Goal: Task Accomplishment & Management: Use online tool/utility

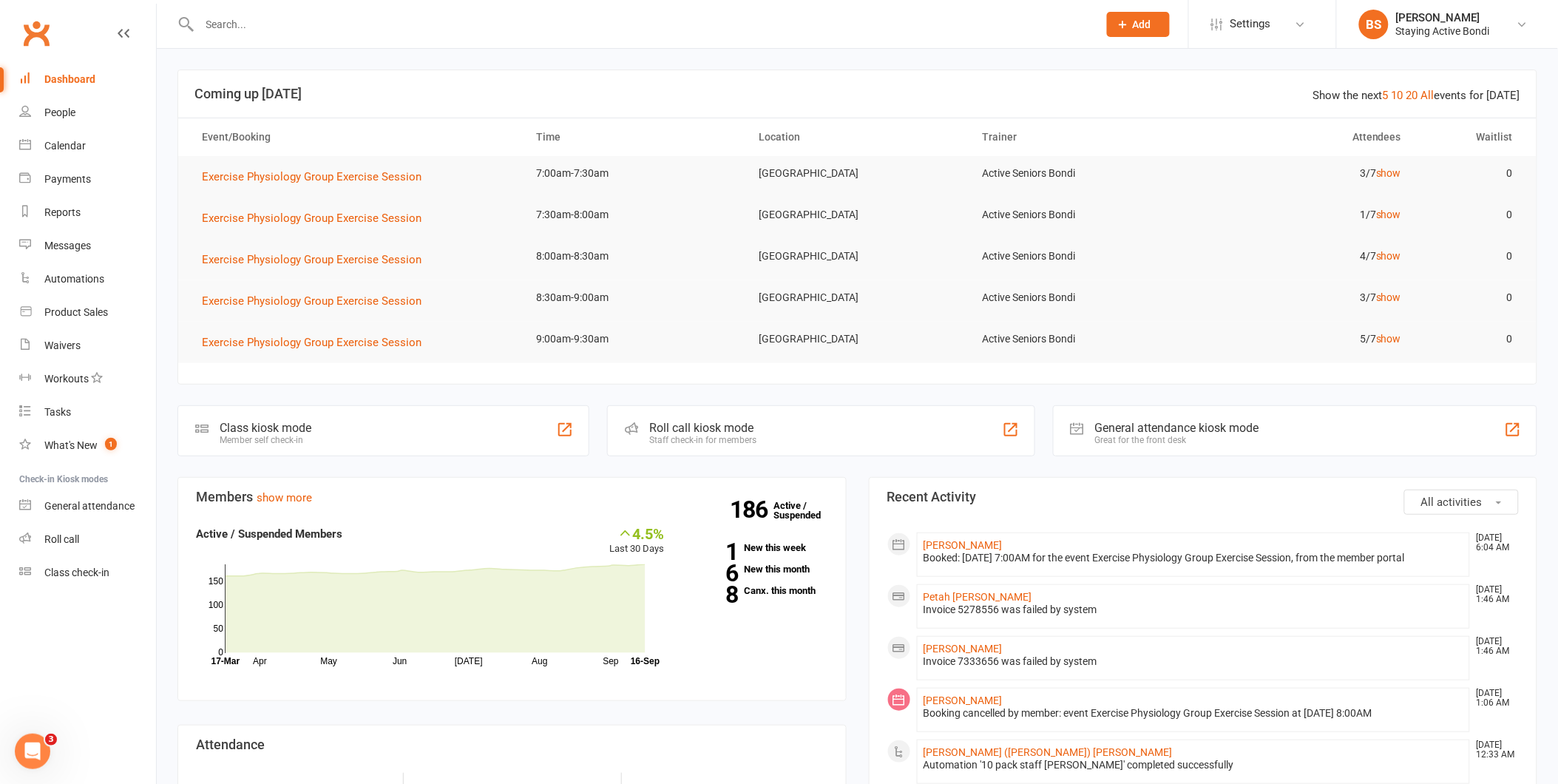
click at [306, 27] on input "text" at bounding box center [641, 24] width 892 height 21
click at [323, 33] on input "text" at bounding box center [641, 24] width 892 height 21
click at [78, 306] on div "Product Sales" at bounding box center [76, 312] width 63 height 12
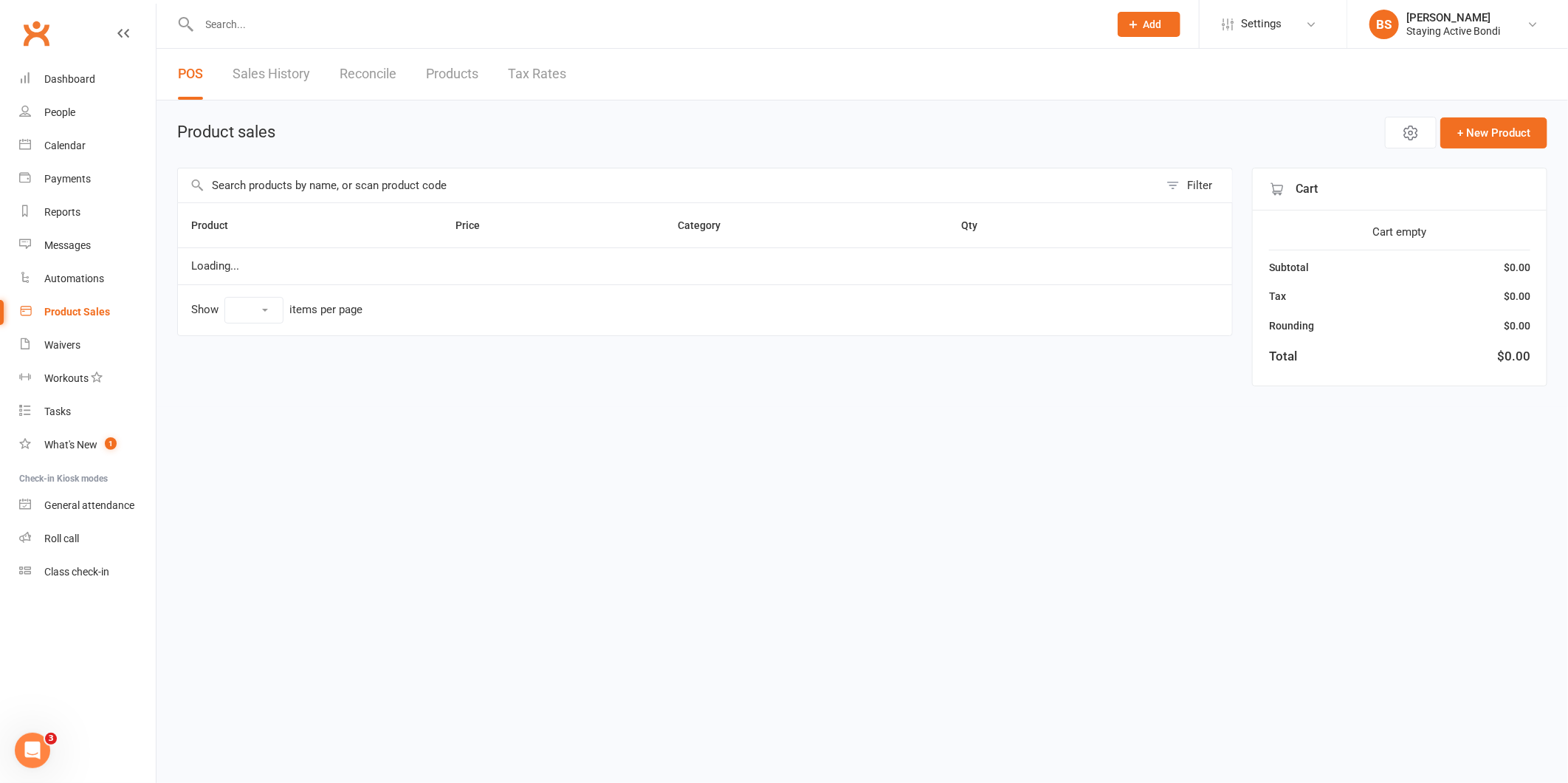
select select "10"
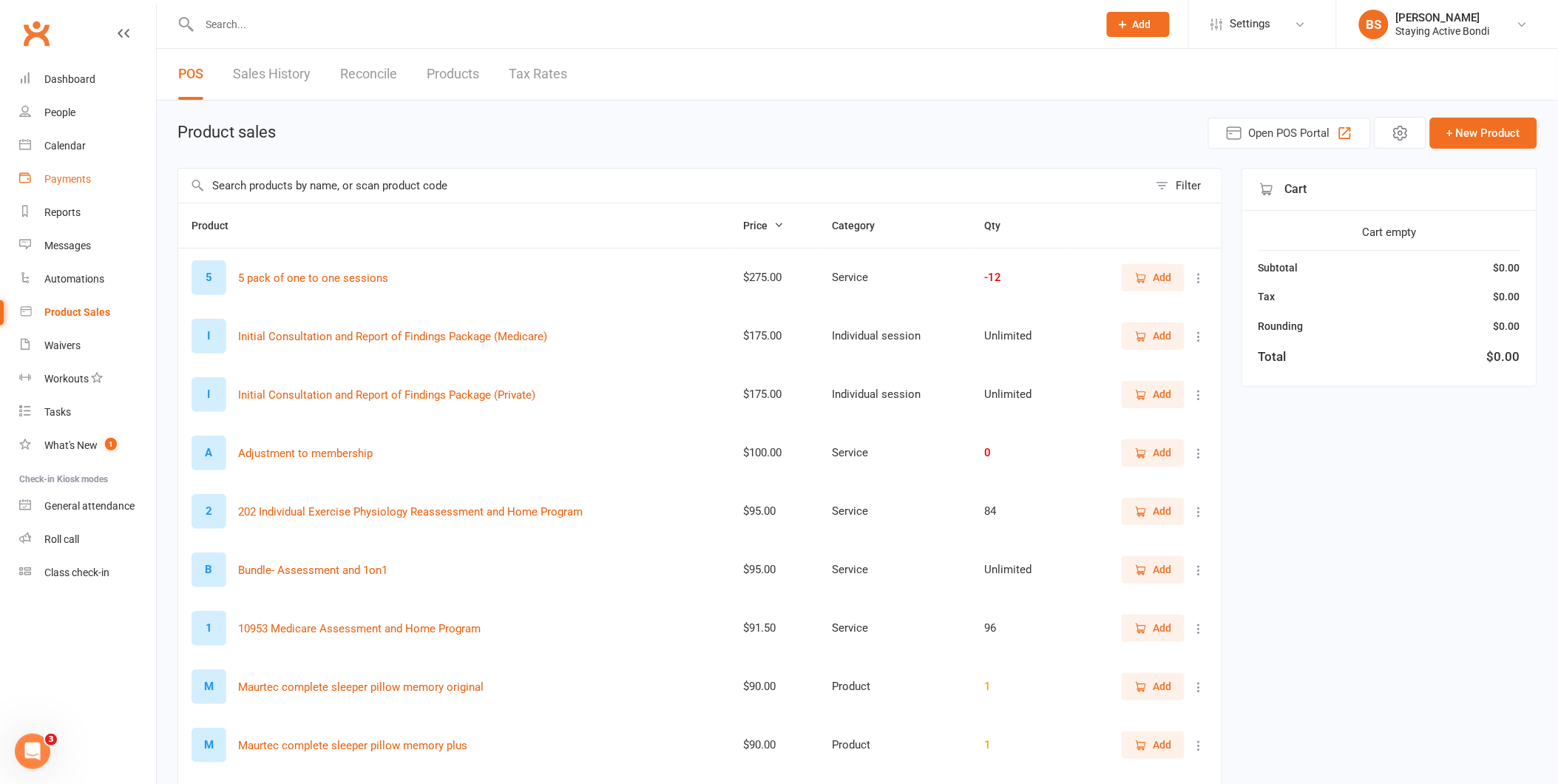
click at [68, 178] on div "Payments" at bounding box center [68, 178] width 47 height 12
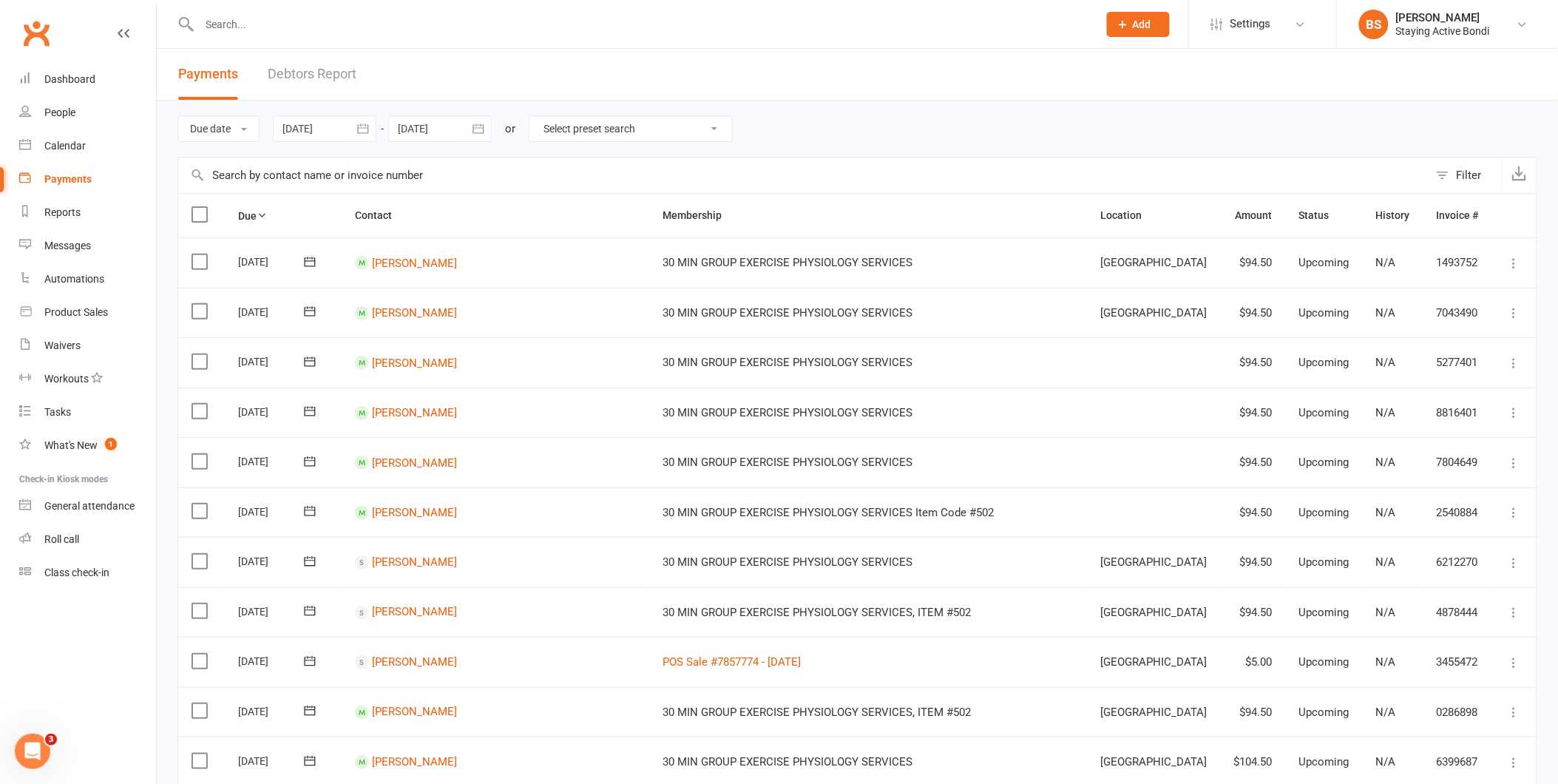
click at [371, 24] on input "text" at bounding box center [641, 24] width 892 height 21
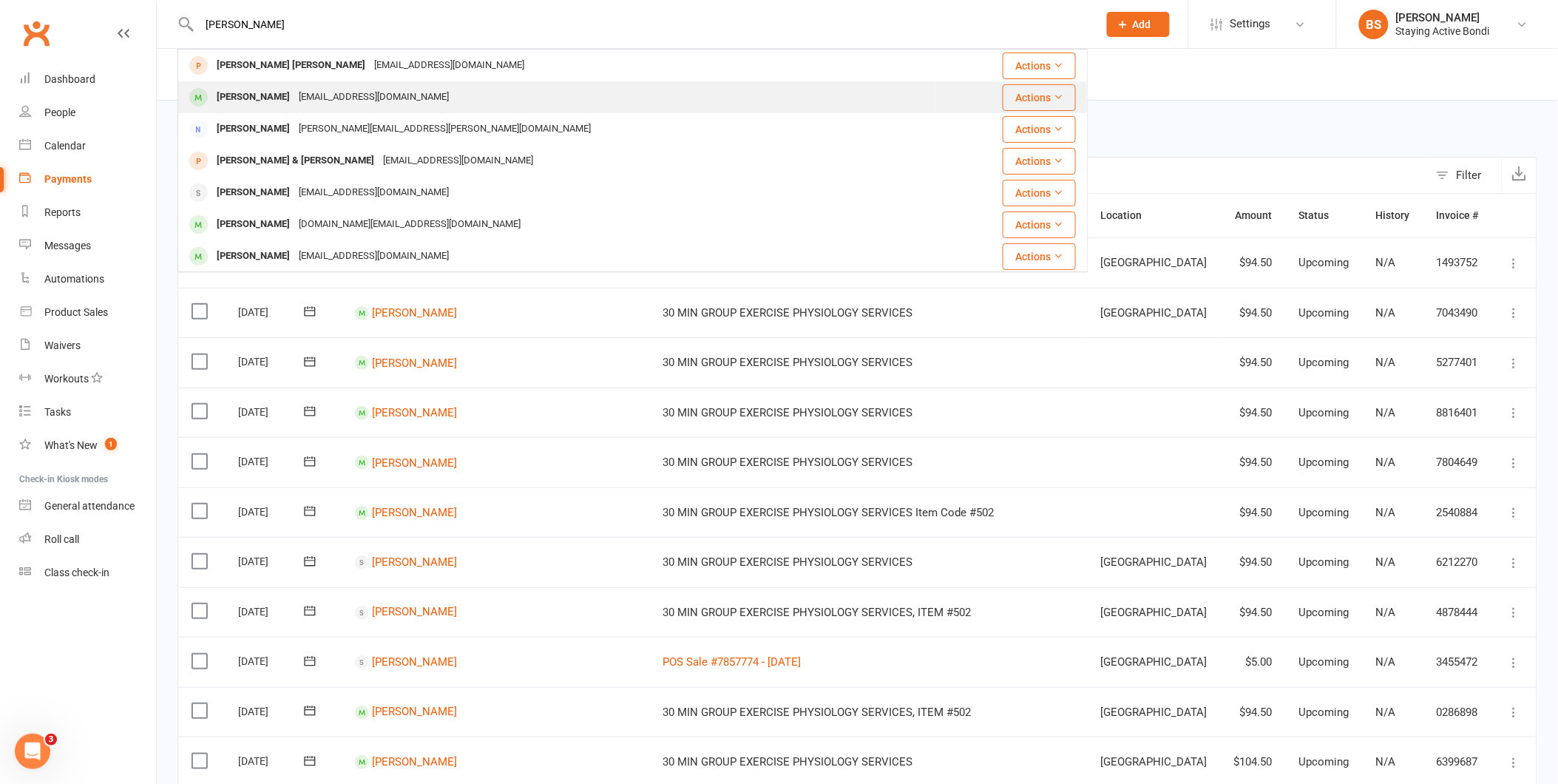
type input "dean"
click at [408, 100] on div "deannej2@bigpond.net.au" at bounding box center [374, 98] width 159 height 22
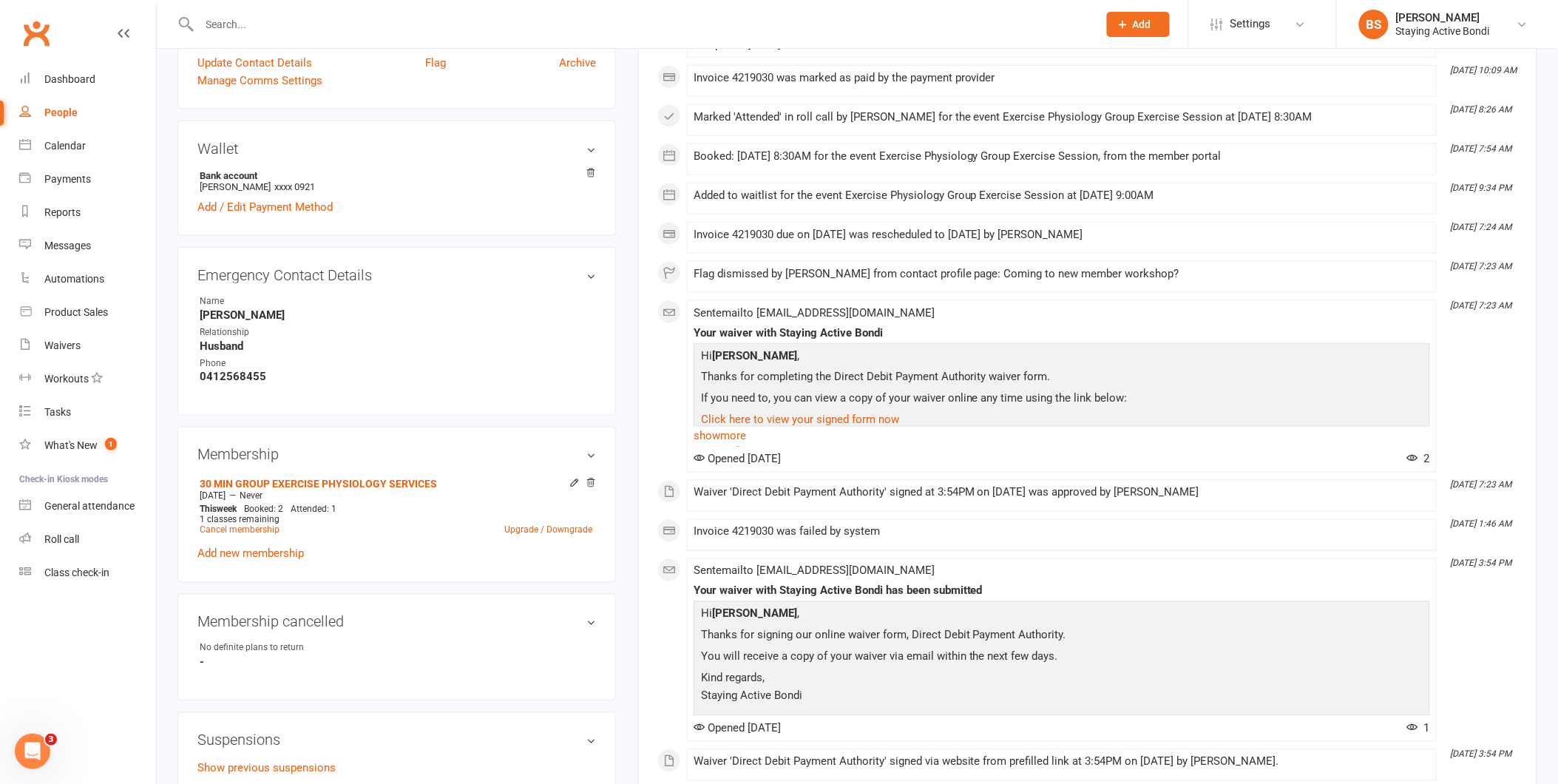
scroll to position [656, 0]
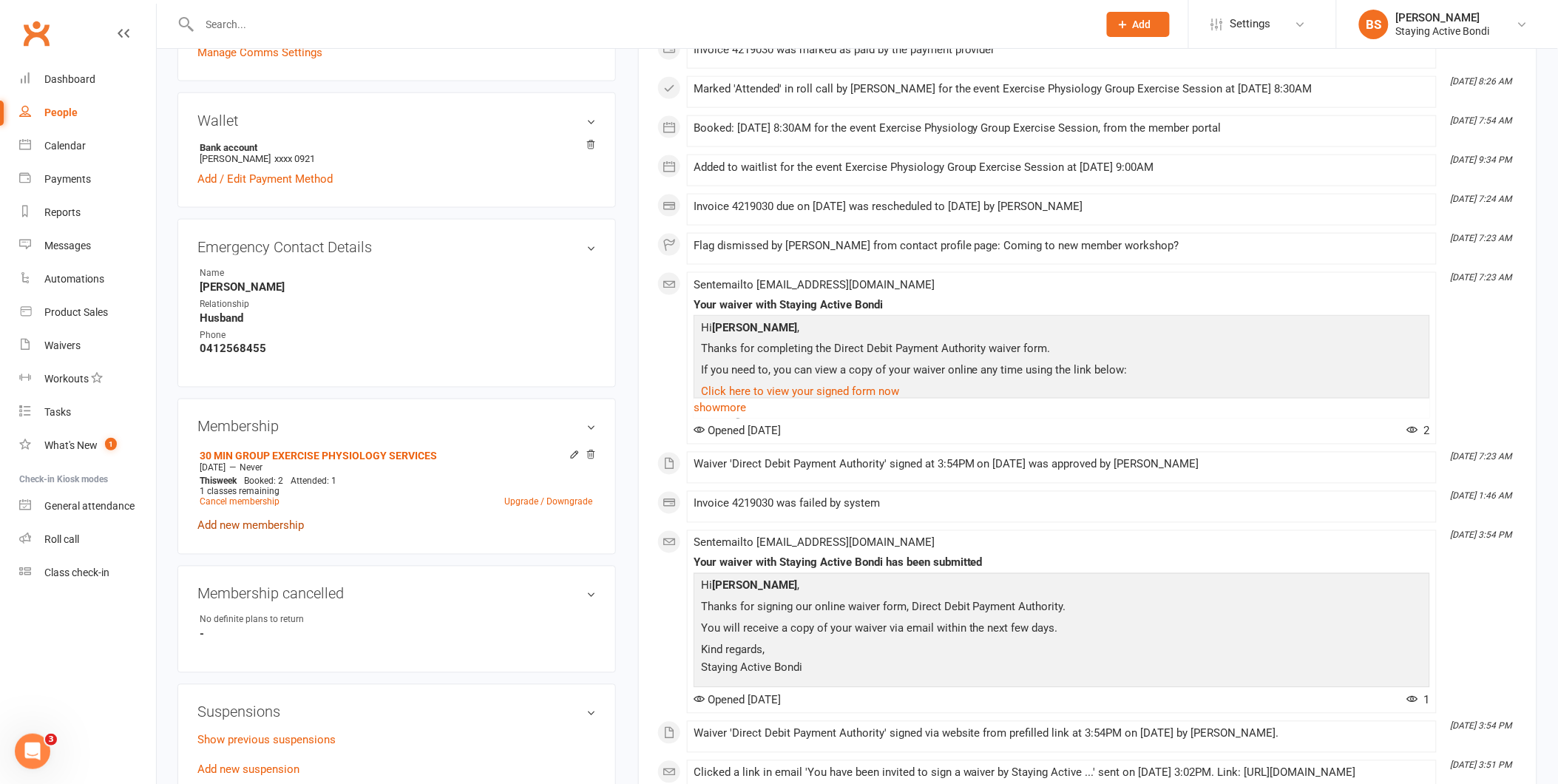
click at [286, 524] on link "Add new membership" at bounding box center [251, 525] width 107 height 13
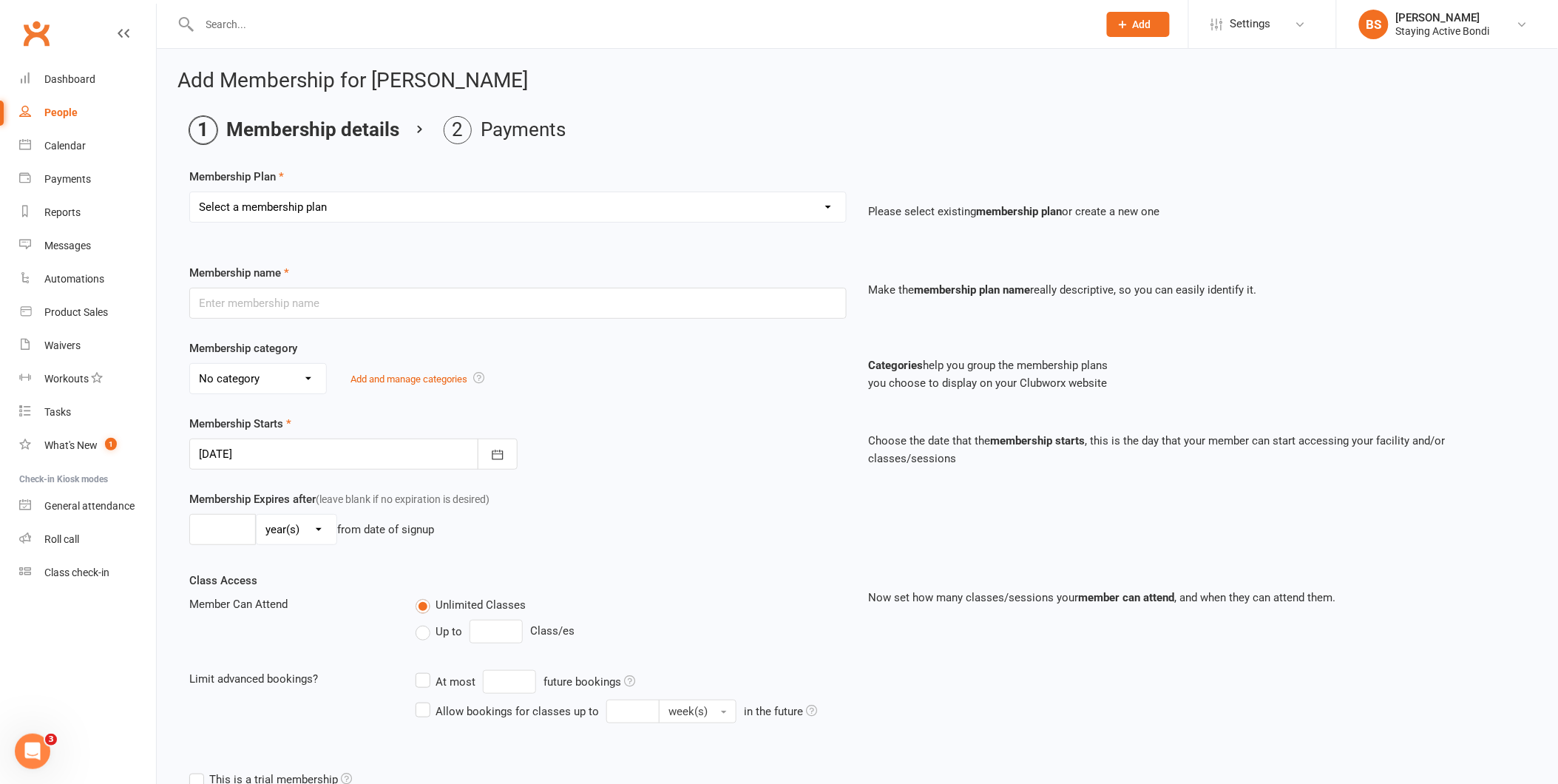
click at [544, 205] on select "Select a membership plan Create new Membership Plan 30 MIN GROUP EXERCISE PHYSI…" at bounding box center [518, 207] width 656 height 29
click at [1006, 700] on div "Class Access Member Can Attend Unlimited Classes Up to Class/es Limit advanced …" at bounding box center [857, 667] width 1359 height 193
click at [712, 205] on select "Select a membership plan Create new Membership Plan 30 MIN GROUP EXERCISE PHYSI…" at bounding box center [518, 207] width 656 height 29
click at [1058, 525] on div "Membership Expires after (leave blank if no expiration is desired) day(s) week(…" at bounding box center [857, 531] width 1359 height 82
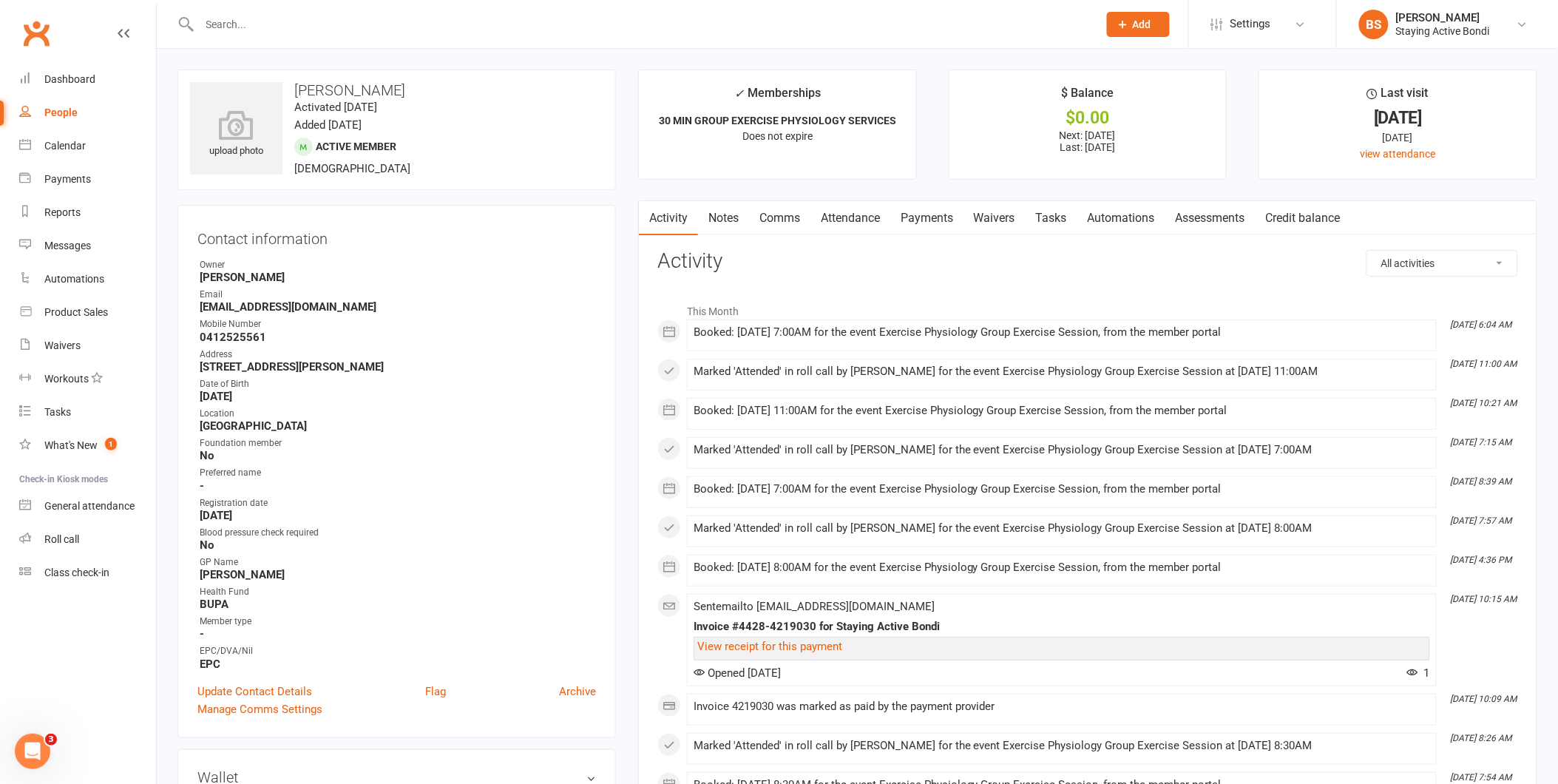
click at [942, 218] on link "Payments" at bounding box center [927, 218] width 73 height 34
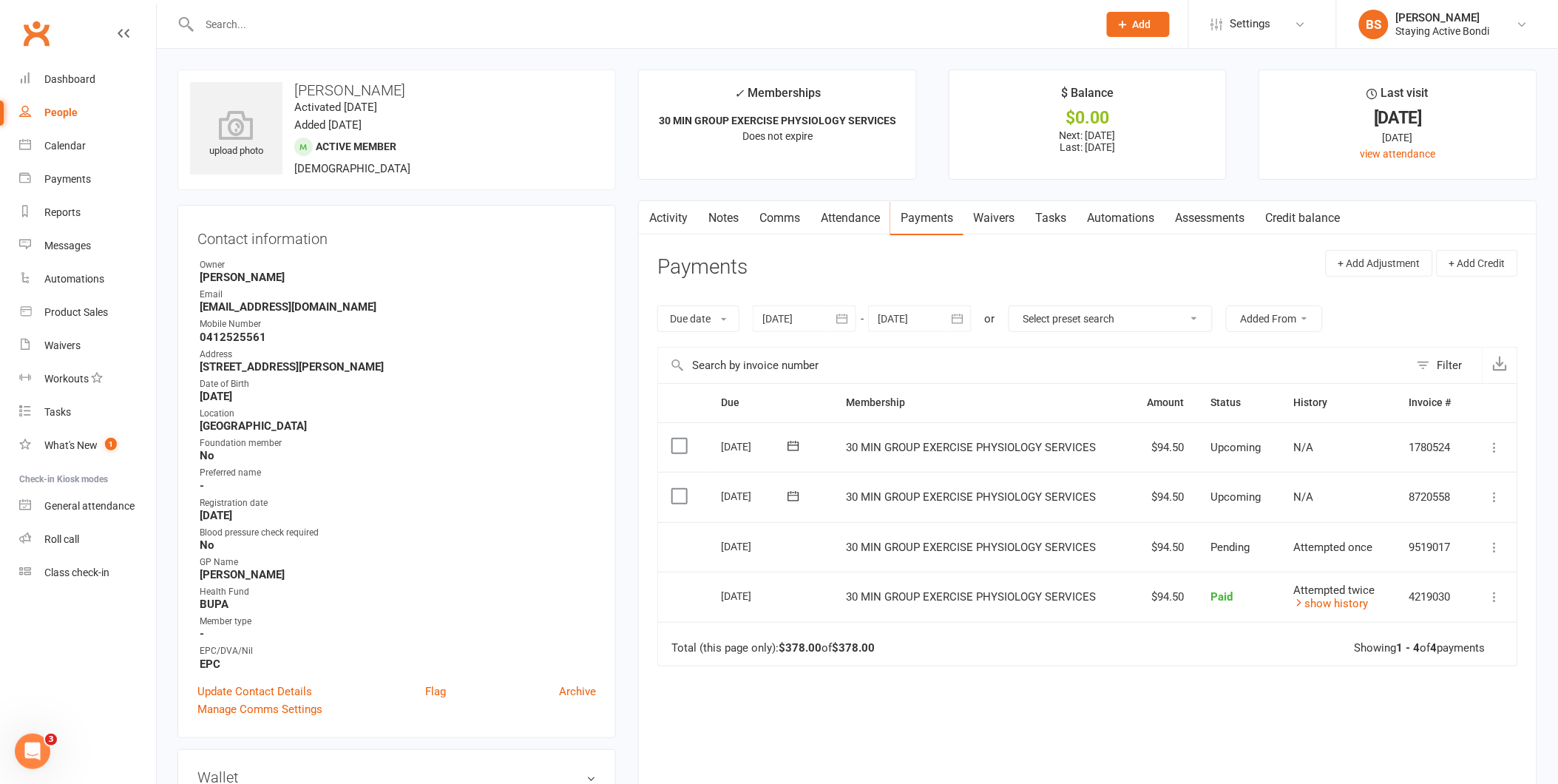
click at [787, 320] on div at bounding box center [805, 319] width 103 height 27
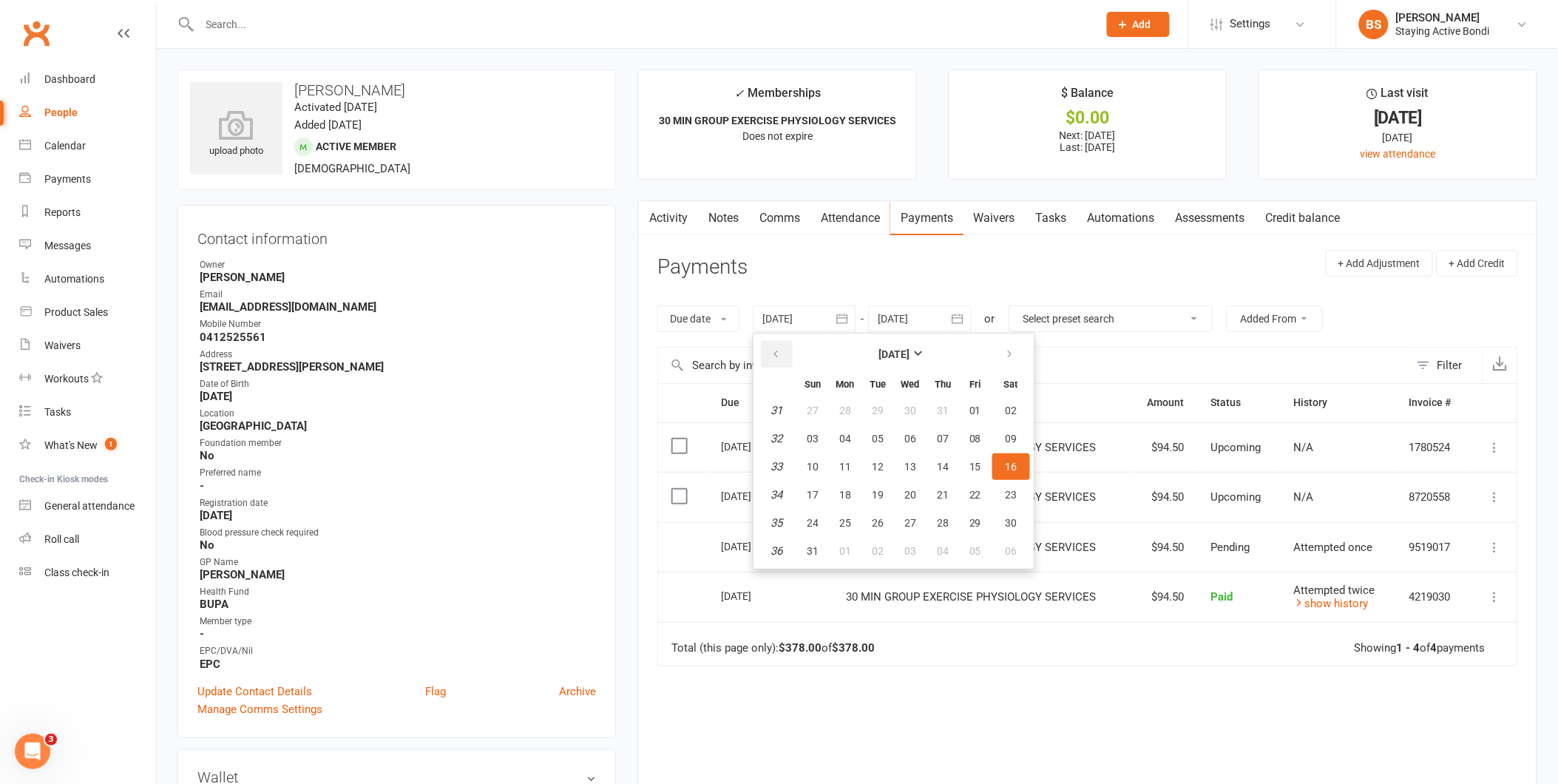
click at [773, 355] on icon "button" at bounding box center [776, 354] width 10 height 12
click at [801, 408] on button "01" at bounding box center [812, 410] width 31 height 27
type input "01 Jun 2025"
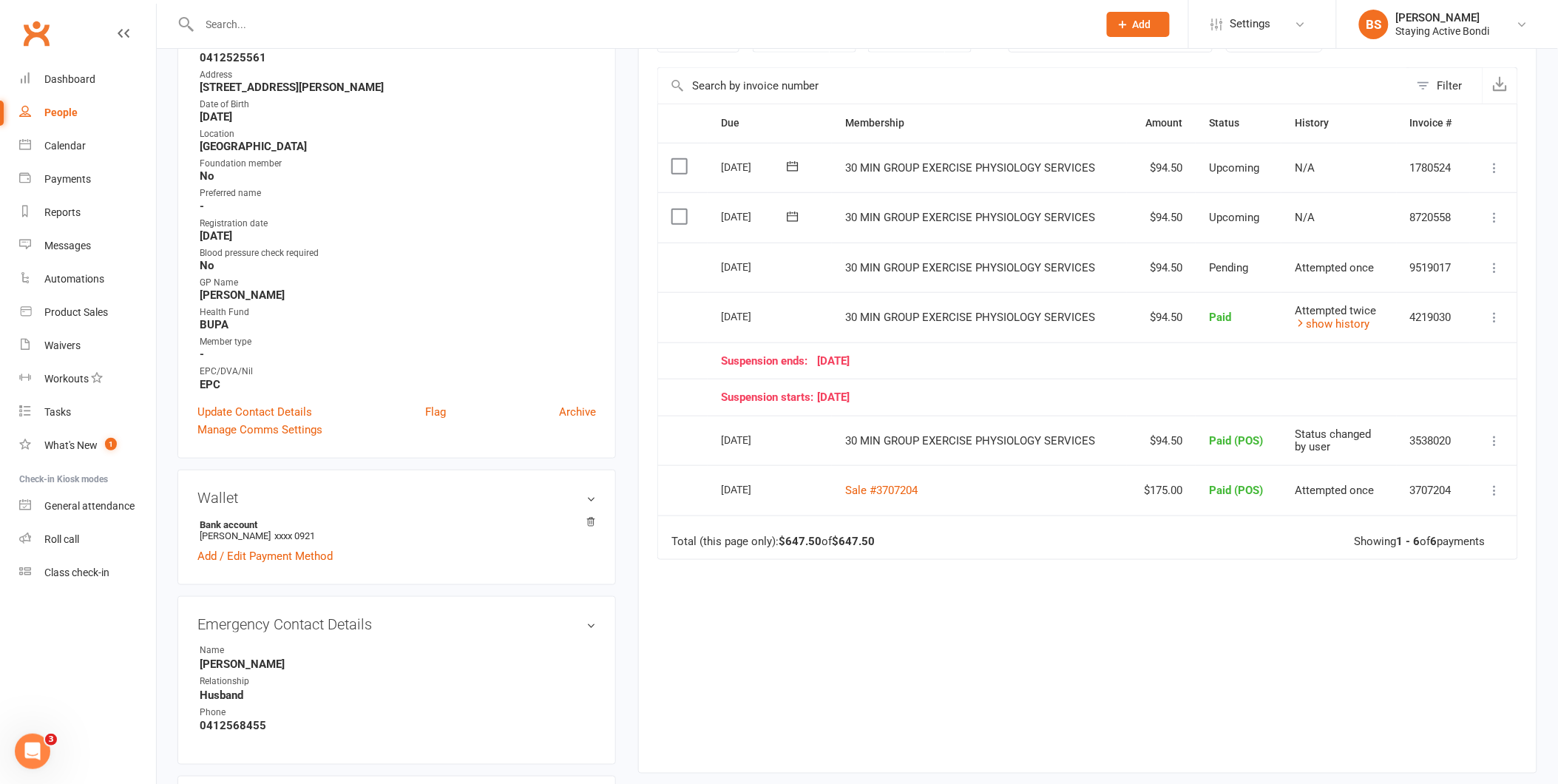
scroll to position [246, 0]
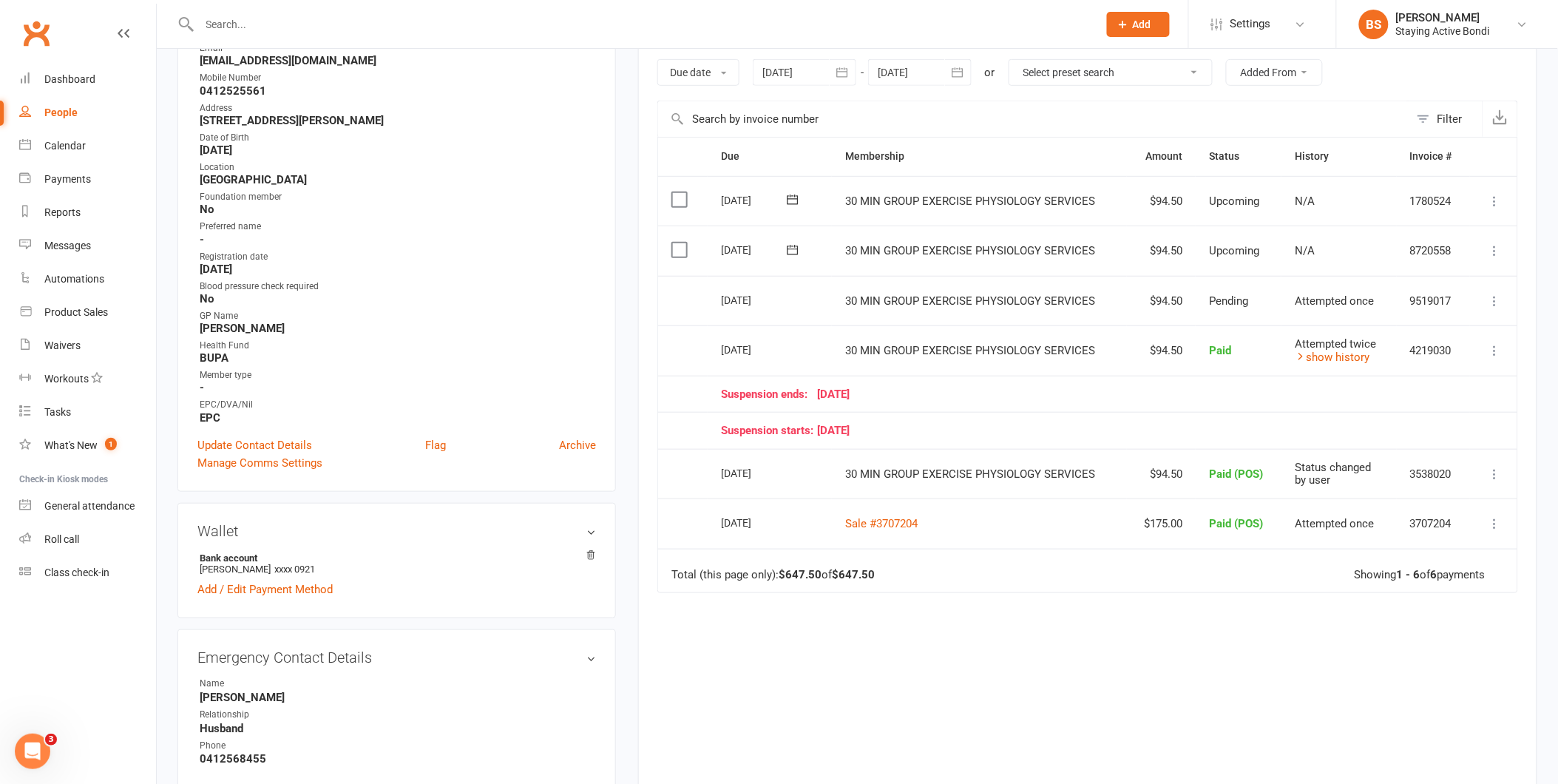
click at [1491, 468] on icon at bounding box center [1495, 474] width 15 height 15
drag, startPoint x: 1478, startPoint y: 565, endPoint x: 872, endPoint y: 68, distance: 783.7
click at [1478, 565] on link "Re-send invoice receipt" at bounding box center [1430, 561] width 147 height 29
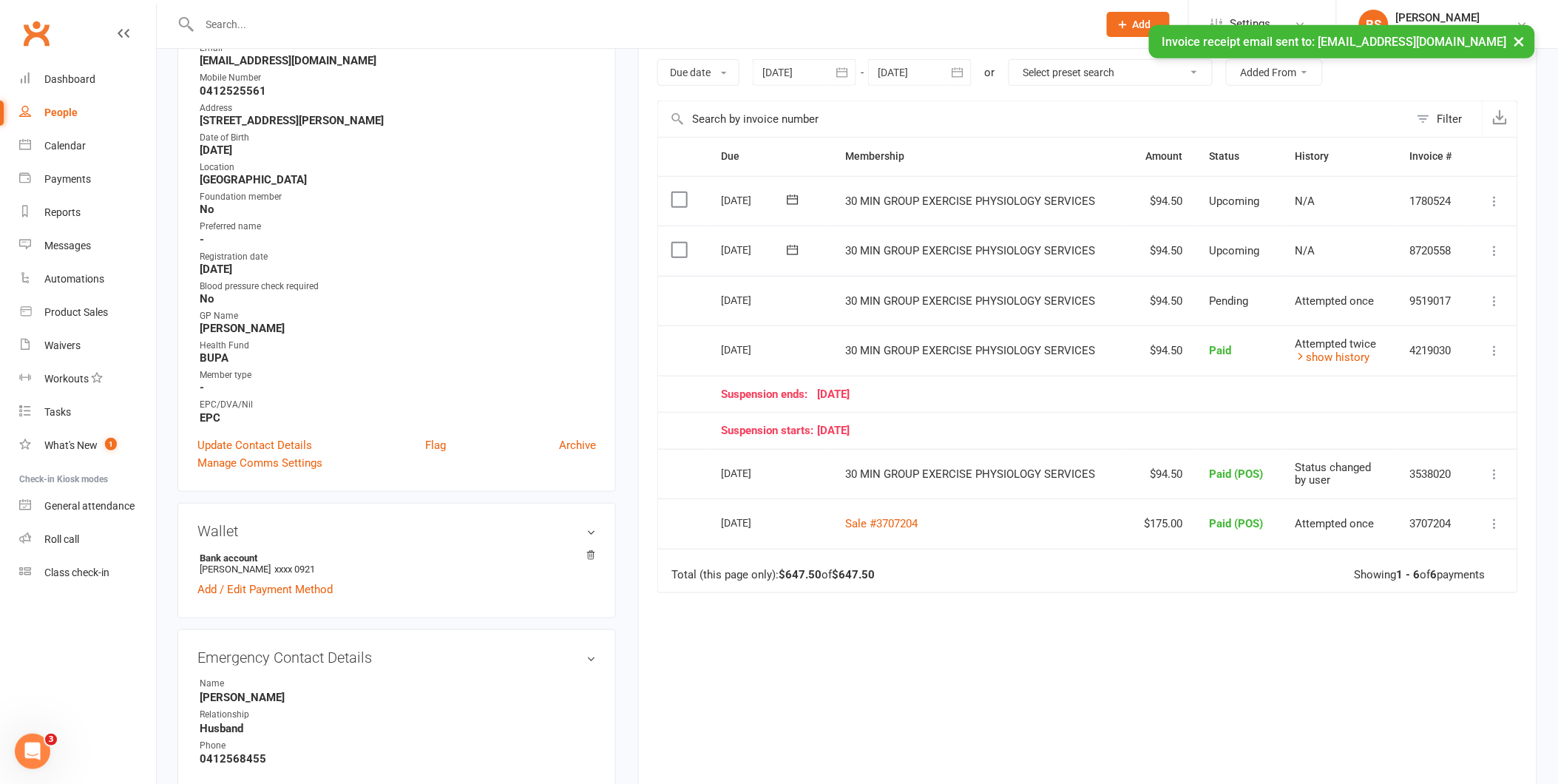
click at [1492, 349] on icon at bounding box center [1495, 350] width 15 height 15
click at [1472, 410] on link "Re-send invoice receipt" at bounding box center [1430, 409] width 147 height 29
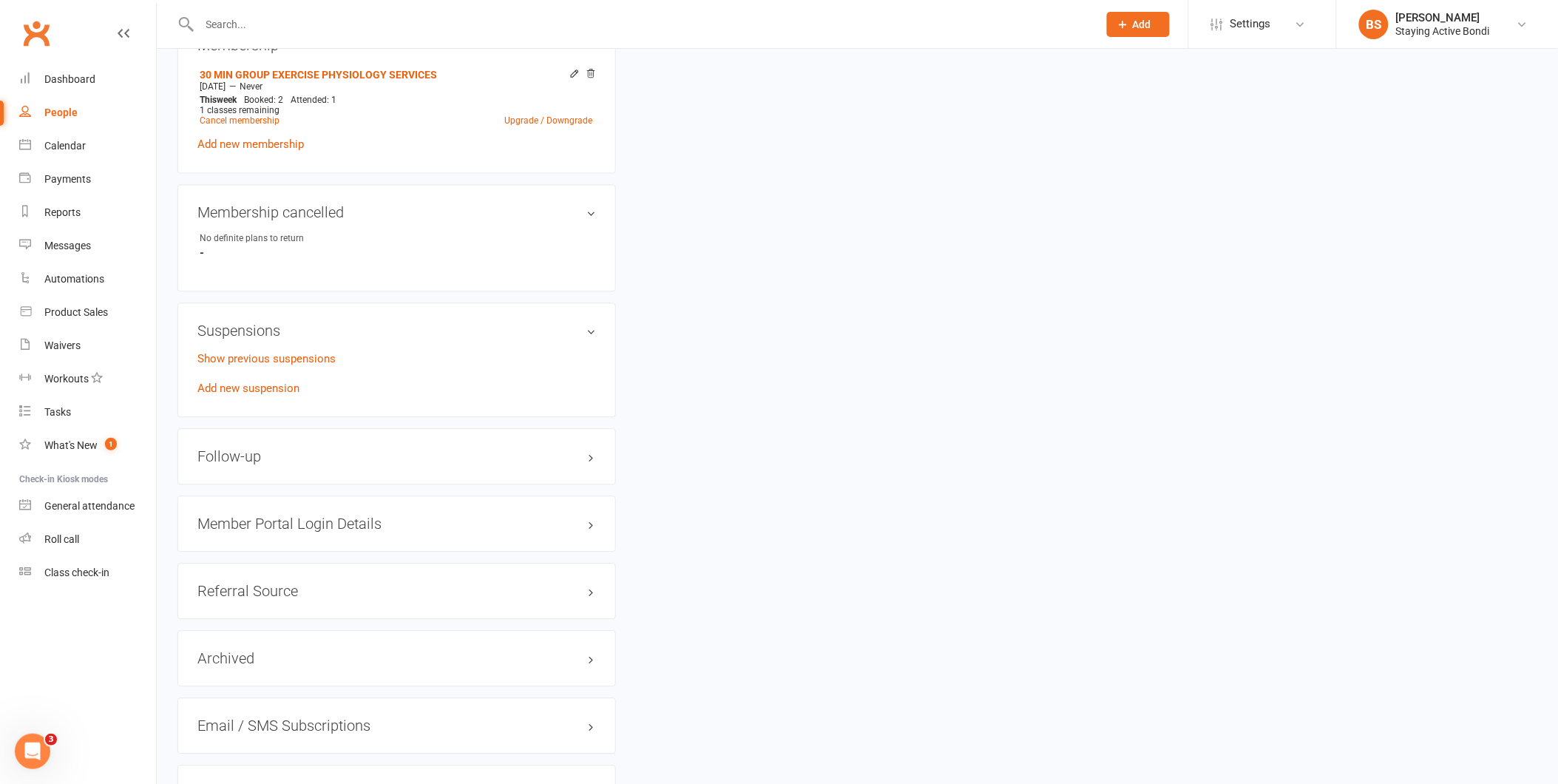
scroll to position [1179, 0]
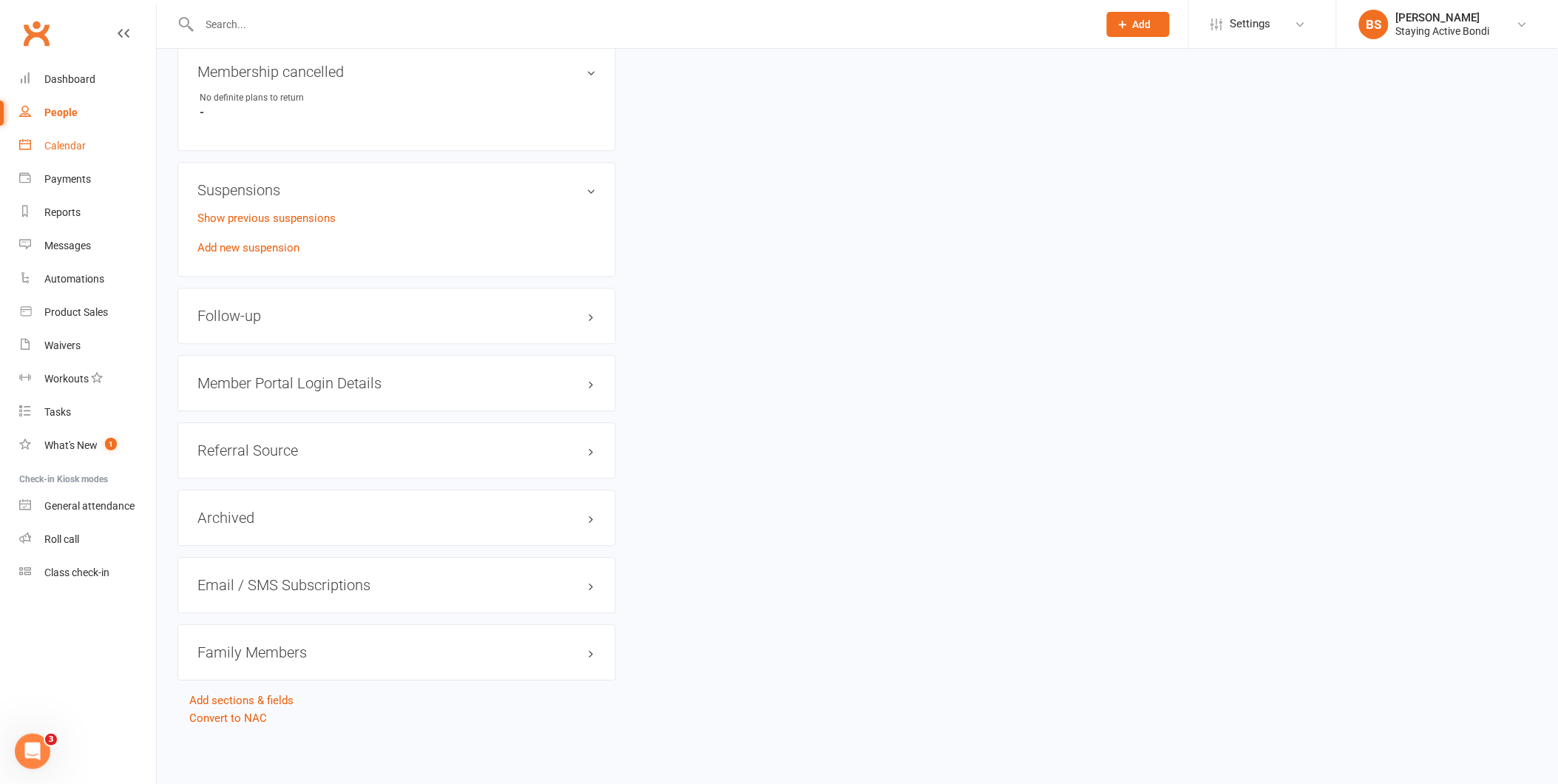
click at [75, 149] on div "Calendar" at bounding box center [65, 146] width 42 height 12
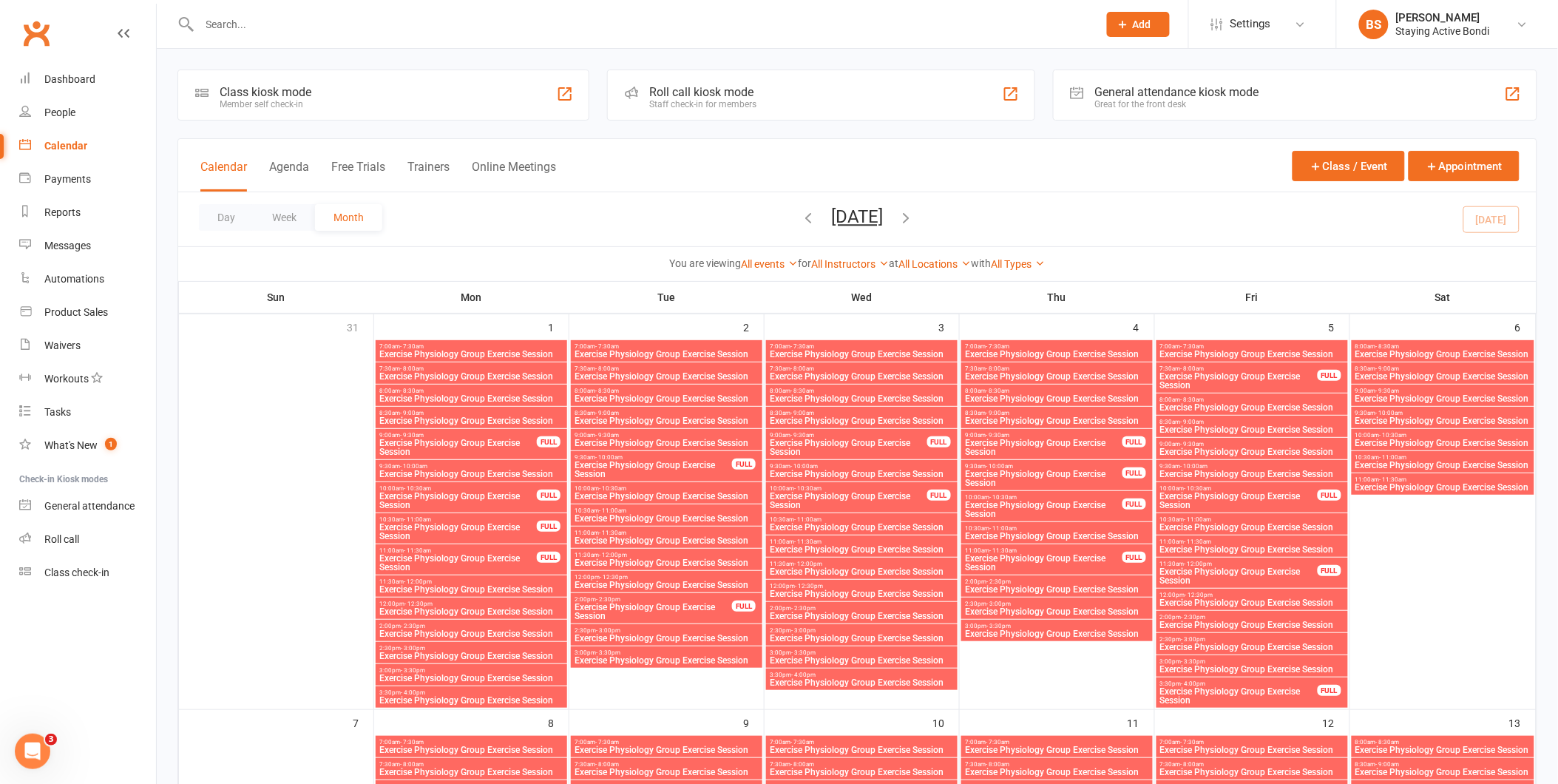
click at [694, 92] on div "Roll call kiosk mode" at bounding box center [703, 92] width 108 height 14
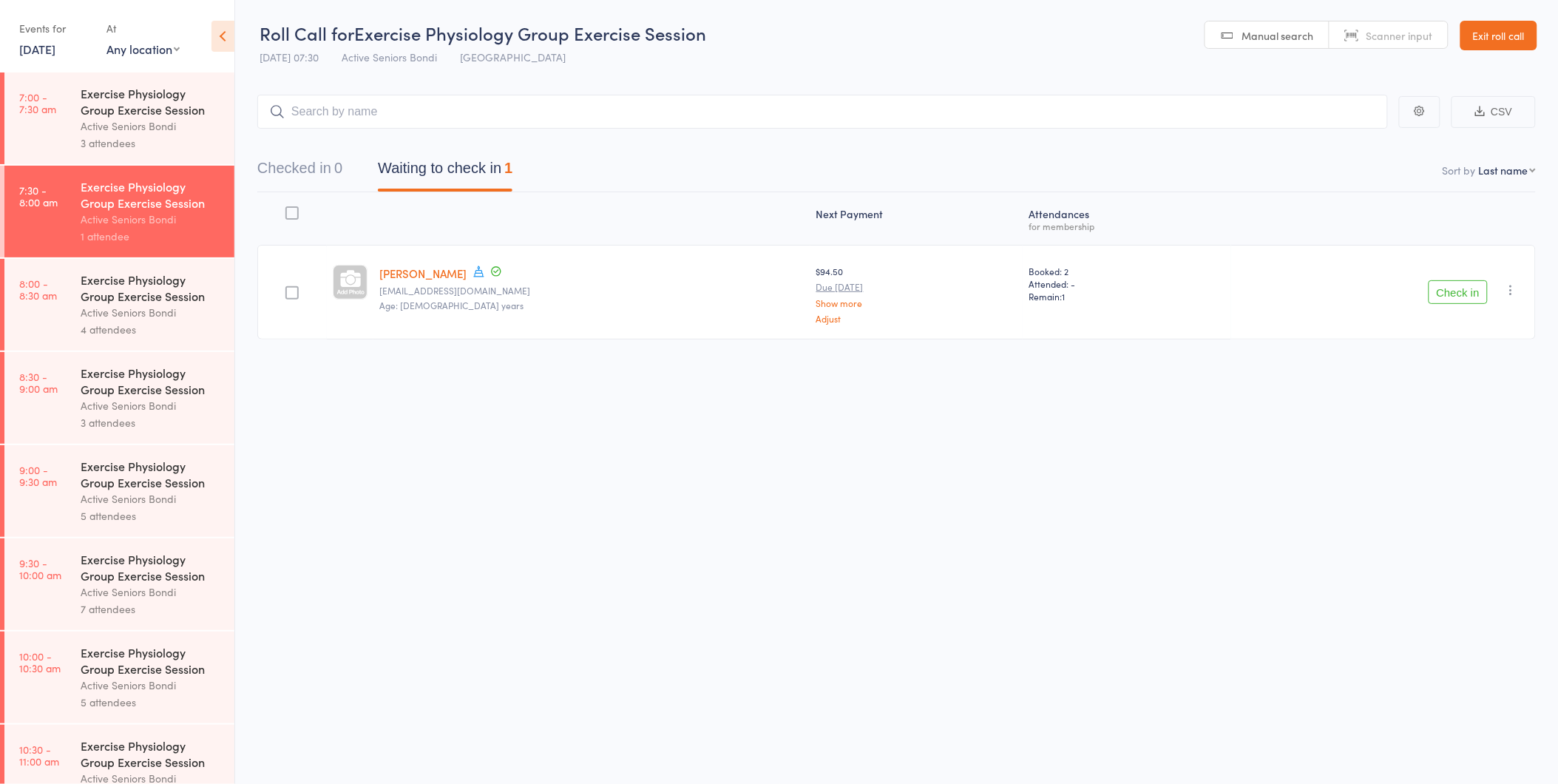
click at [173, 129] on div "Active Seniors Bondi" at bounding box center [151, 126] width 141 height 17
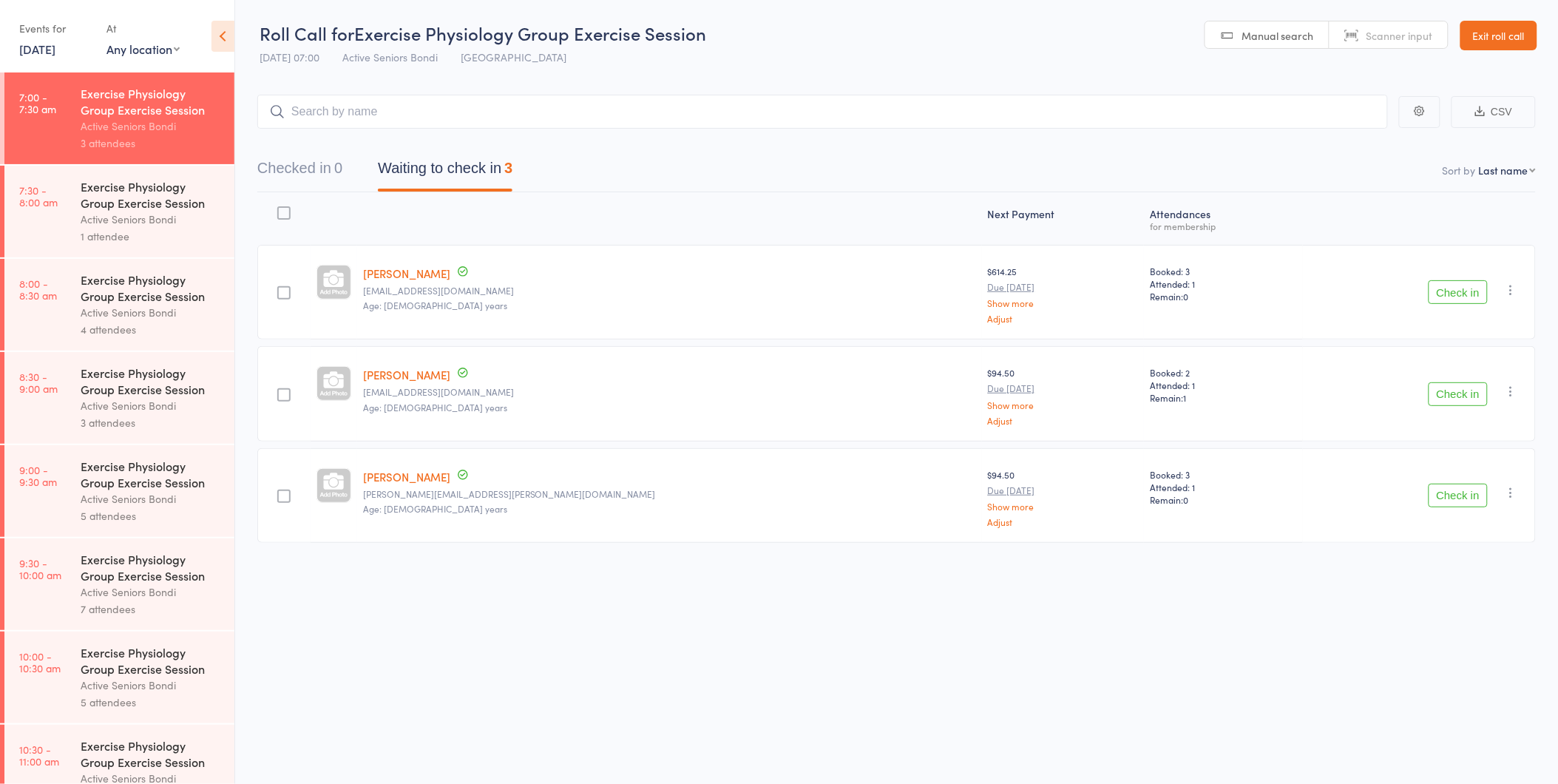
click at [1476, 290] on button "Check in" at bounding box center [1458, 292] width 59 height 23
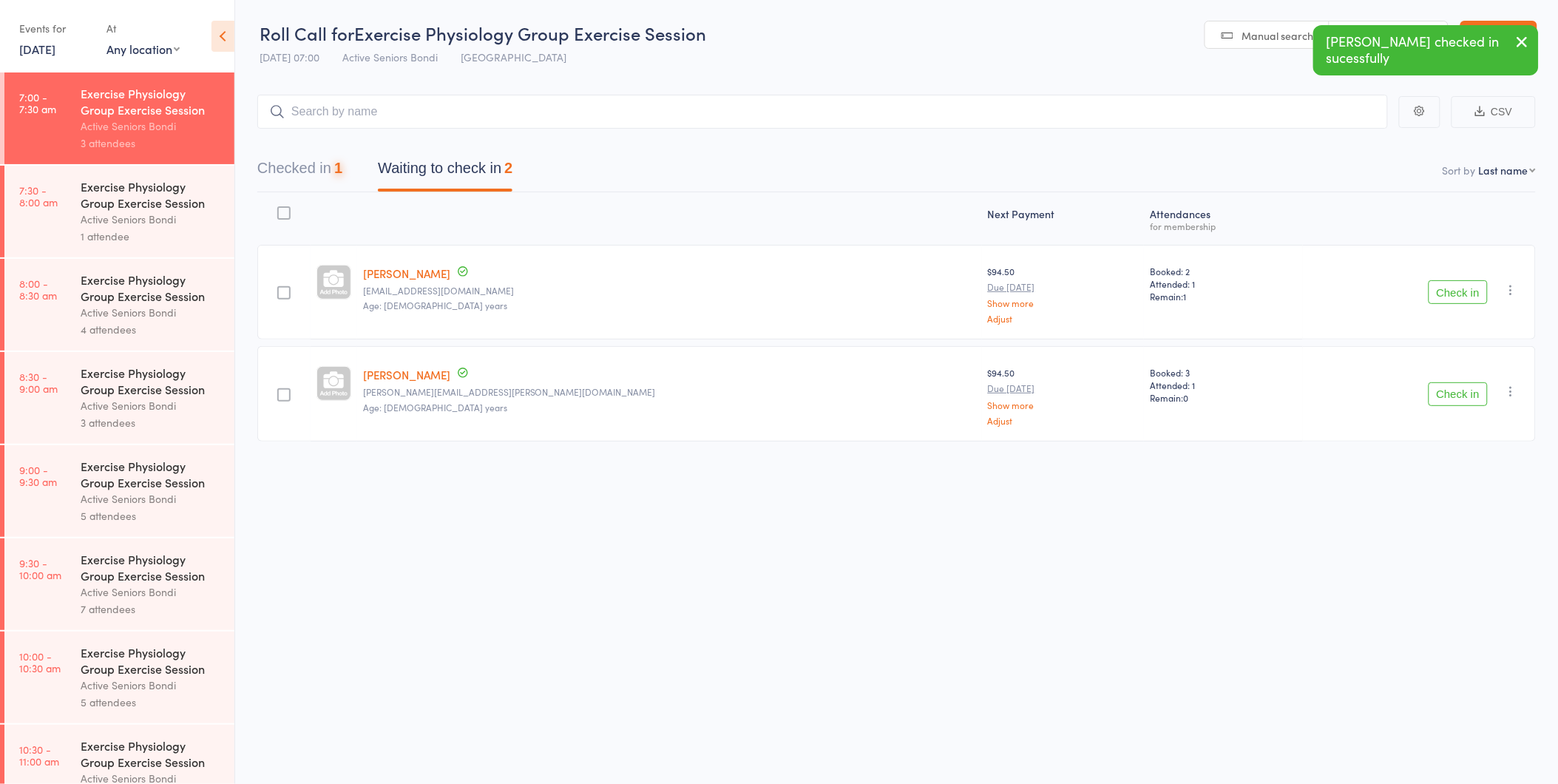
click at [1474, 290] on button "Check in" at bounding box center [1458, 292] width 59 height 23
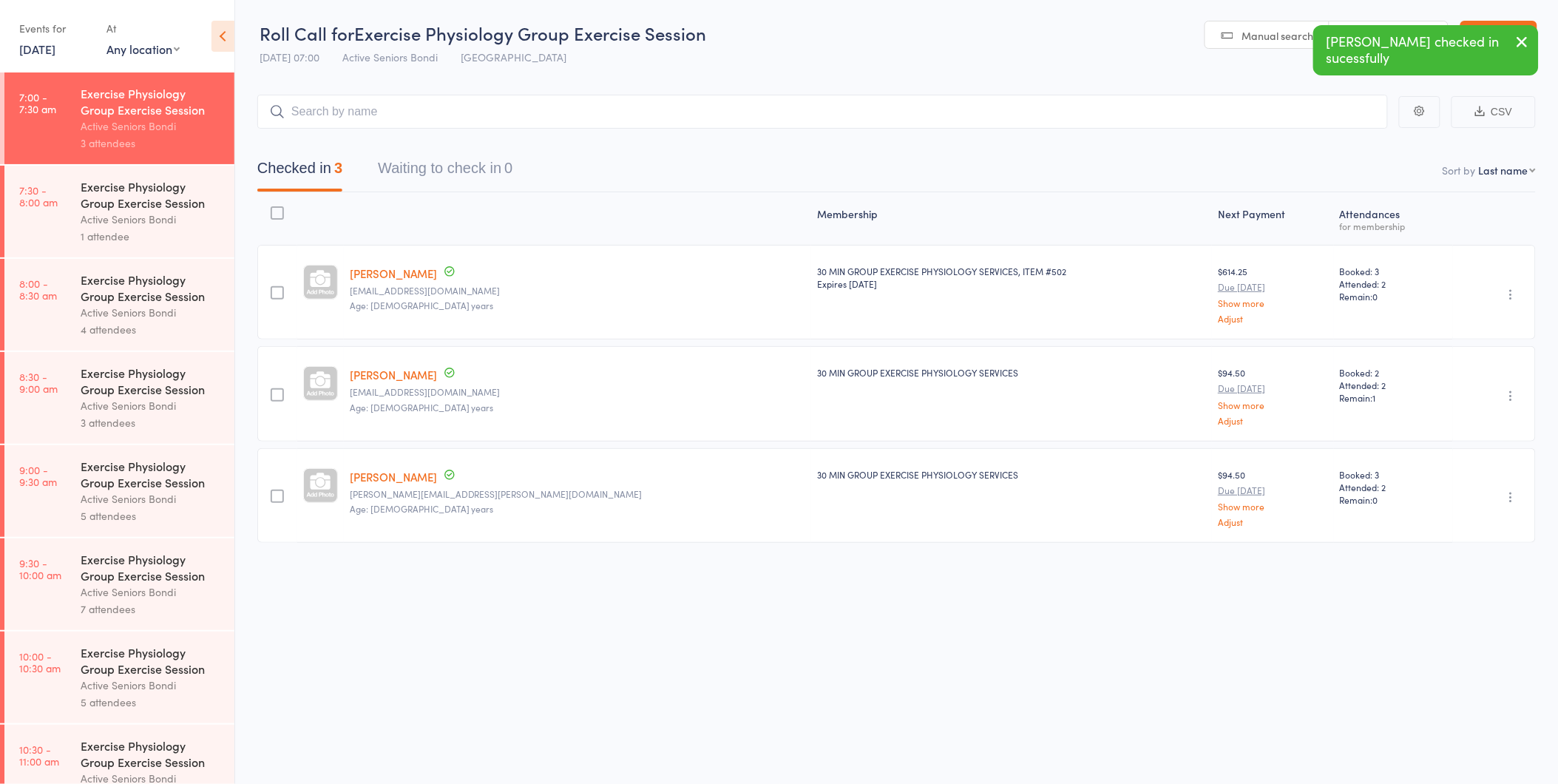
click at [183, 208] on div "Exercise Physiology Group Exercise Session" at bounding box center [151, 194] width 141 height 33
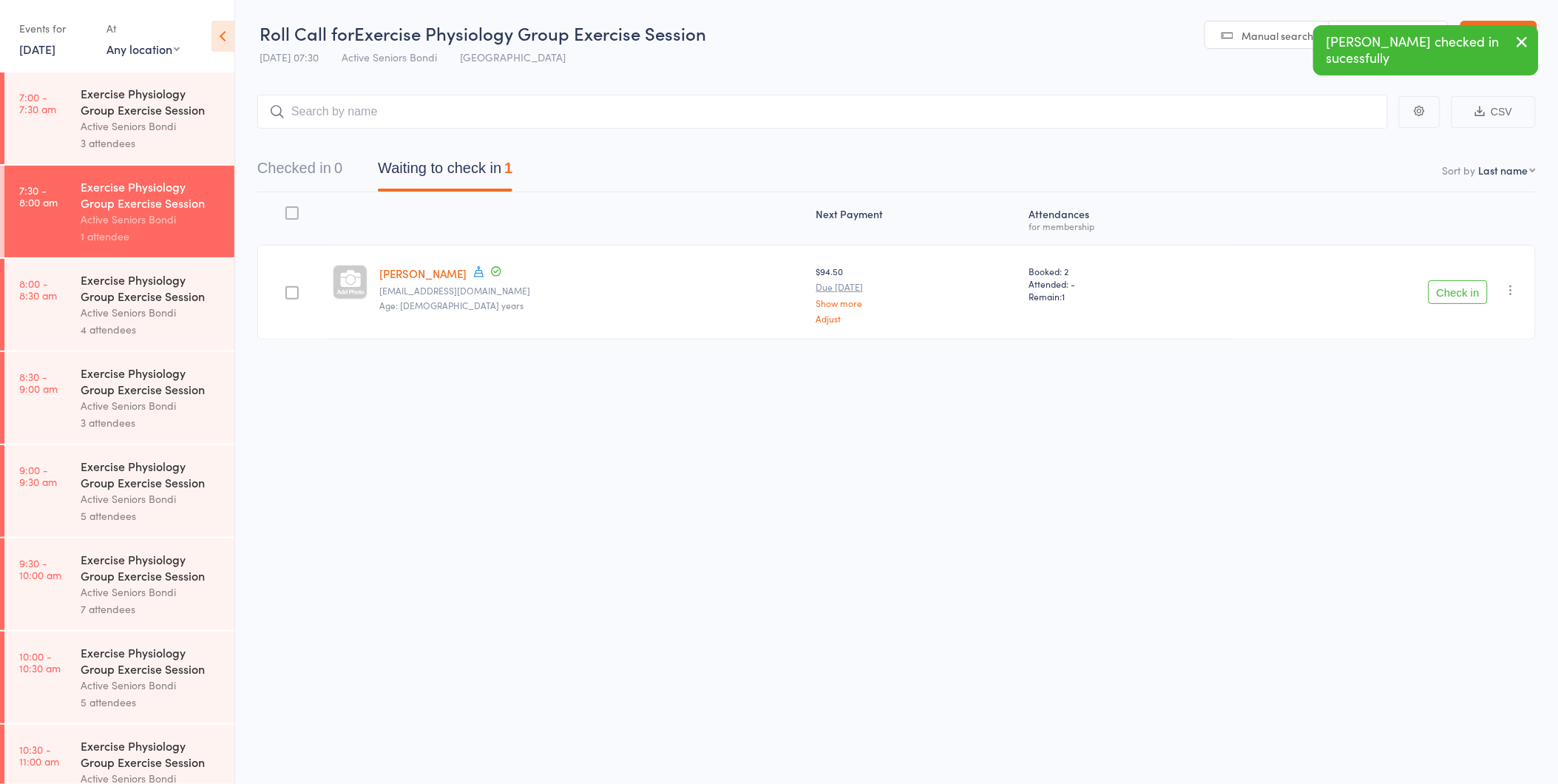
click at [1452, 291] on button "Check in" at bounding box center [1458, 292] width 59 height 23
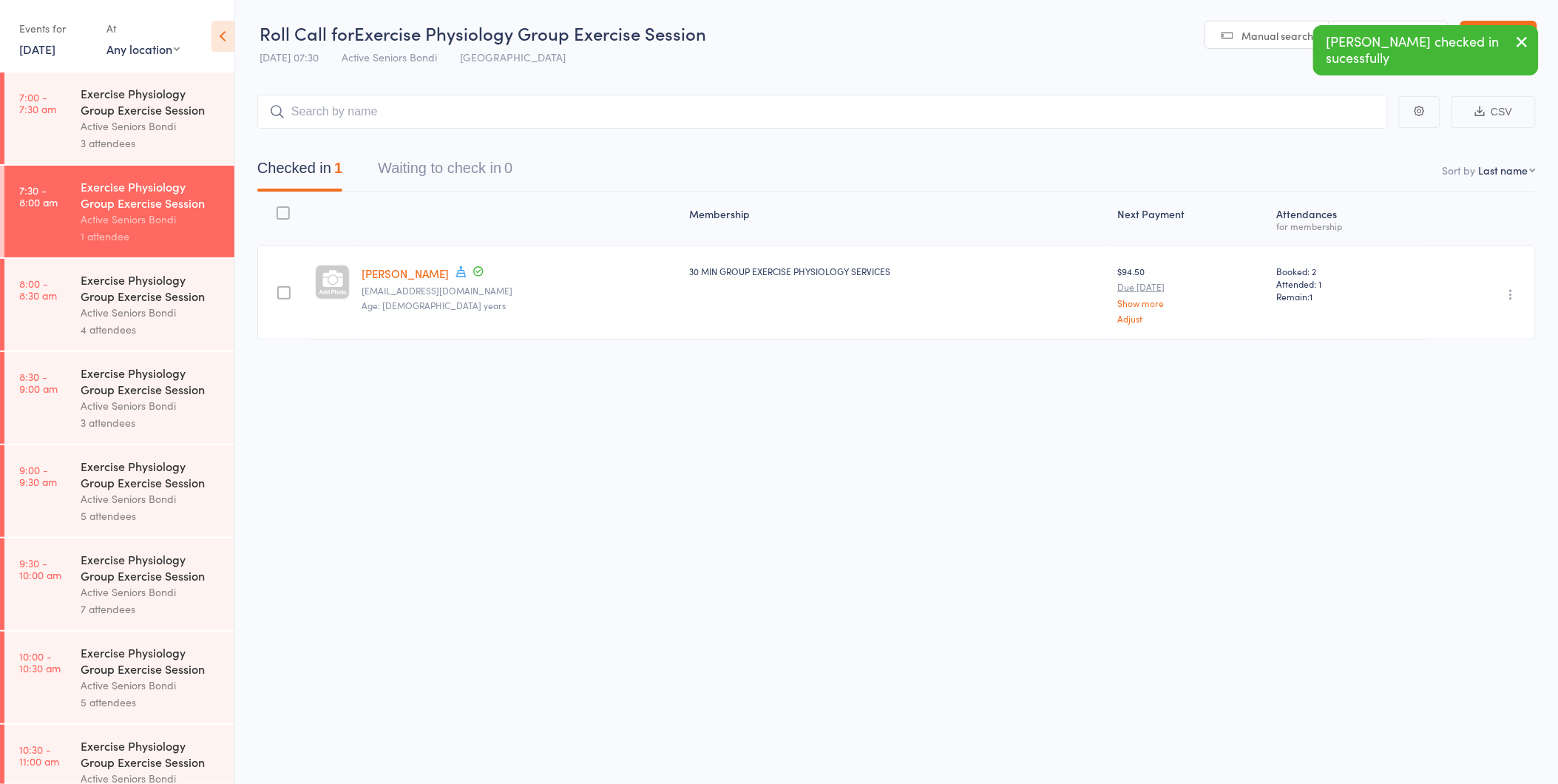
click at [121, 293] on div "Exercise Physiology Group Exercise Session" at bounding box center [151, 287] width 141 height 33
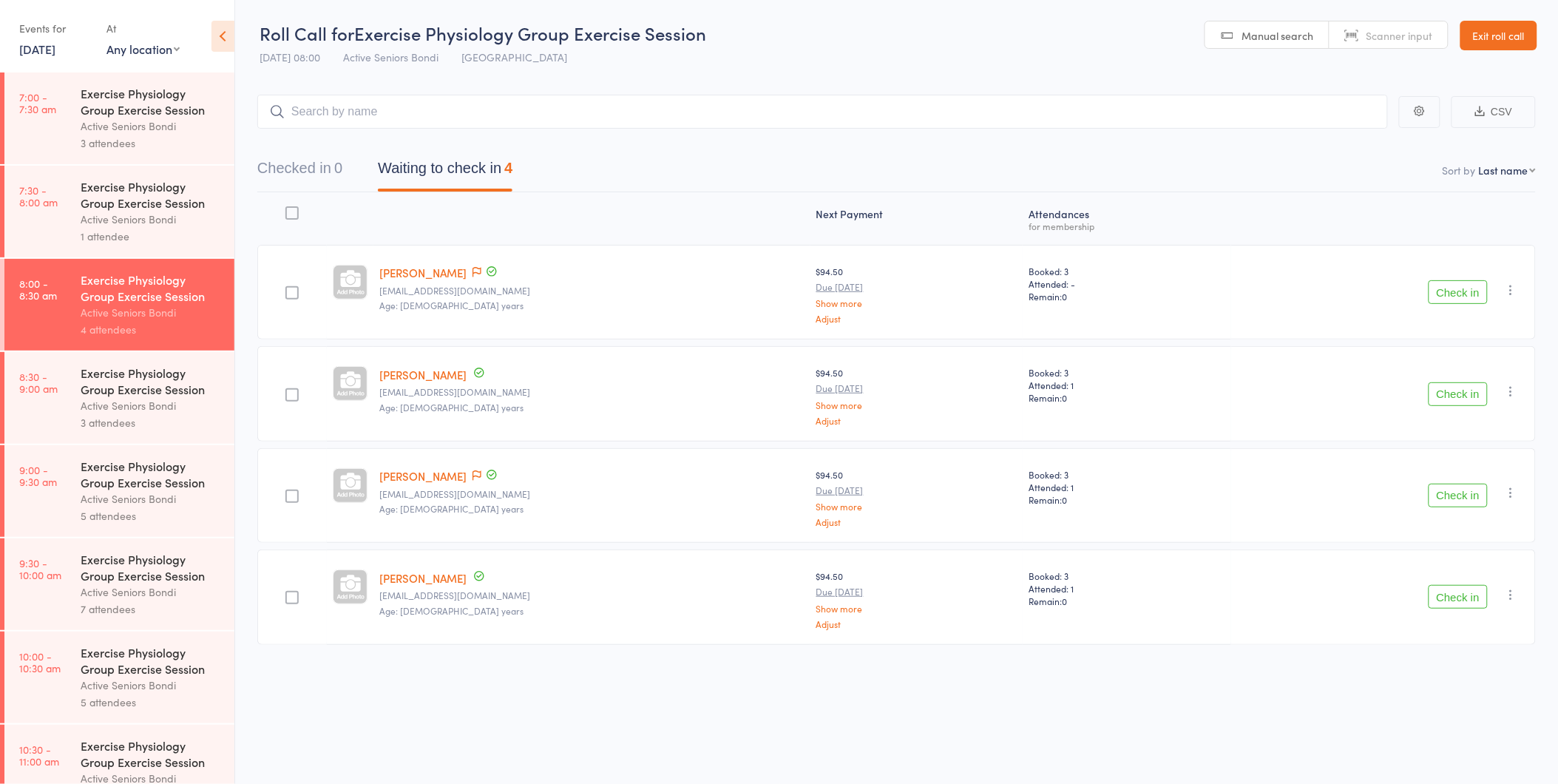
click at [113, 216] on div "Active Seniors Bondi" at bounding box center [151, 219] width 141 height 17
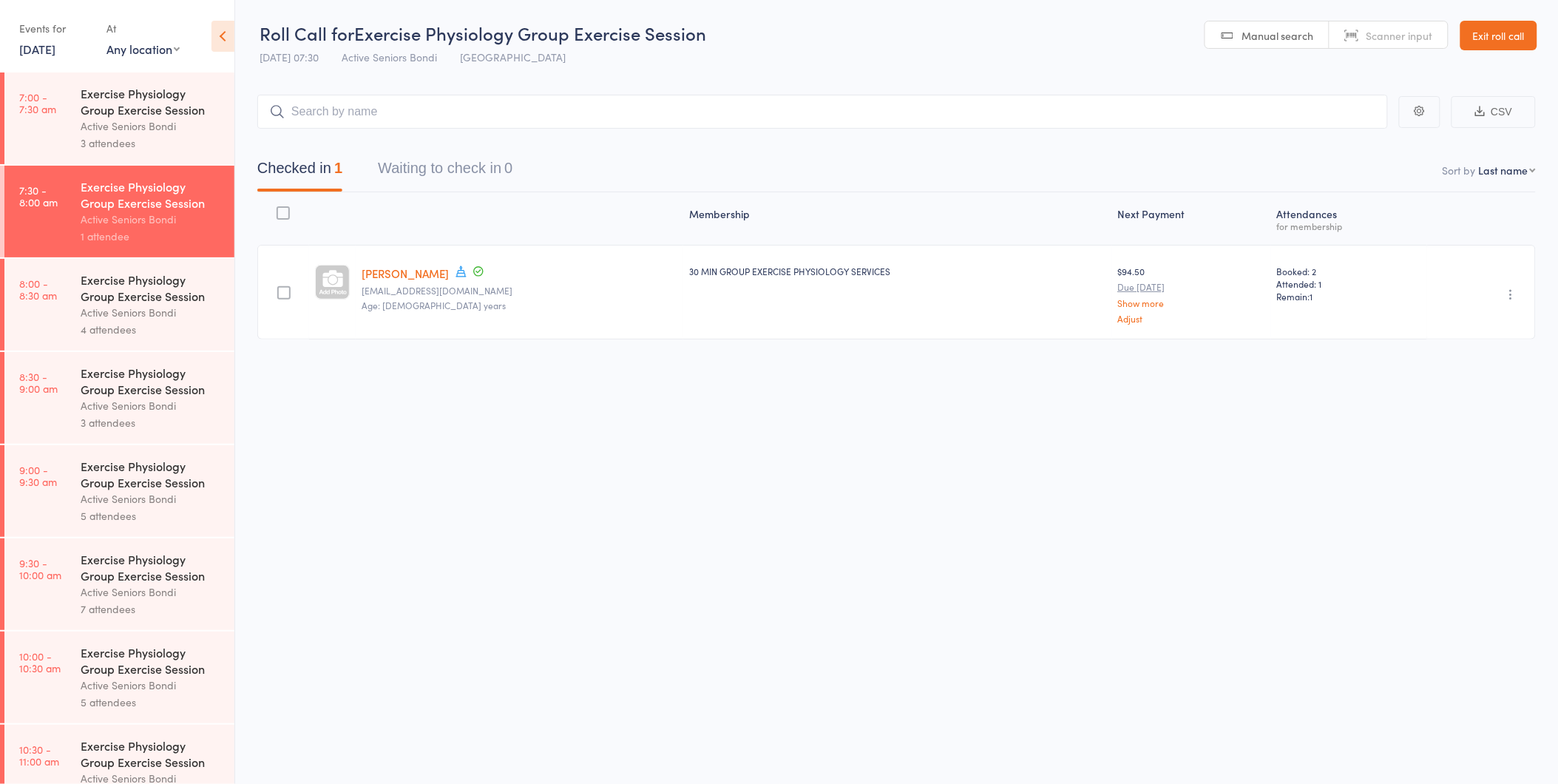
click at [1474, 46] on link "Exit roll call" at bounding box center [1499, 35] width 77 height 29
click at [40, 38] on div "Events for" at bounding box center [55, 28] width 73 height 24
click at [19, 55] on link "16 Sep, 2025" at bounding box center [37, 49] width 36 height 17
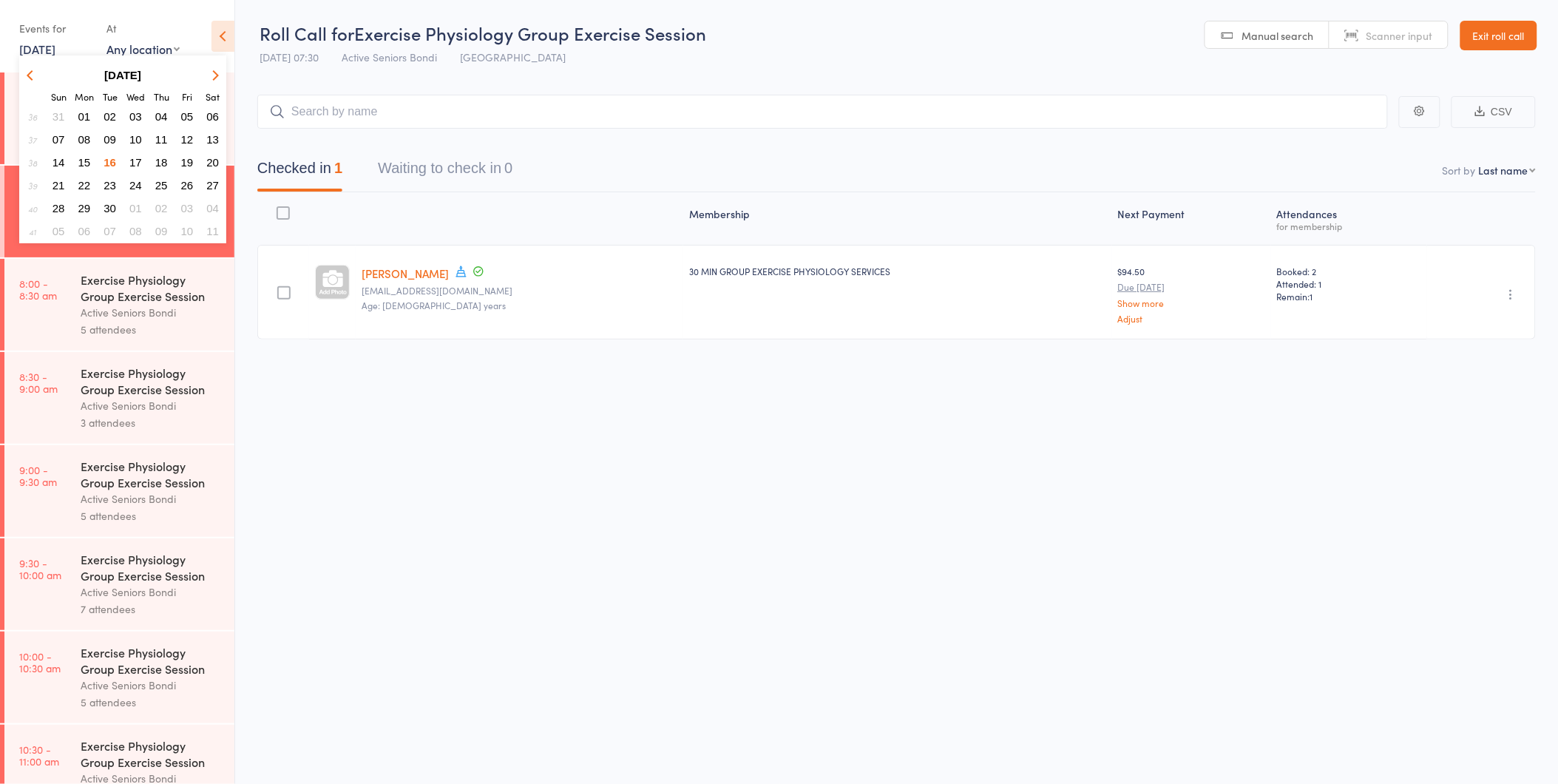
click at [129, 158] on span "17" at bounding box center [135, 162] width 13 height 13
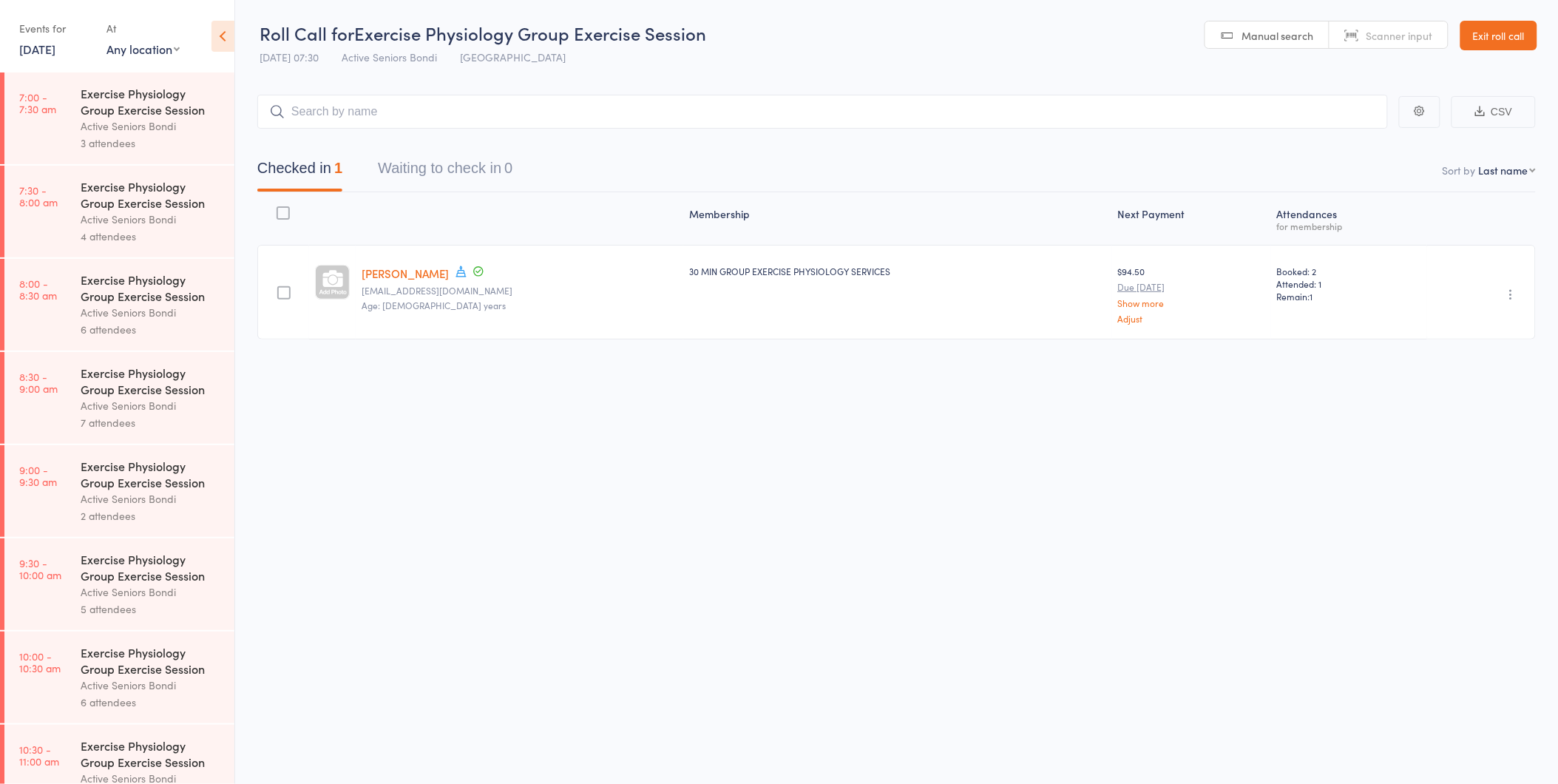
click at [138, 205] on div "Exercise Physiology Group Exercise Session" at bounding box center [151, 194] width 141 height 33
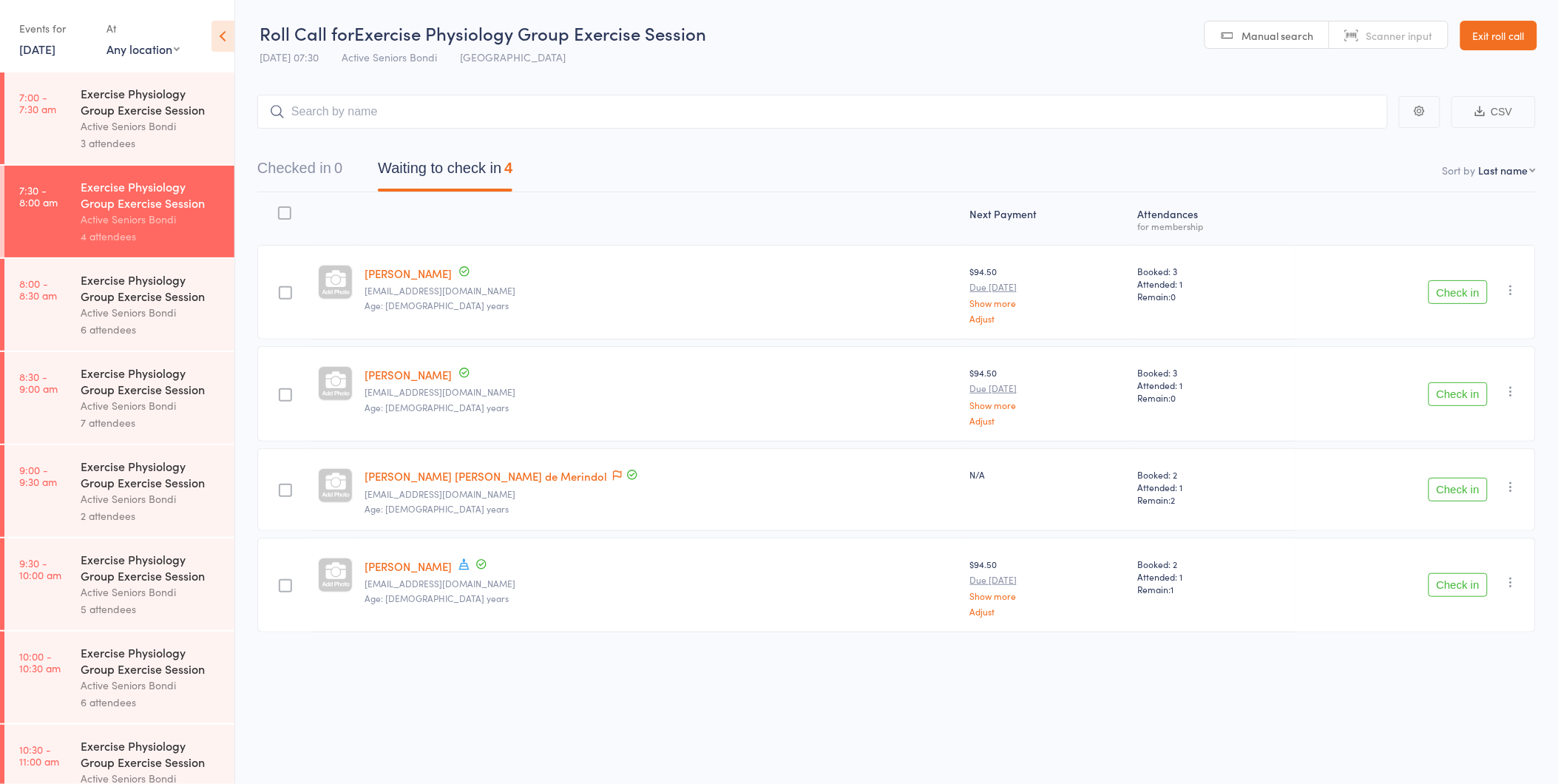
click at [1513, 485] on icon "button" at bounding box center [1512, 487] width 15 height 15
click at [1499, 605] on li "Remove" at bounding box center [1459, 615] width 122 height 20
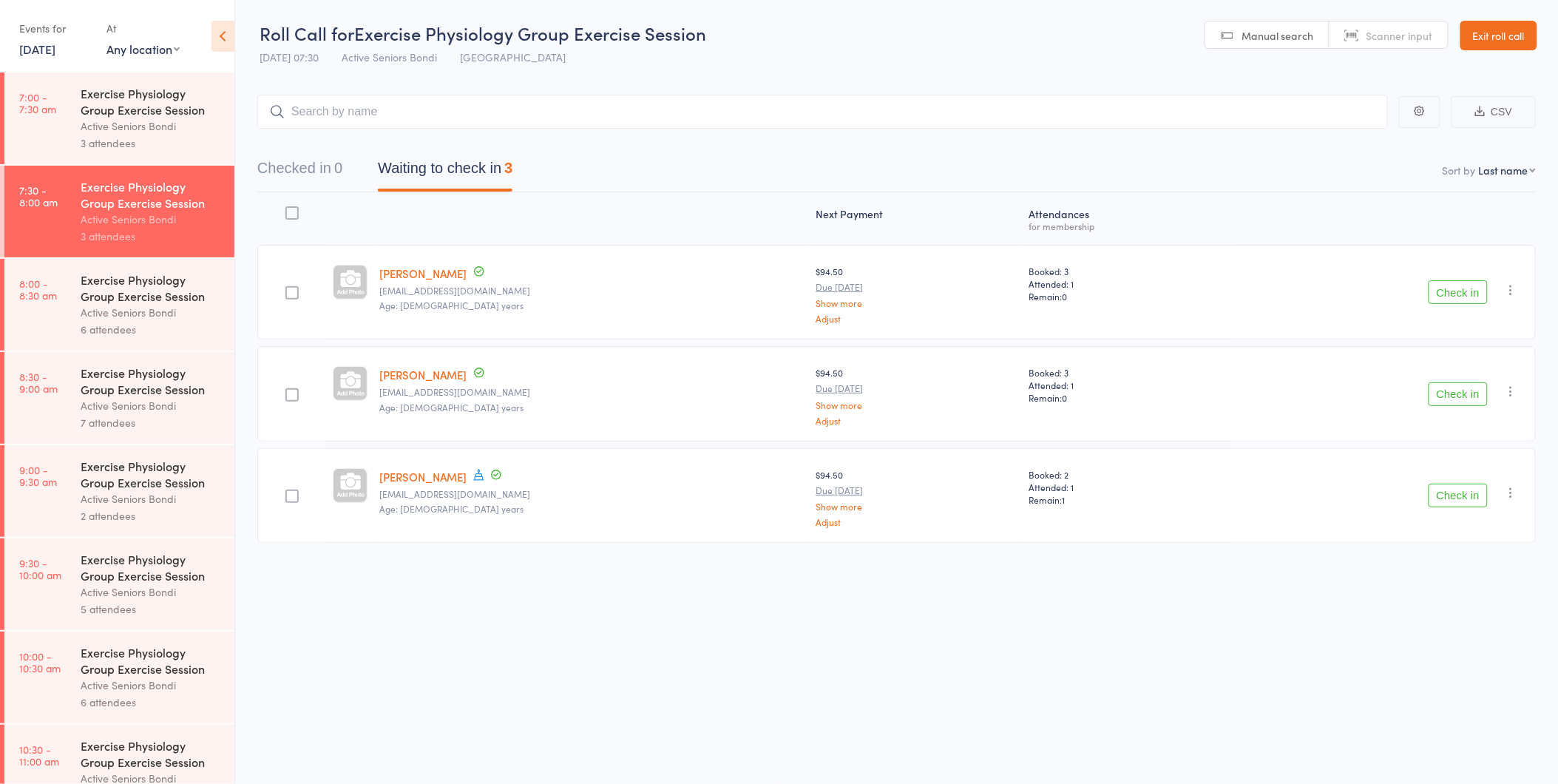
click at [1498, 40] on link "Exit roll call" at bounding box center [1499, 35] width 77 height 29
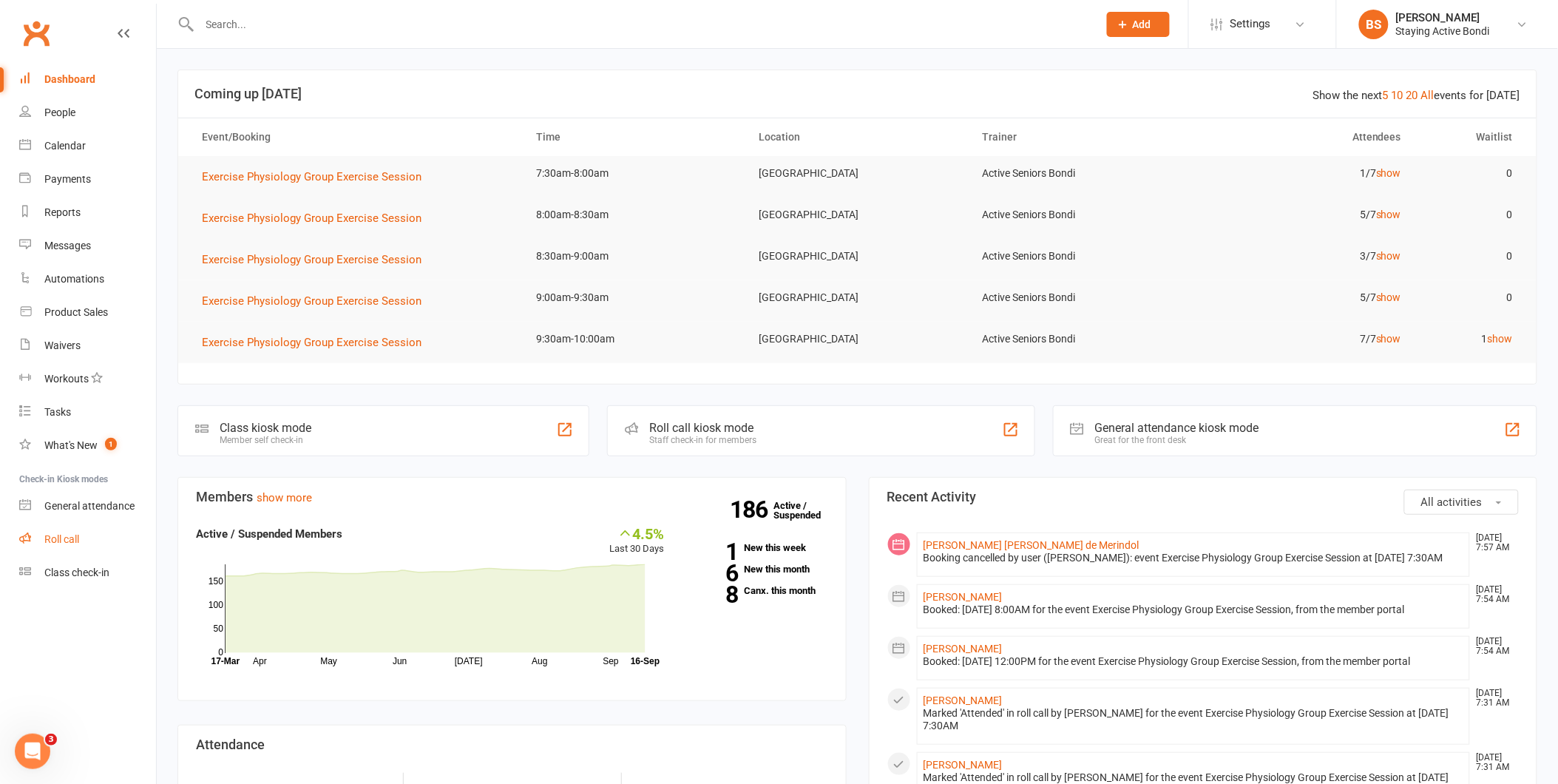
click at [98, 538] on link "Roll call" at bounding box center [88, 540] width 137 height 33
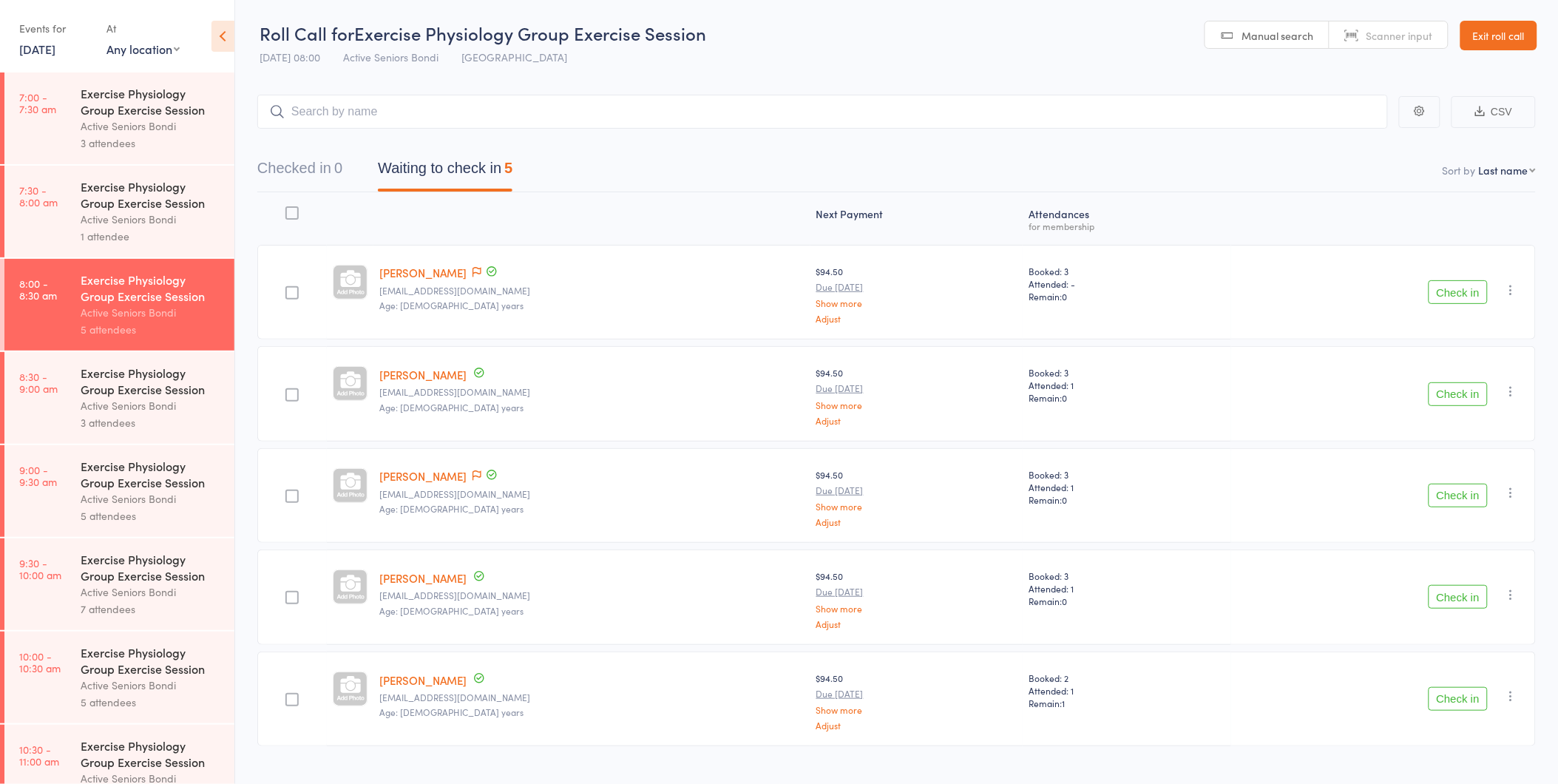
click at [1496, 48] on link "Exit roll call" at bounding box center [1499, 35] width 77 height 29
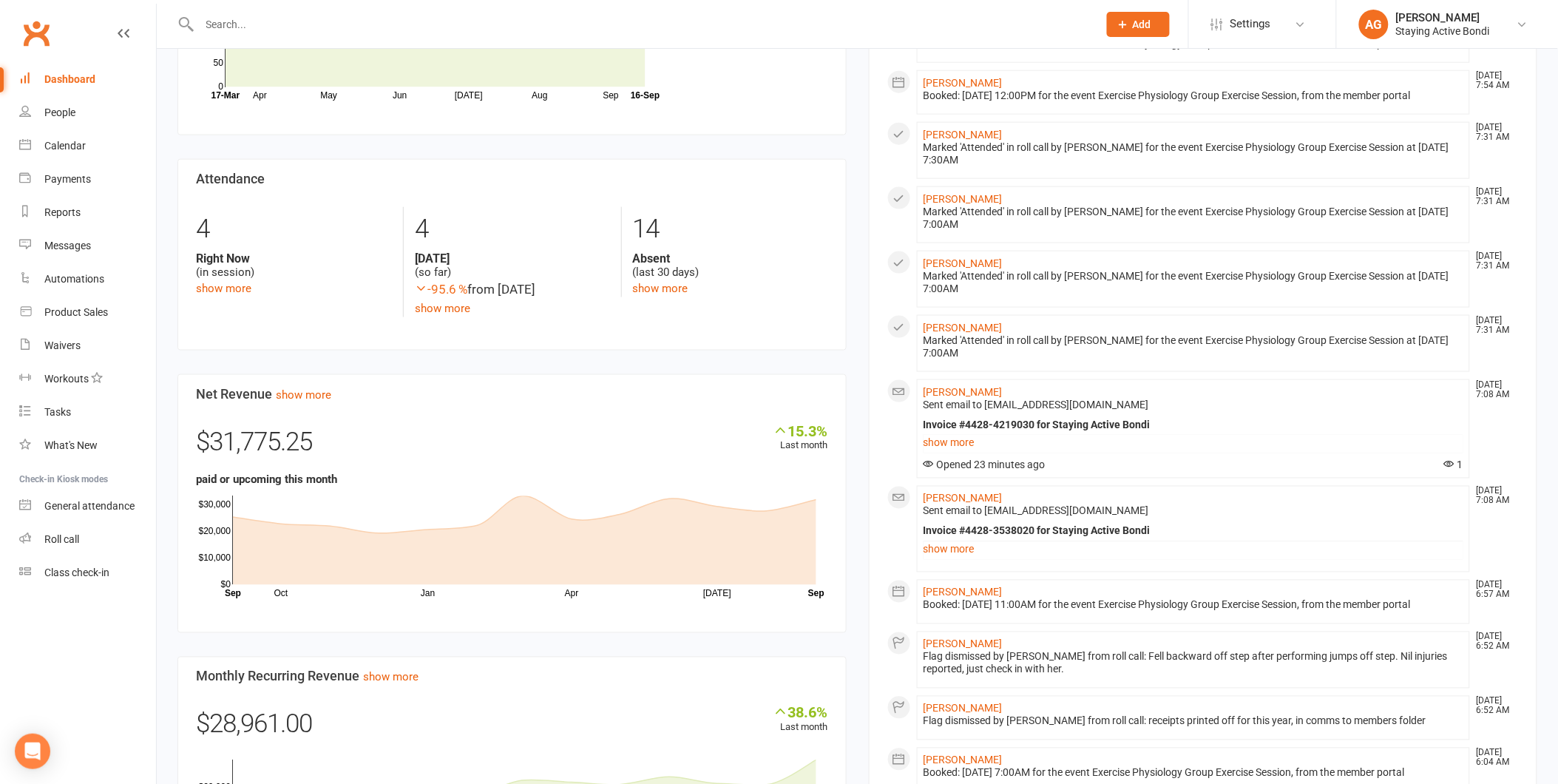
scroll to position [575, 0]
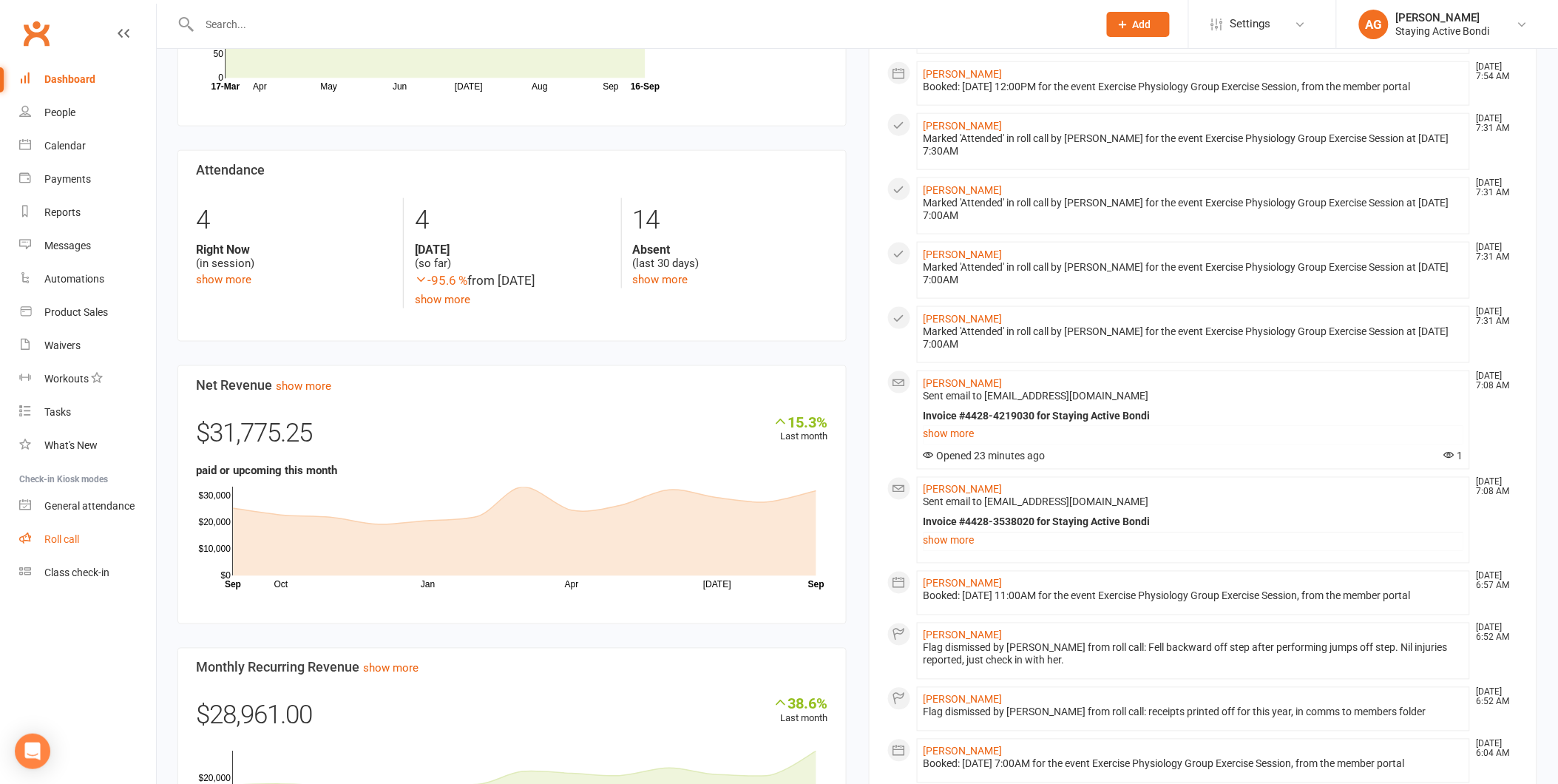
click at [83, 551] on link "Roll call" at bounding box center [88, 540] width 137 height 33
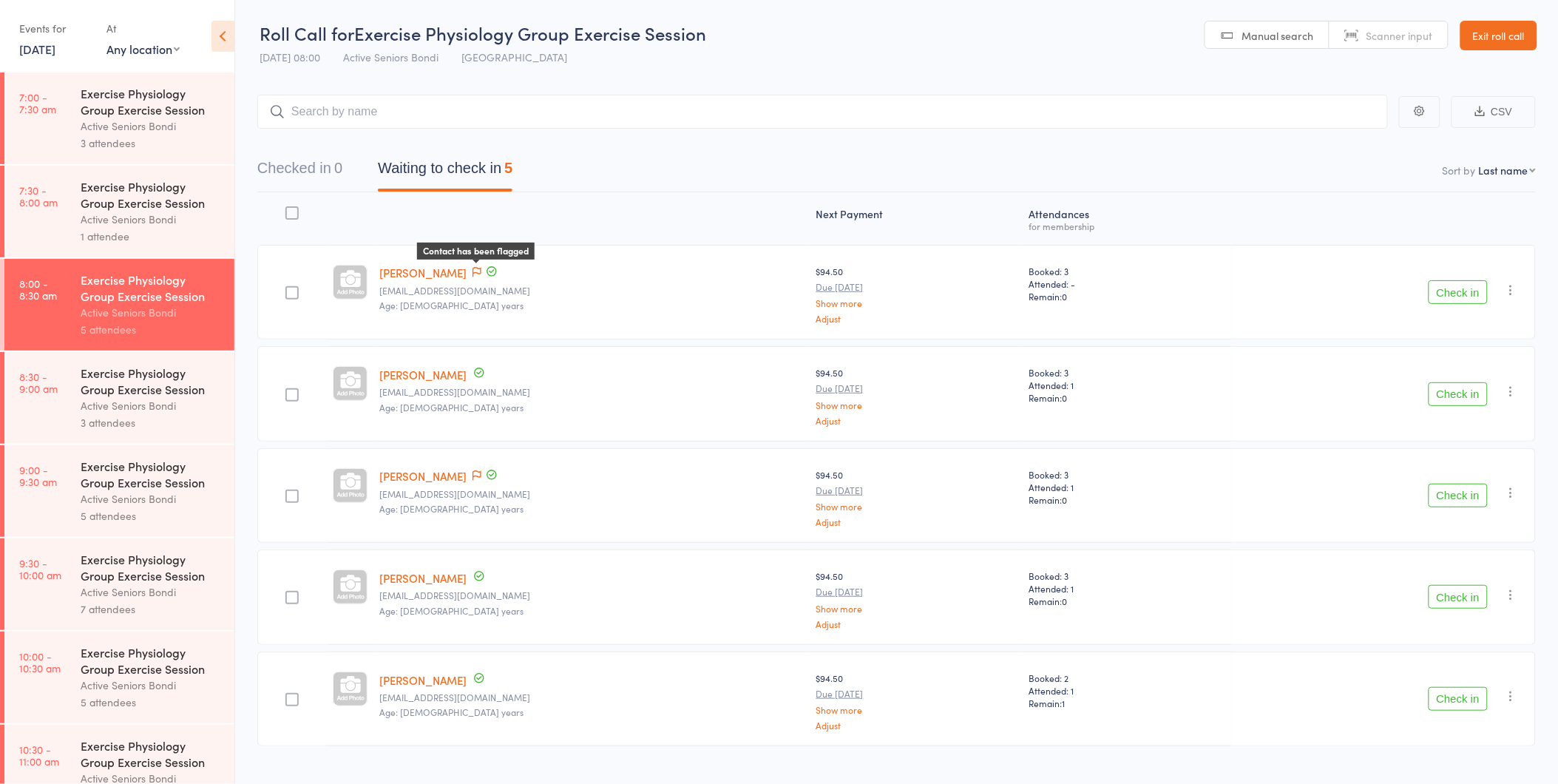
click at [481, 269] on icon at bounding box center [477, 272] width 9 height 10
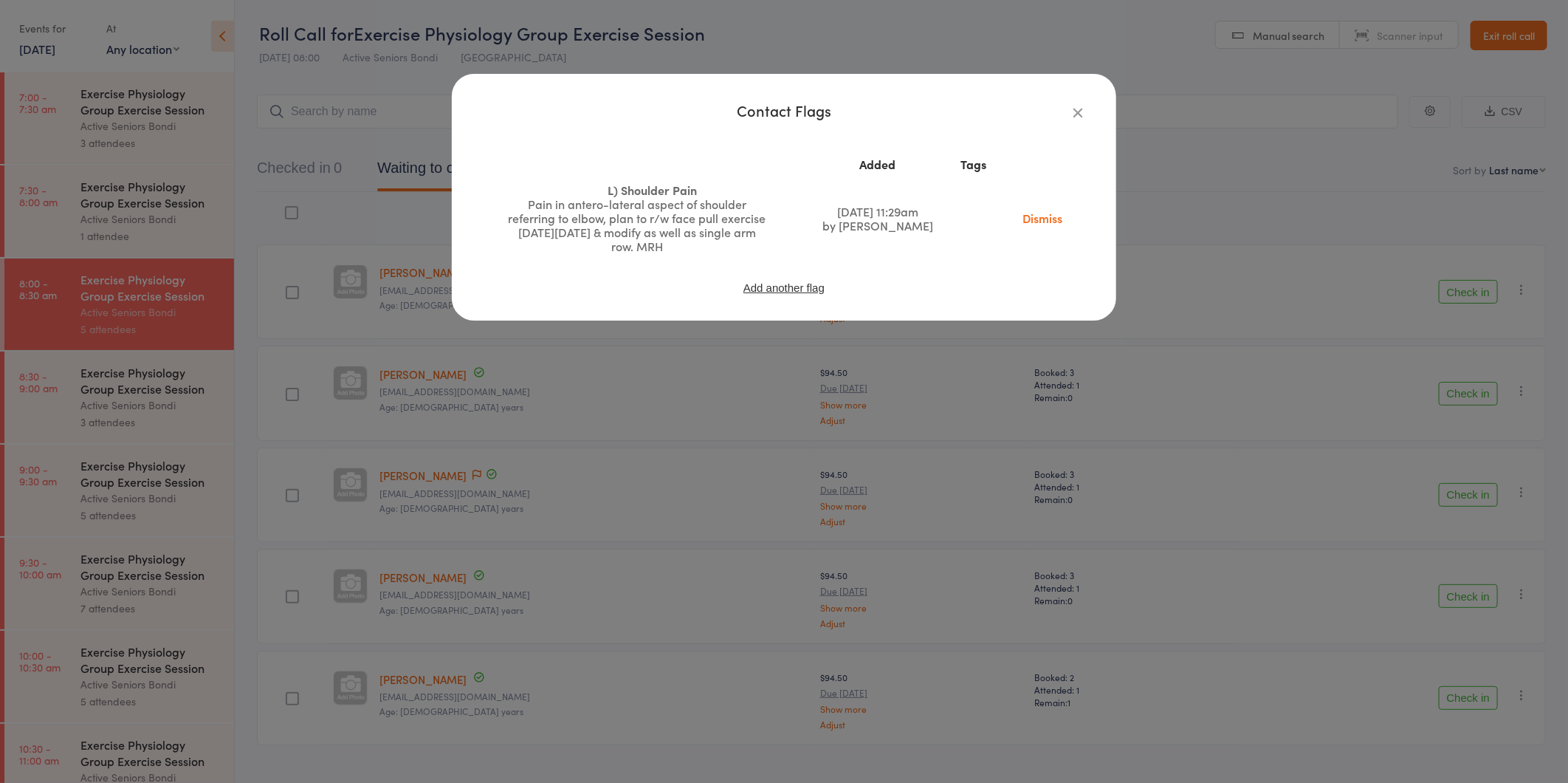
click at [429, 245] on div "Contact Flags Added Tags L) Shoulder Pain Pain in antero-lateral aspect of shou…" at bounding box center [784, 392] width 1568 height 783
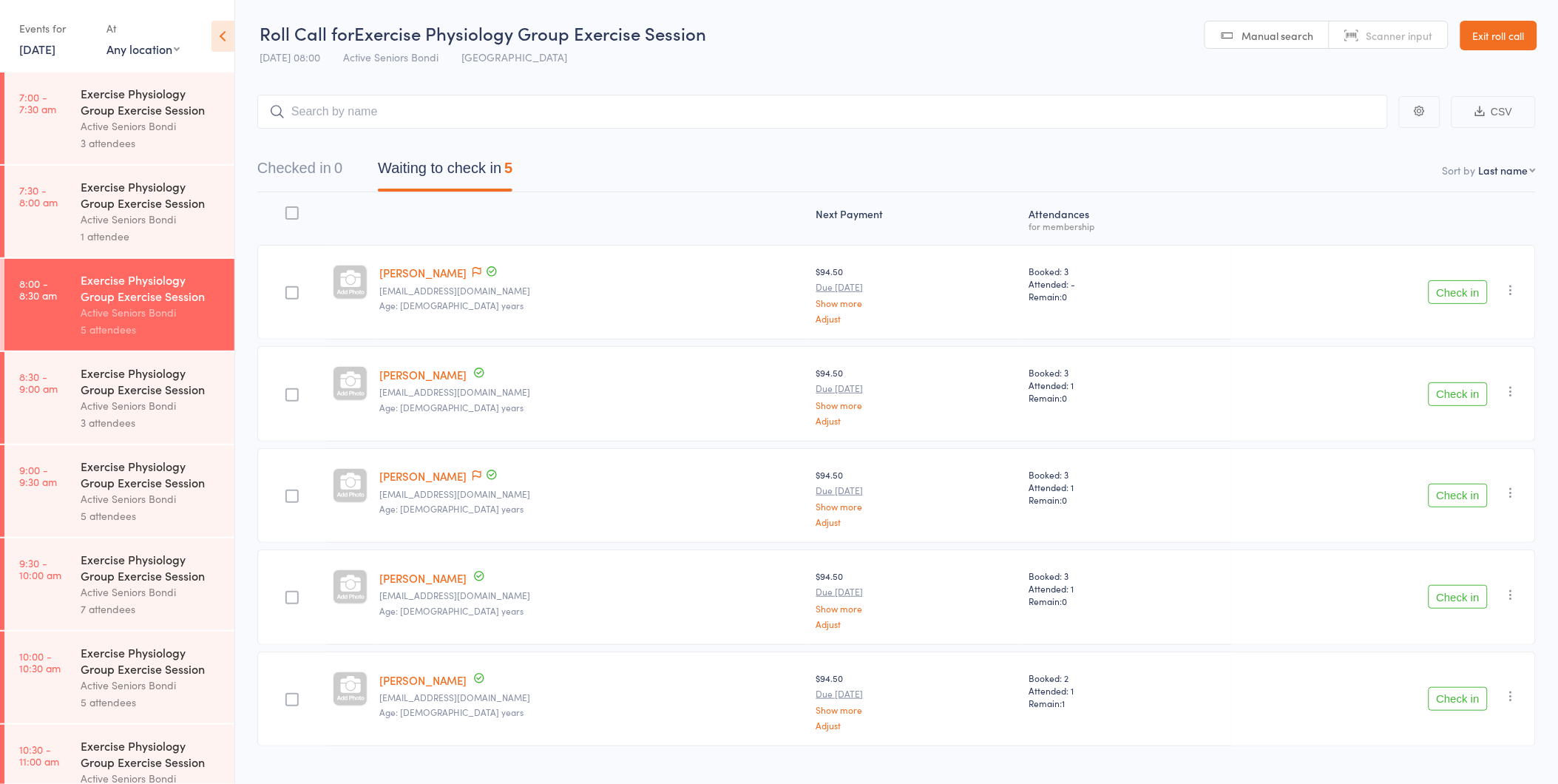
click at [1459, 286] on button "Check in" at bounding box center [1458, 292] width 59 height 23
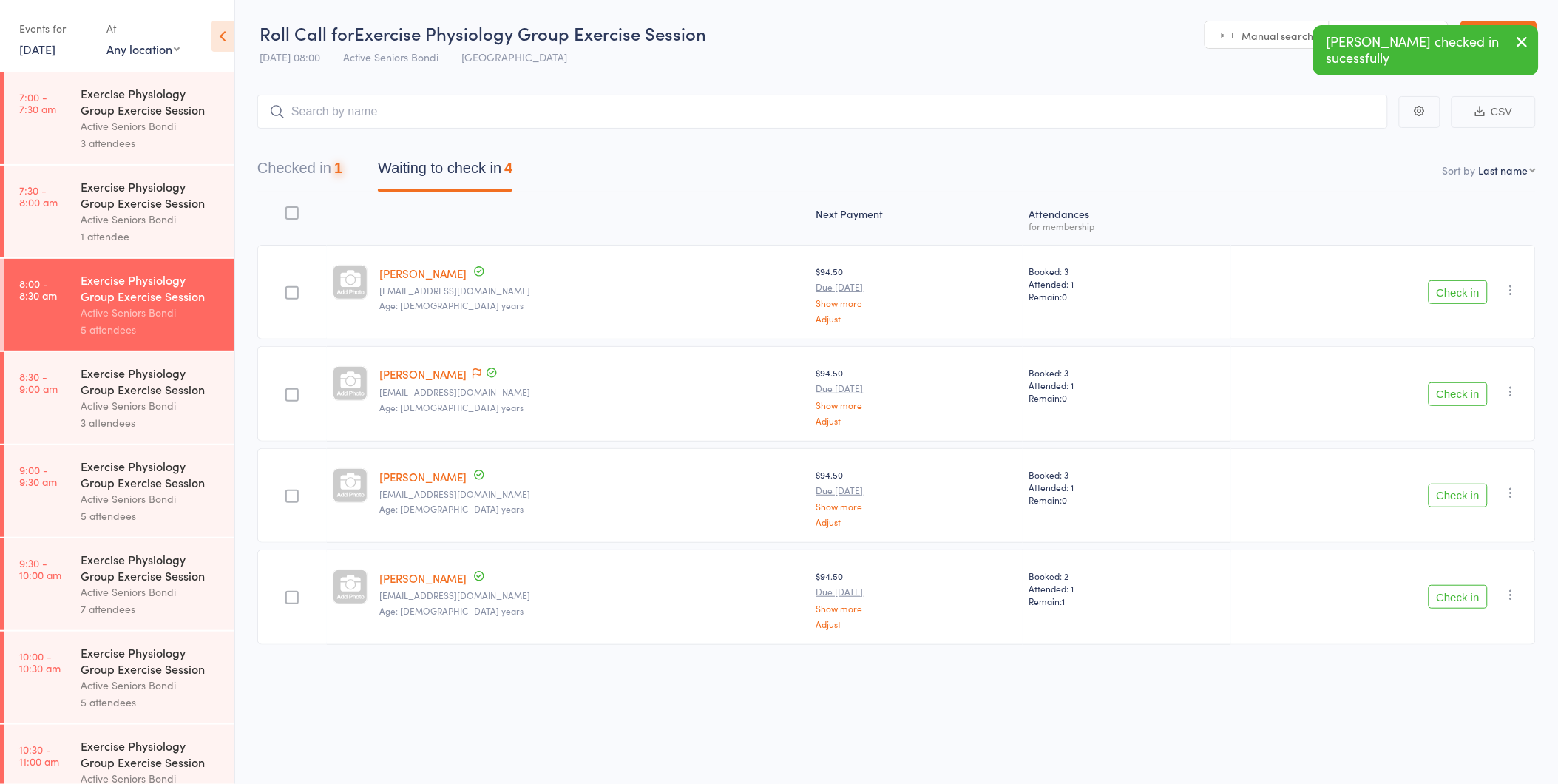
click at [1455, 286] on button "Check in" at bounding box center [1458, 292] width 59 height 23
click at [1455, 382] on button "Check in" at bounding box center [1458, 394] width 59 height 23
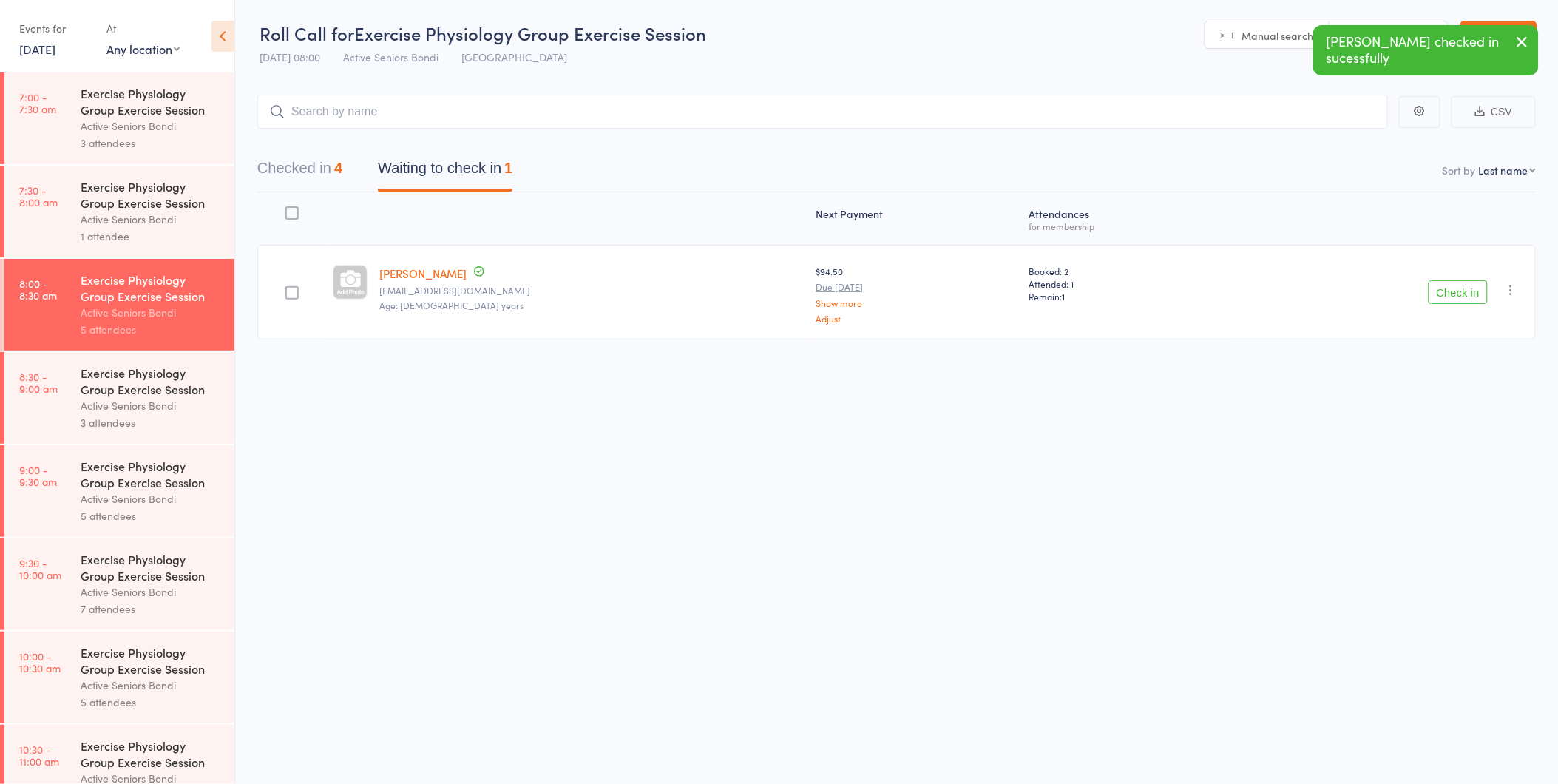
click at [1458, 286] on button "Check in" at bounding box center [1458, 292] width 59 height 23
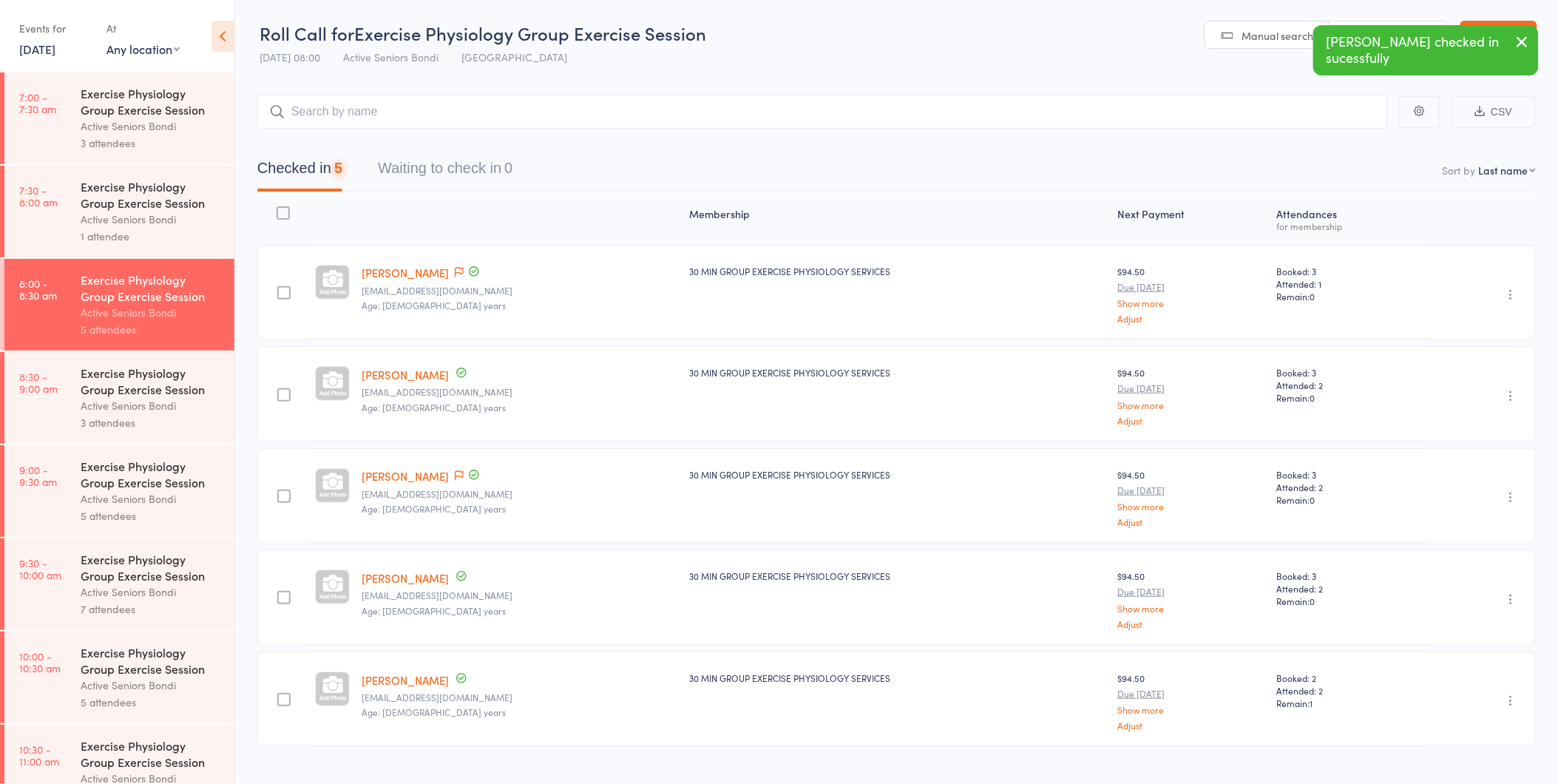
click at [1470, 283] on div "Undo check-in Send message Add Note Add Task Add Flag Remove Mark absent" at bounding box center [1481, 291] width 108 height 94
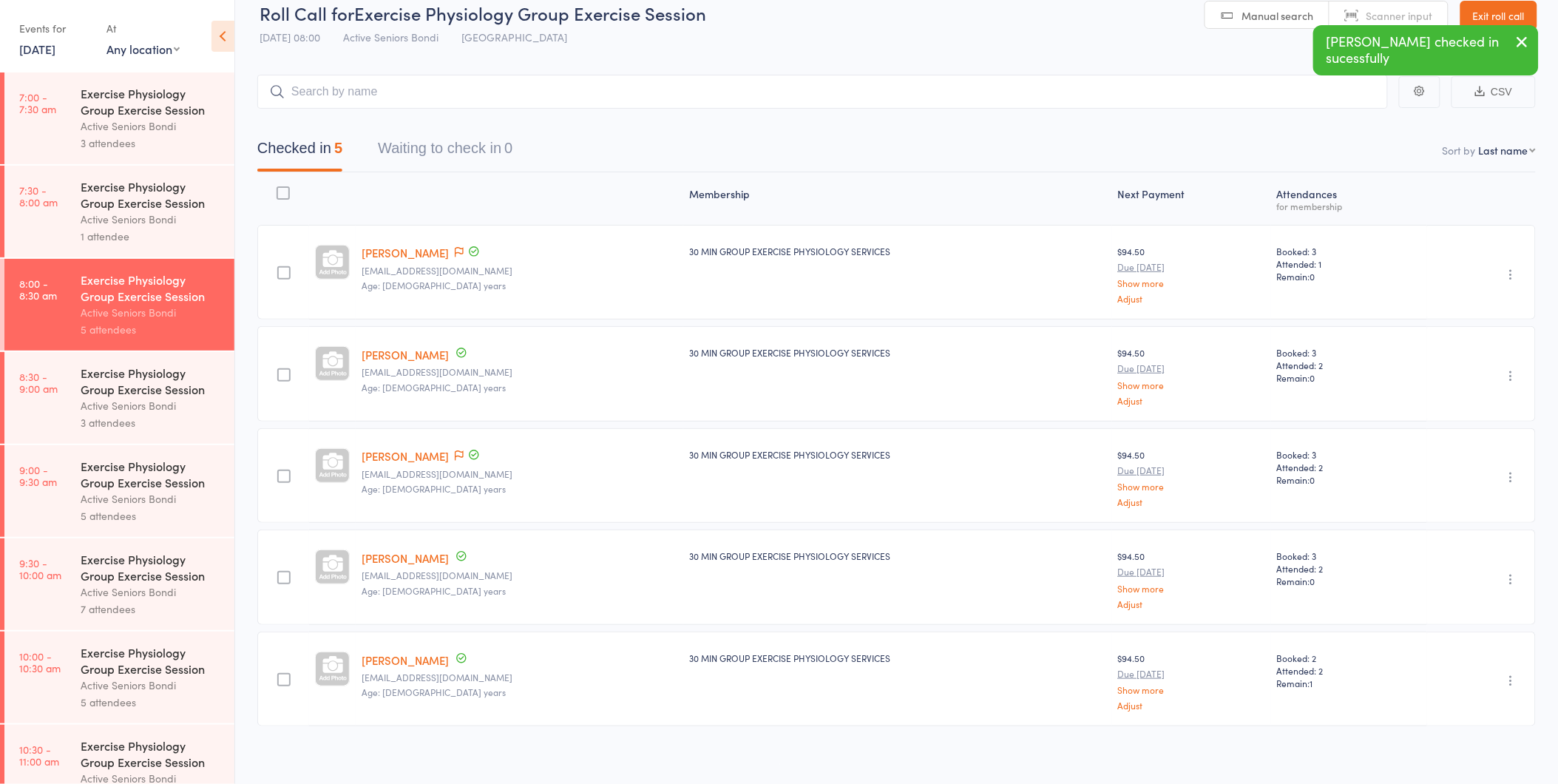
scroll to position [27, 0]
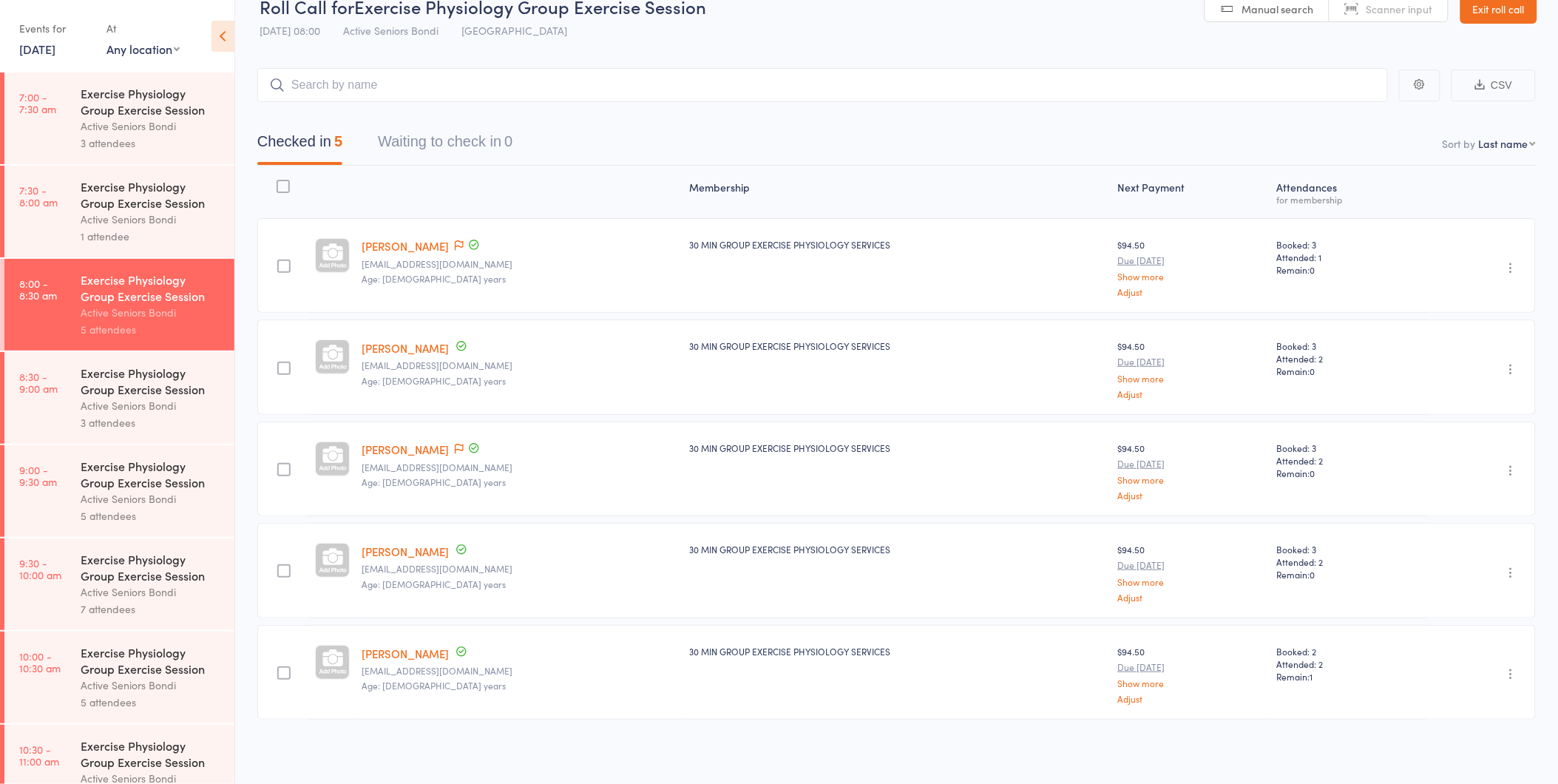
click at [1465, 11] on link "Exit roll call" at bounding box center [1499, 8] width 77 height 29
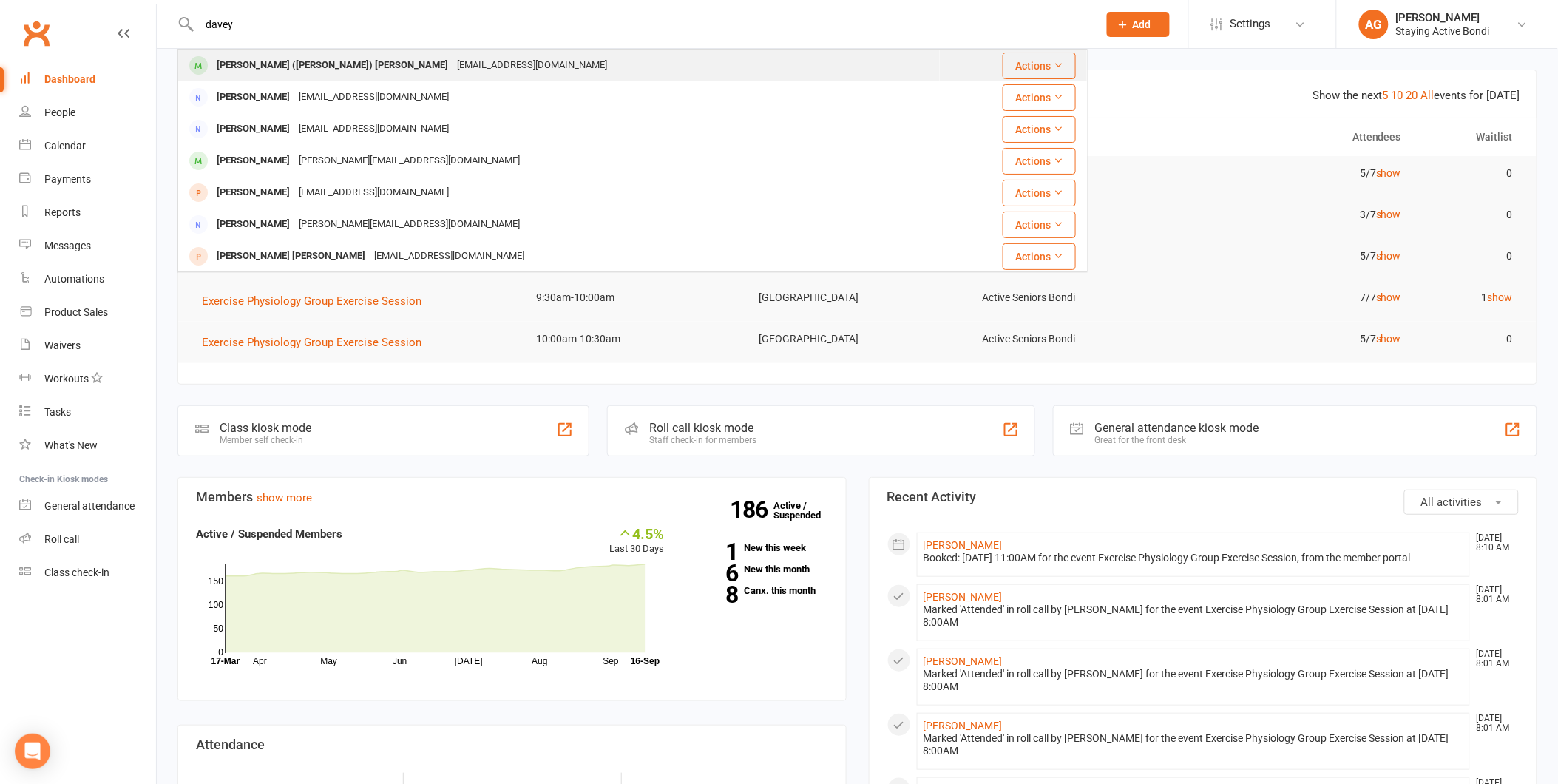
type input "davey"
click at [453, 63] on div "gffdvy@outlook.com" at bounding box center [532, 66] width 159 height 22
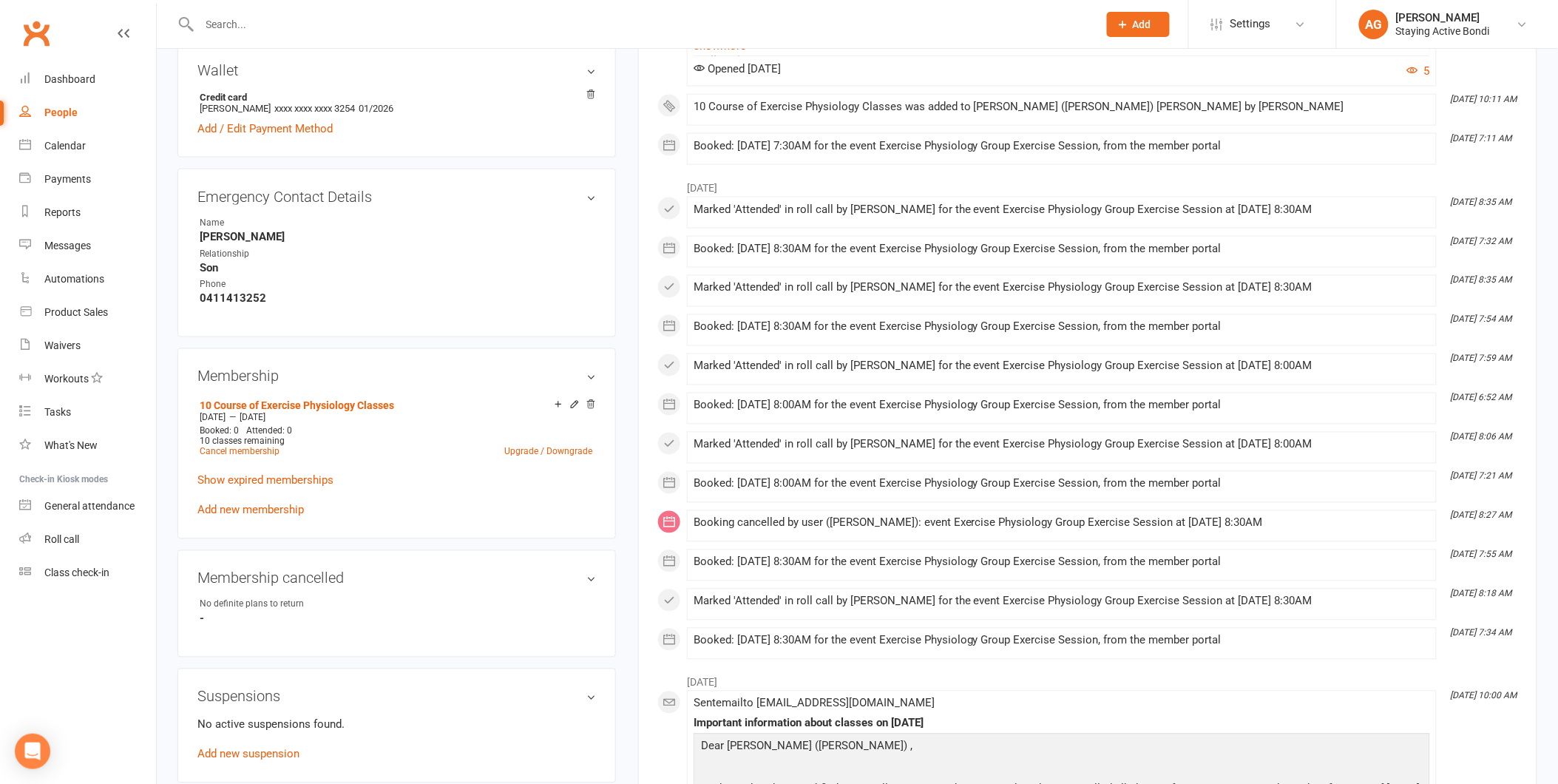
scroll to position [740, 0]
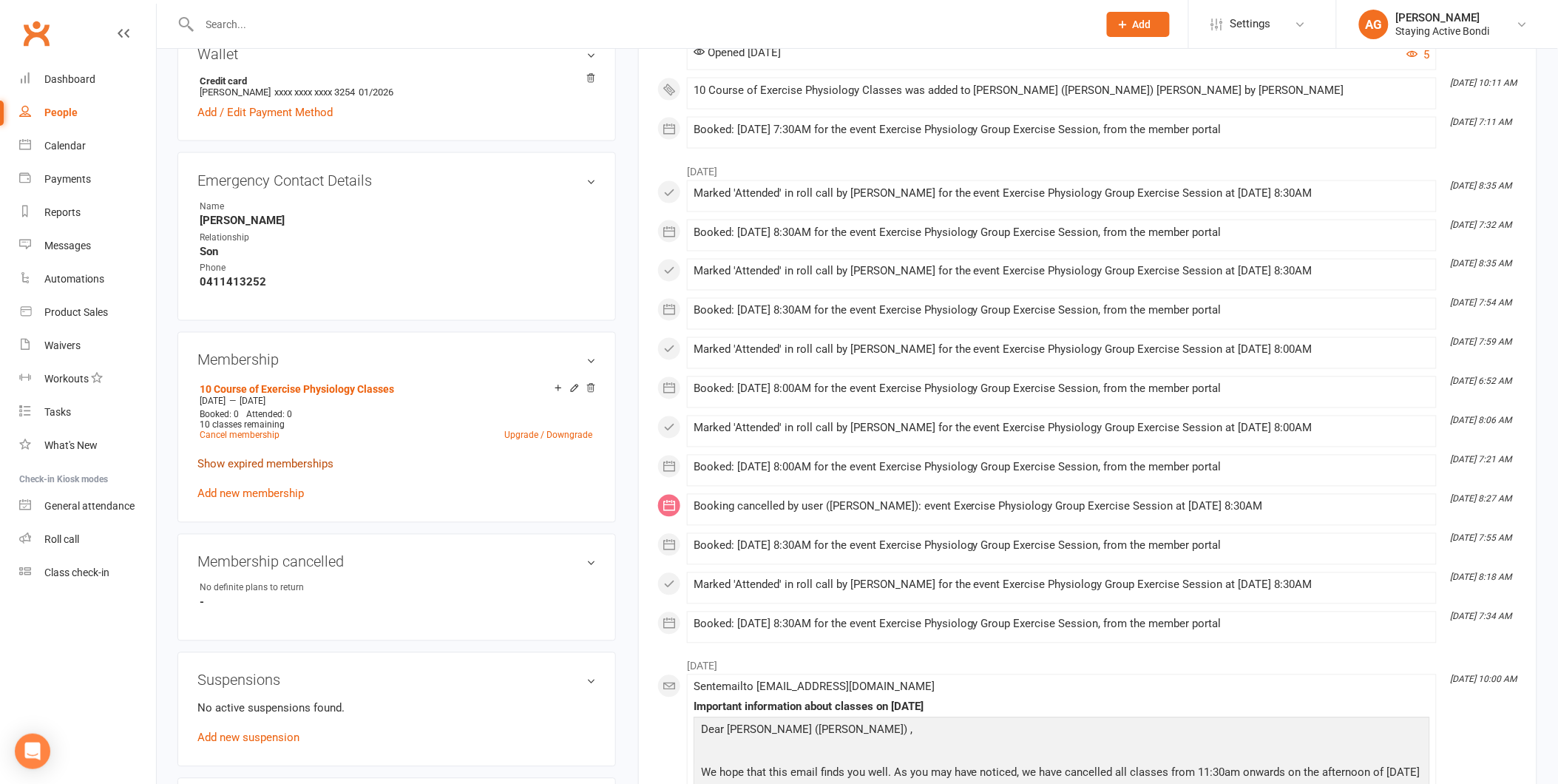
click at [286, 458] on link "Show expired memberships" at bounding box center [265, 465] width 136 height 13
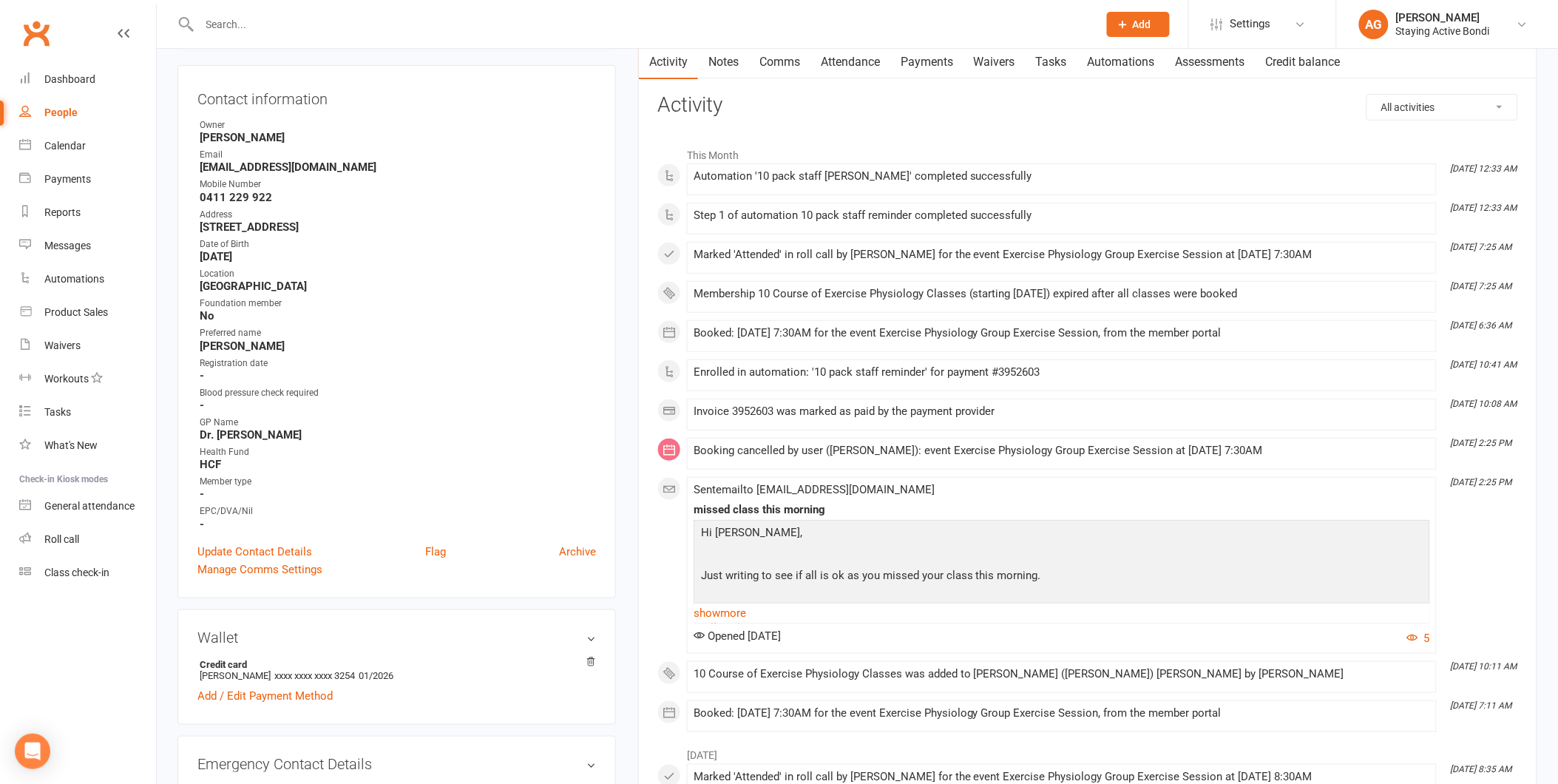
scroll to position [0, 0]
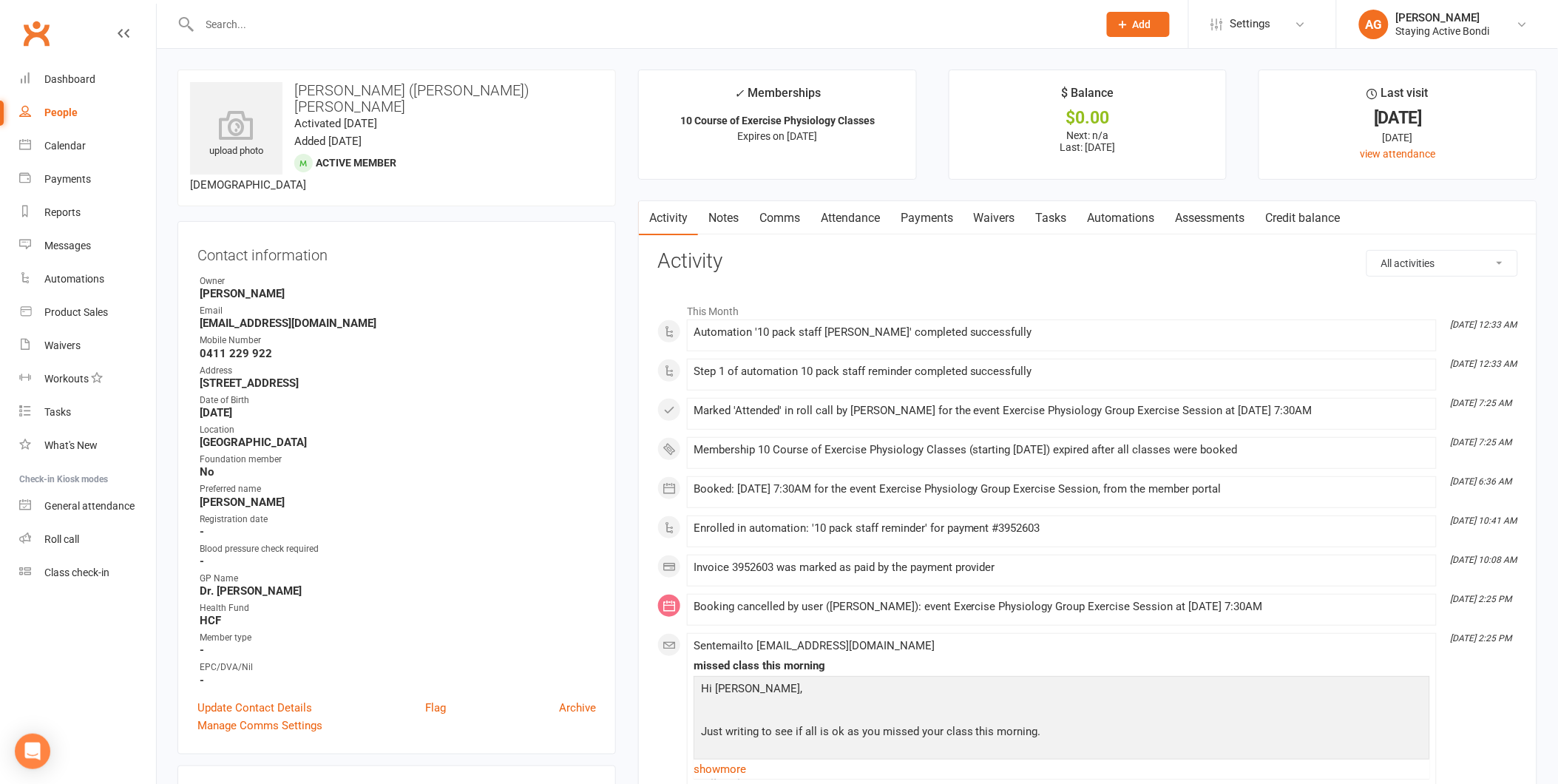
click at [915, 223] on link "Payments" at bounding box center [927, 218] width 73 height 34
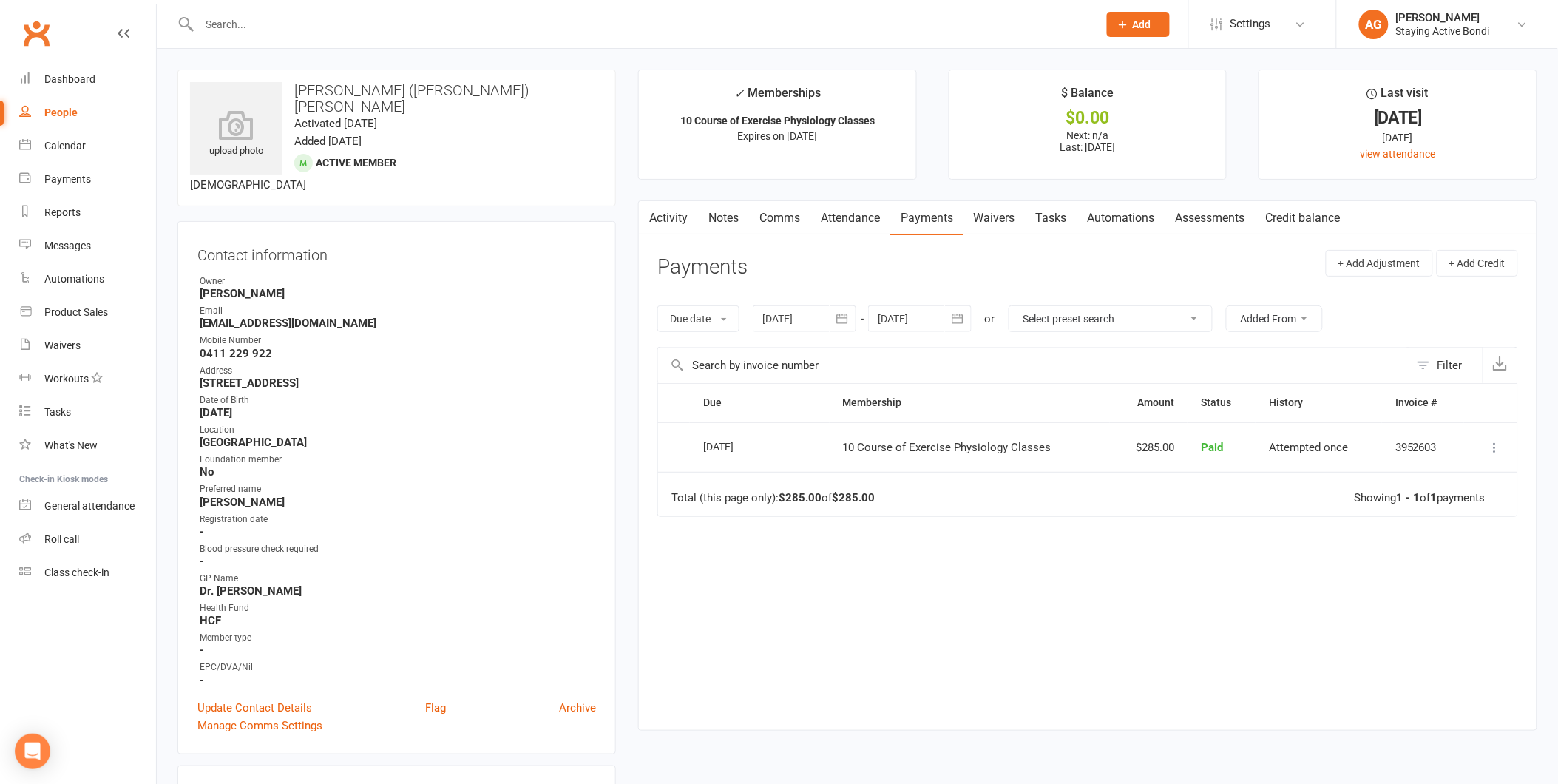
click at [868, 224] on link "Attendance" at bounding box center [851, 218] width 80 height 34
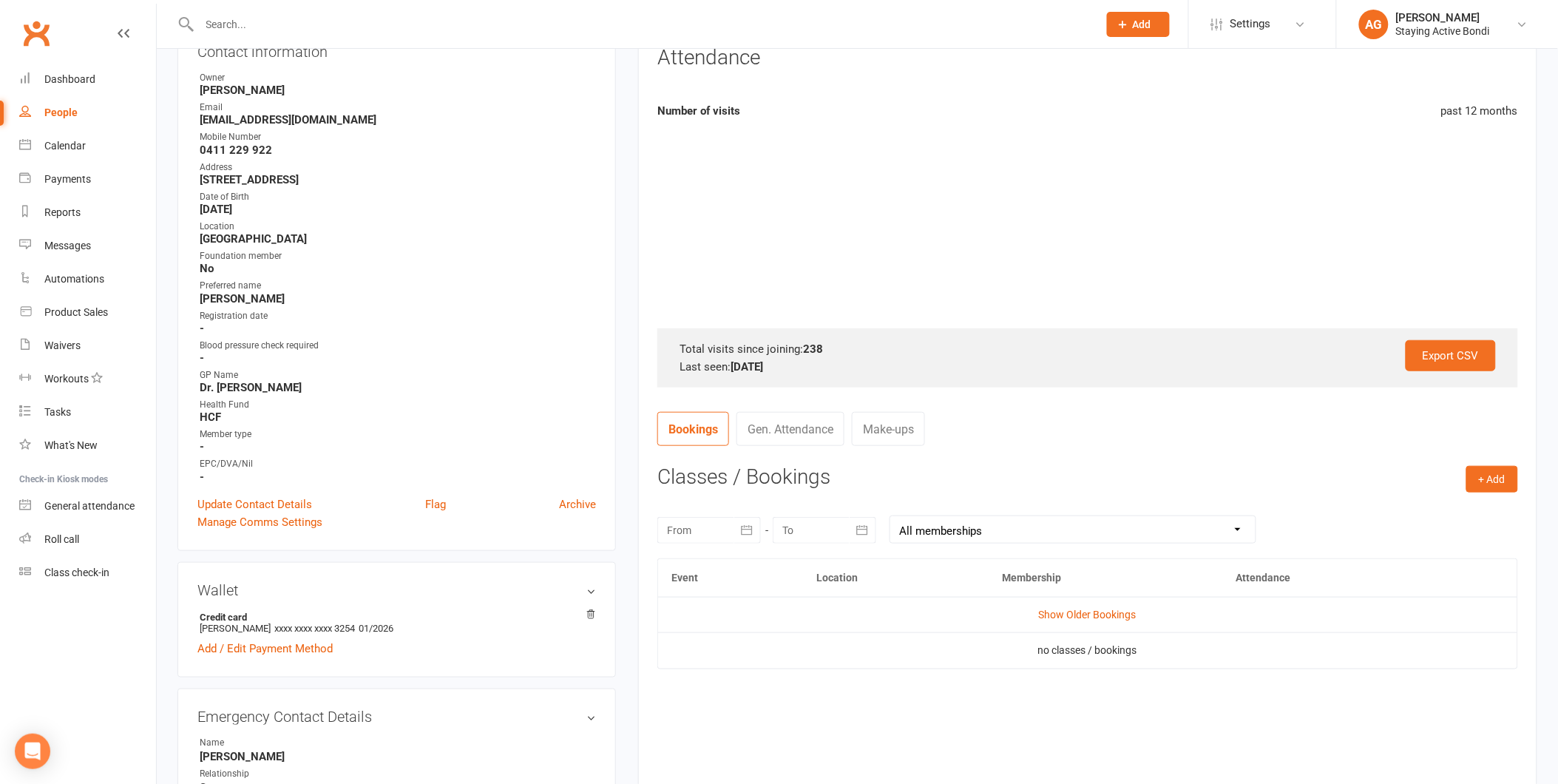
scroll to position [410, 0]
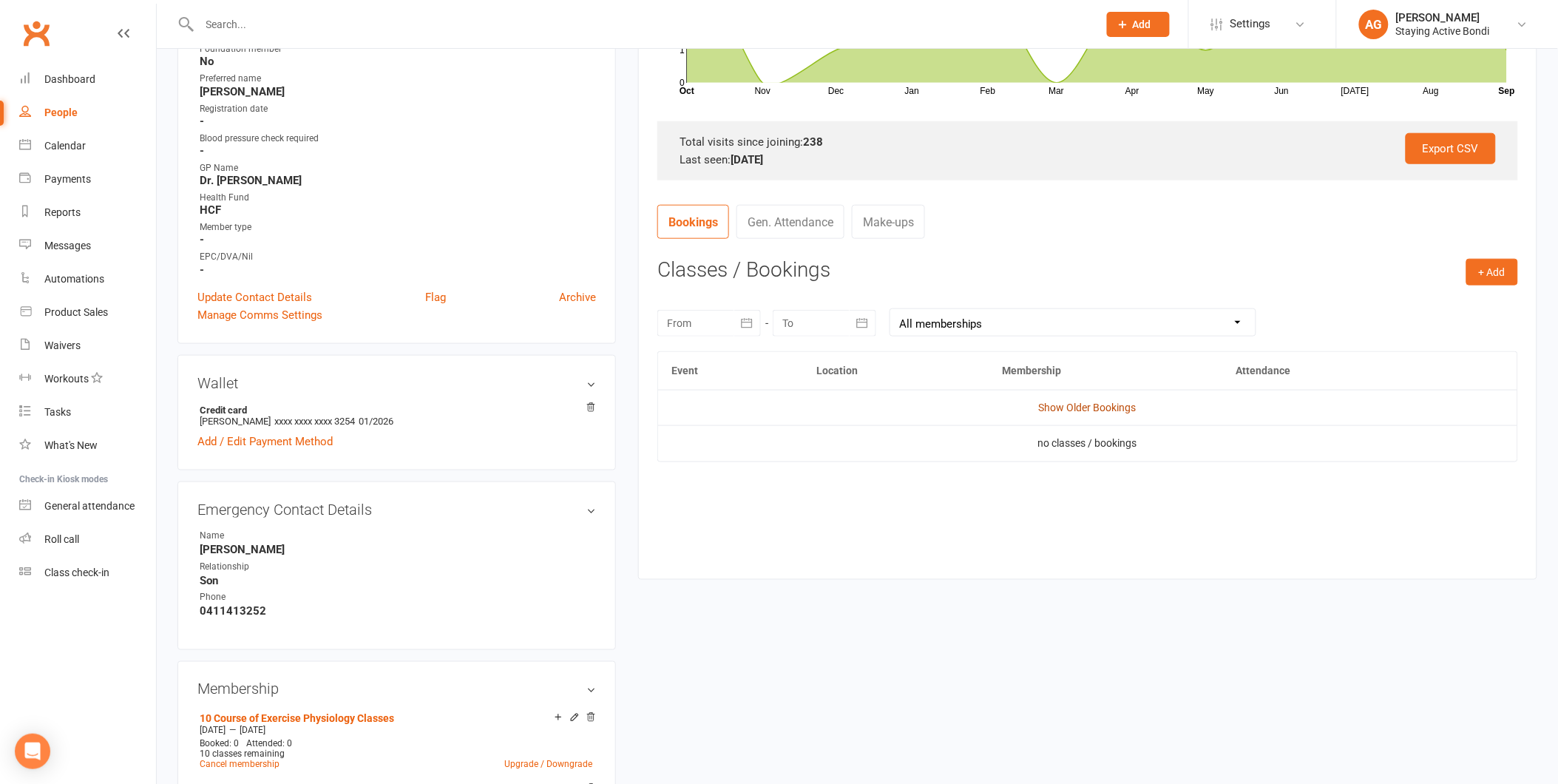
click at [1039, 402] on link "Show Older Bookings" at bounding box center [1088, 407] width 98 height 12
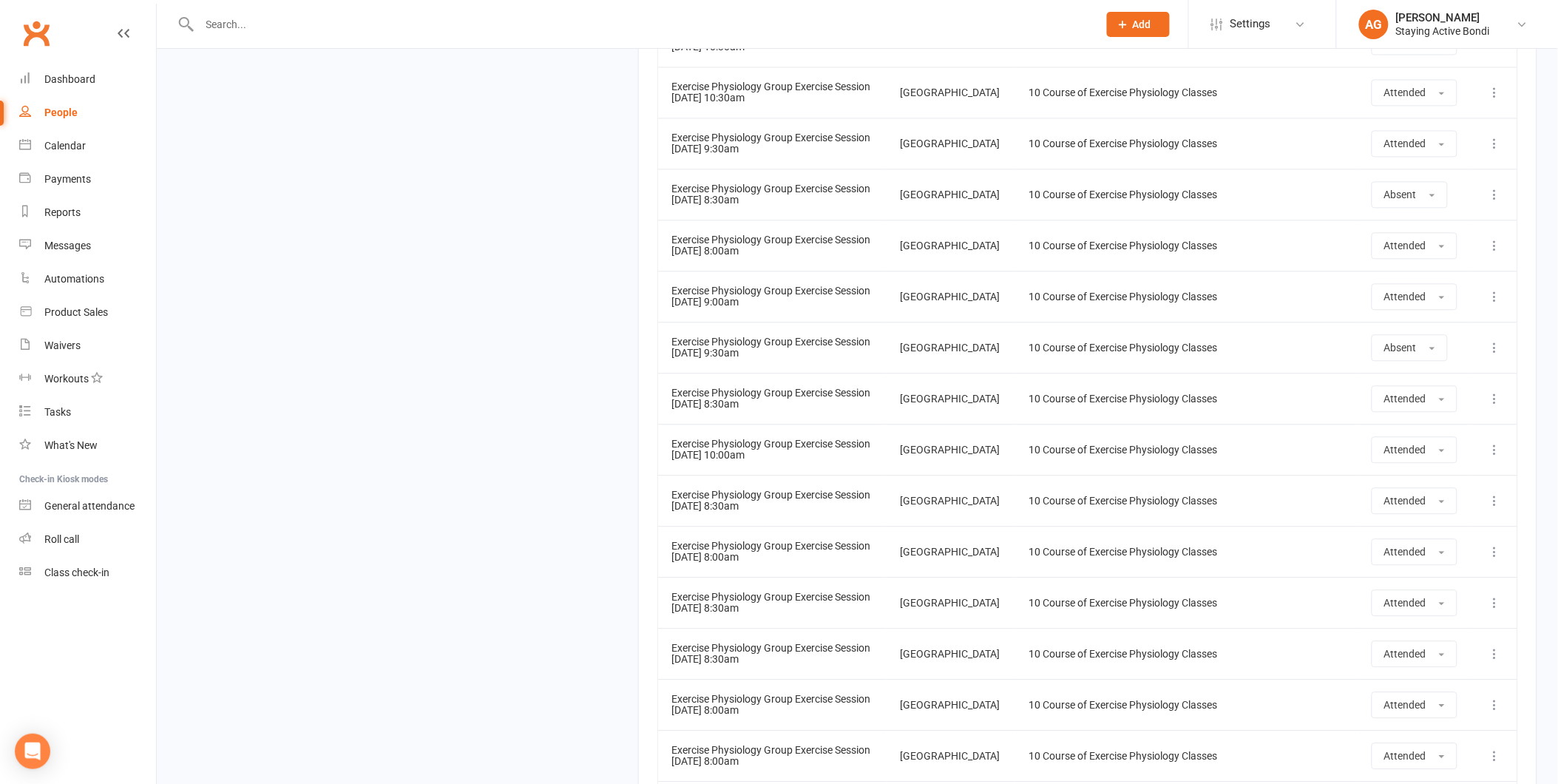
scroll to position [13113, 0]
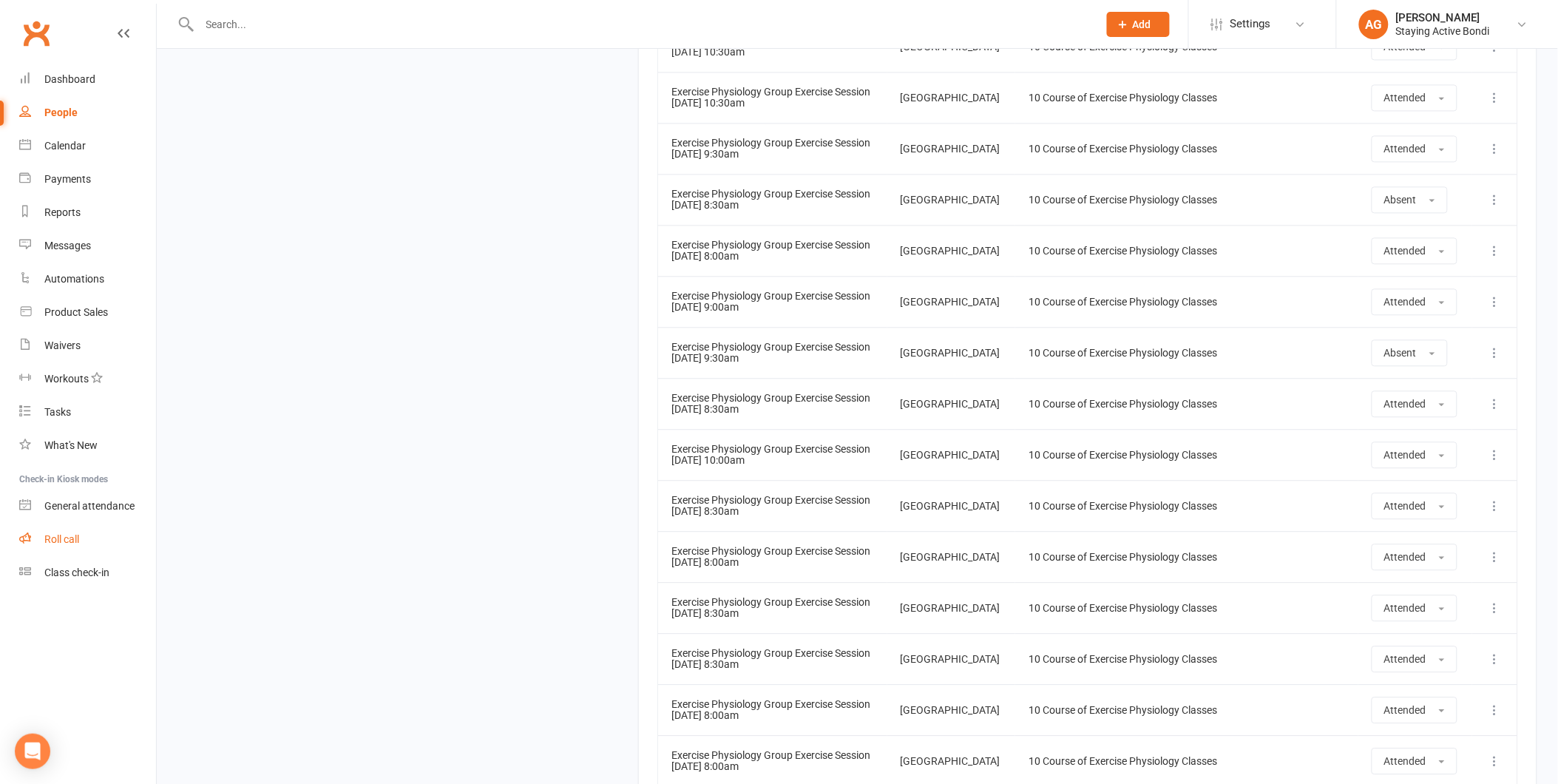
click at [133, 538] on link "Roll call" at bounding box center [88, 540] width 137 height 33
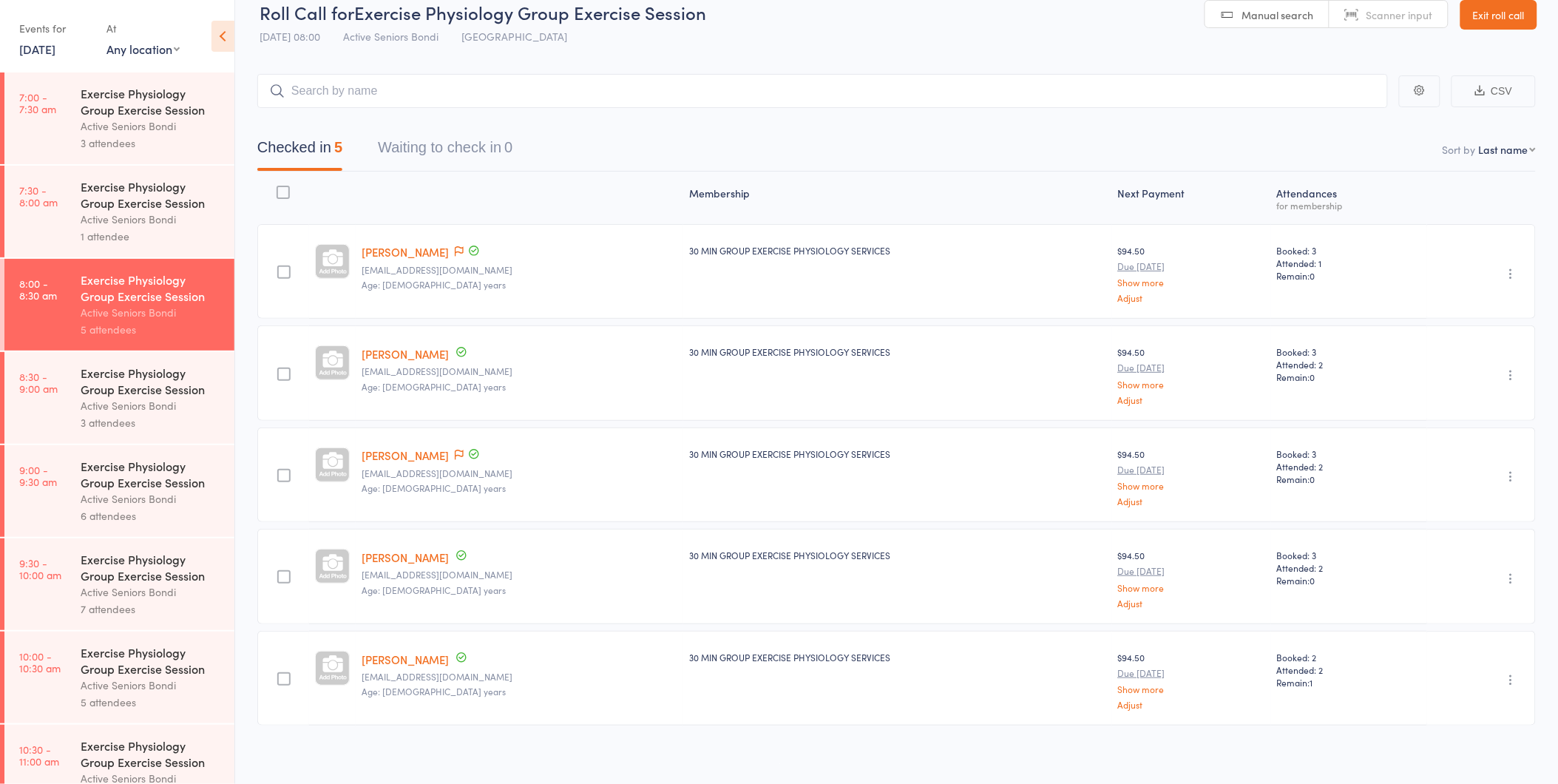
scroll to position [27, 0]
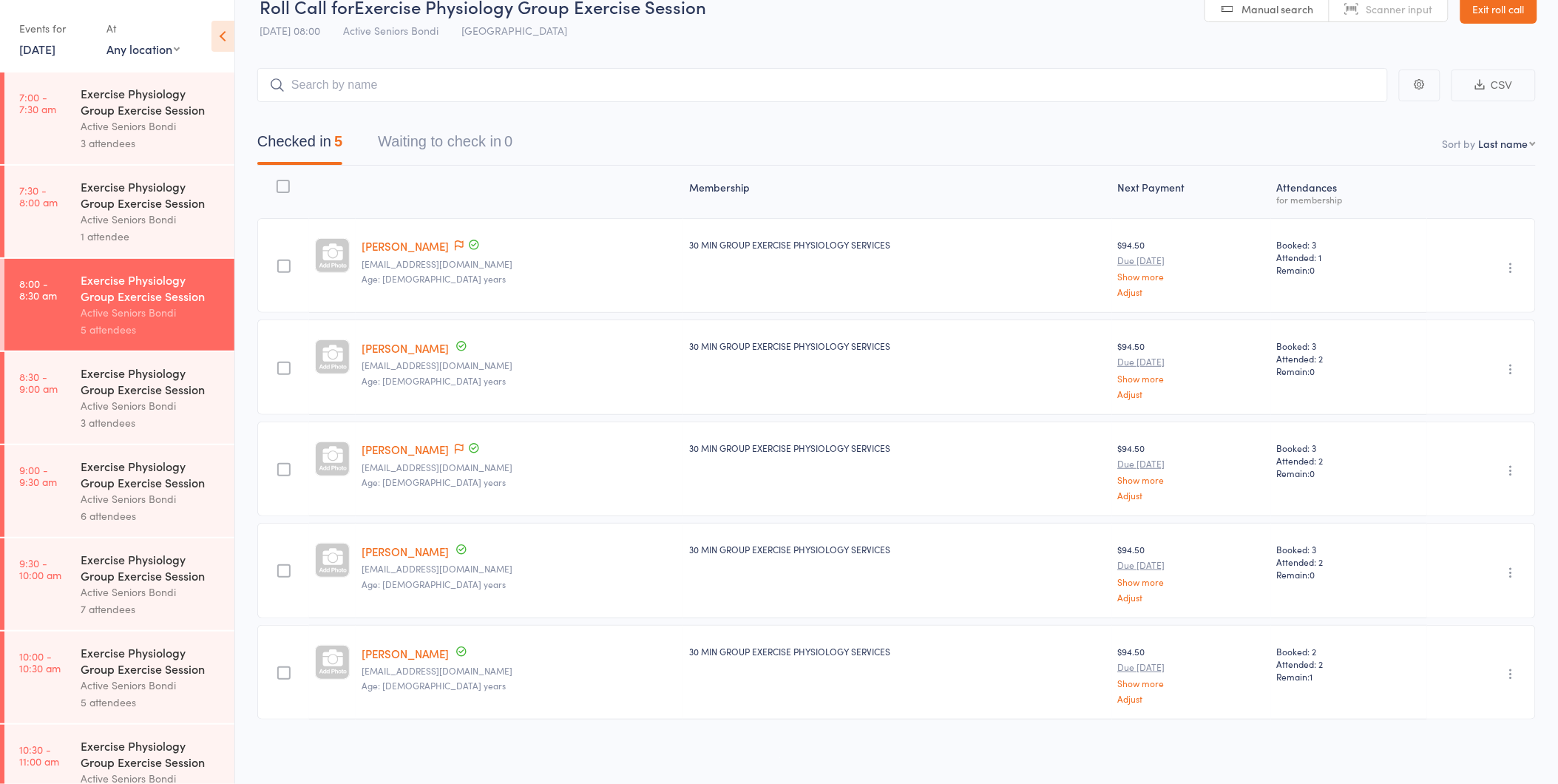
click at [180, 397] on div "Active Seniors Bondi" at bounding box center [151, 405] width 141 height 17
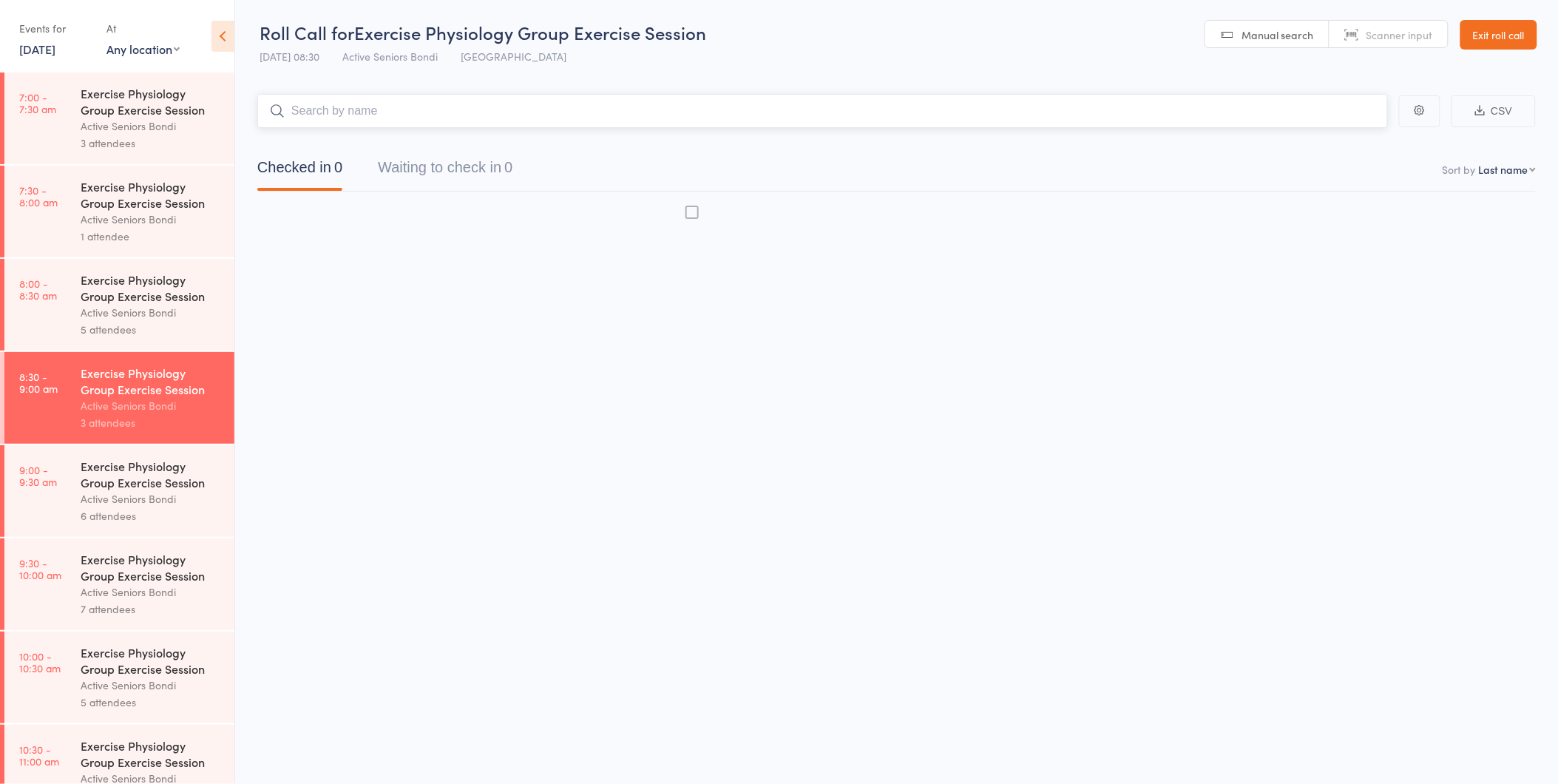
scroll to position [1, 0]
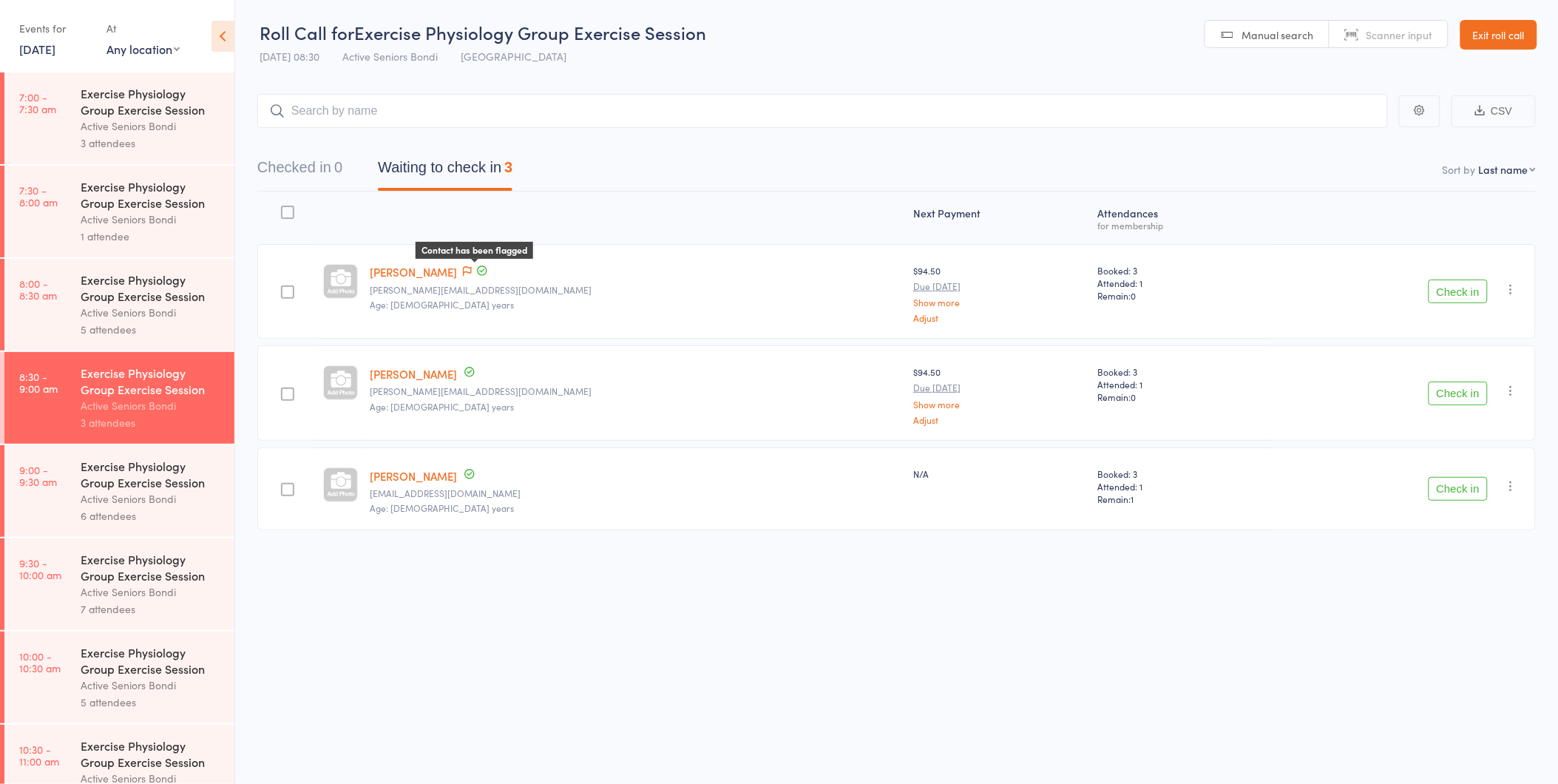
click at [472, 271] on icon at bounding box center [467, 271] width 9 height 10
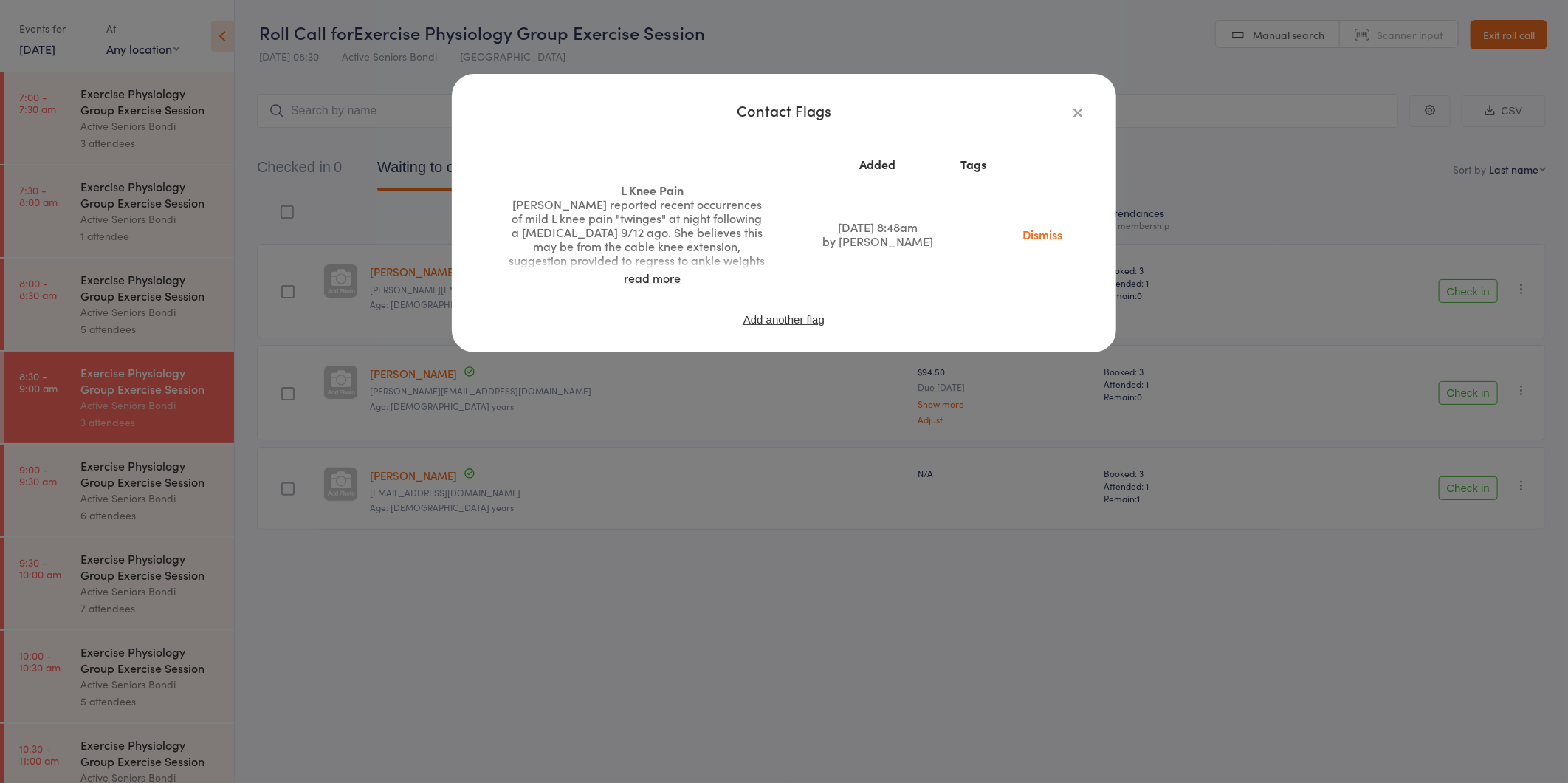
click at [716, 402] on div "Contact Flags Added Tags L Knee Pain [PERSON_NAME] reported recent occurrences …" at bounding box center [784, 392] width 1568 height 783
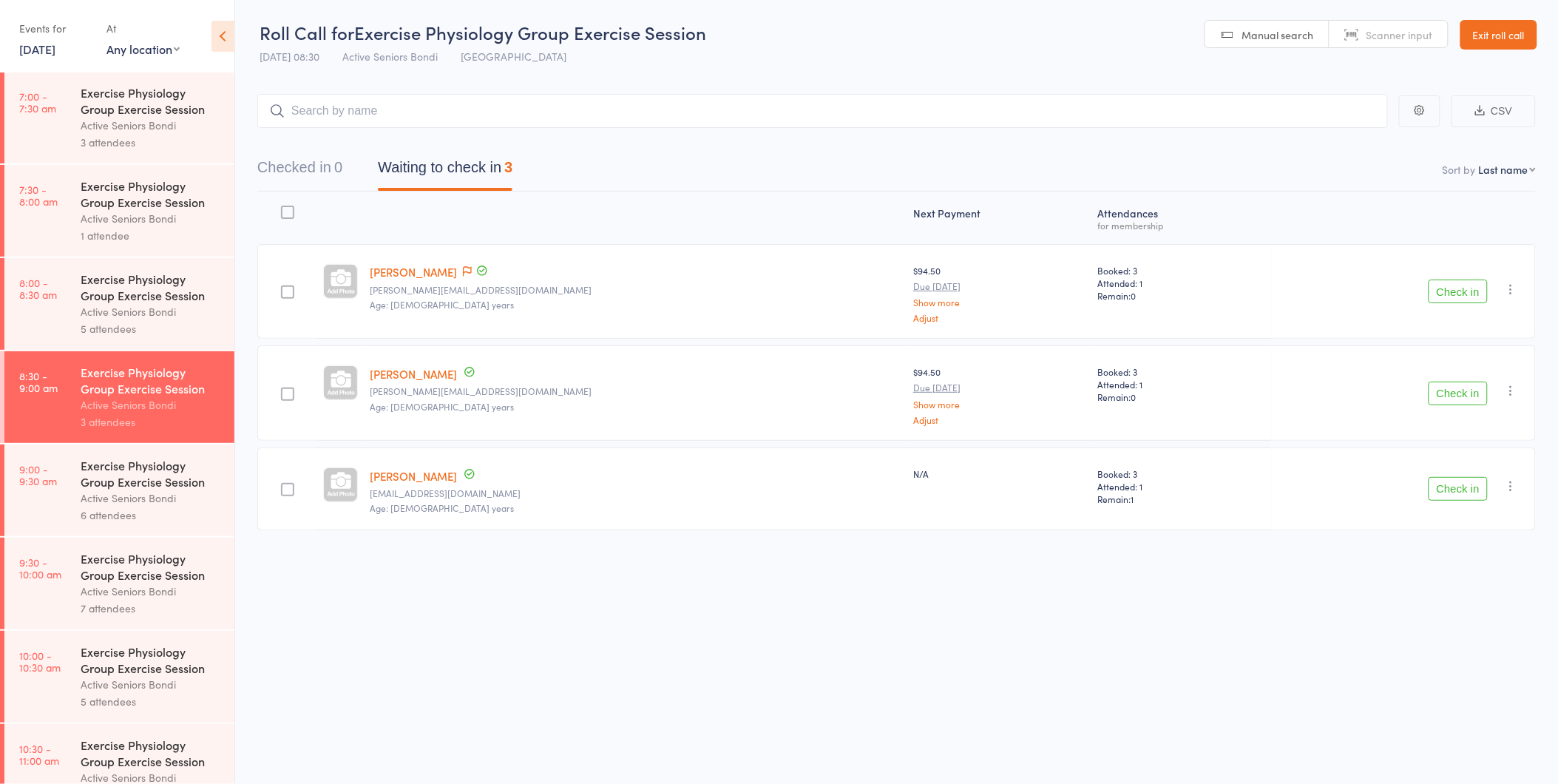
scroll to position [0, 0]
click at [1502, 44] on link "Exit roll call" at bounding box center [1499, 34] width 77 height 29
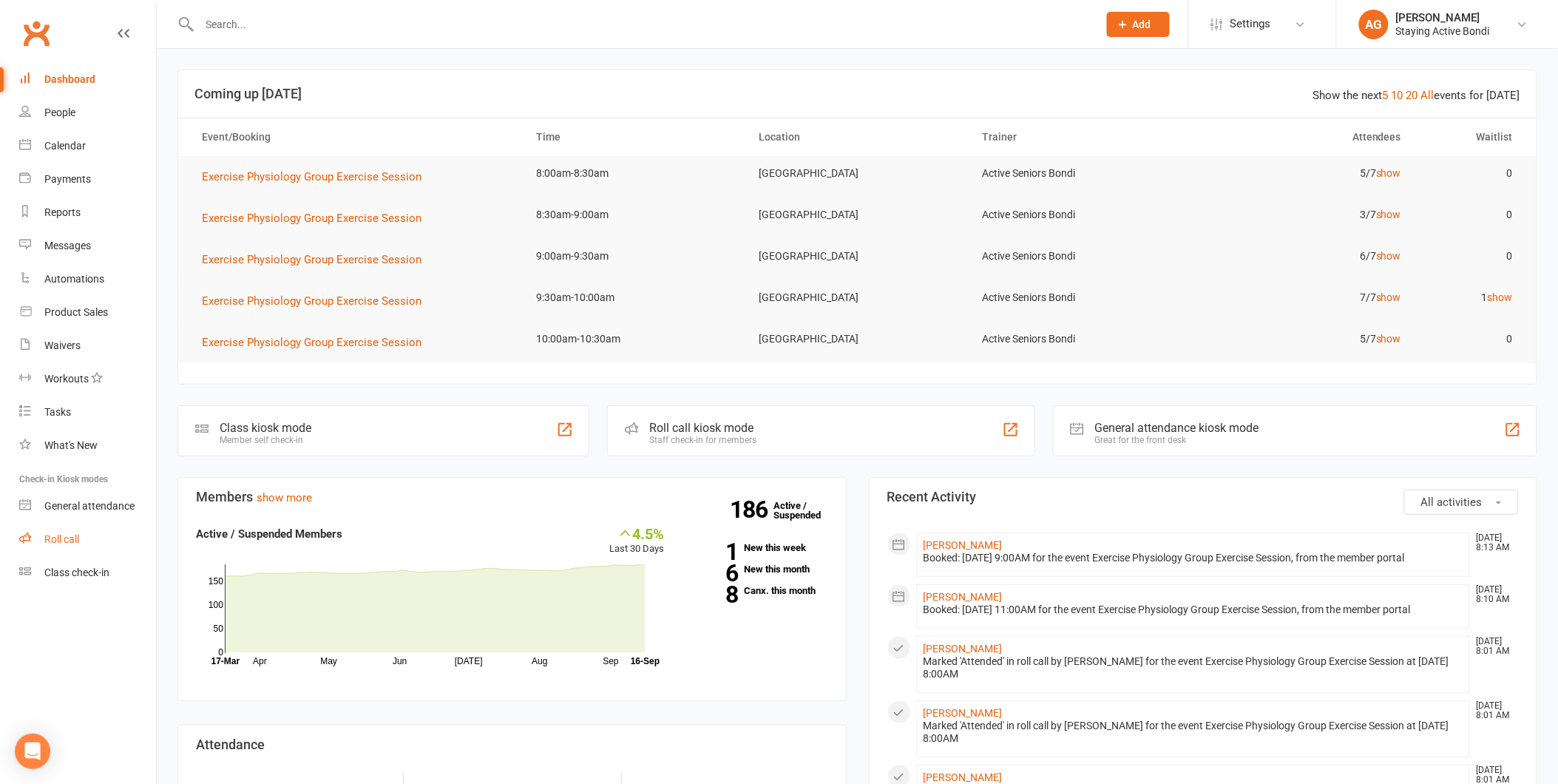
click at [75, 544] on div "Roll call" at bounding box center [62, 539] width 35 height 12
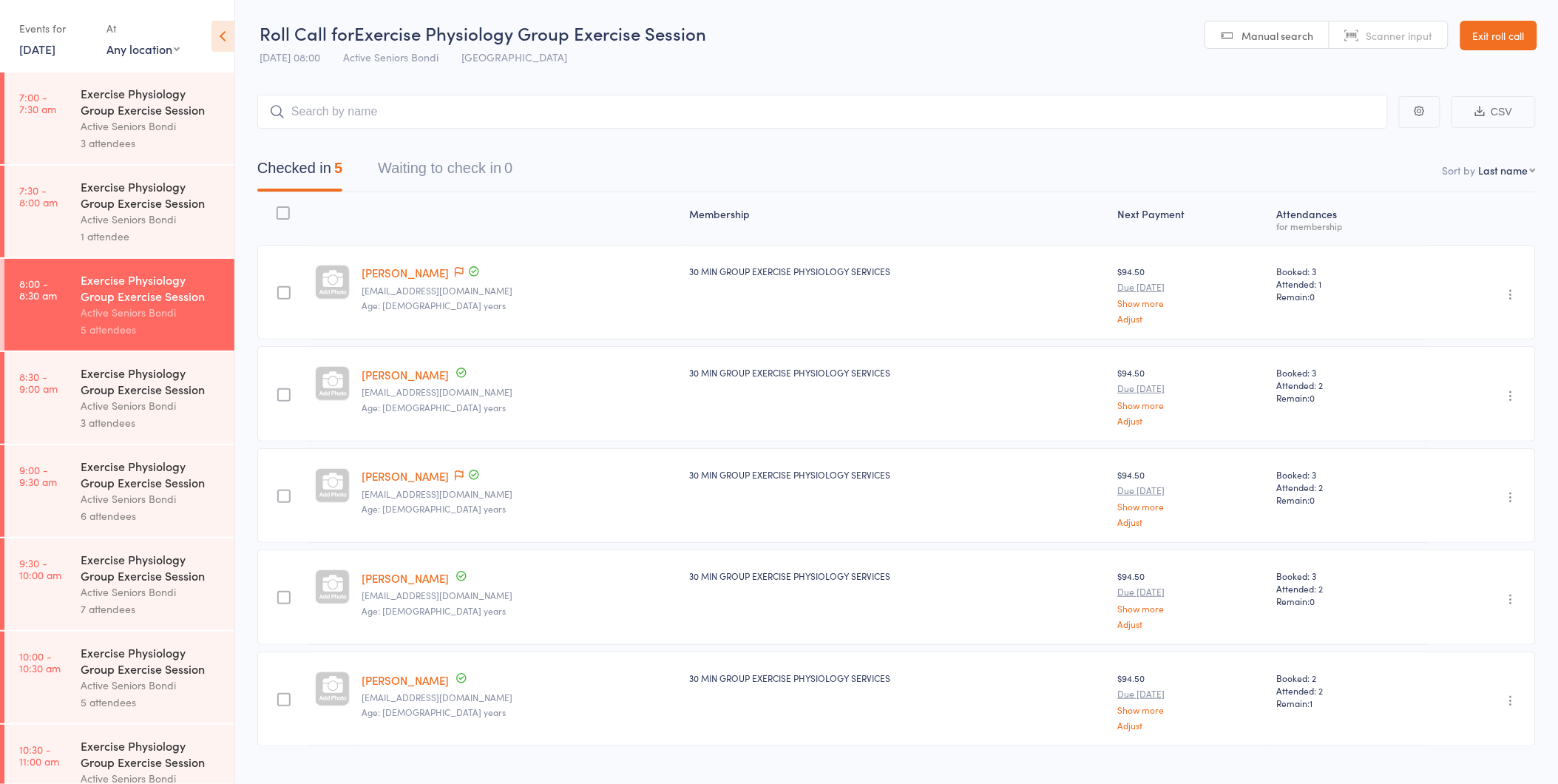
click at [123, 390] on div "Exercise Physiology Group Exercise Session" at bounding box center [151, 380] width 141 height 33
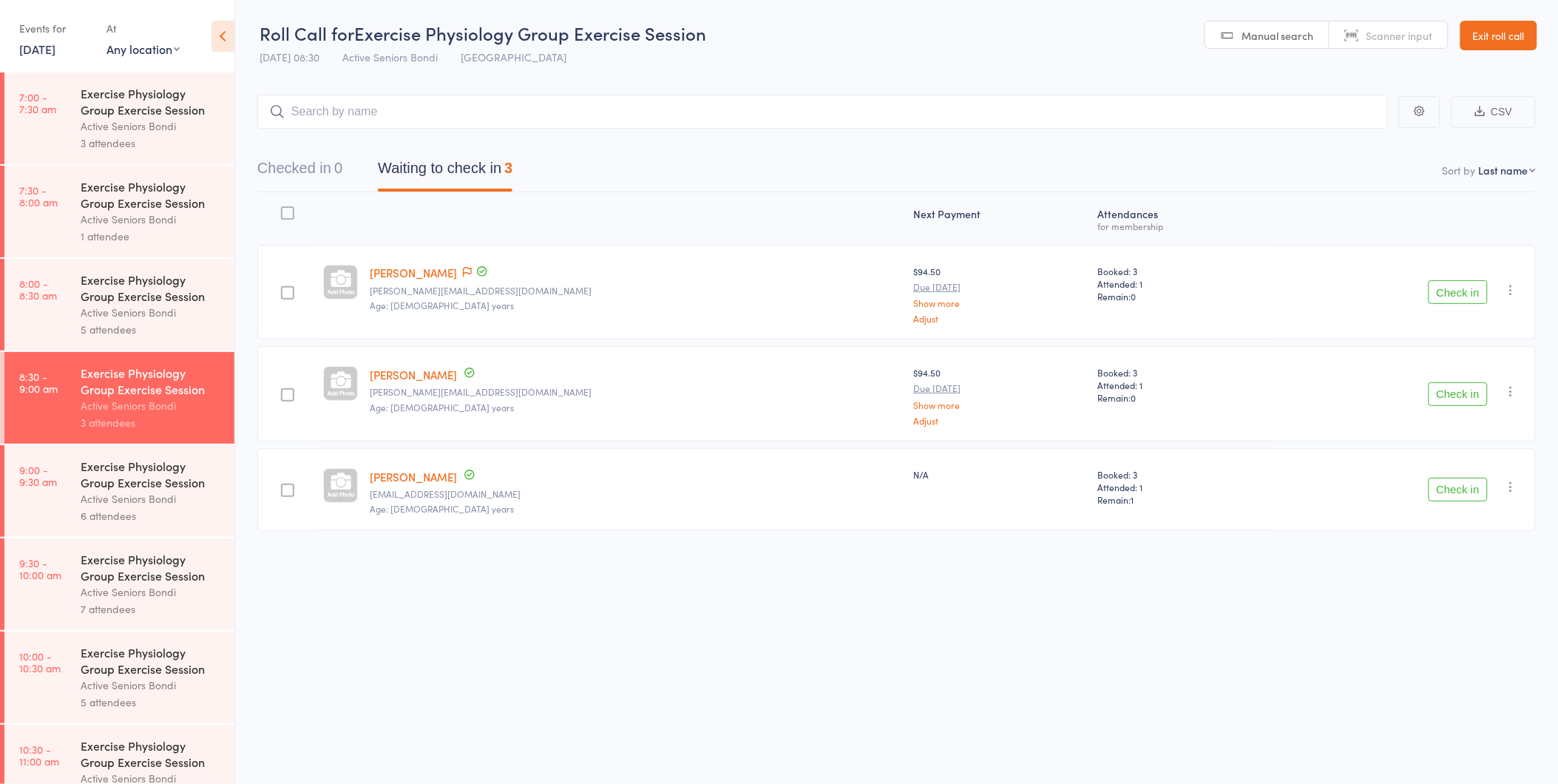
click at [1446, 284] on button "Check in" at bounding box center [1458, 292] width 59 height 23
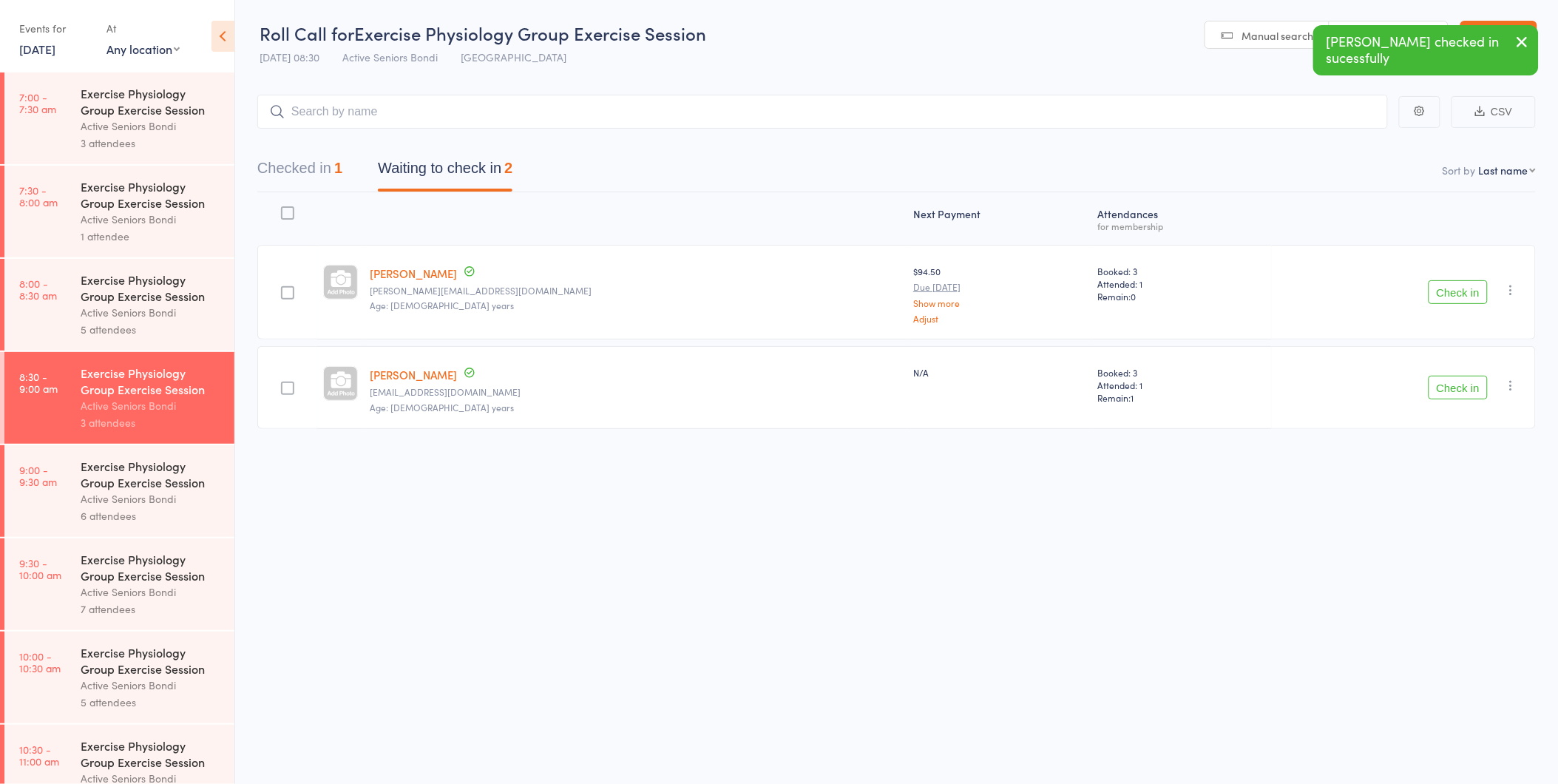
click at [1446, 284] on button "Check in" at bounding box center [1458, 292] width 59 height 23
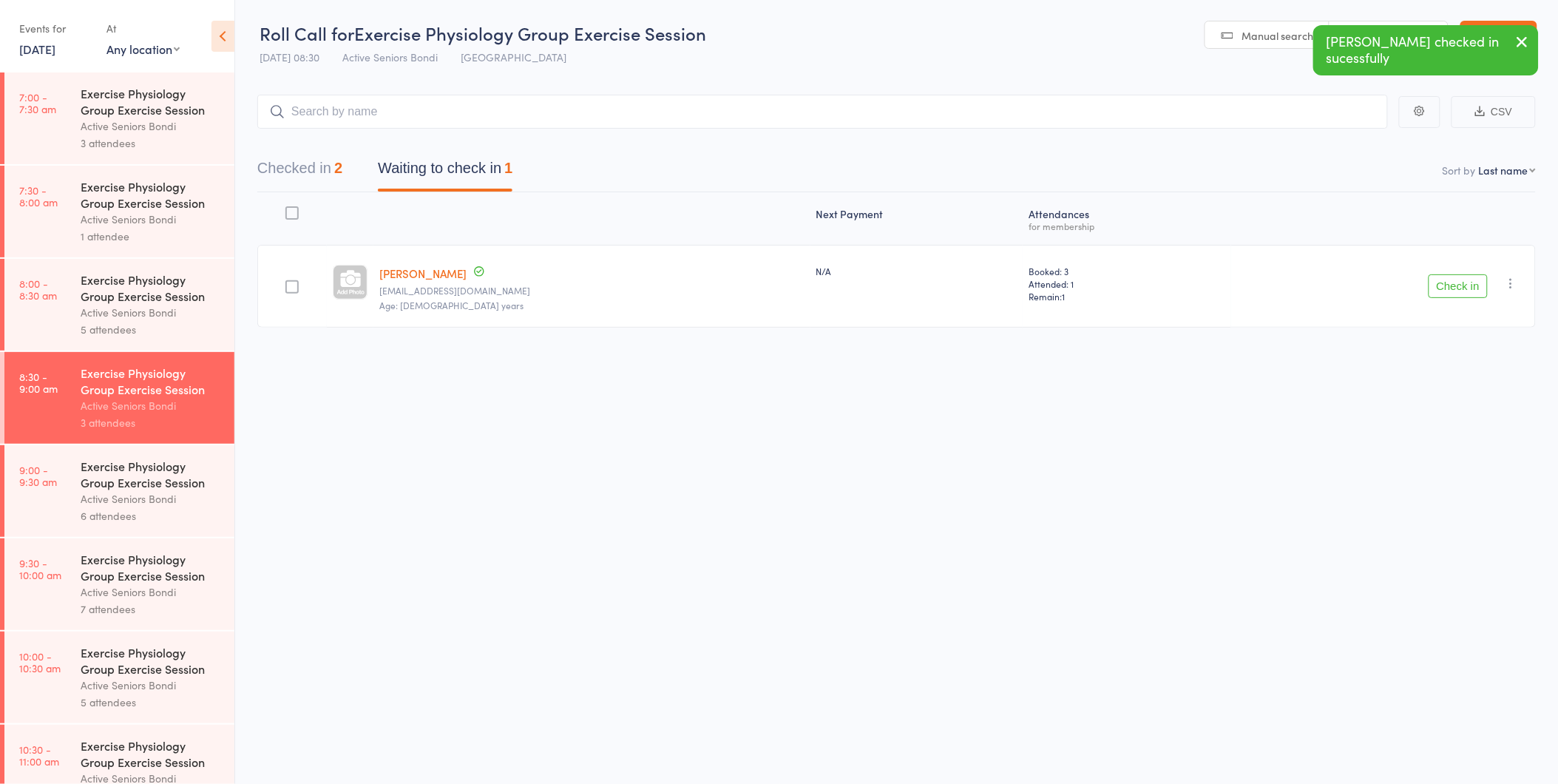
click at [1446, 284] on button "Check in" at bounding box center [1458, 286] width 59 height 23
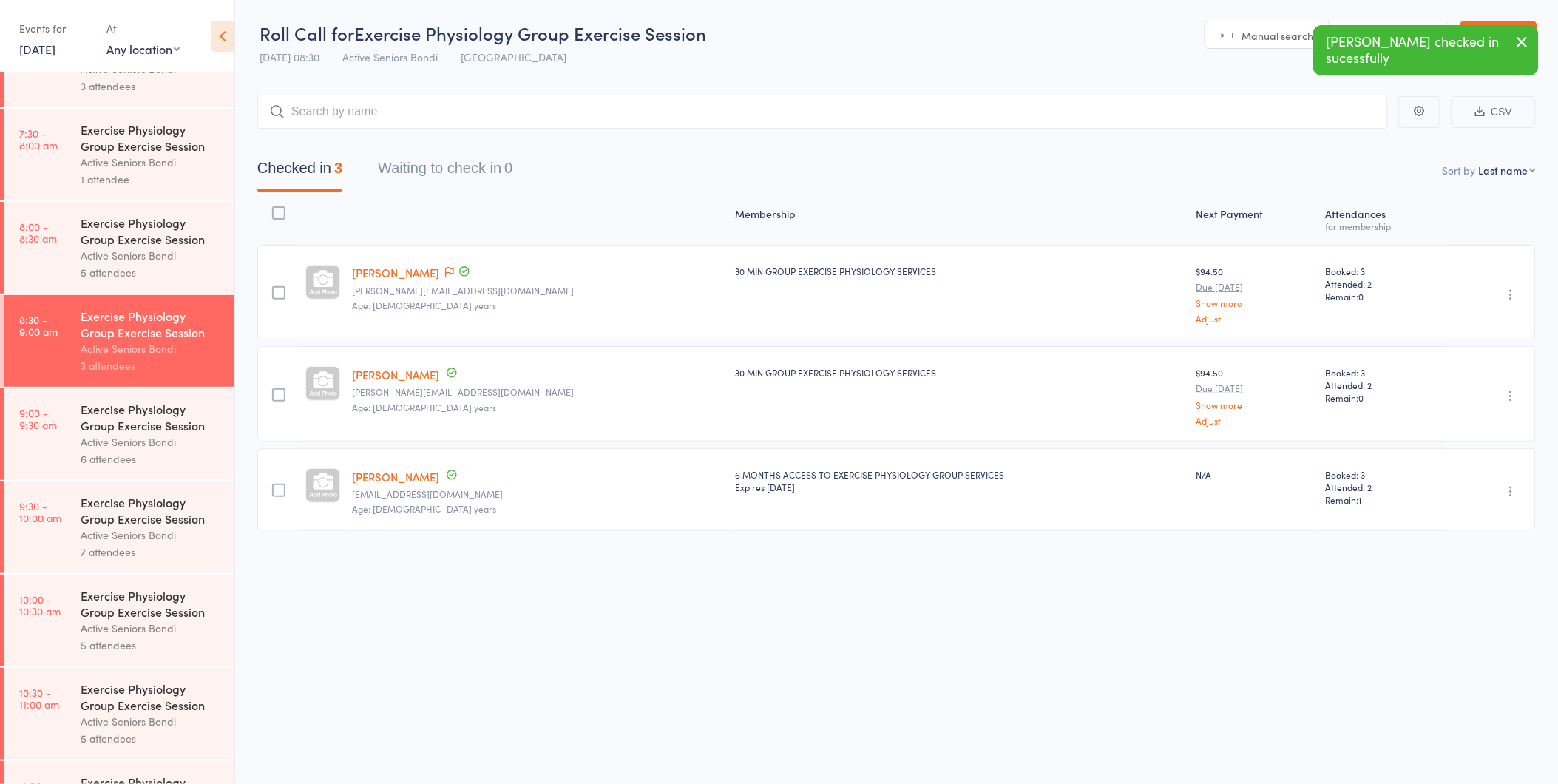
scroll to position [82, 0]
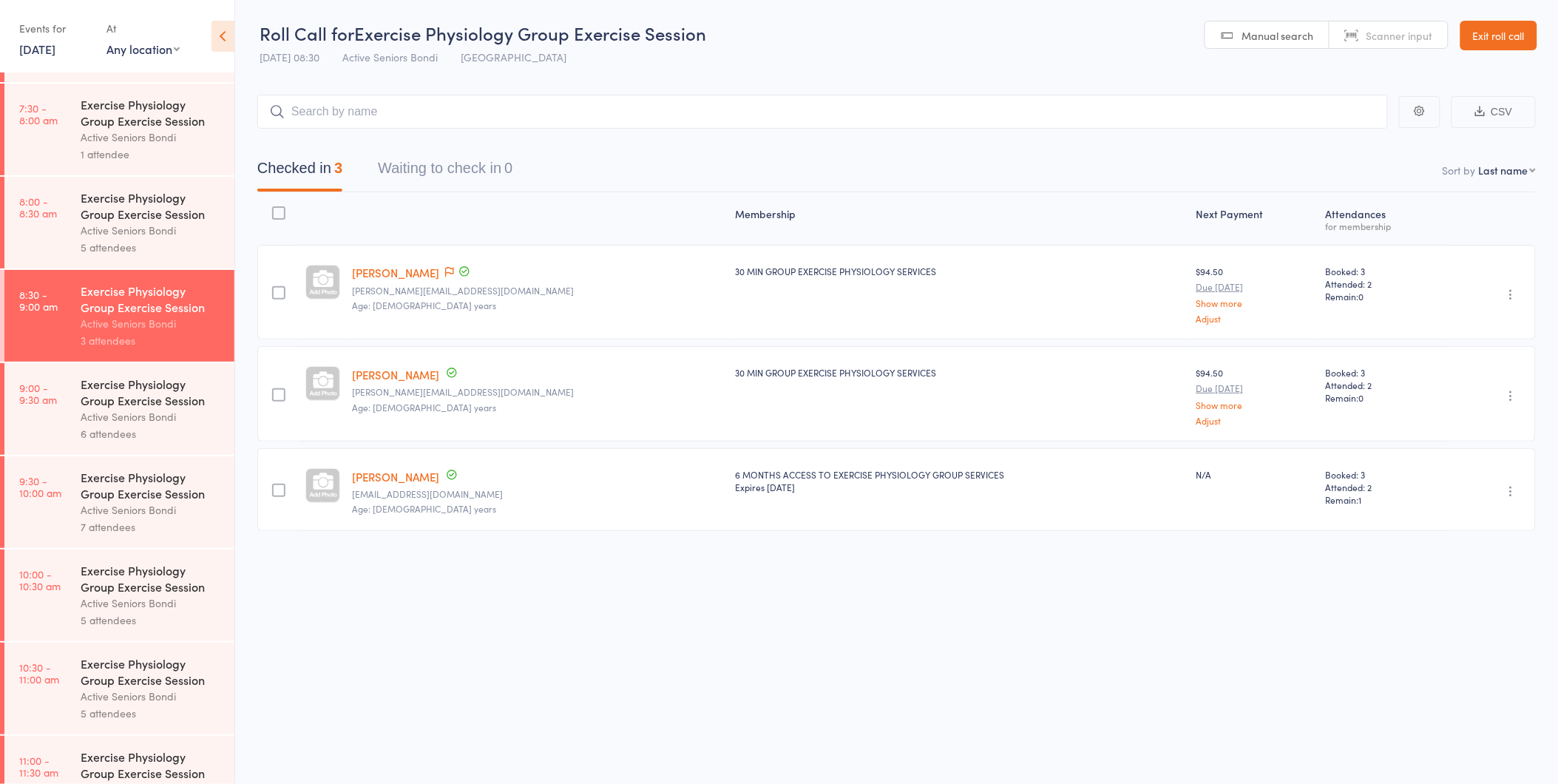
click at [49, 408] on link "9:00 - 9:30 am Exercise Physiology Group Exercise Session Active Seniors Bondi …" at bounding box center [119, 409] width 230 height 92
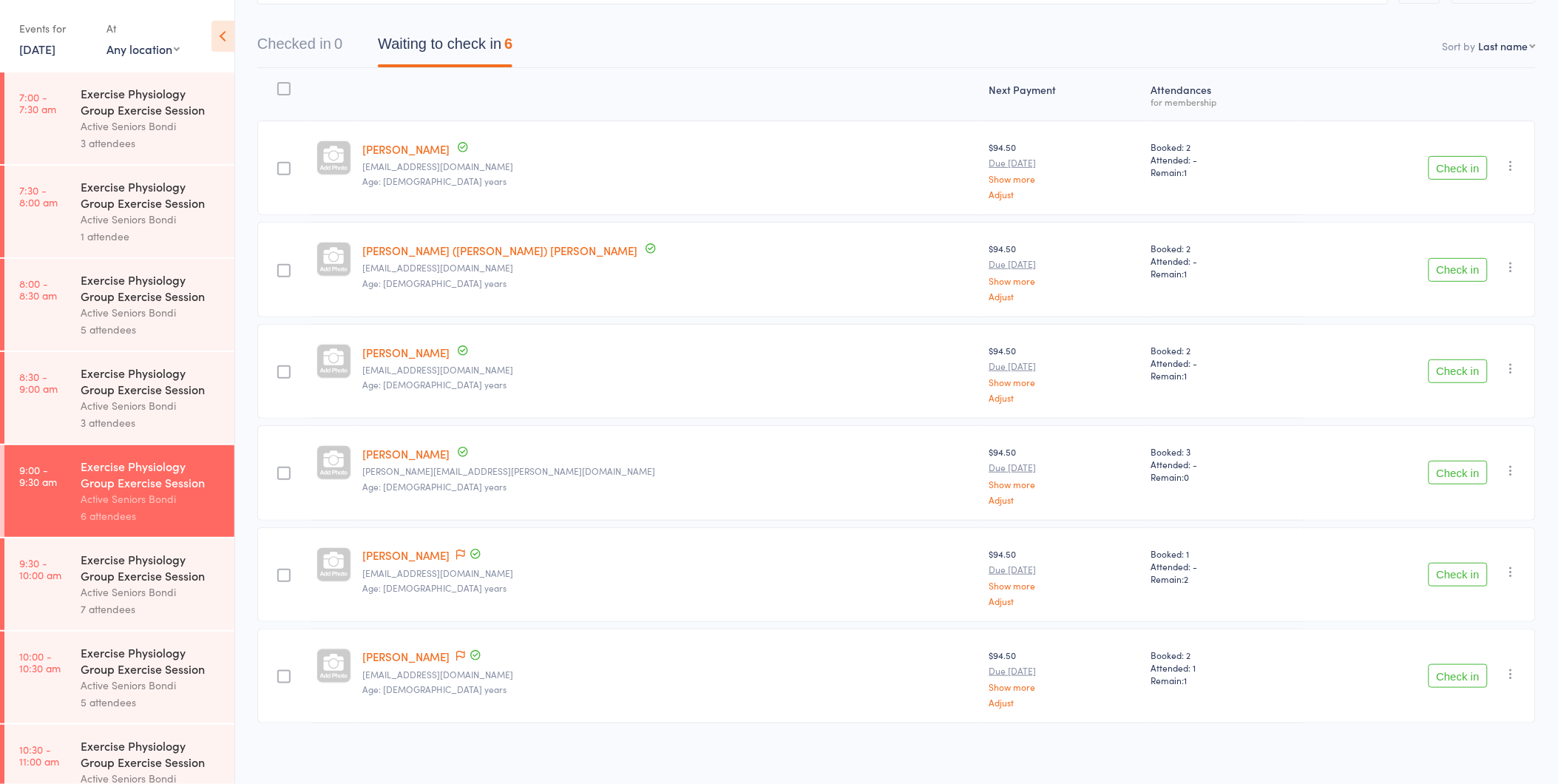
scroll to position [128, 0]
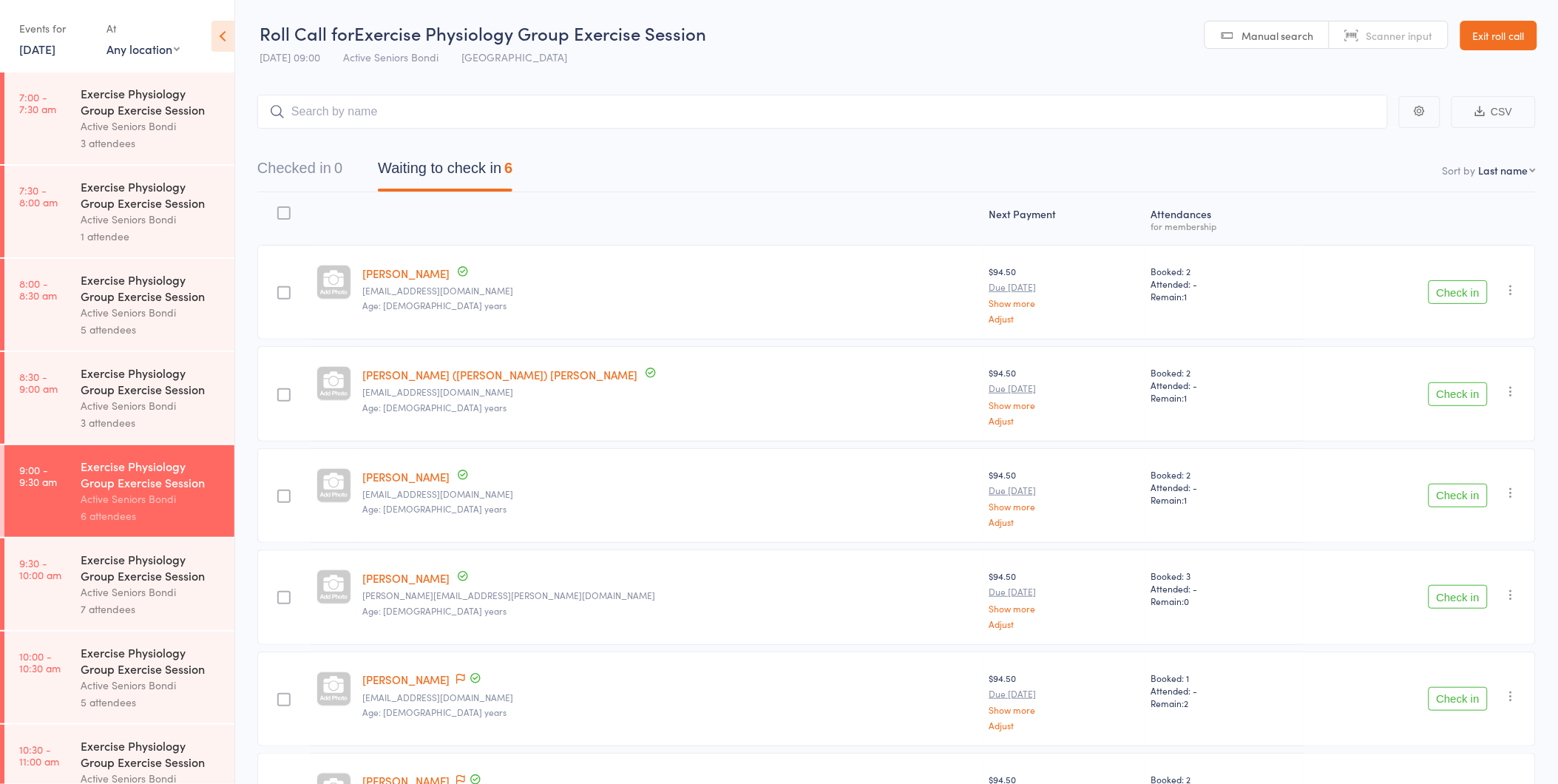
click at [78, 383] on link "8:30 - 9:00 am Exercise Physiology Group Exercise Session Active Seniors Bondi …" at bounding box center [119, 398] width 230 height 92
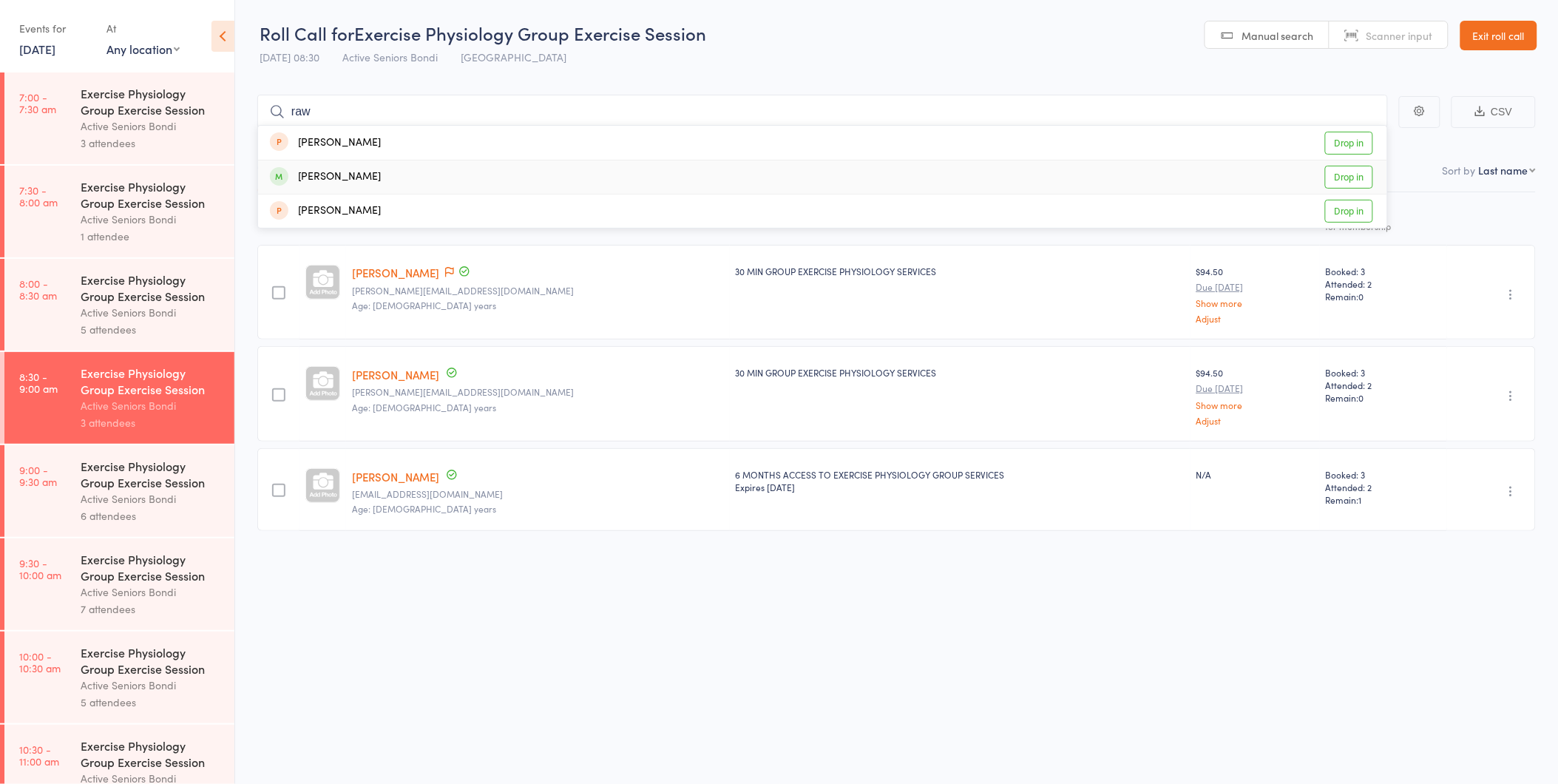
type input "raw"
click at [1339, 183] on link "Drop in" at bounding box center [1349, 177] width 48 height 23
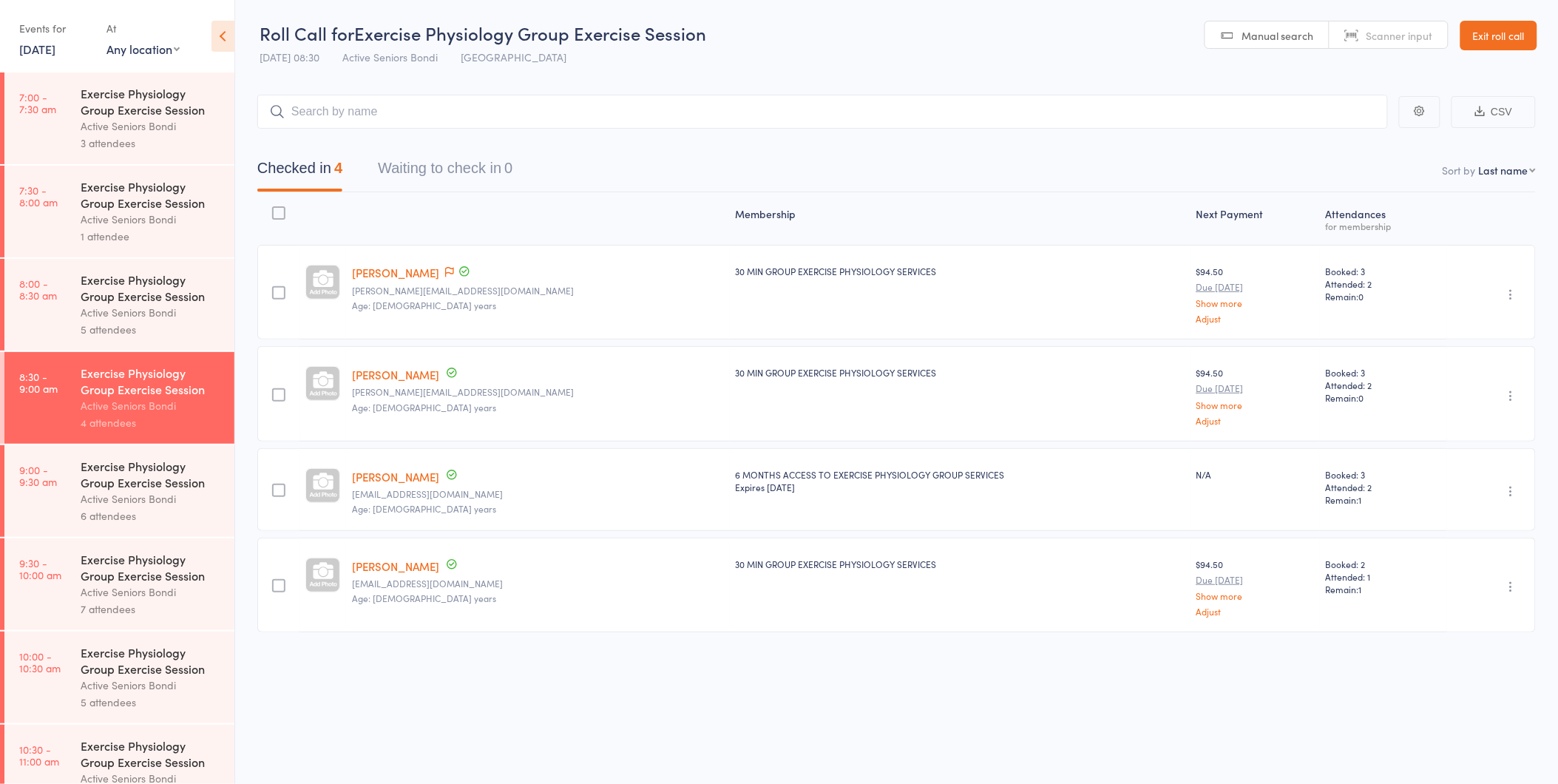
click at [1515, 28] on link "Exit roll call" at bounding box center [1499, 35] width 77 height 29
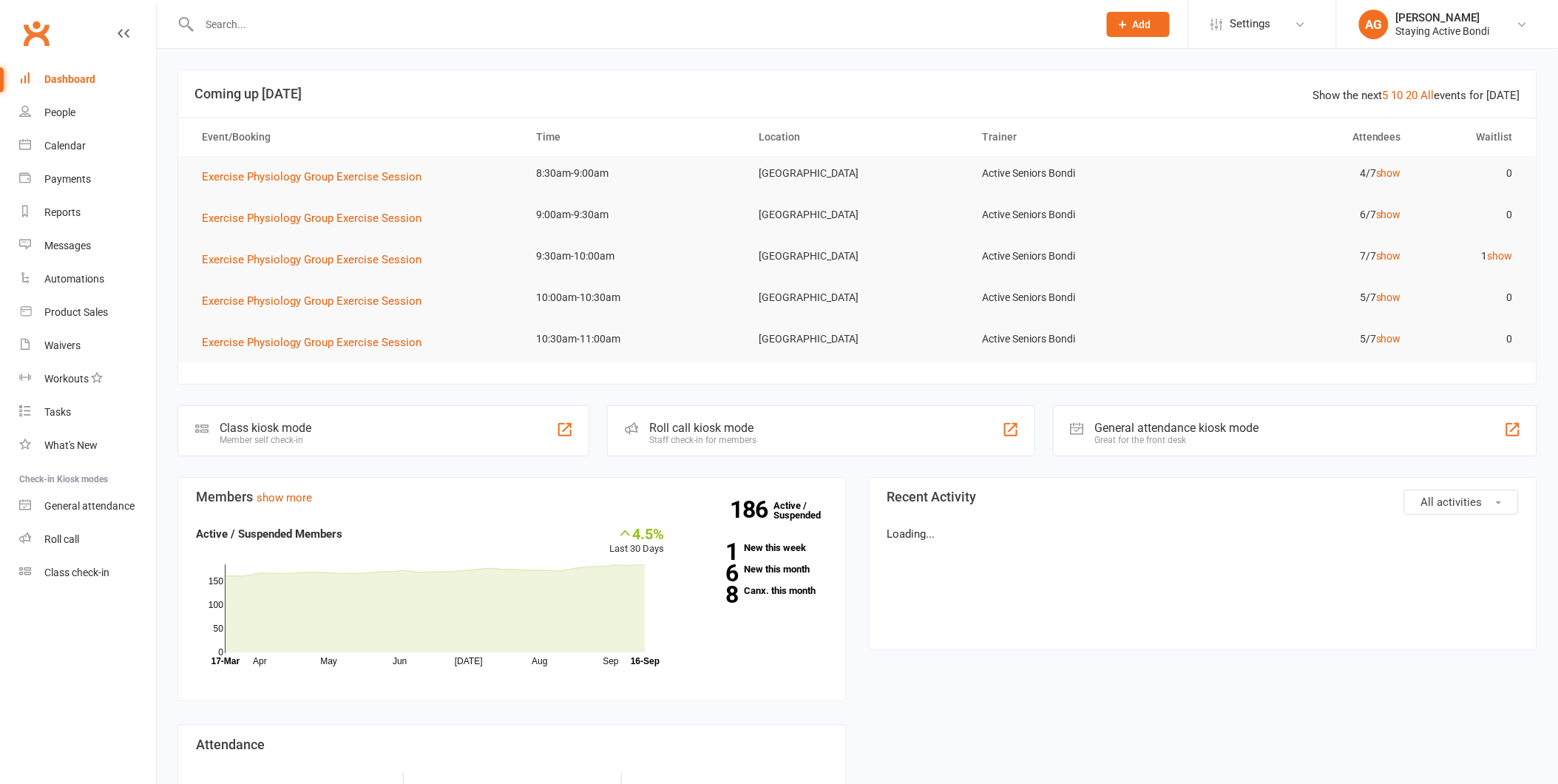
click at [367, 38] on div at bounding box center [633, 24] width 911 height 48
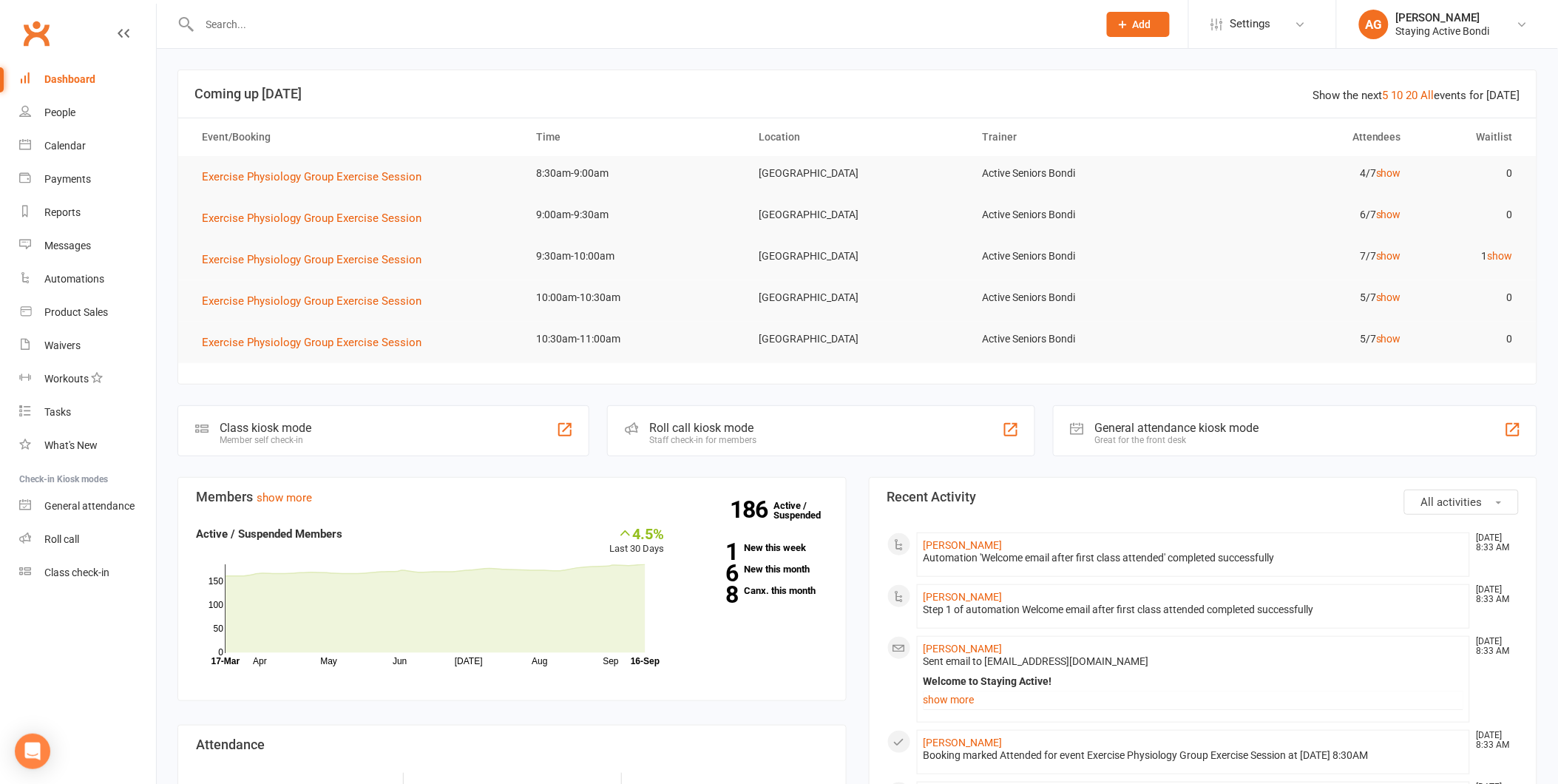
click at [360, 25] on input "text" at bounding box center [641, 24] width 892 height 21
type input "n"
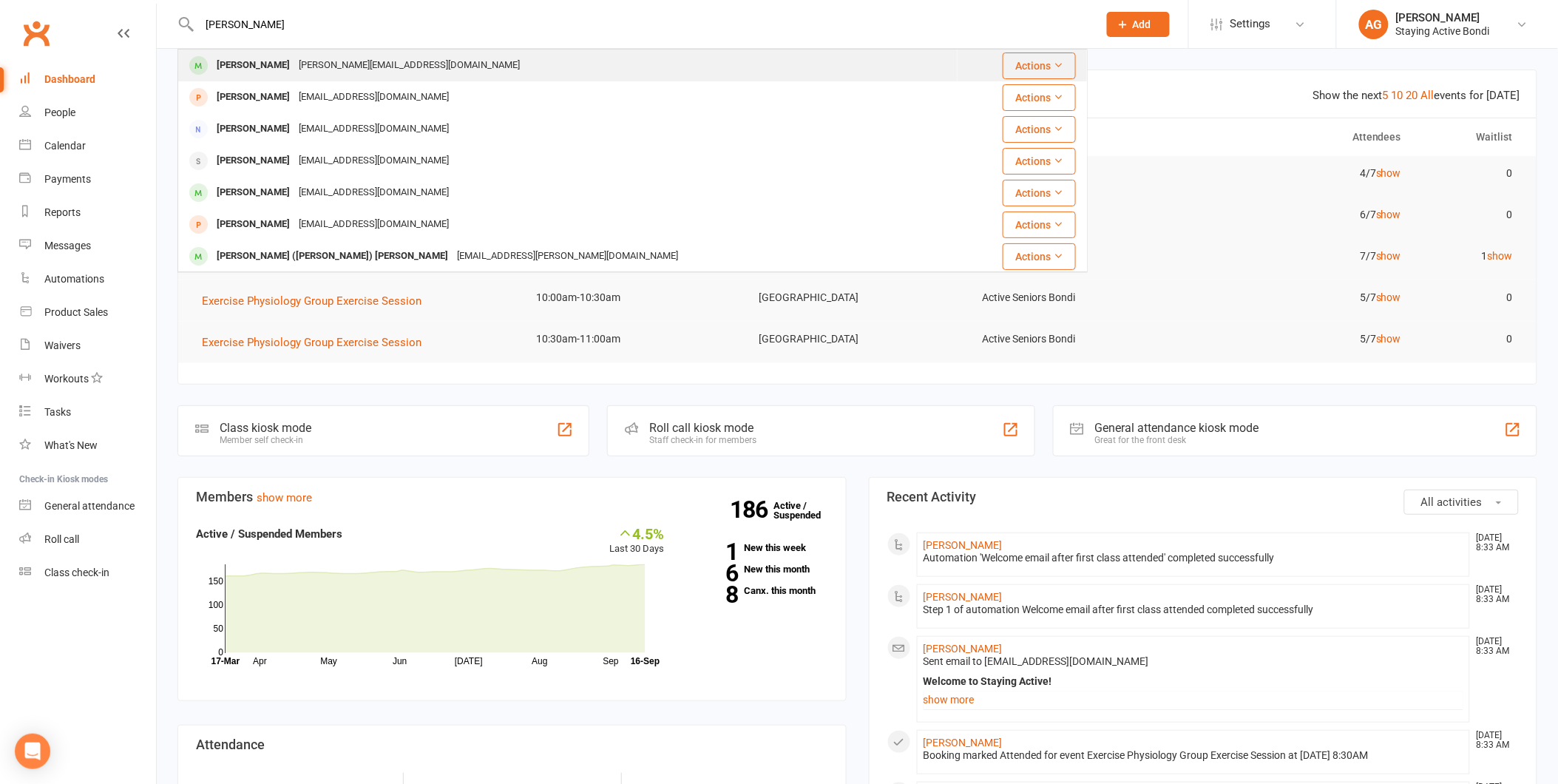
type input "[PERSON_NAME]"
click at [336, 63] on div "[PERSON_NAME][EMAIL_ADDRESS][DOMAIN_NAME]" at bounding box center [410, 66] width 230 height 22
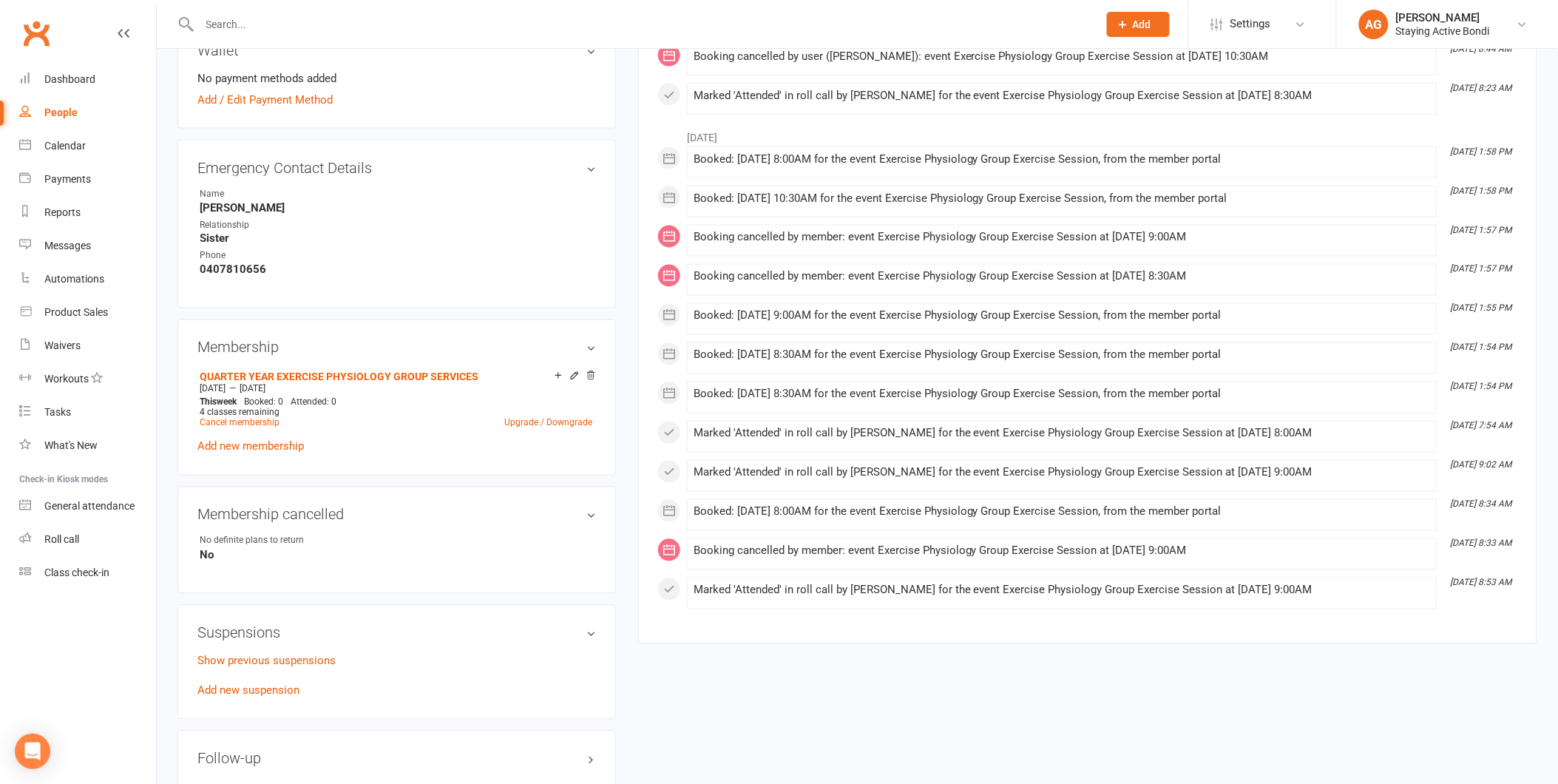
scroll to position [986, 0]
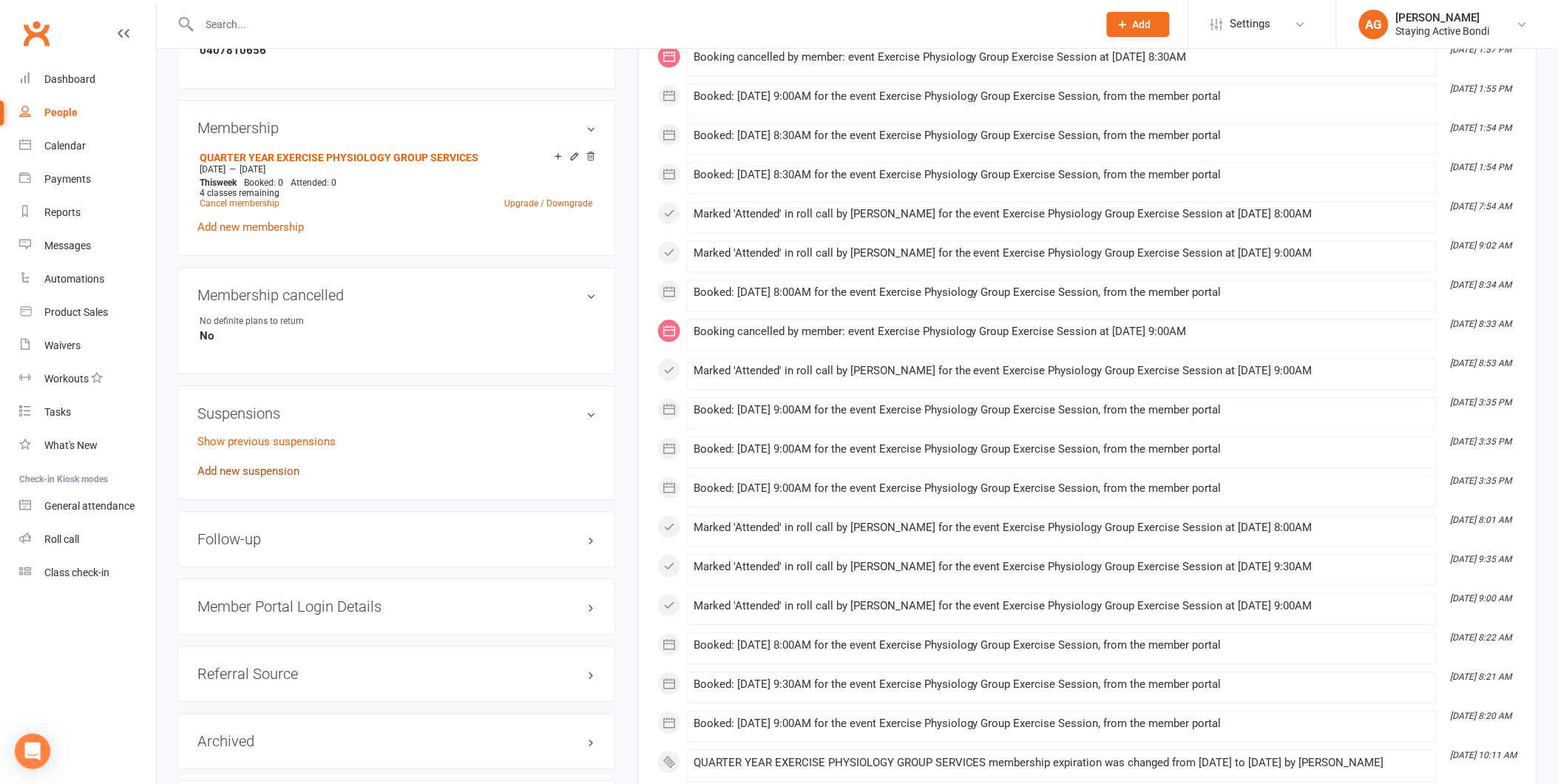
click at [233, 466] on link "Add new suspension" at bounding box center [249, 472] width 102 height 13
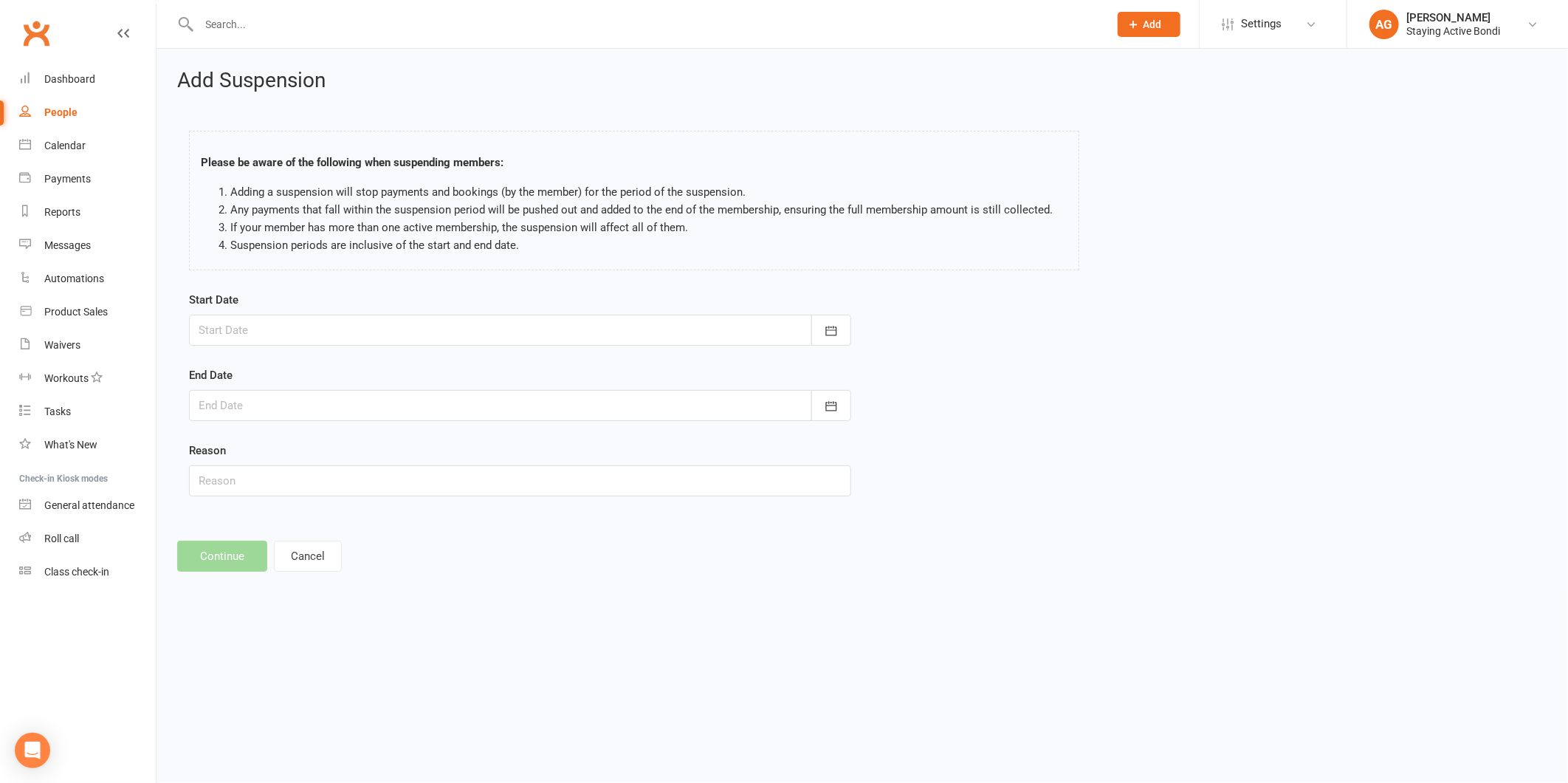
click at [238, 328] on div at bounding box center [520, 330] width 662 height 31
click at [308, 478] on span "16" at bounding box center [314, 480] width 12 height 12
type input "[DATE]"
click at [262, 390] on div at bounding box center [520, 405] width 662 height 31
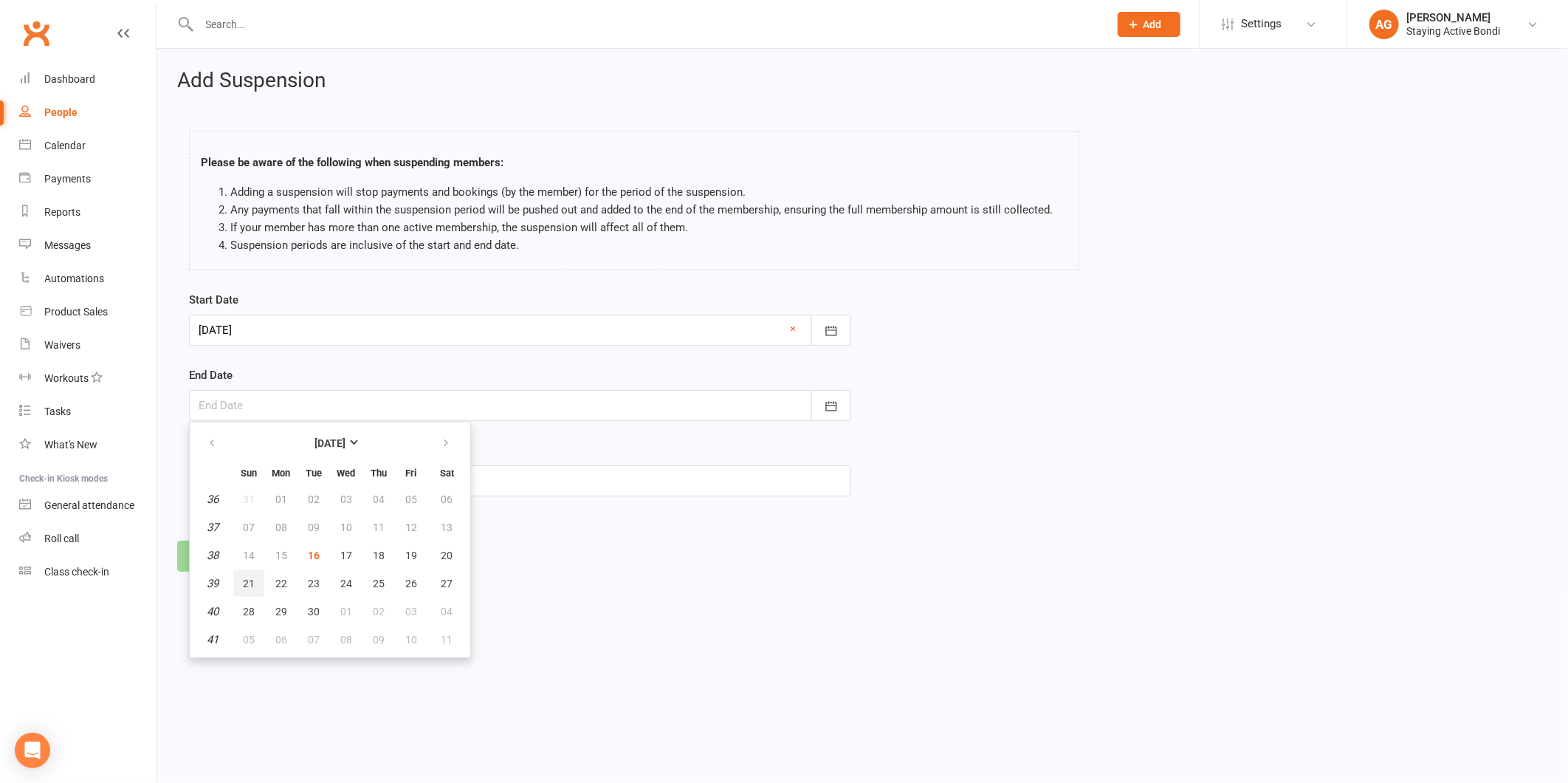
click at [244, 582] on span "21" at bounding box center [249, 583] width 12 height 12
type input "[DATE]"
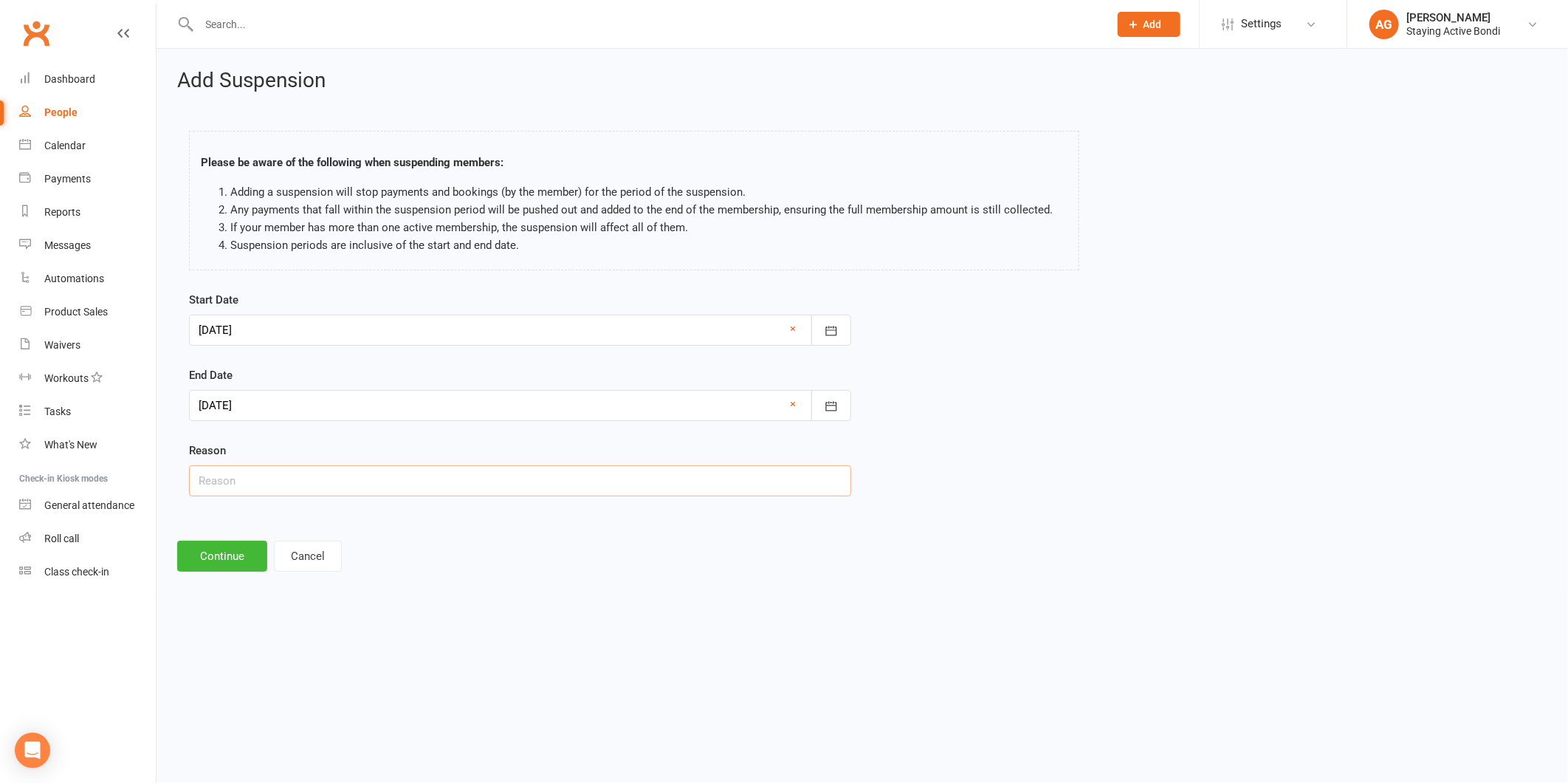
click at [237, 481] on input "text" at bounding box center [520, 481] width 662 height 31
type input "unwell"
click at [225, 549] on button "Continue" at bounding box center [222, 556] width 90 height 31
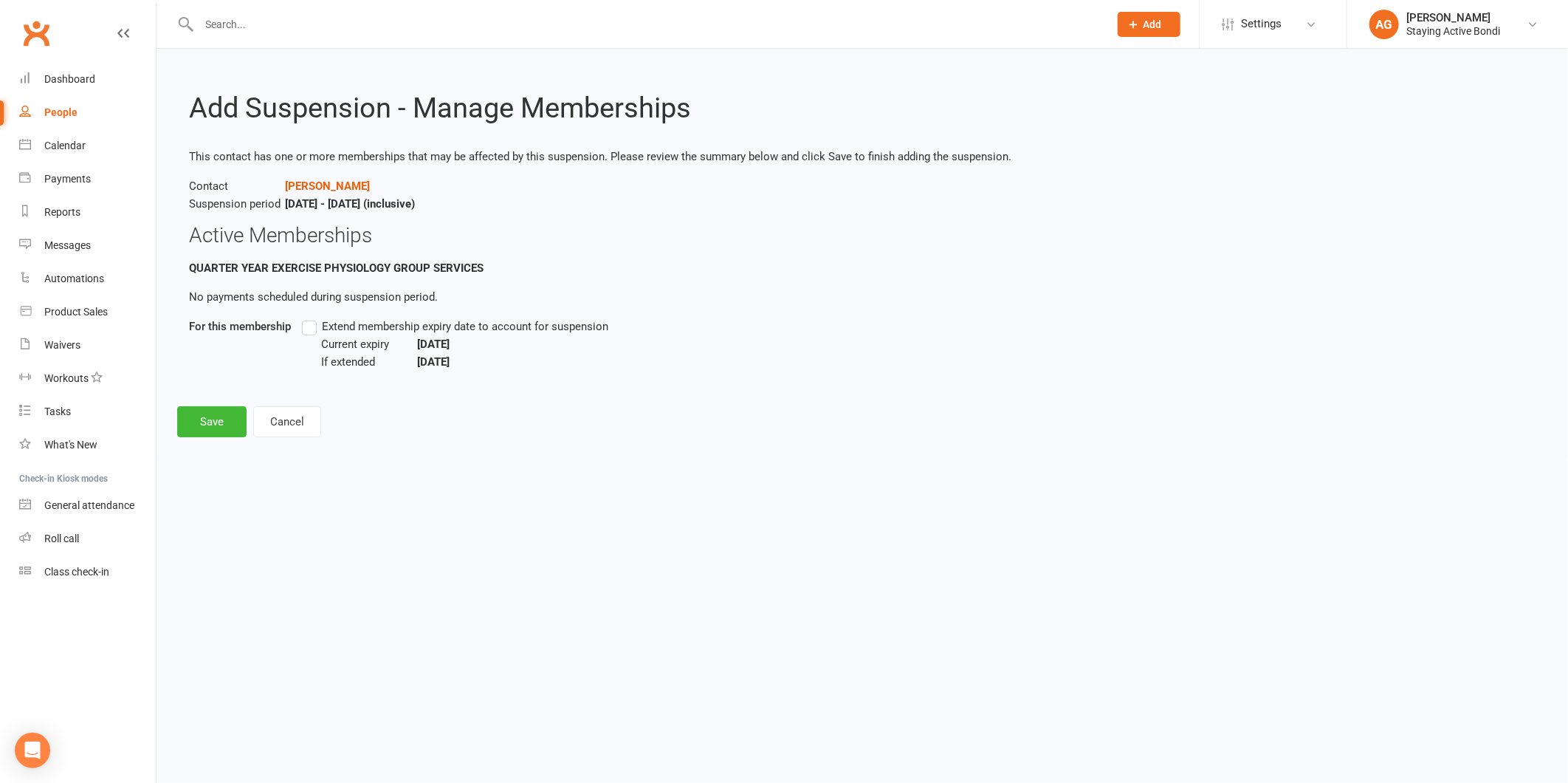
click at [337, 317] on span "Extend membership expiry date to account for suspension" at bounding box center [465, 325] width 286 height 16
click at [311, 317] on input "Extend membership expiry date to account for suspension" at bounding box center [307, 317] width 10 height 0
click at [187, 420] on button "Save" at bounding box center [212, 421] width 69 height 31
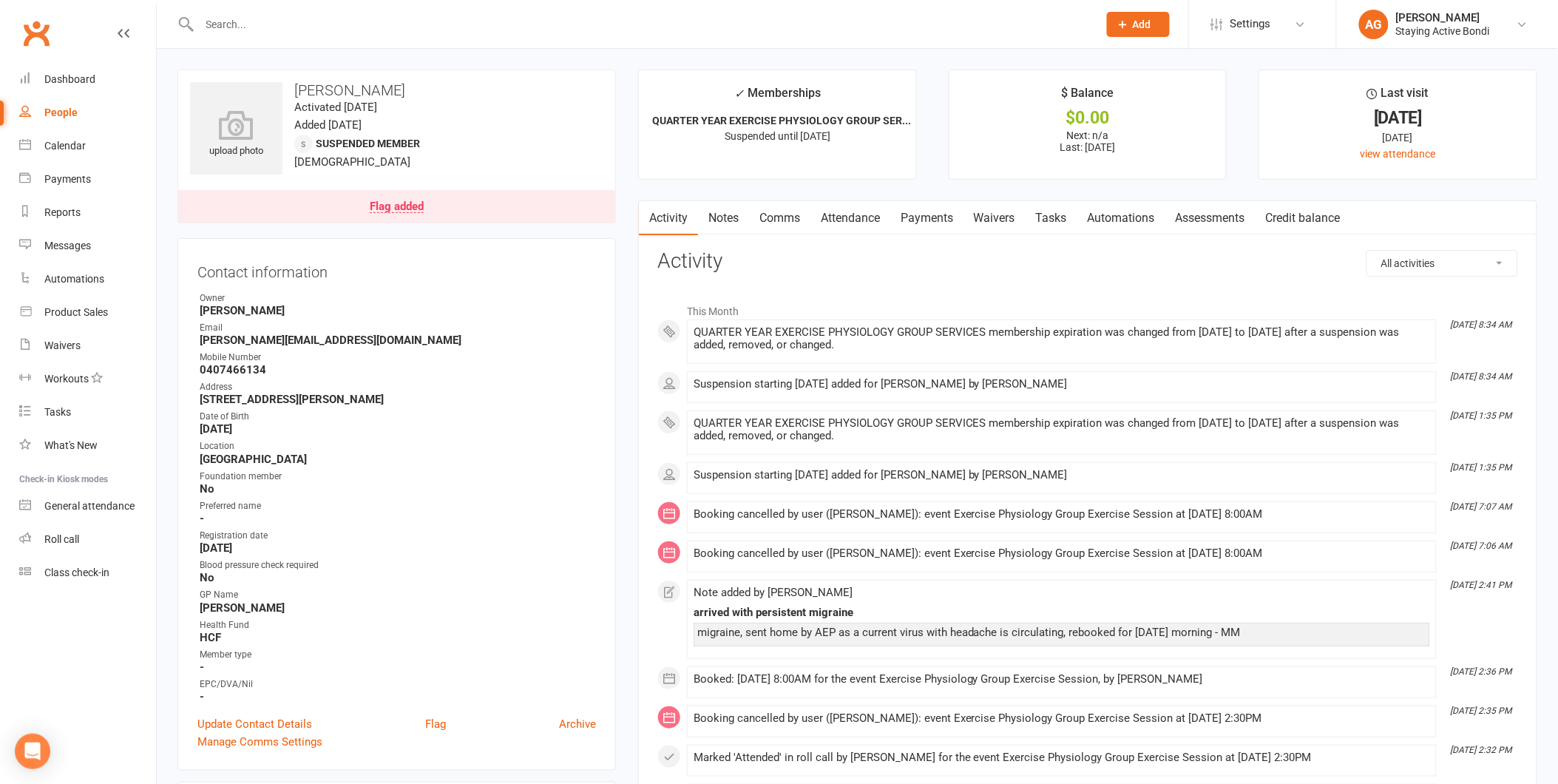
click at [721, 211] on link "Notes" at bounding box center [723, 218] width 51 height 34
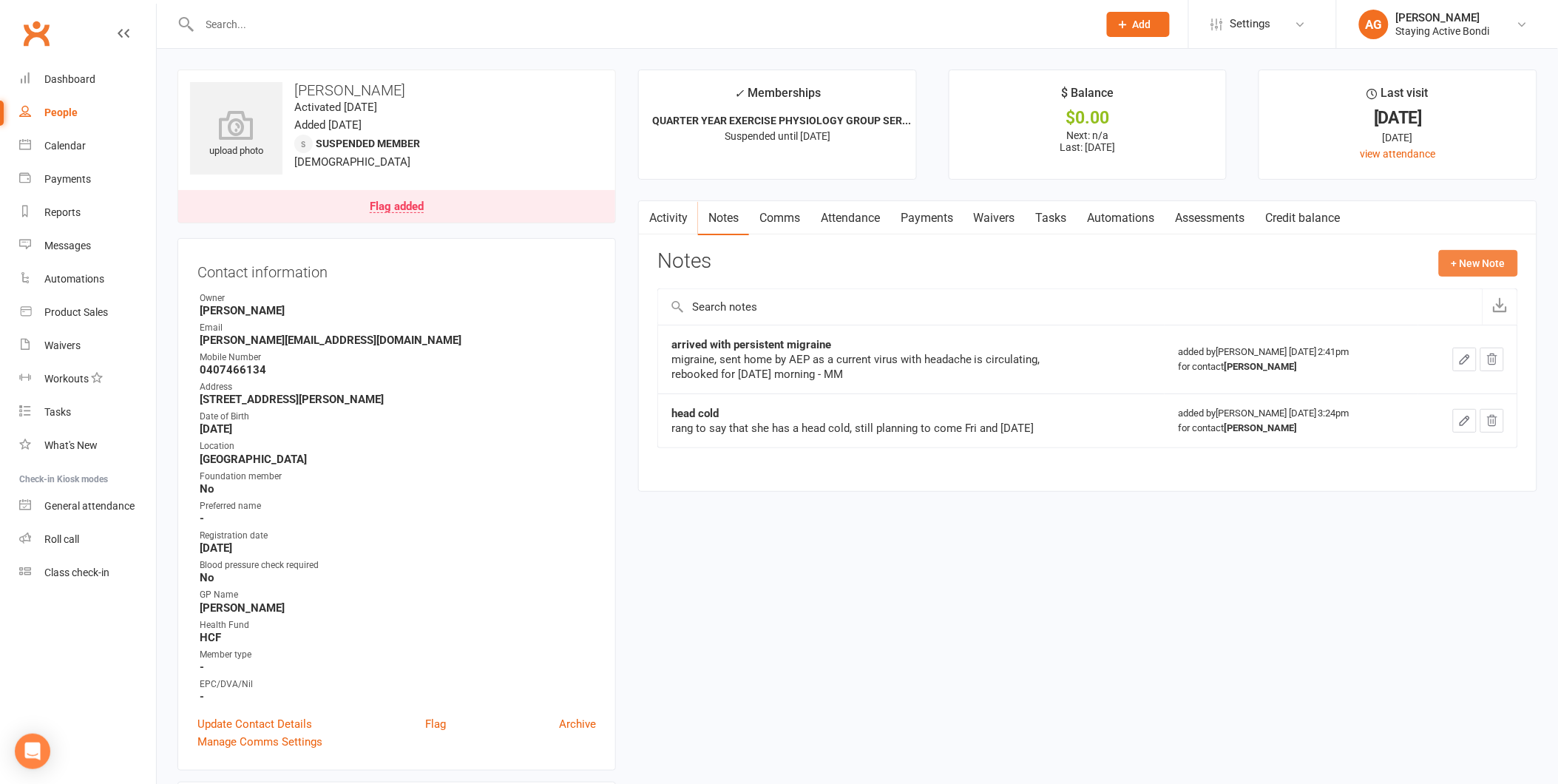
click at [1480, 256] on button "+ New Note" at bounding box center [1478, 264] width 79 height 27
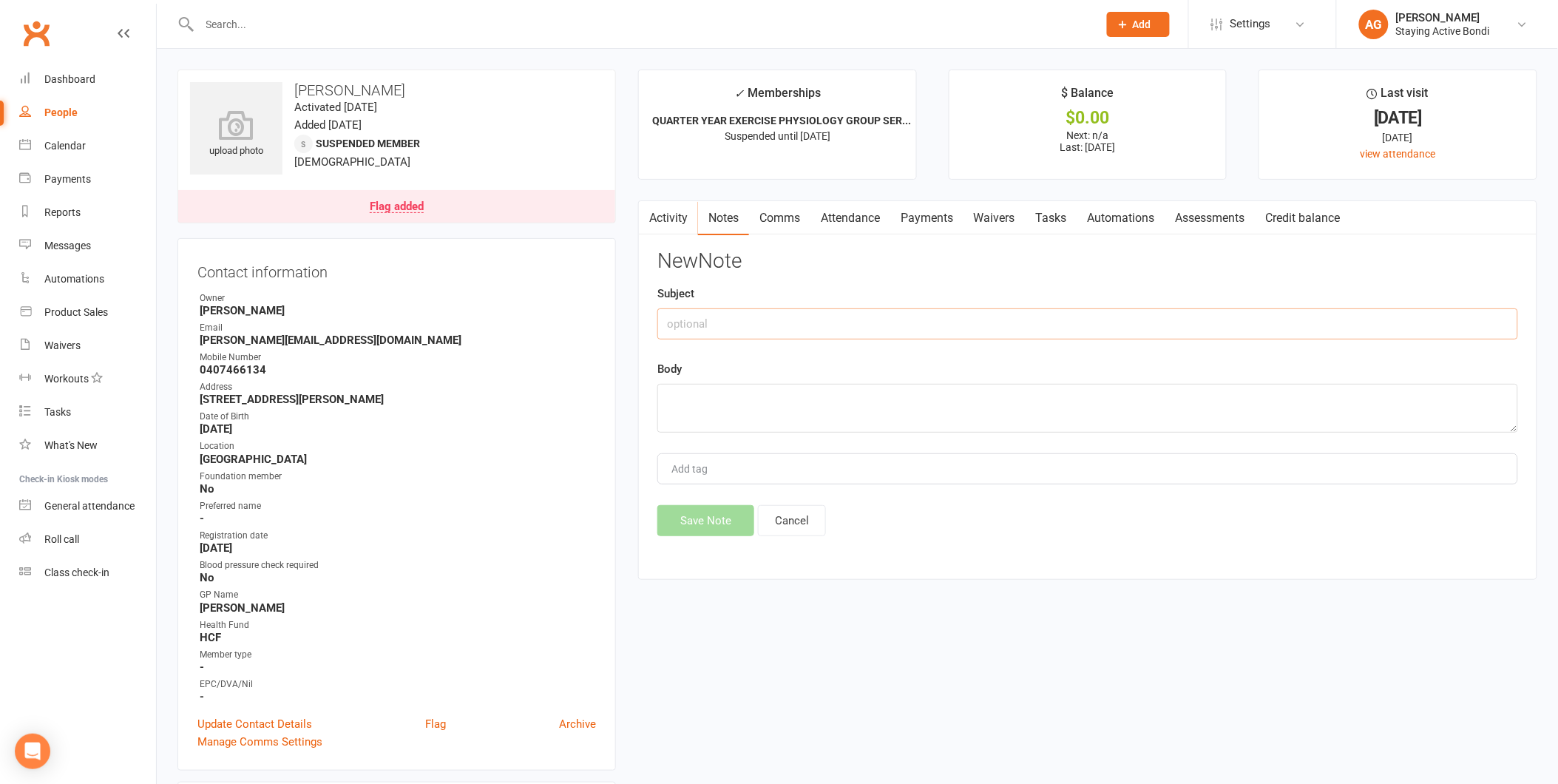
click at [936, 325] on input "text" at bounding box center [1088, 324] width 861 height 31
type input "Called- unwell with a virus or [MEDICAL_DATA]"
click at [834, 371] on div "Body" at bounding box center [1088, 396] width 861 height 73
click at [834, 380] on div "Body" at bounding box center [1088, 396] width 861 height 73
click at [836, 380] on div "Body" at bounding box center [1088, 396] width 861 height 73
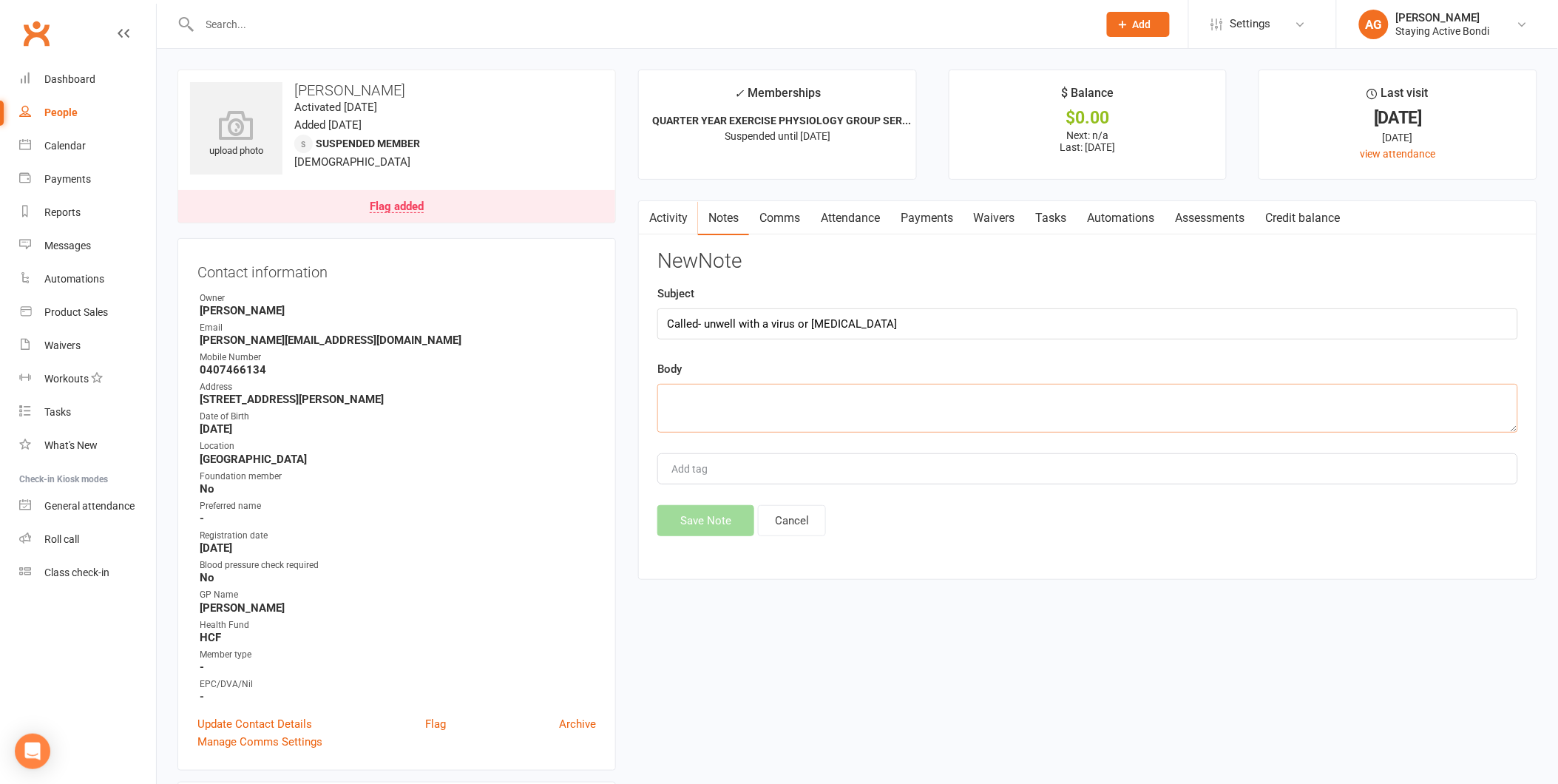
click at [834, 384] on textarea at bounding box center [1088, 408] width 861 height 49
type textarea "On [MEDICAL_DATA] and antibiotics- suspension added. A.G."
click at [676, 505] on button "Save Note" at bounding box center [706, 520] width 97 height 31
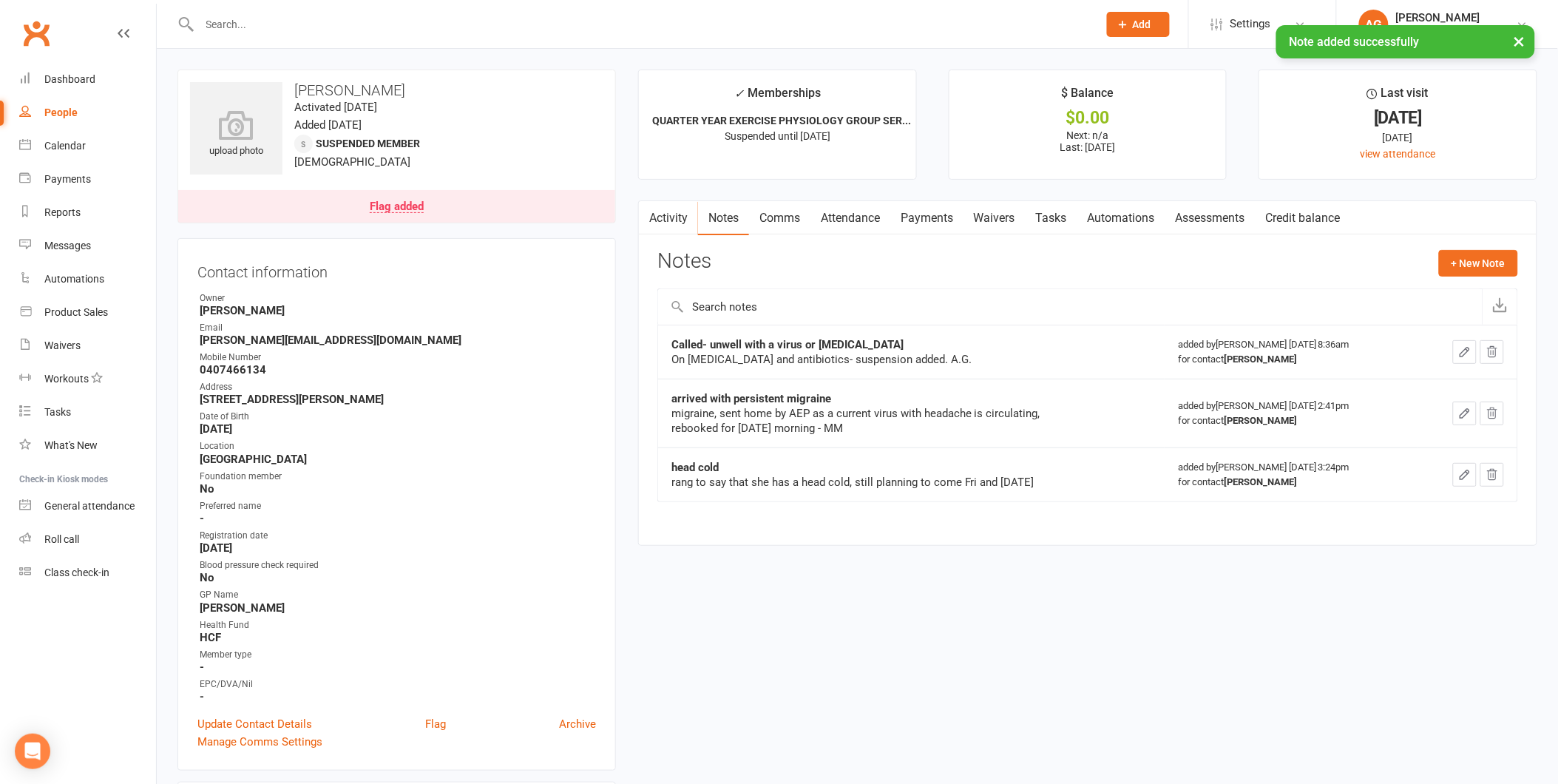
drag, startPoint x: 978, startPoint y: 365, endPoint x: 645, endPoint y: 338, distance: 334.1
click at [645, 338] on div "Activity Notes Comms Attendance Payments Waivers Tasks Automations Assessments …" at bounding box center [1088, 373] width 899 height 345
copy tbody "Called- unwell with a virus or [MEDICAL_DATA] On [MEDICAL_DATA] and antibiotics…"
click at [427, 716] on link "Flag" at bounding box center [435, 723] width 21 height 18
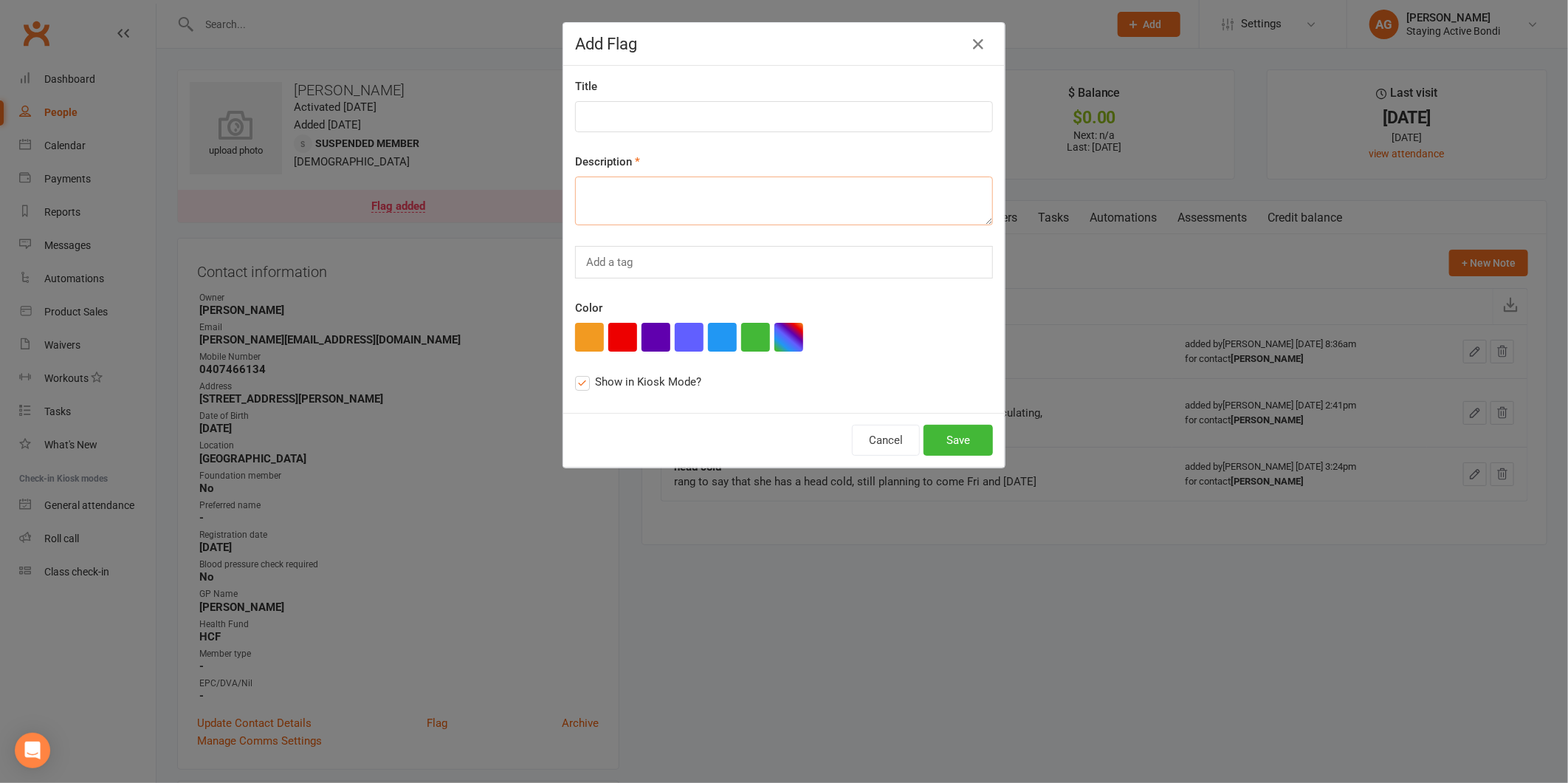
click at [674, 179] on textarea at bounding box center [784, 201] width 418 height 49
paste textarea "Called- unwell with a virus or [MEDICAL_DATA] On [MEDICAL_DATA] and antibiotics…"
drag, startPoint x: 807, startPoint y: 191, endPoint x: 564, endPoint y: 201, distance: 243.2
click at [564, 201] on div "Title Description Called- unwell with a virus or [MEDICAL_DATA] On [MEDICAL_DAT…" at bounding box center [784, 239] width 441 height 347
type textarea "On [MEDICAL_DATA] and antibiotics- suspension added. A.G."
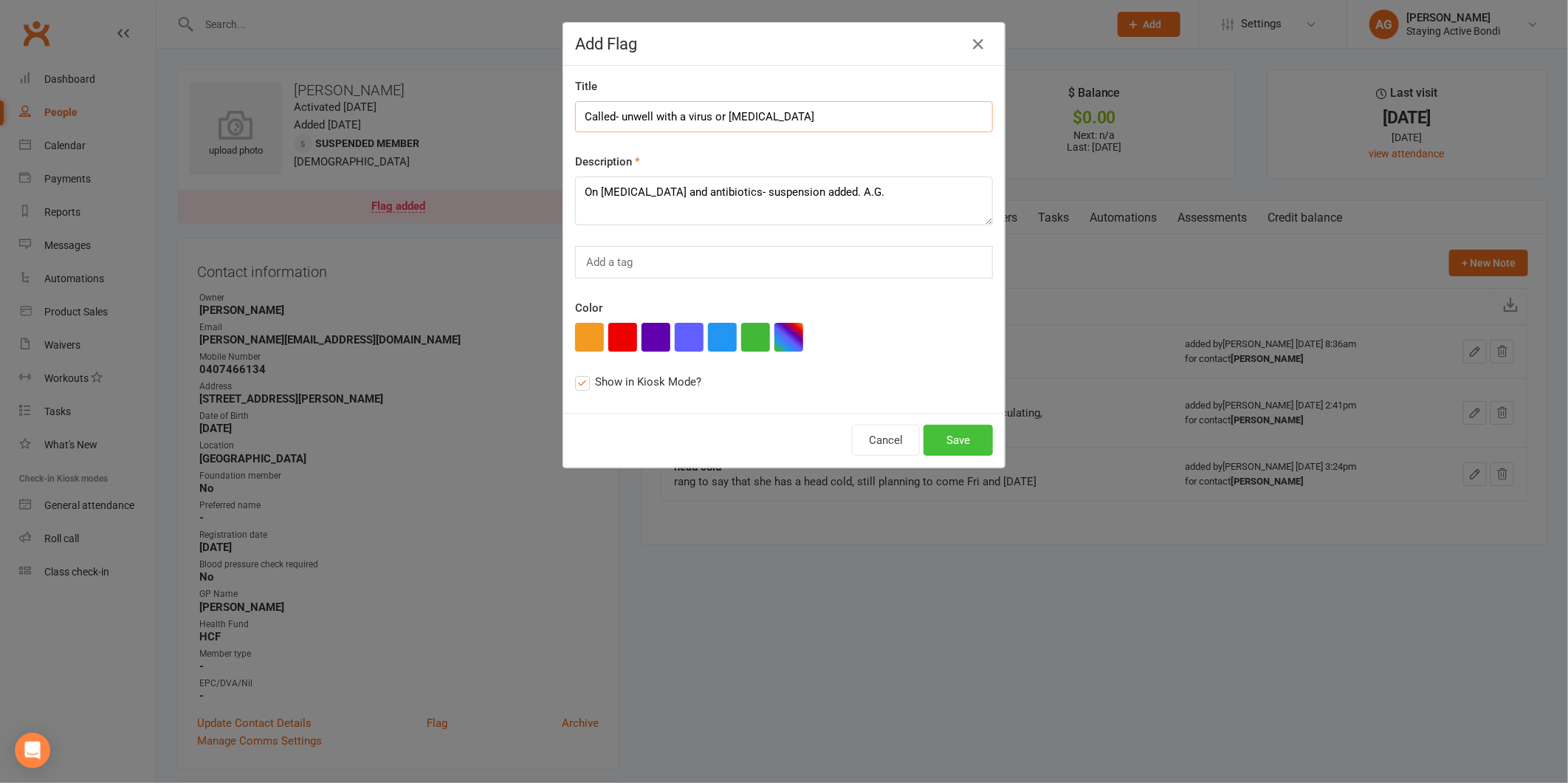
type input "Called- unwell with a virus or [MEDICAL_DATA]"
click at [961, 437] on button "Save" at bounding box center [958, 440] width 69 height 31
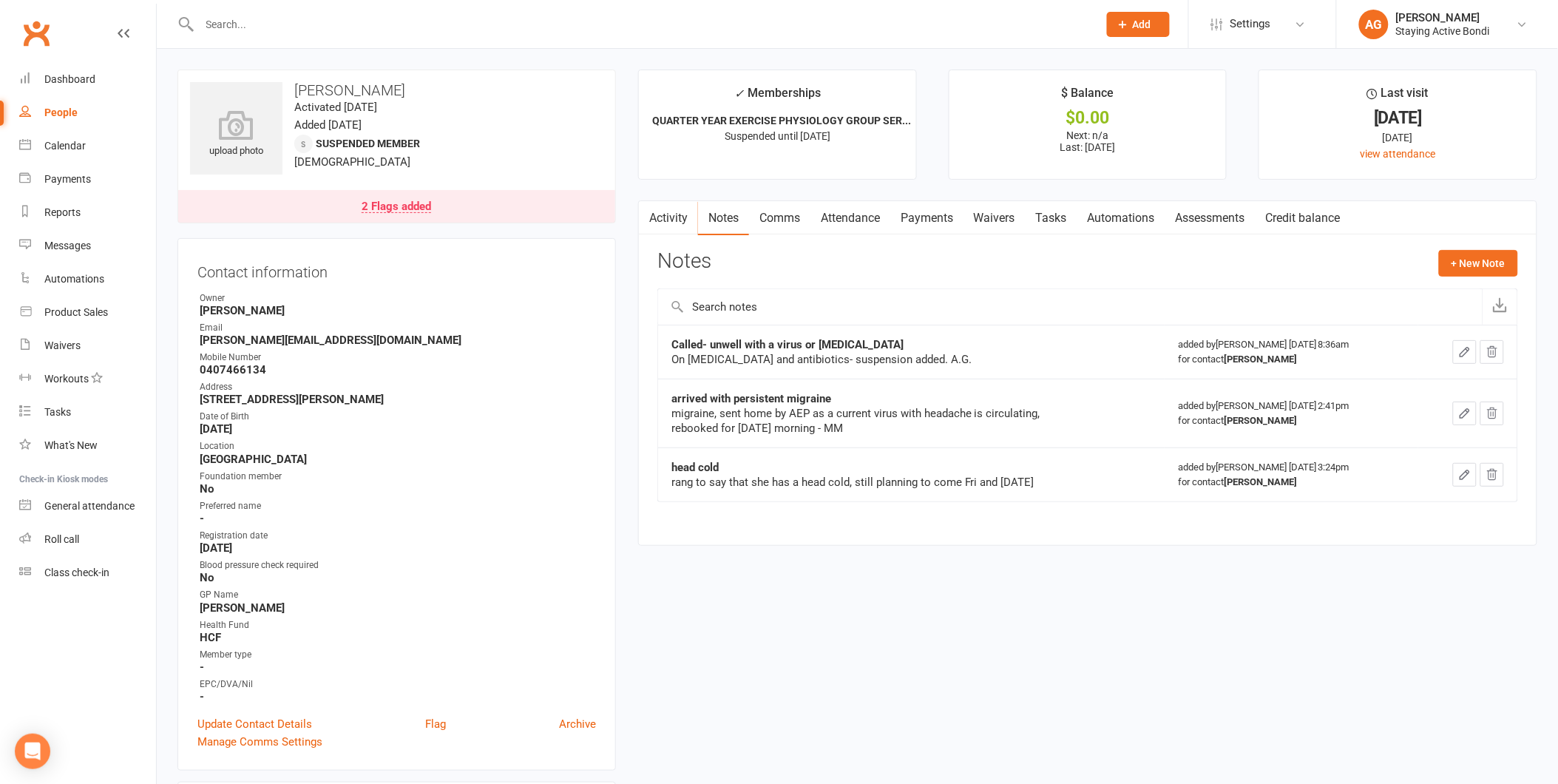
click at [434, 220] on link "2 Flags added" at bounding box center [397, 206] width 437 height 33
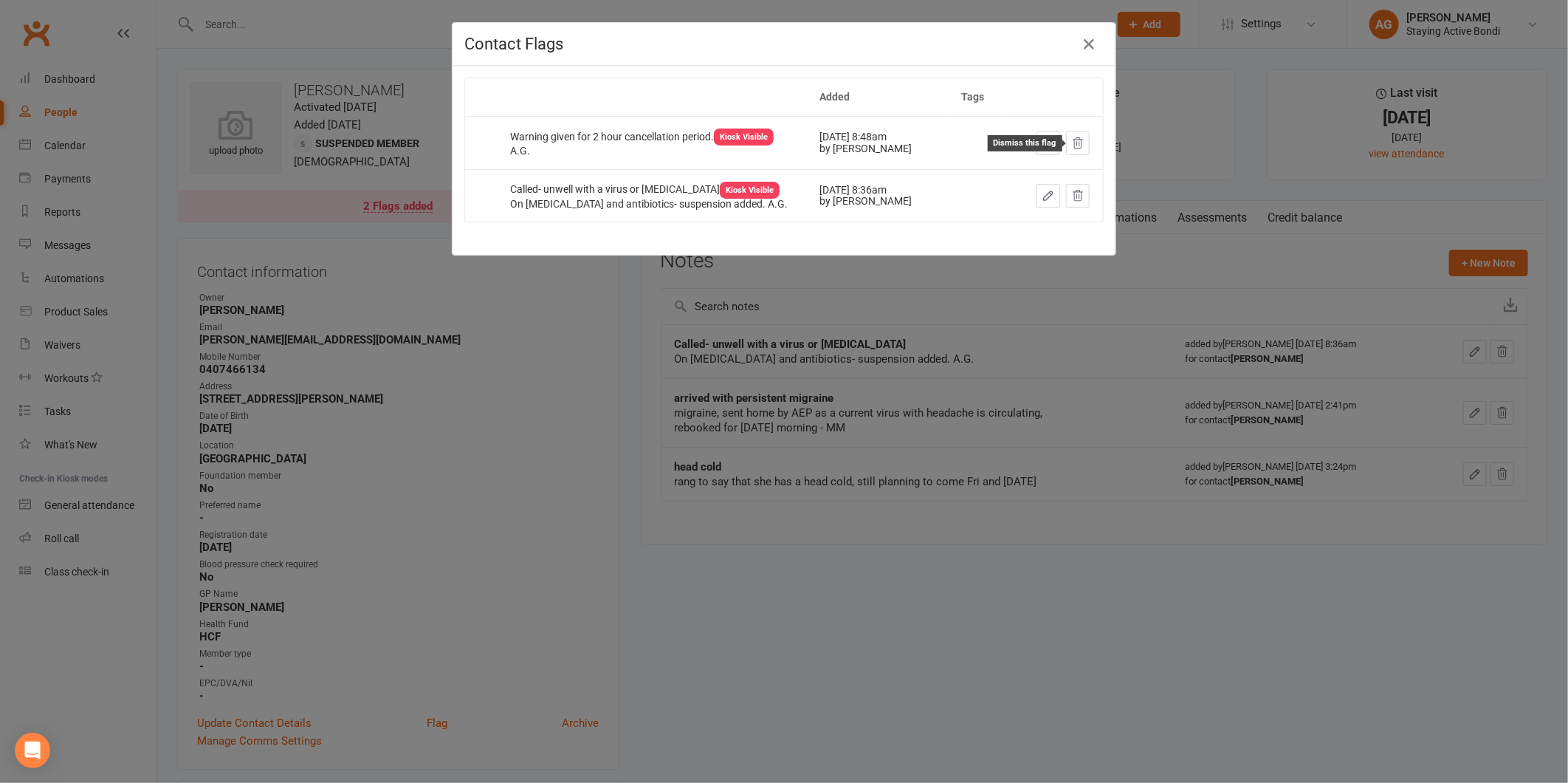
click at [1066, 147] on button at bounding box center [1078, 143] width 23 height 23
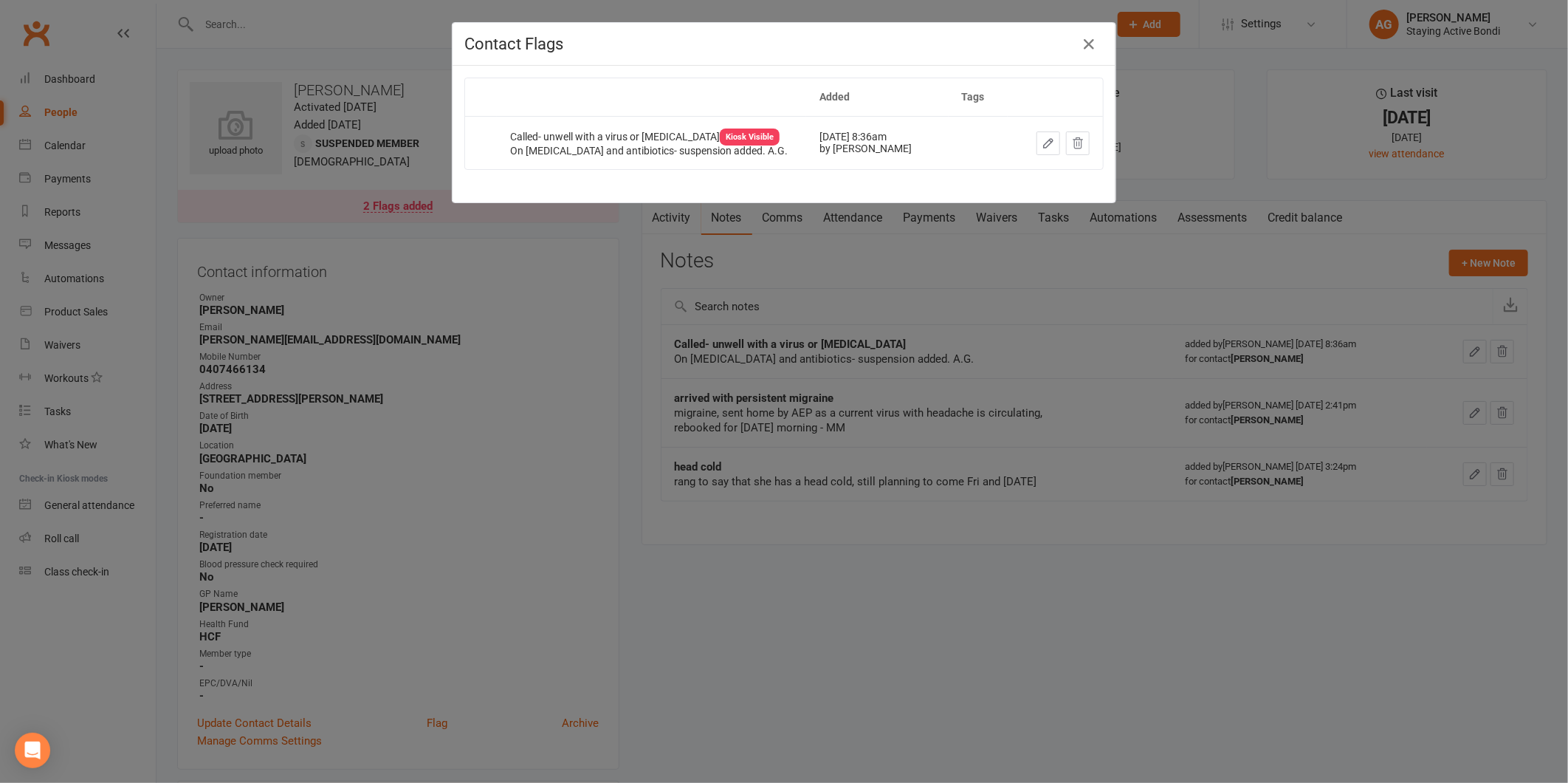
click at [707, 453] on div "Contact Flags Added Tags Called- unwell with a virus or [MEDICAL_DATA] Kiosk Vi…" at bounding box center [784, 392] width 1568 height 783
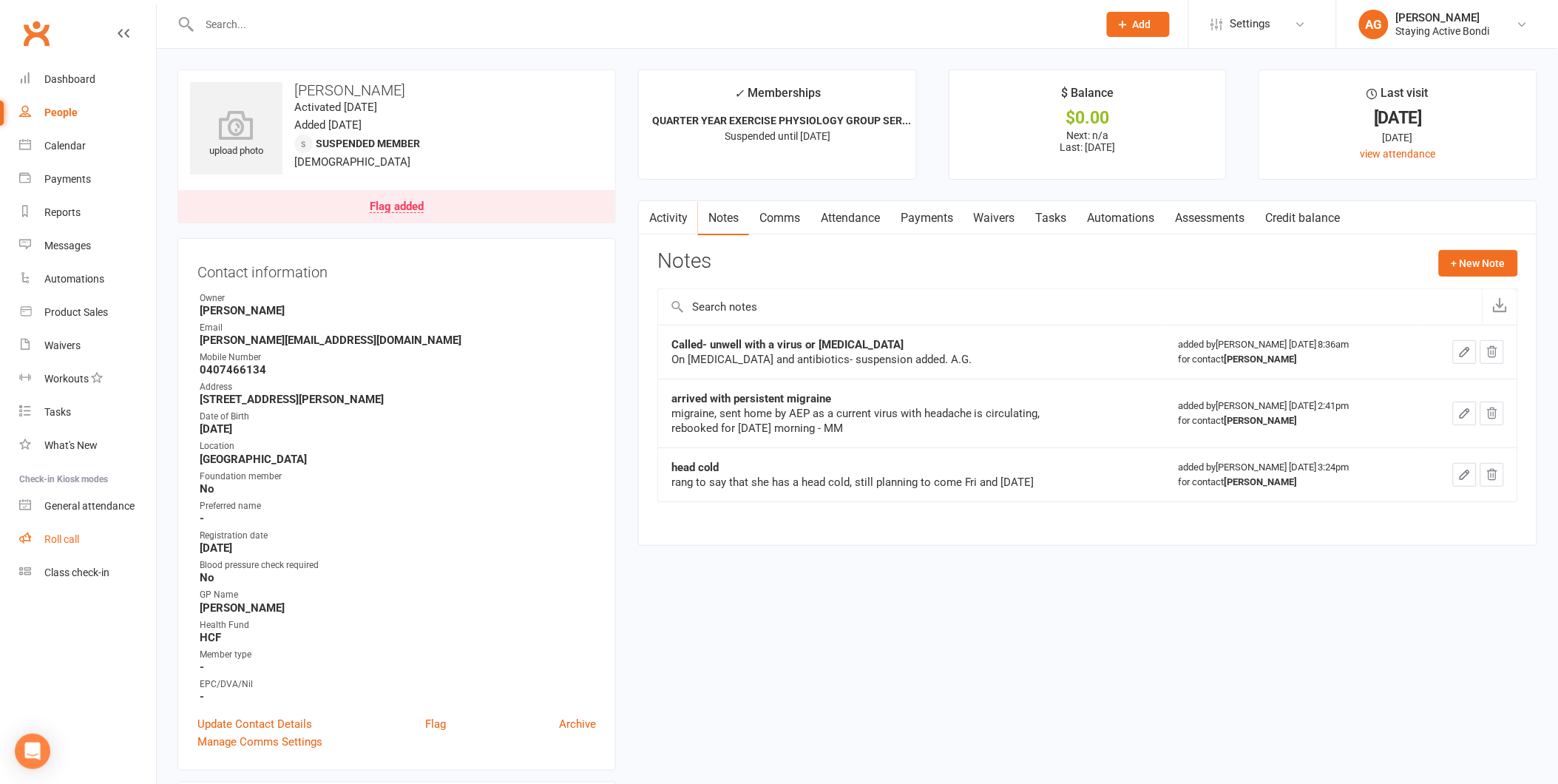
click at [57, 549] on link "Roll call" at bounding box center [88, 540] width 137 height 33
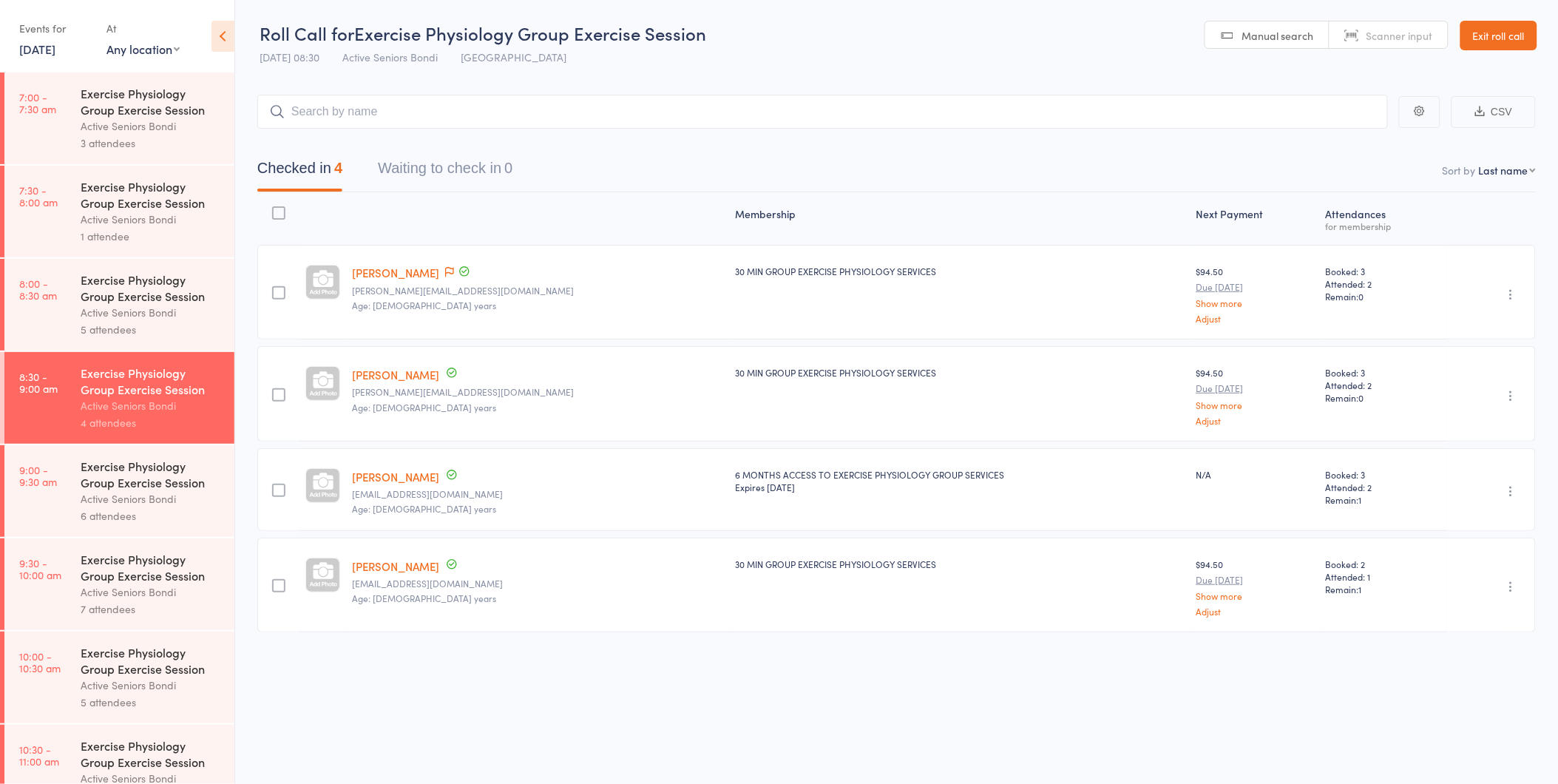
click at [218, 495] on div "Exercise Physiology Group Exercise Session Active Seniors Bondi 6 attendees" at bounding box center [158, 491] width 153 height 92
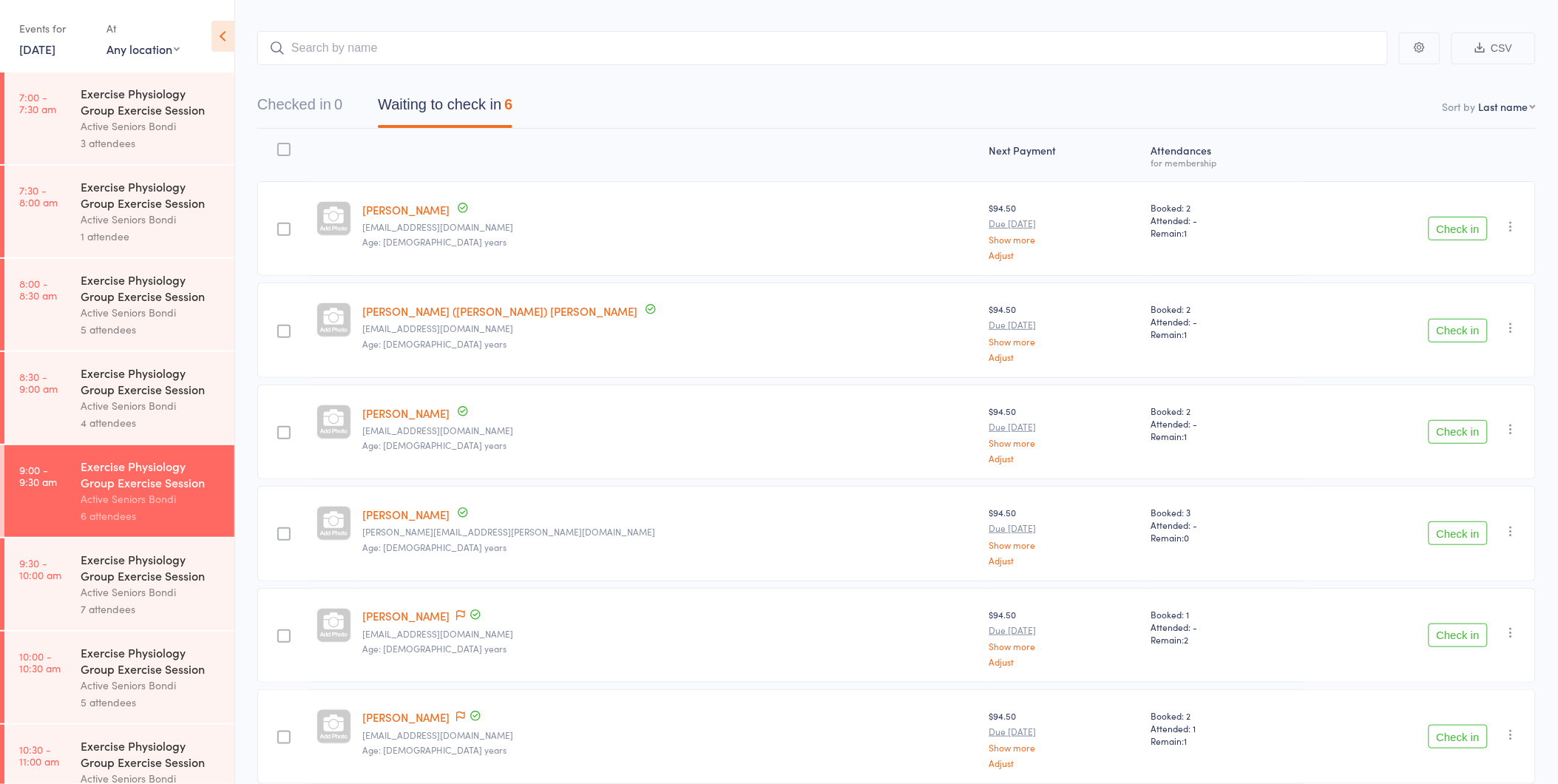
scroll to position [46, 0]
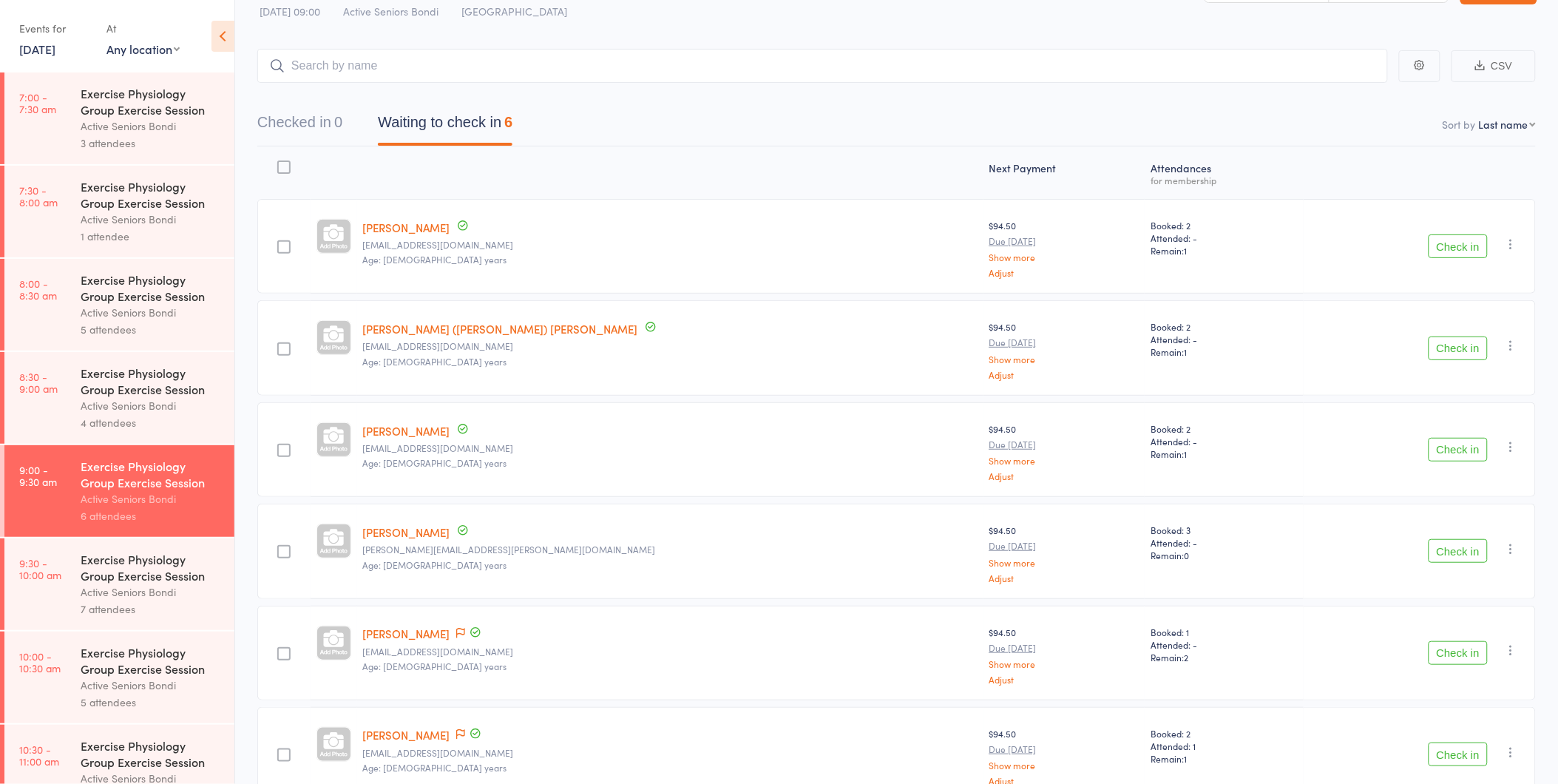
click at [1481, 234] on button "Check in" at bounding box center [1458, 246] width 59 height 23
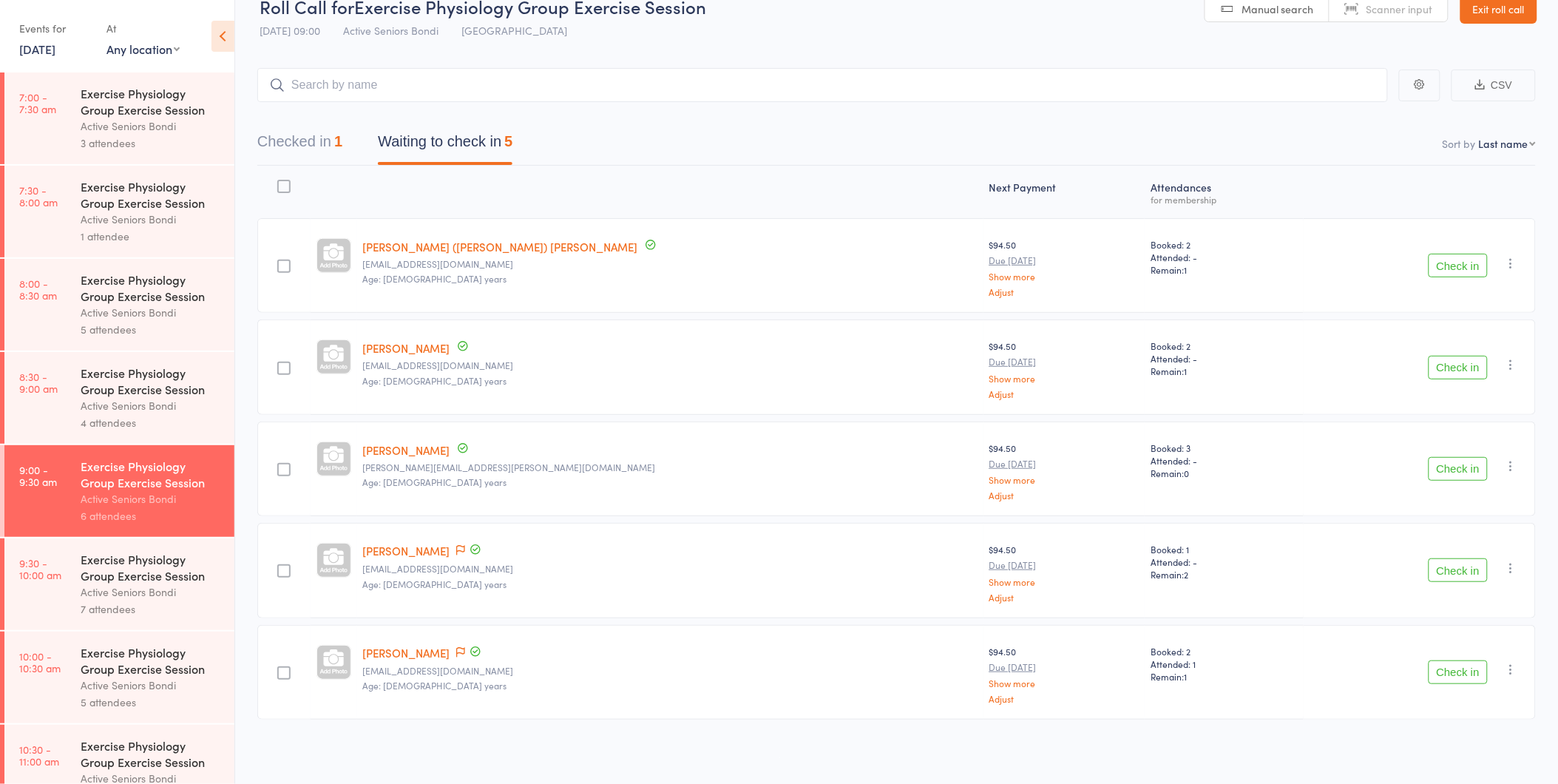
click at [1474, 362] on button "Check in" at bounding box center [1458, 367] width 59 height 23
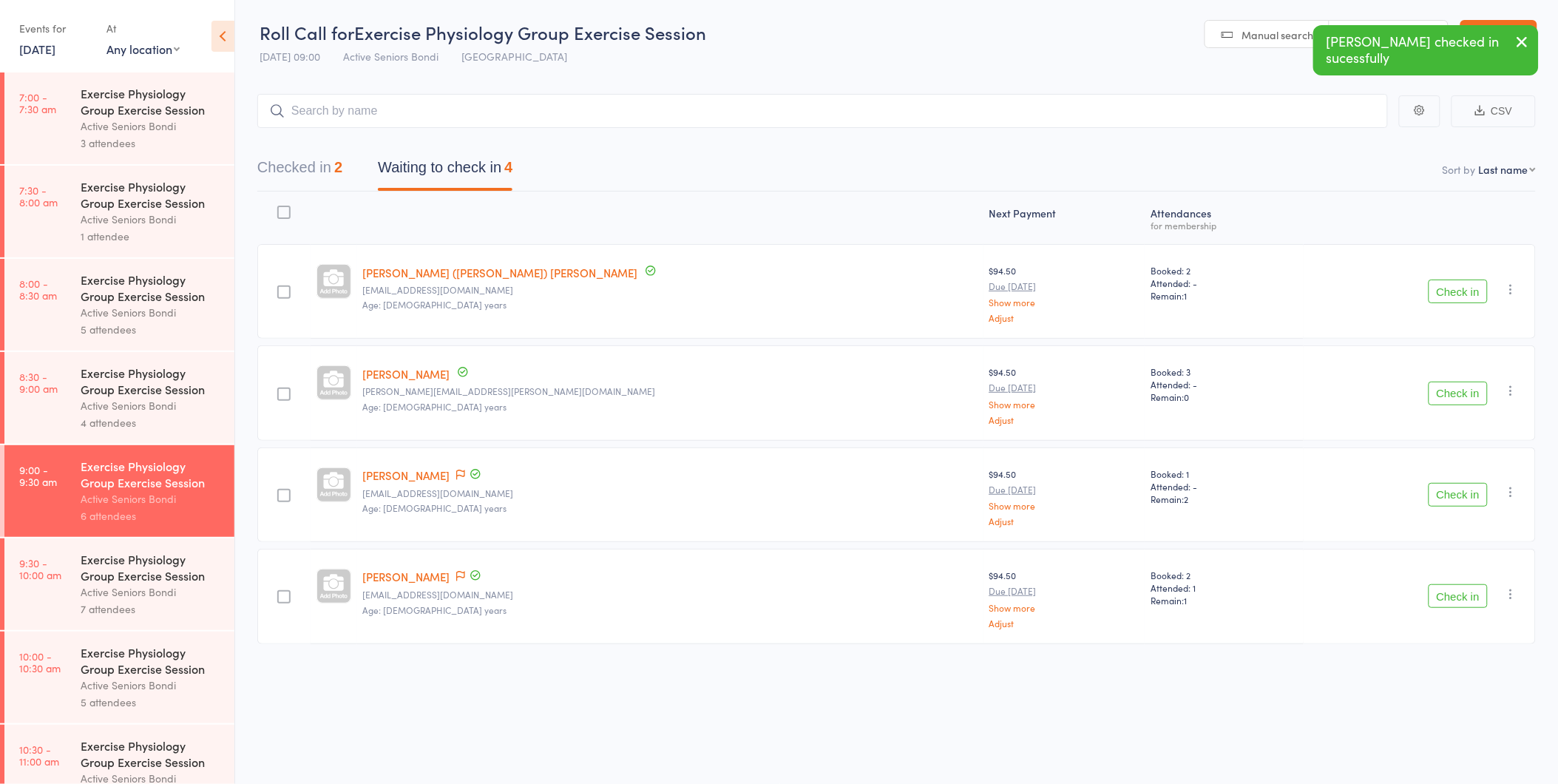
click at [1473, 394] on button "Check in" at bounding box center [1458, 394] width 59 height 23
click at [316, 166] on button "Checked in 3" at bounding box center [300, 171] width 85 height 39
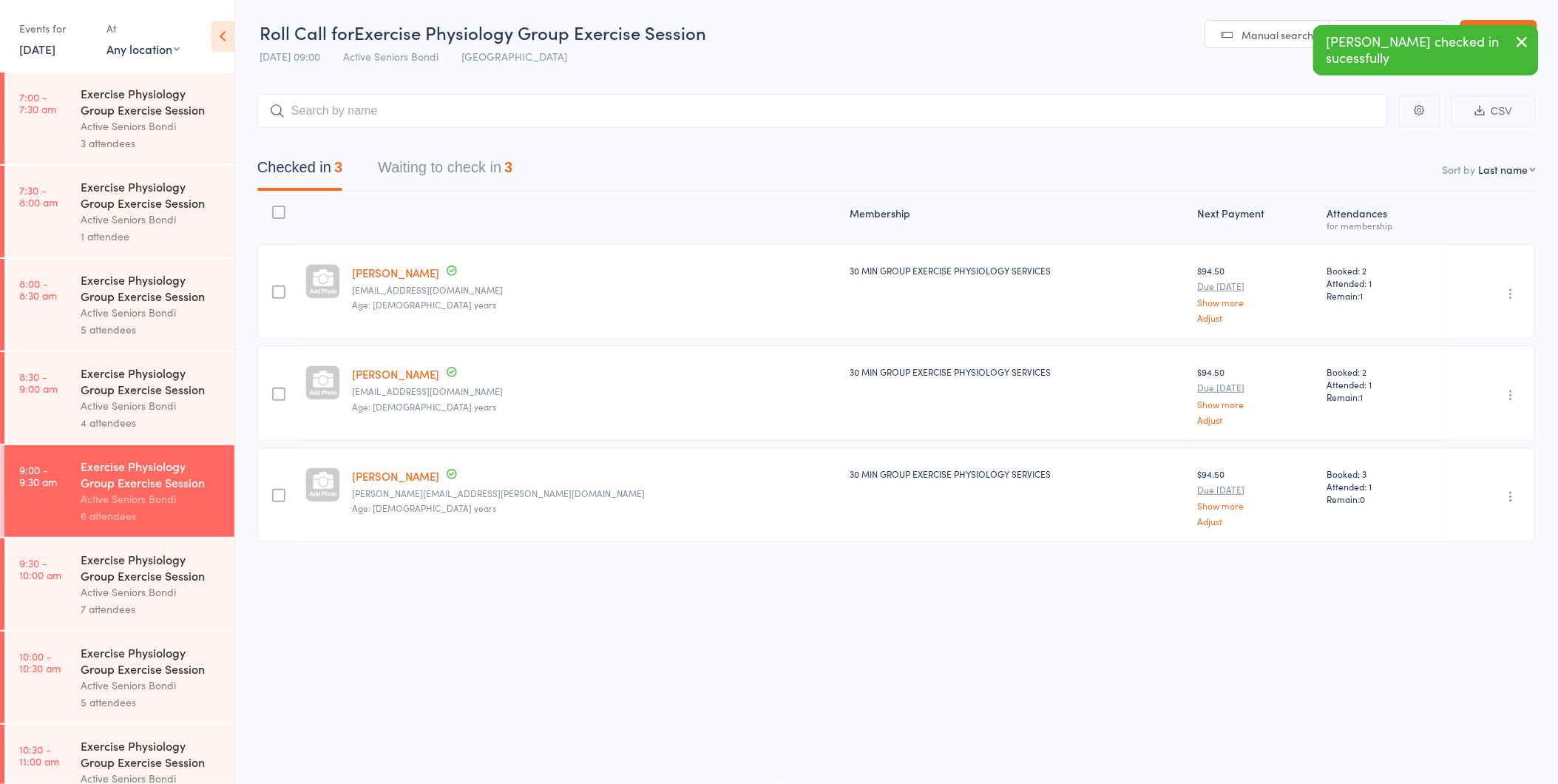
click at [452, 170] on button "Waiting to check in 3" at bounding box center [445, 171] width 134 height 39
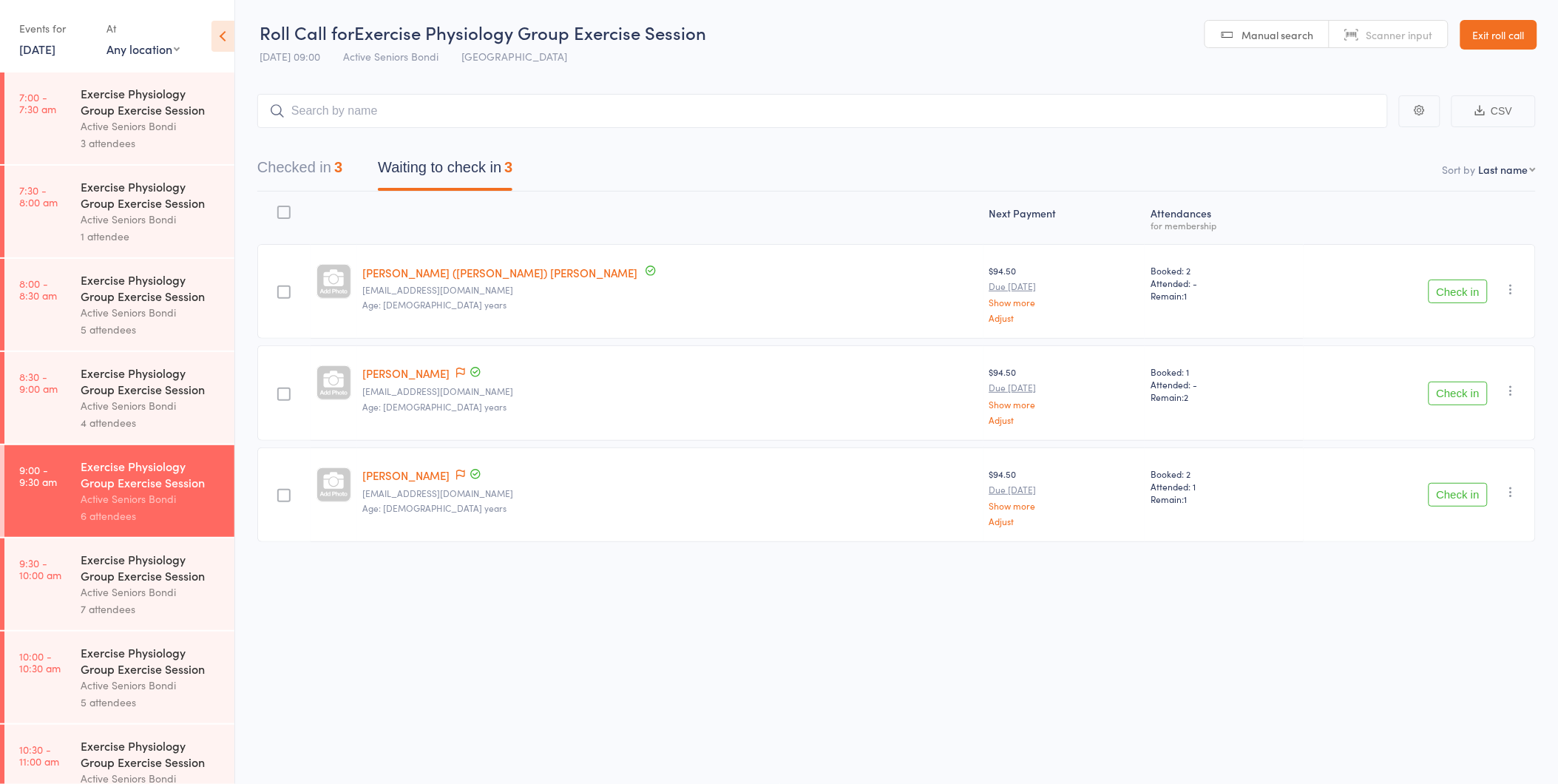
click at [1458, 300] on button "Check in" at bounding box center [1458, 291] width 59 height 23
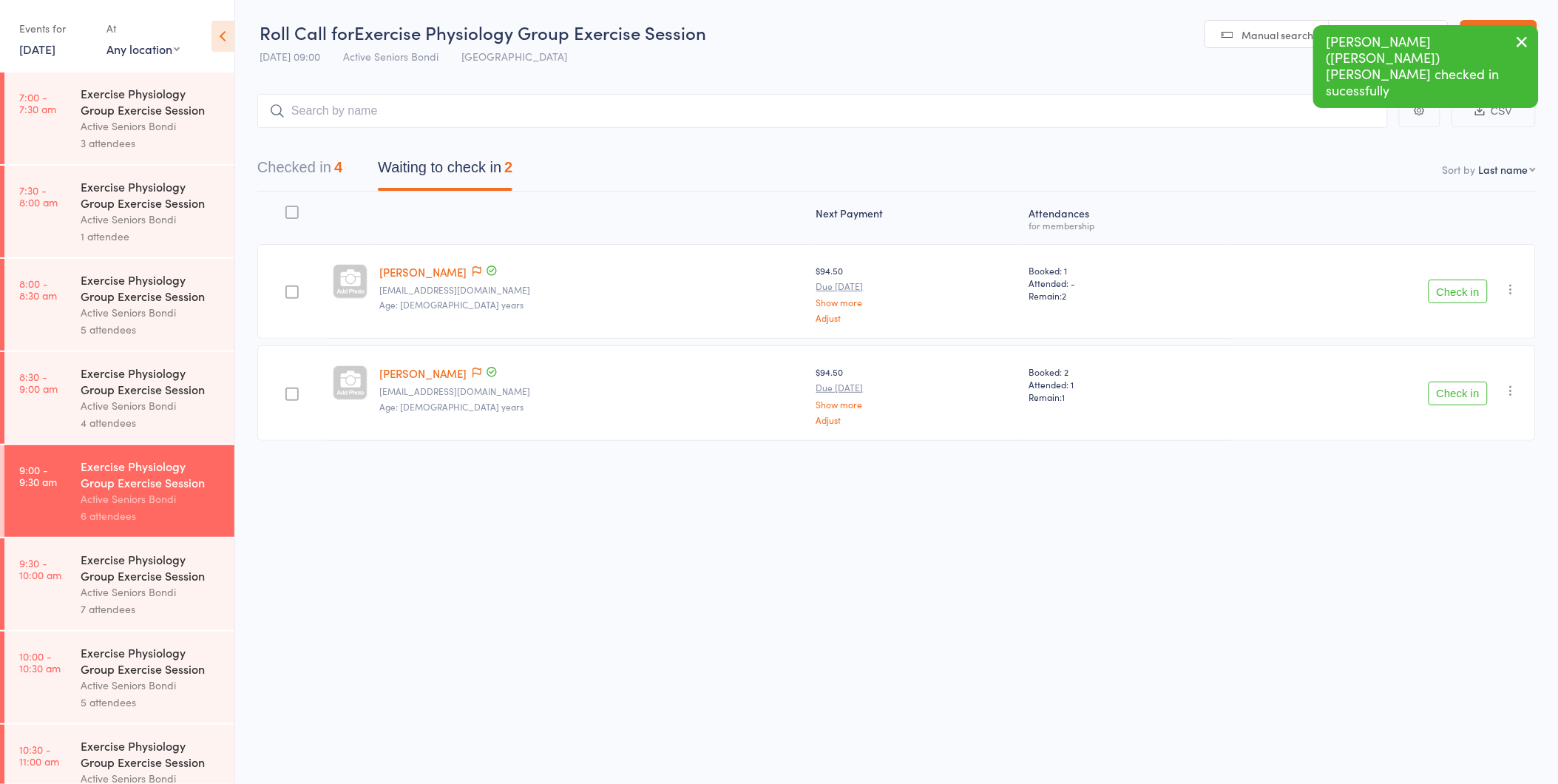
click at [1465, 389] on button "Check in" at bounding box center [1458, 394] width 59 height 23
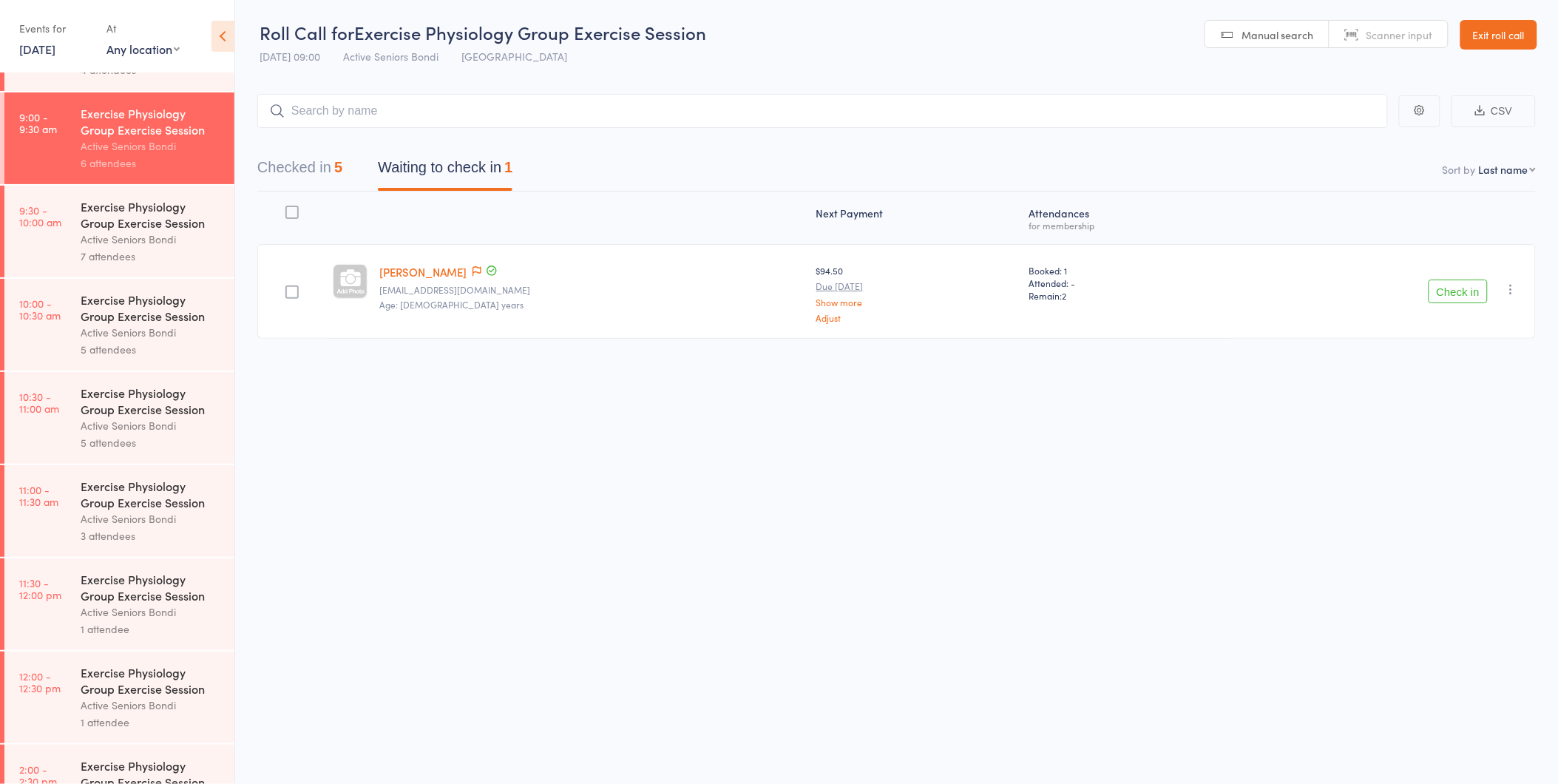
scroll to position [350, 0]
click at [1509, 20] on link "Exit roll call" at bounding box center [1499, 34] width 77 height 29
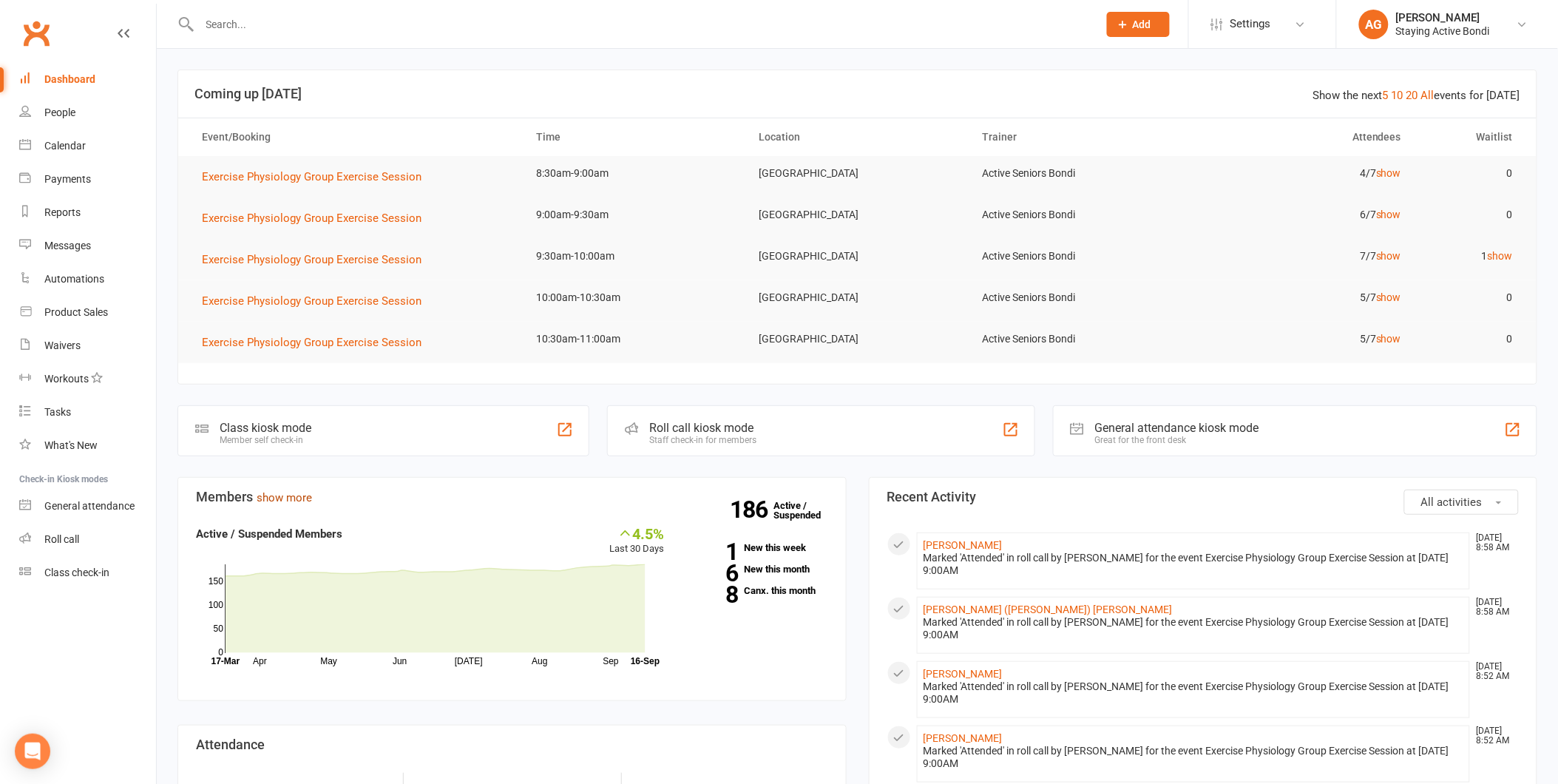
click at [297, 491] on link "show more" at bounding box center [284, 498] width 56 height 13
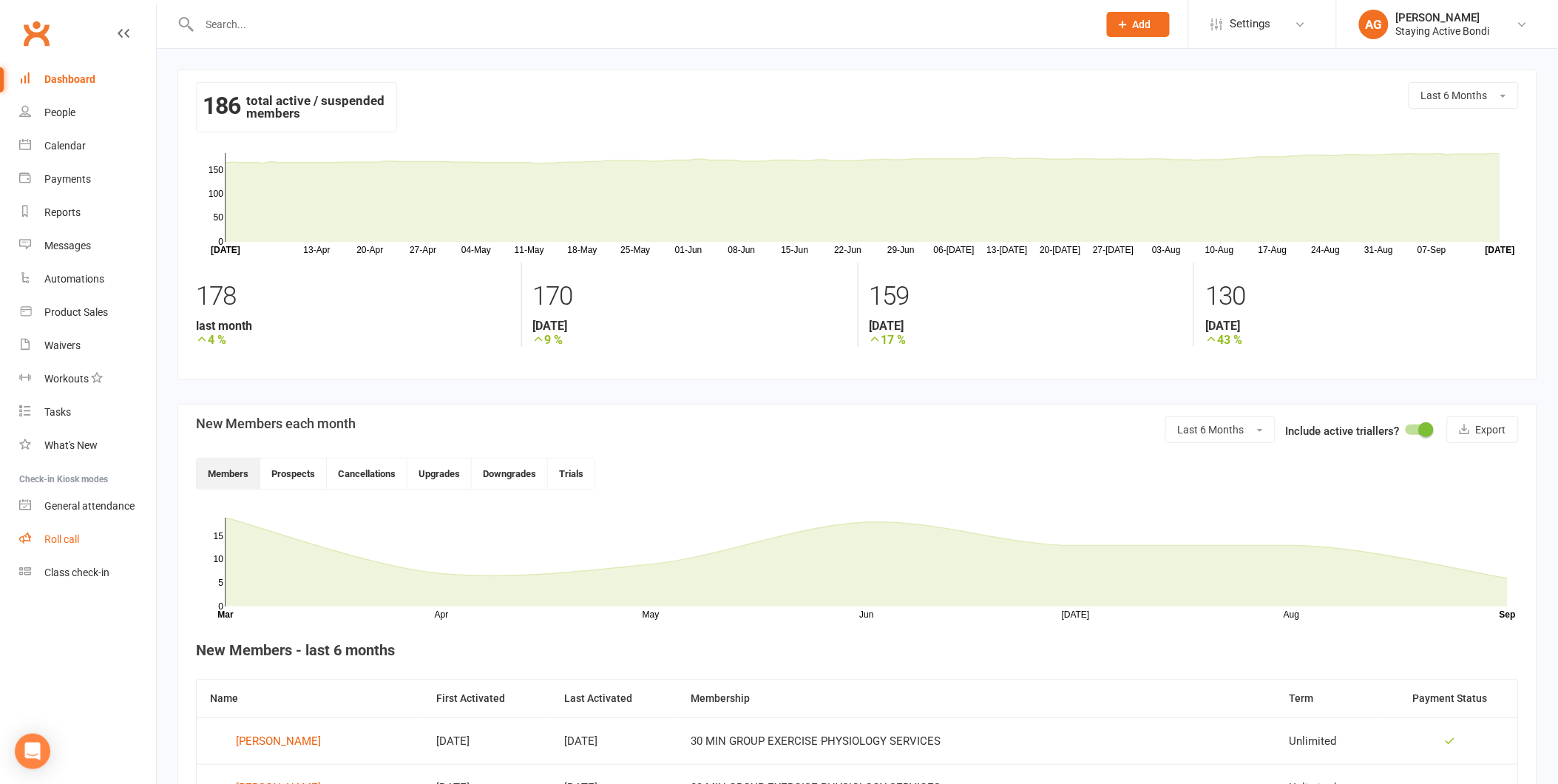
click at [120, 525] on link "Roll call" at bounding box center [88, 540] width 137 height 33
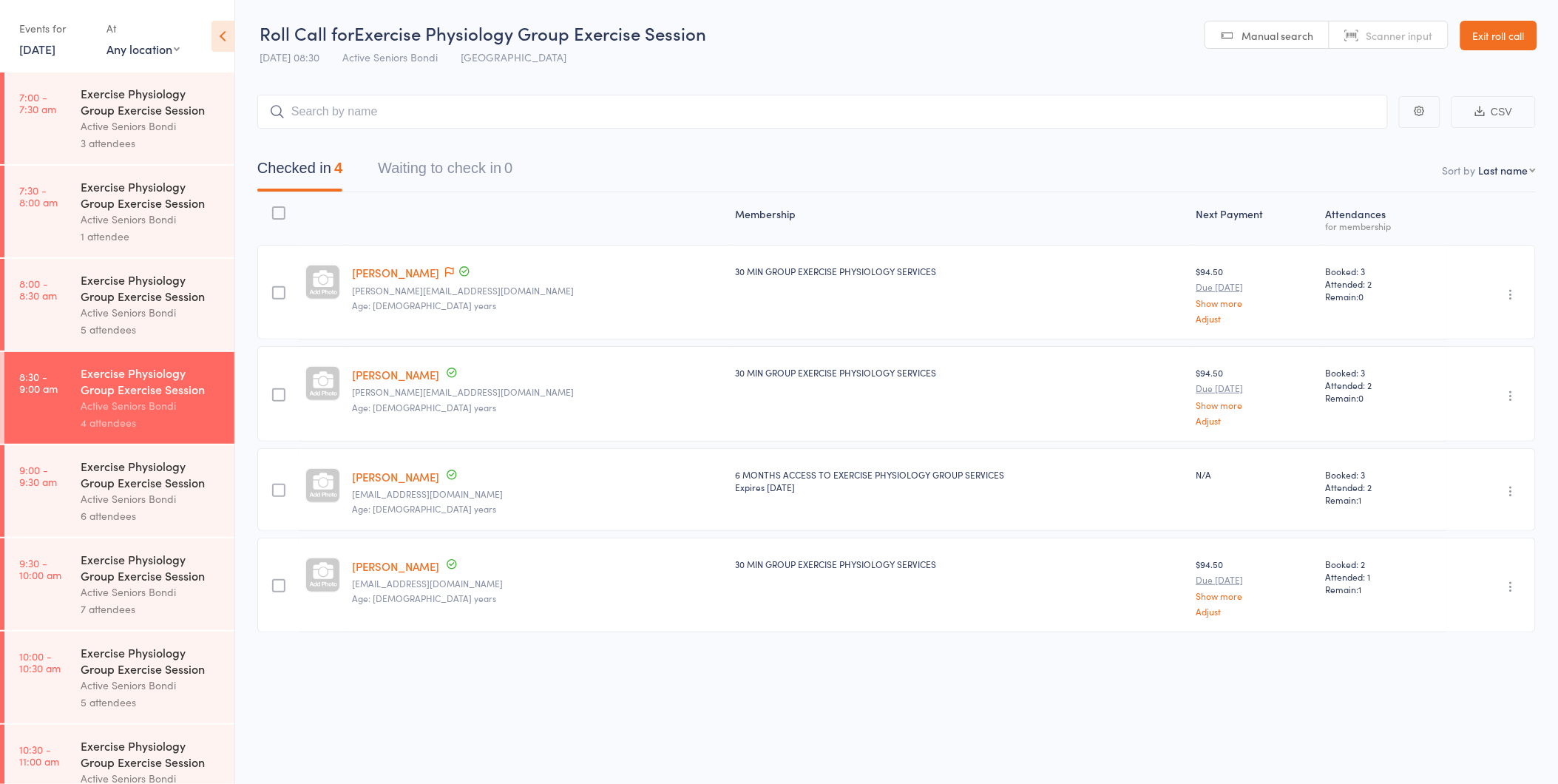
click at [141, 505] on div "Active Seniors Bondi" at bounding box center [151, 499] width 141 height 17
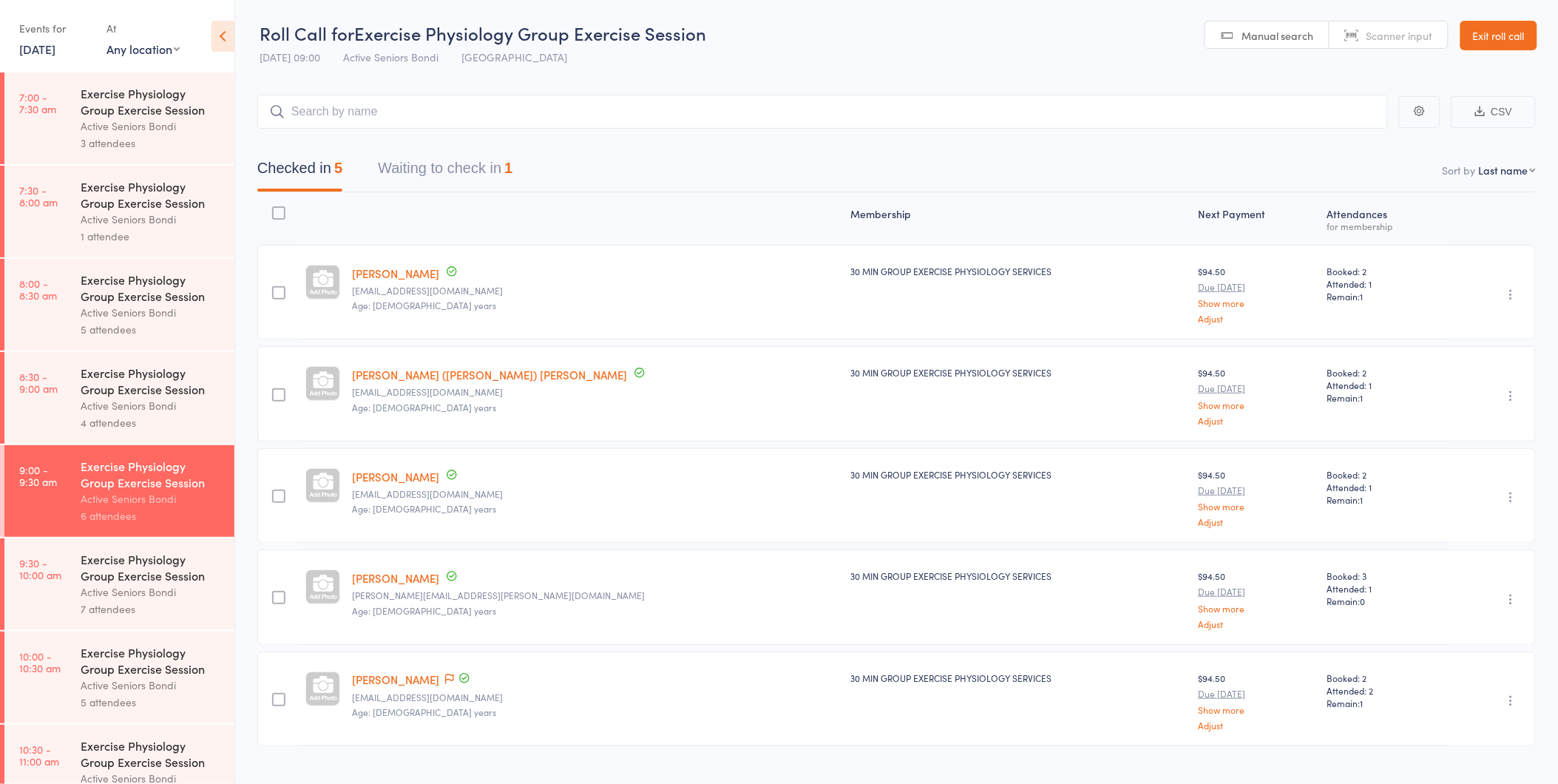
click at [480, 182] on button "Waiting to check in 1" at bounding box center [445, 172] width 134 height 39
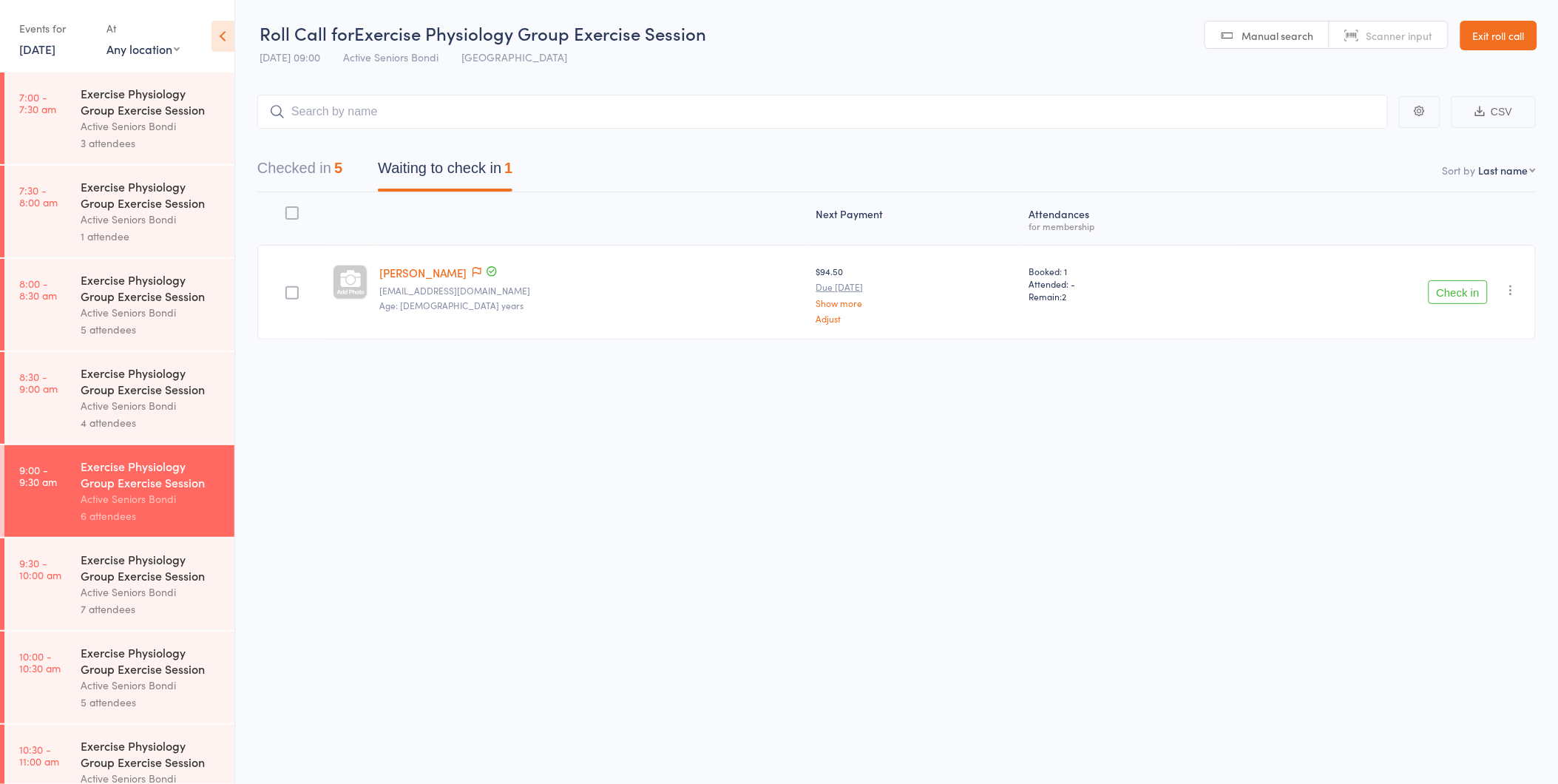
click at [1457, 284] on button "Check in" at bounding box center [1458, 292] width 59 height 23
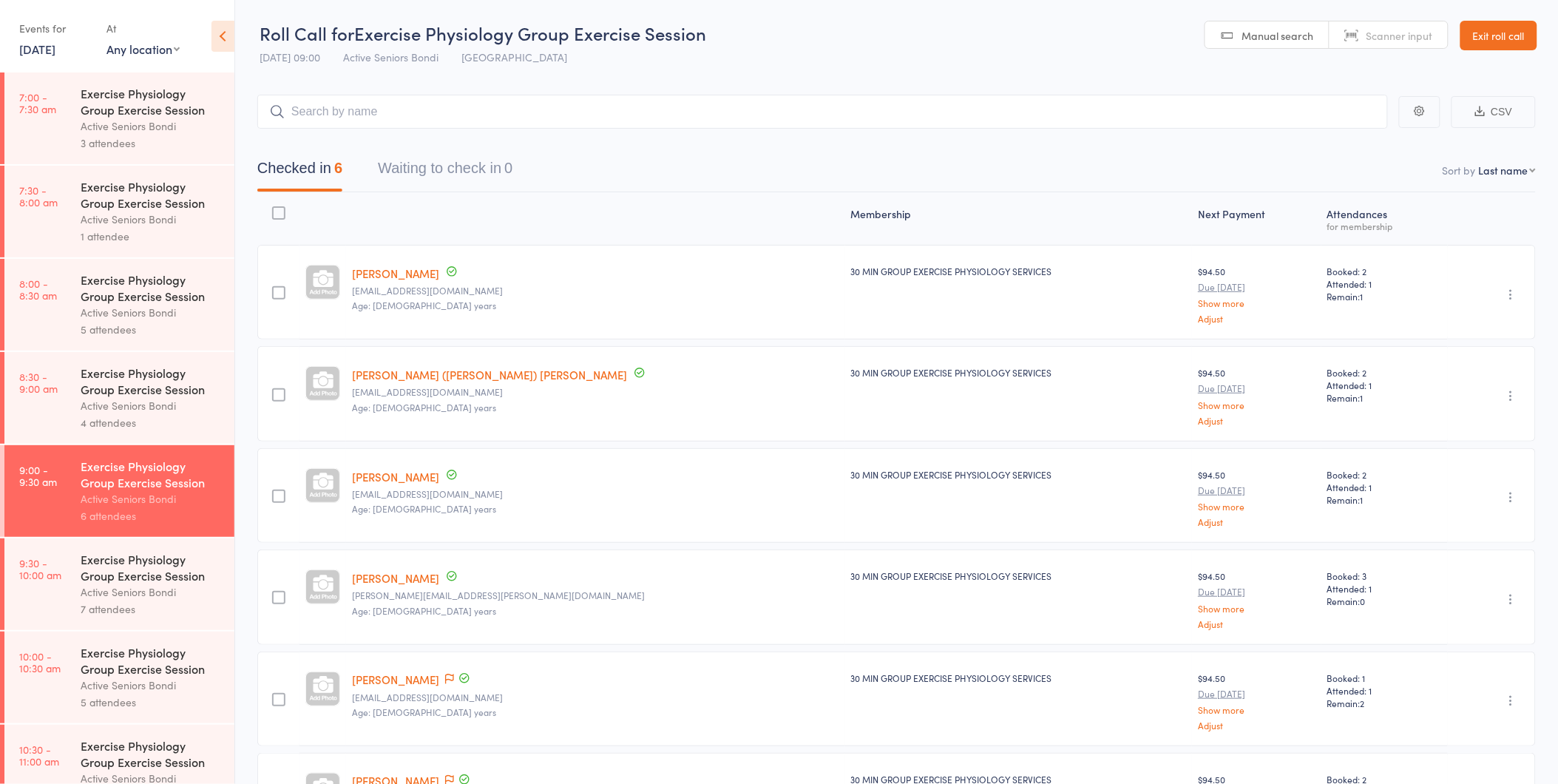
click at [61, 587] on link "9:30 - 10:00 am Exercise Physiology Group Exercise Session Active Seniors Bondi…" at bounding box center [119, 585] width 230 height 92
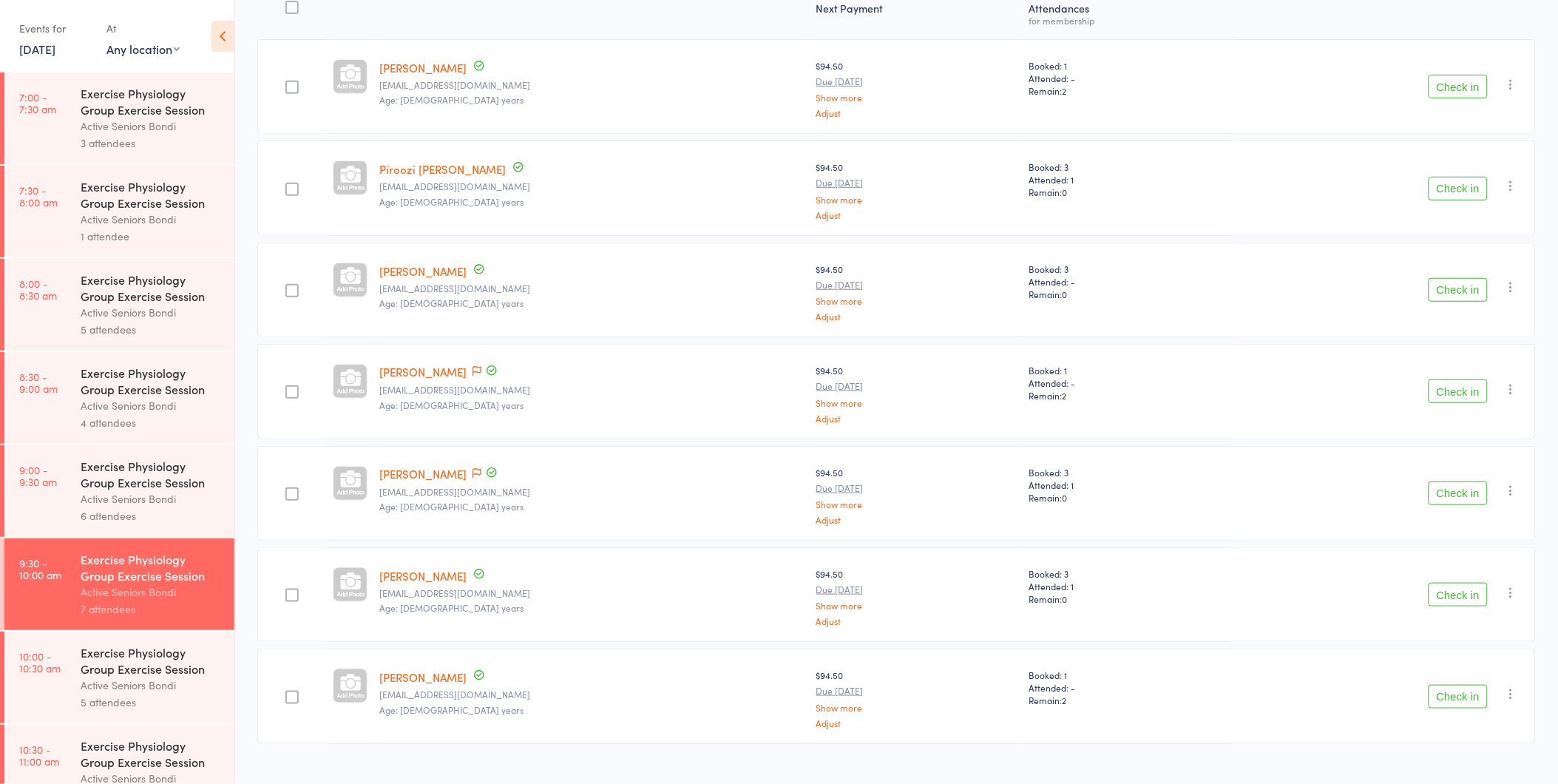
scroll to position [229, 0]
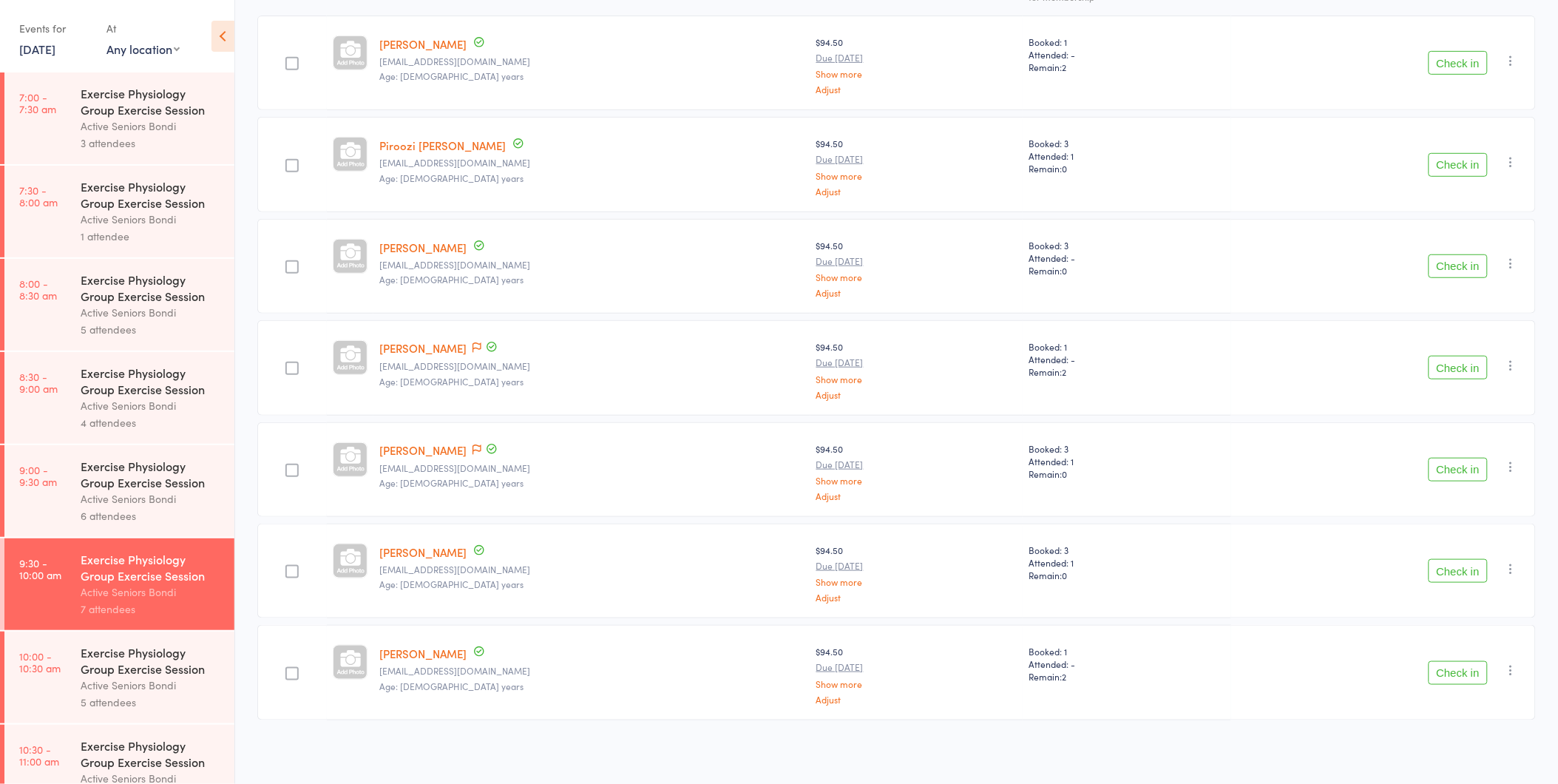
click at [1438, 166] on button "Check in" at bounding box center [1458, 165] width 59 height 23
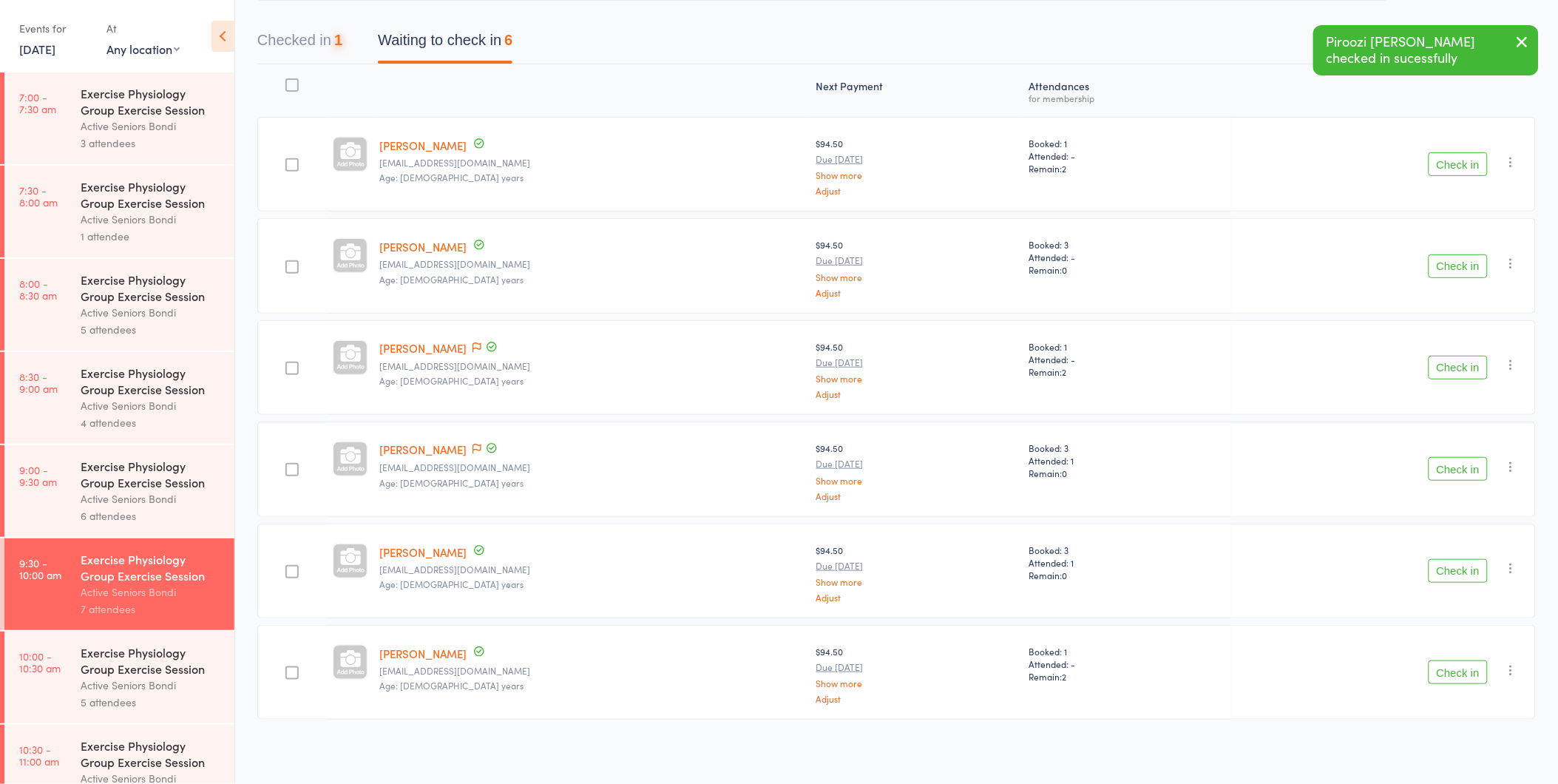
click at [1438, 166] on button "Check in" at bounding box center [1458, 164] width 59 height 23
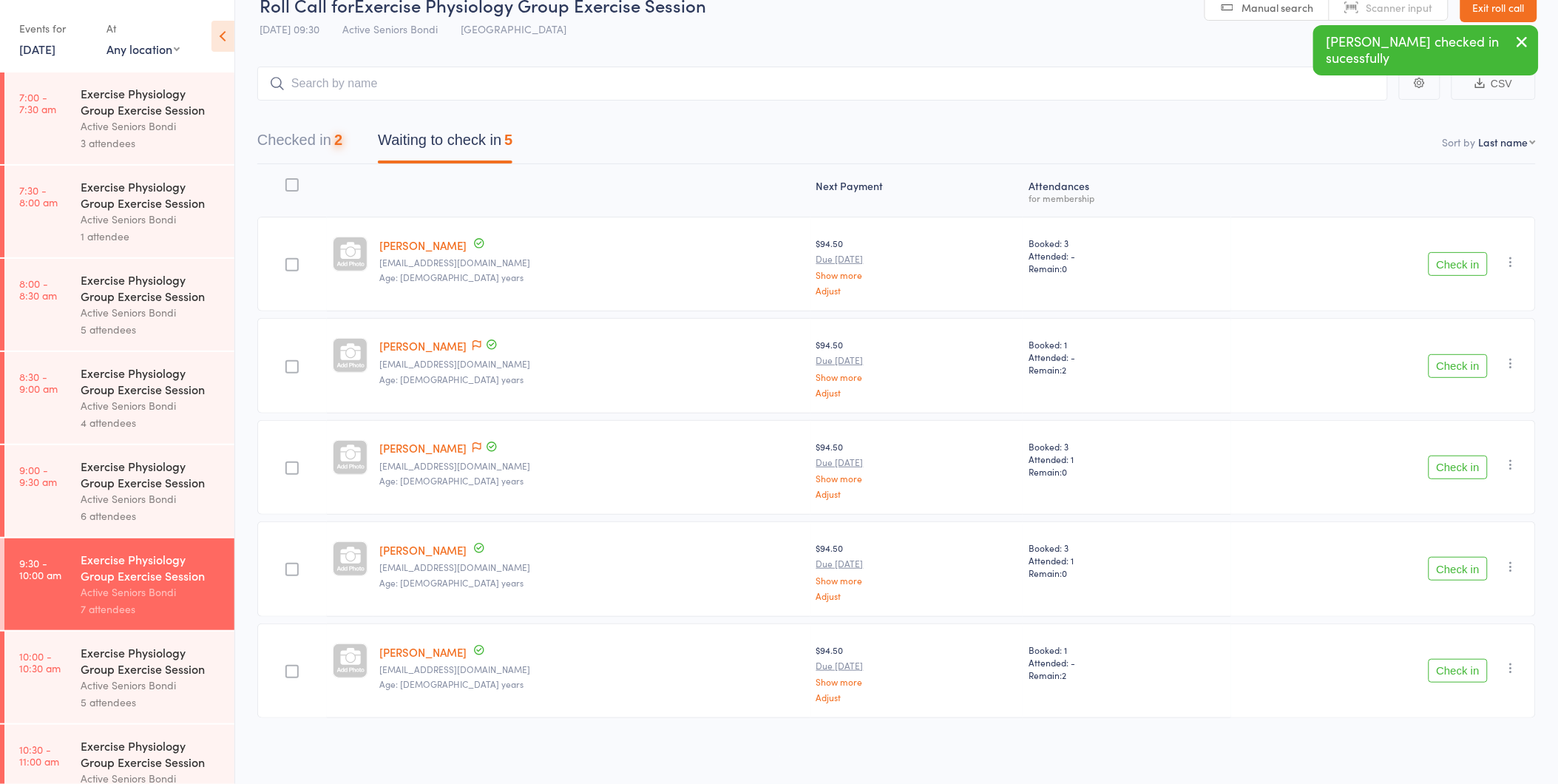
scroll to position [27, 0]
click at [301, 141] on button "Checked in 2" at bounding box center [300, 145] width 85 height 39
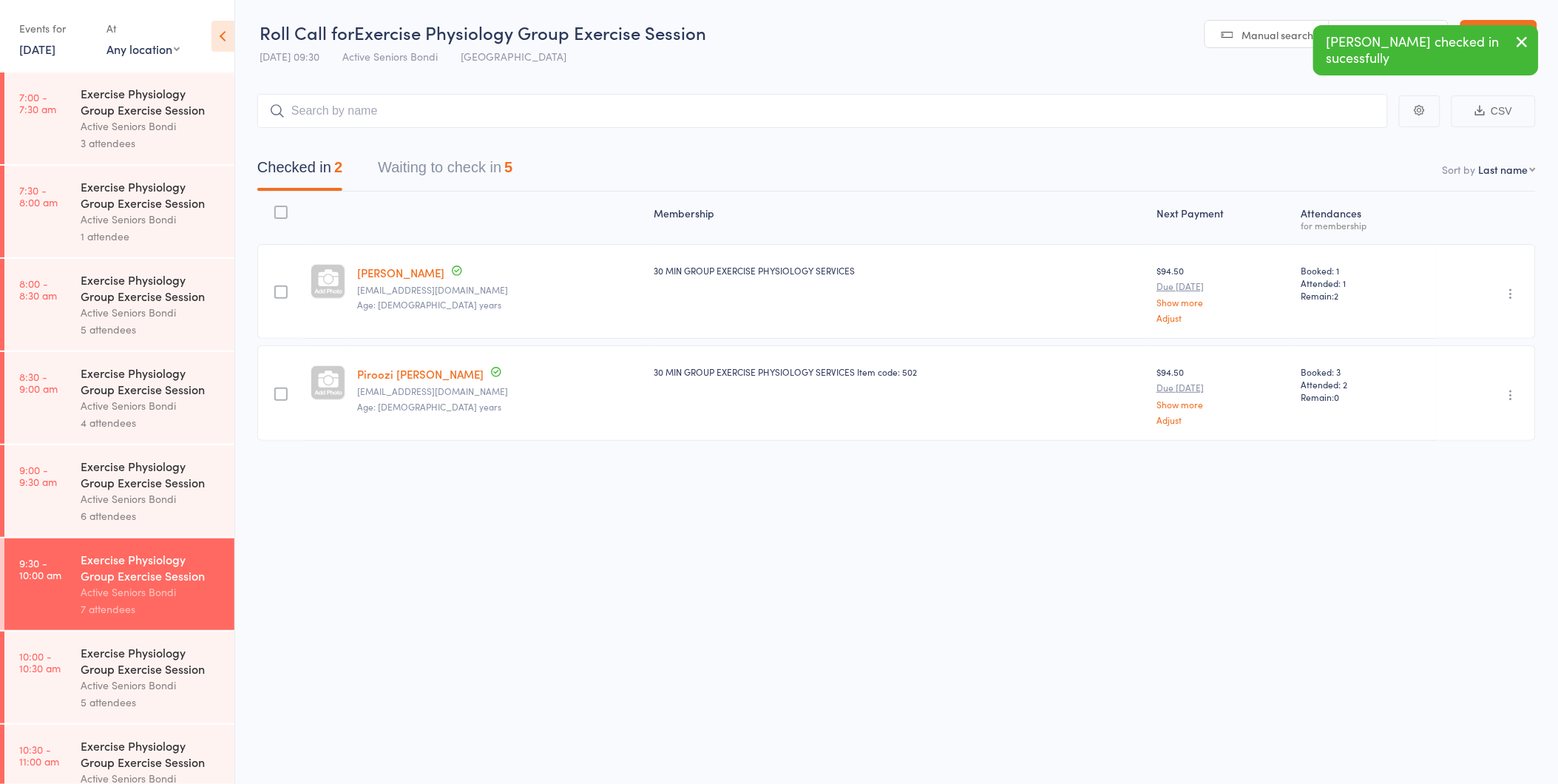
click at [1501, 290] on div "Undo check-in Send message Add Note Add Task Add Flag Remove Mark absent" at bounding box center [1487, 291] width 98 height 94
click at [1509, 294] on icon "button" at bounding box center [1512, 294] width 15 height 15
click at [1494, 318] on li "Undo check-in" at bounding box center [1459, 323] width 122 height 18
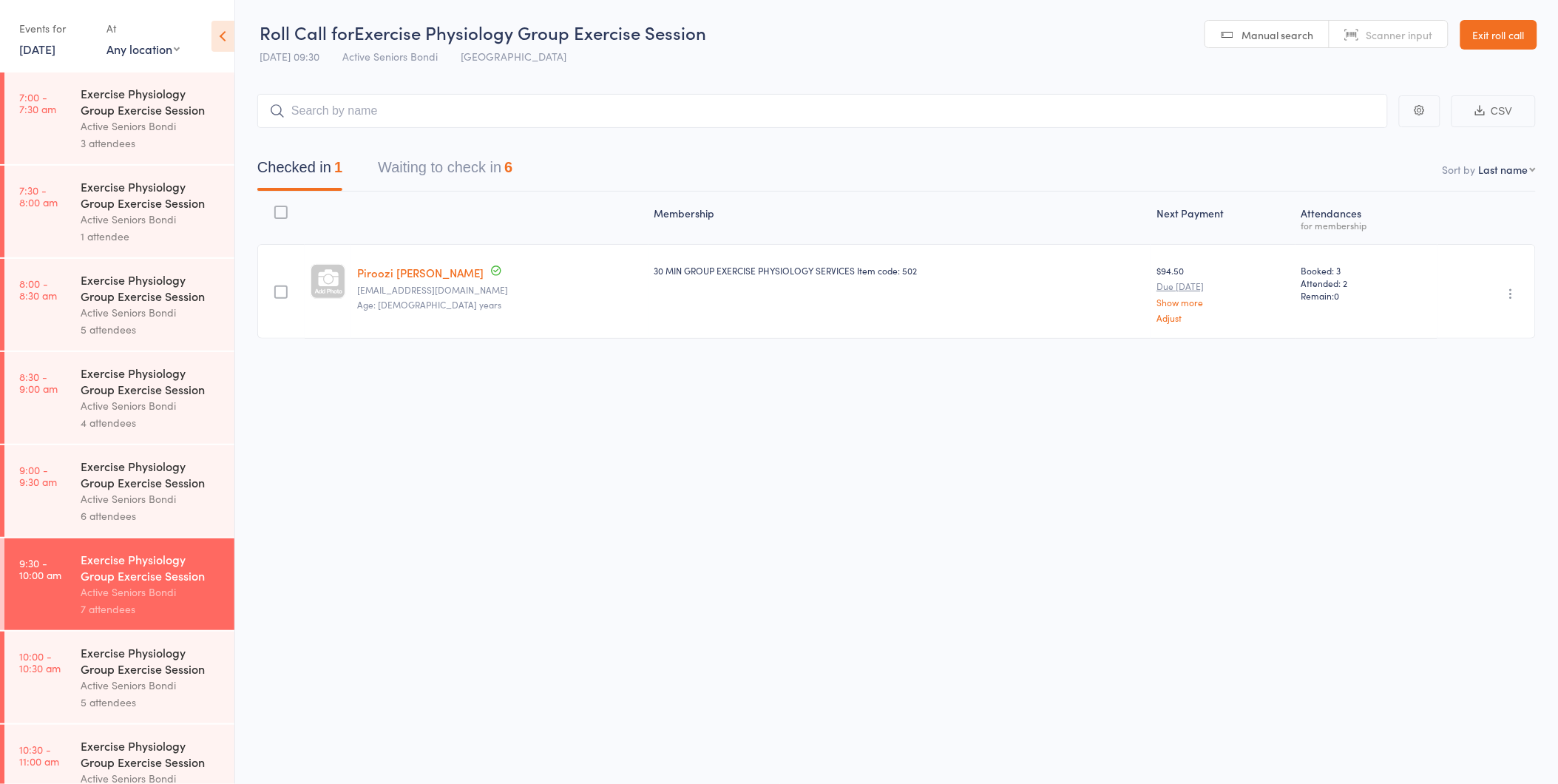
click at [455, 155] on button "Waiting to check in 6" at bounding box center [445, 171] width 134 height 39
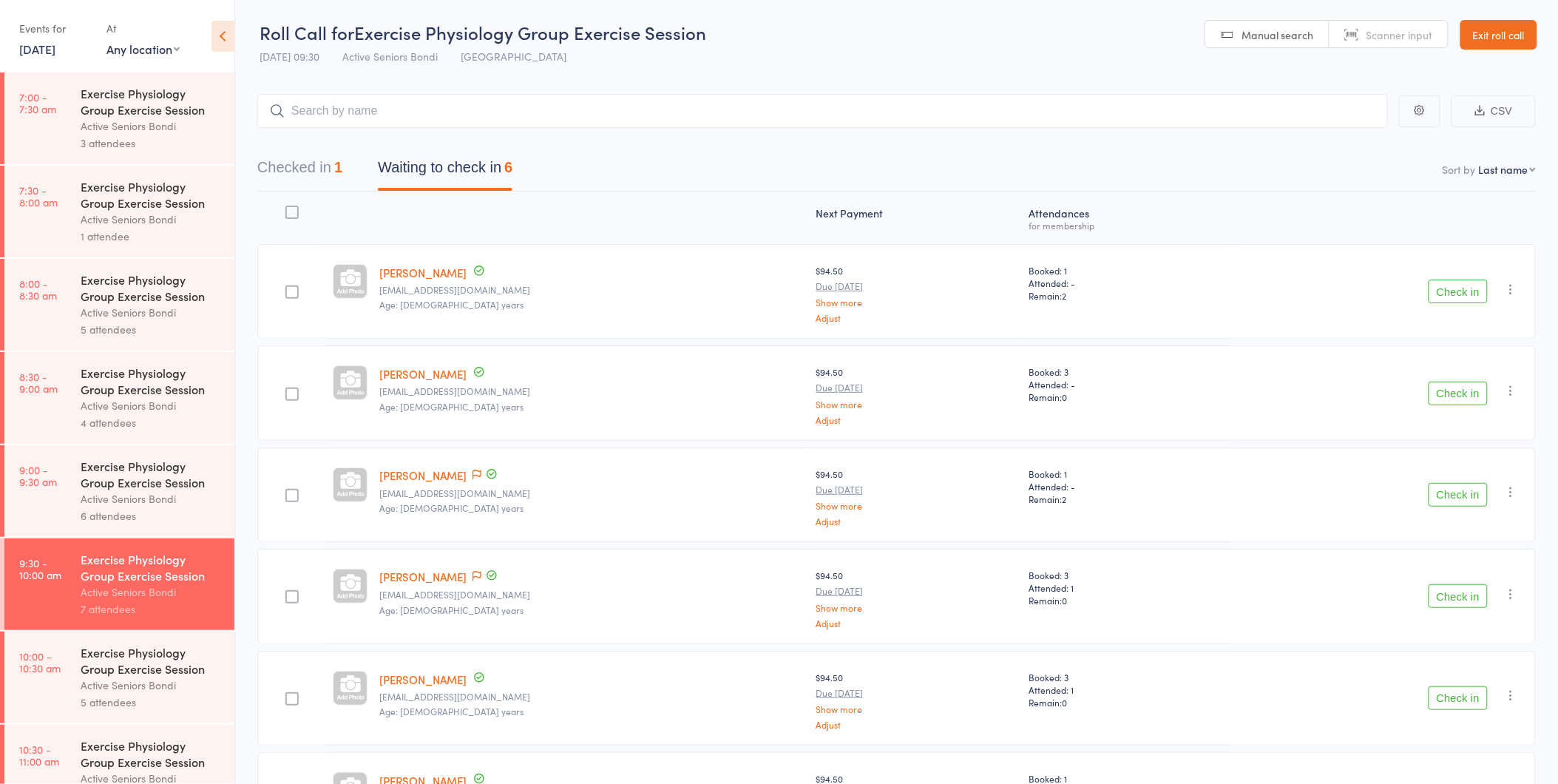
scroll to position [83, 0]
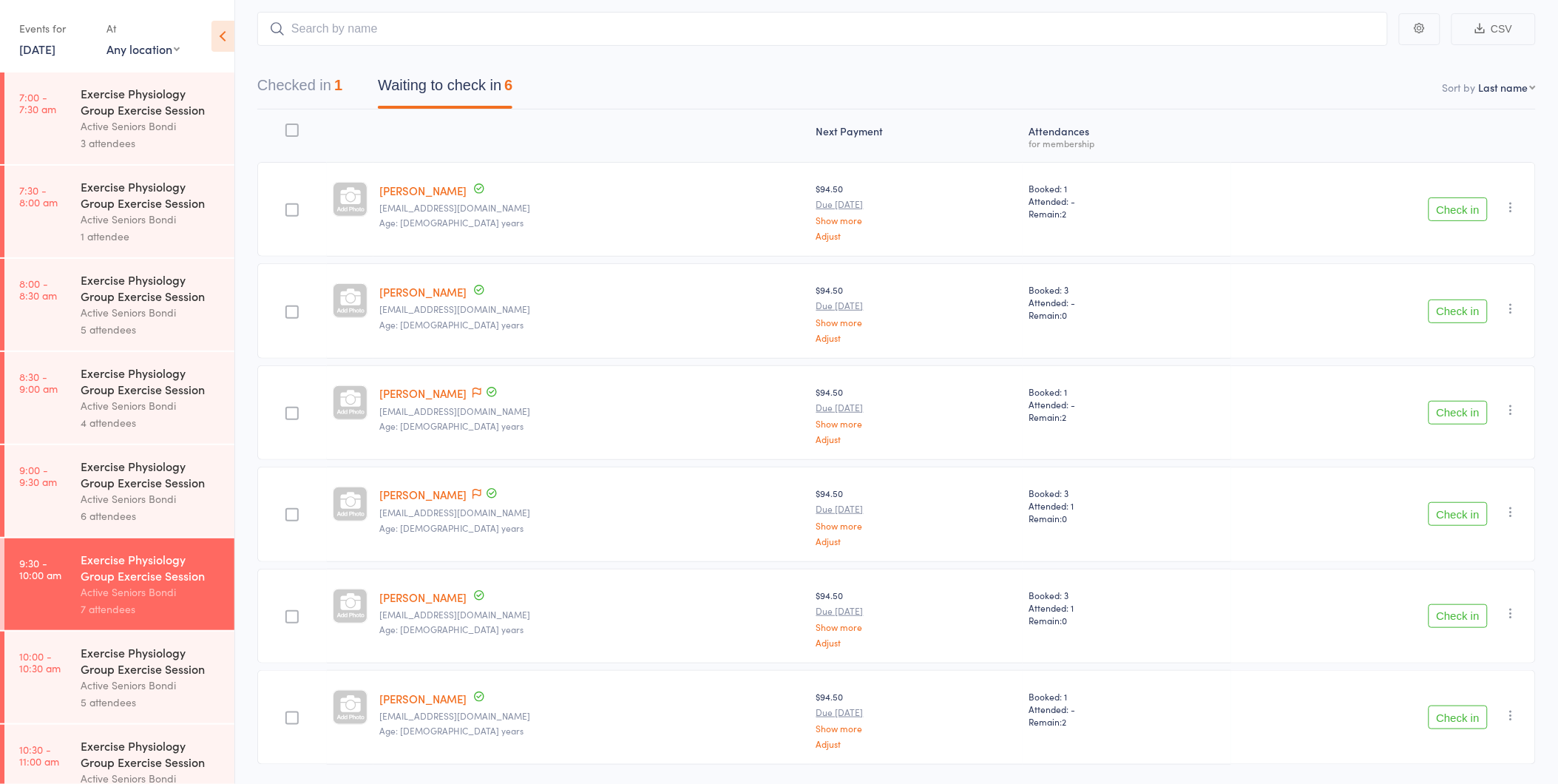
click at [1448, 305] on button "Check in" at bounding box center [1458, 311] width 59 height 23
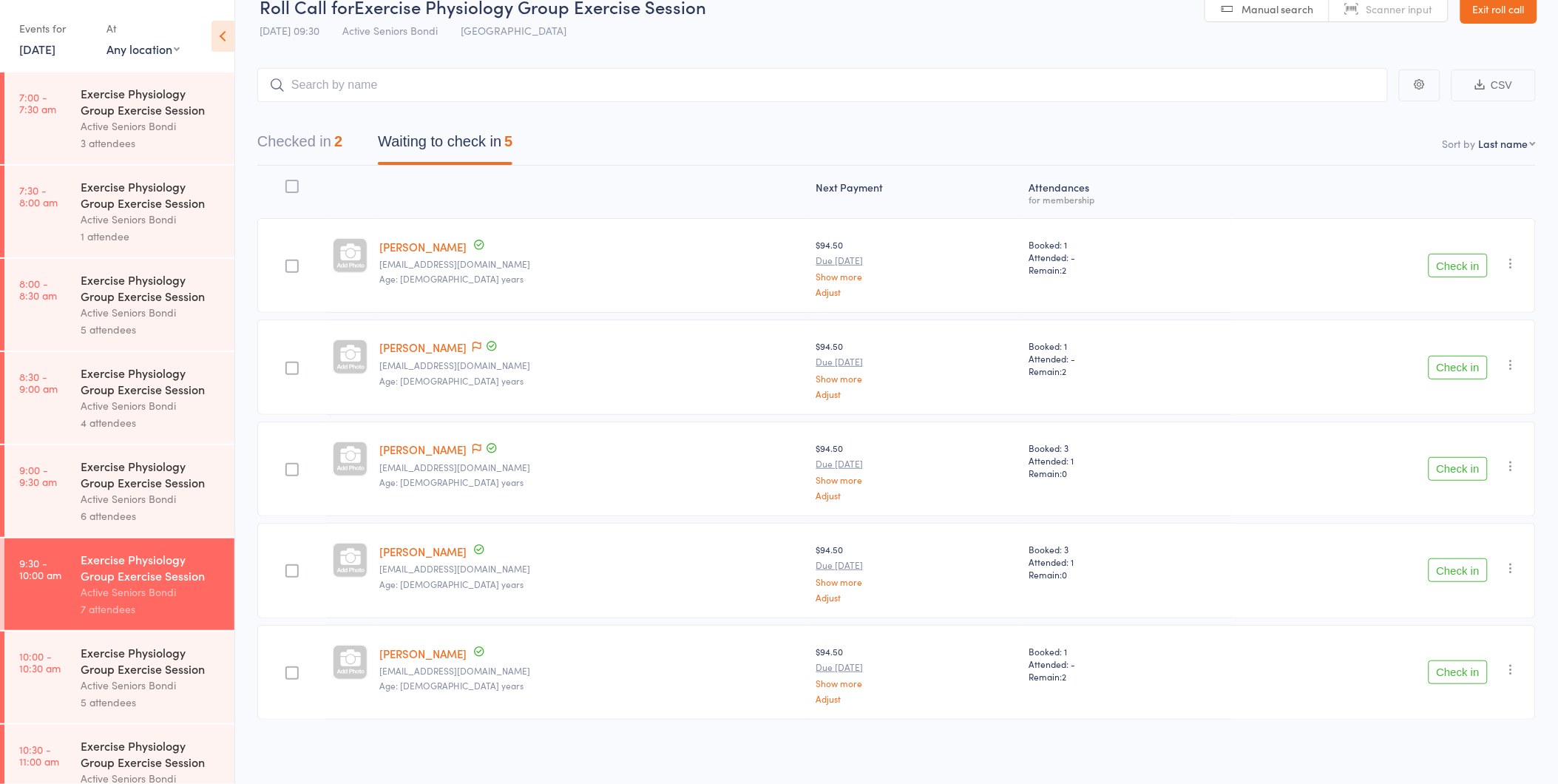
click at [1463, 661] on button "Check in" at bounding box center [1458, 672] width 59 height 23
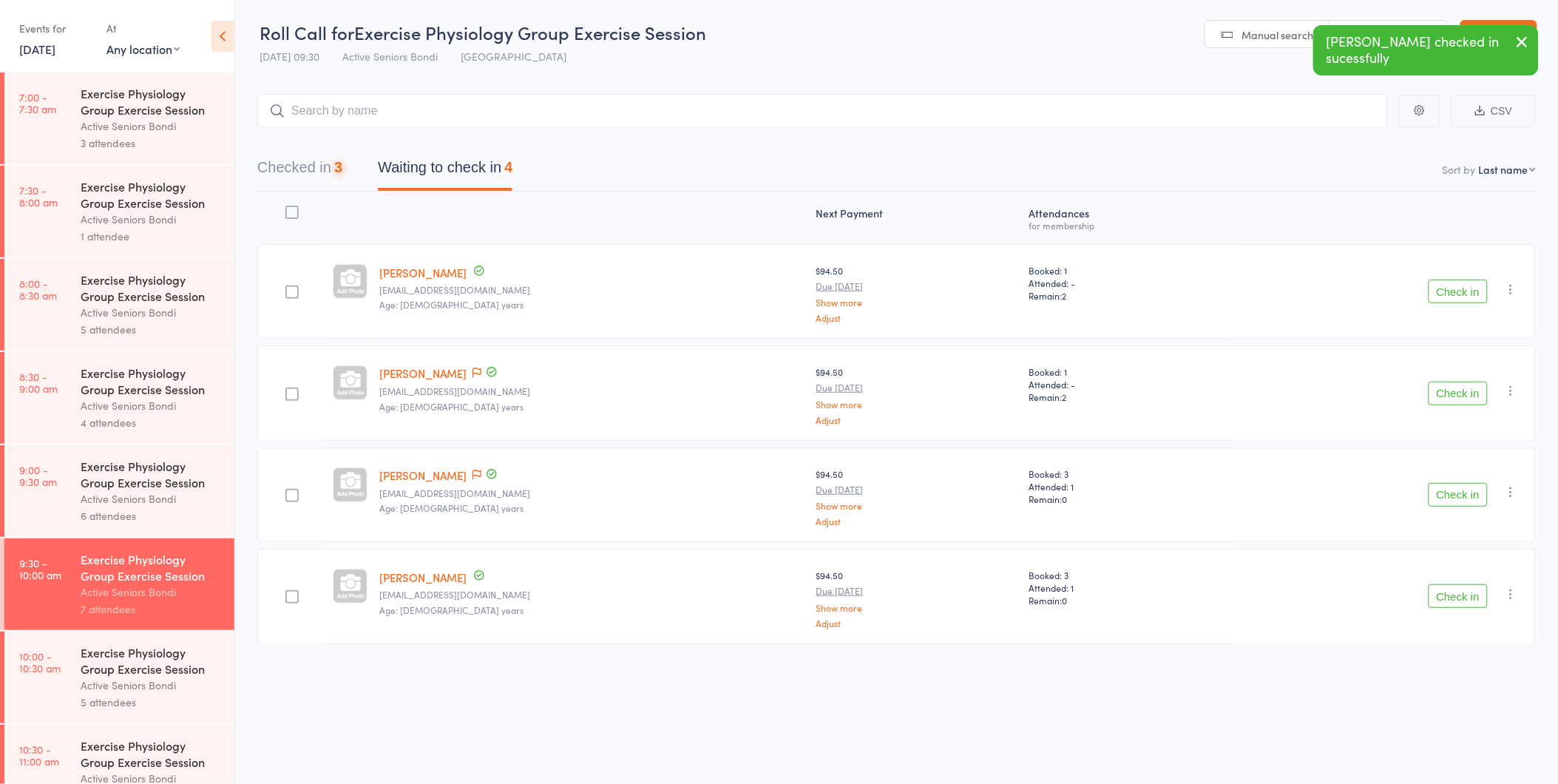
scroll to position [1, 0]
click at [1457, 289] on button "Check in" at bounding box center [1458, 291] width 59 height 23
click at [1448, 490] on button "Check in" at bounding box center [1458, 495] width 59 height 23
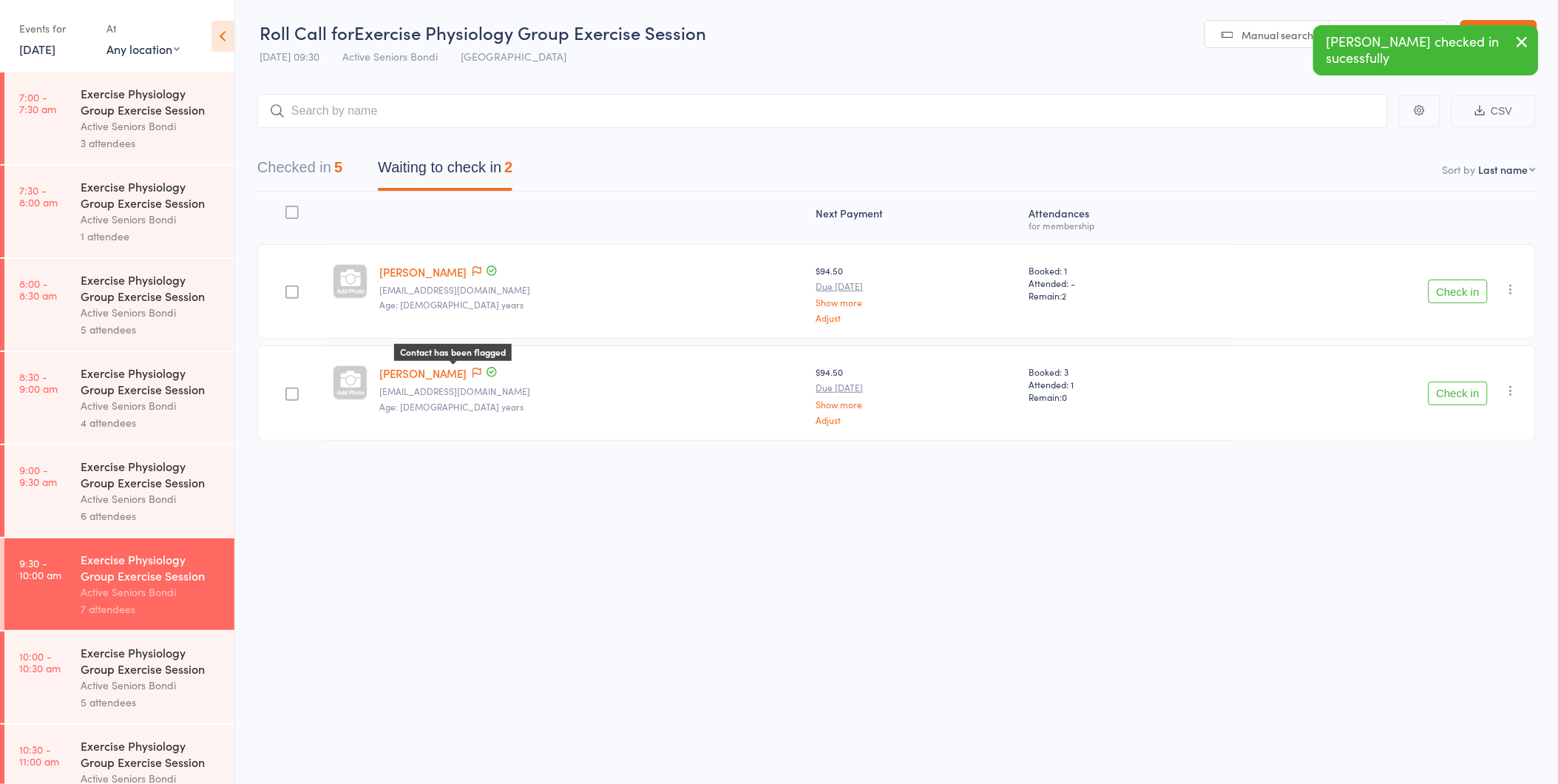
click at [473, 366] on span at bounding box center [477, 374] width 9 height 15
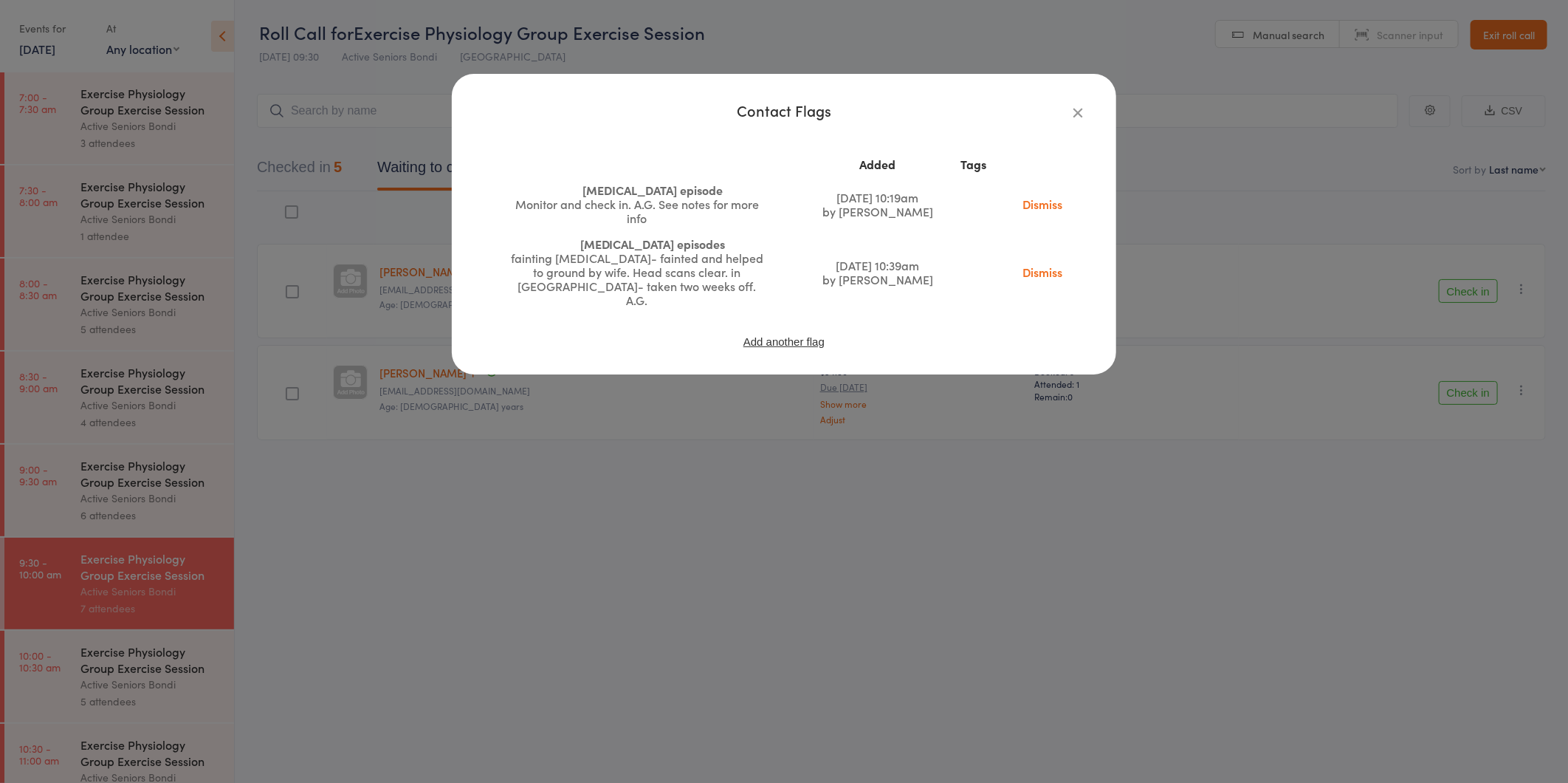
click at [1039, 202] on link "Dismiss" at bounding box center [1043, 204] width 62 height 17
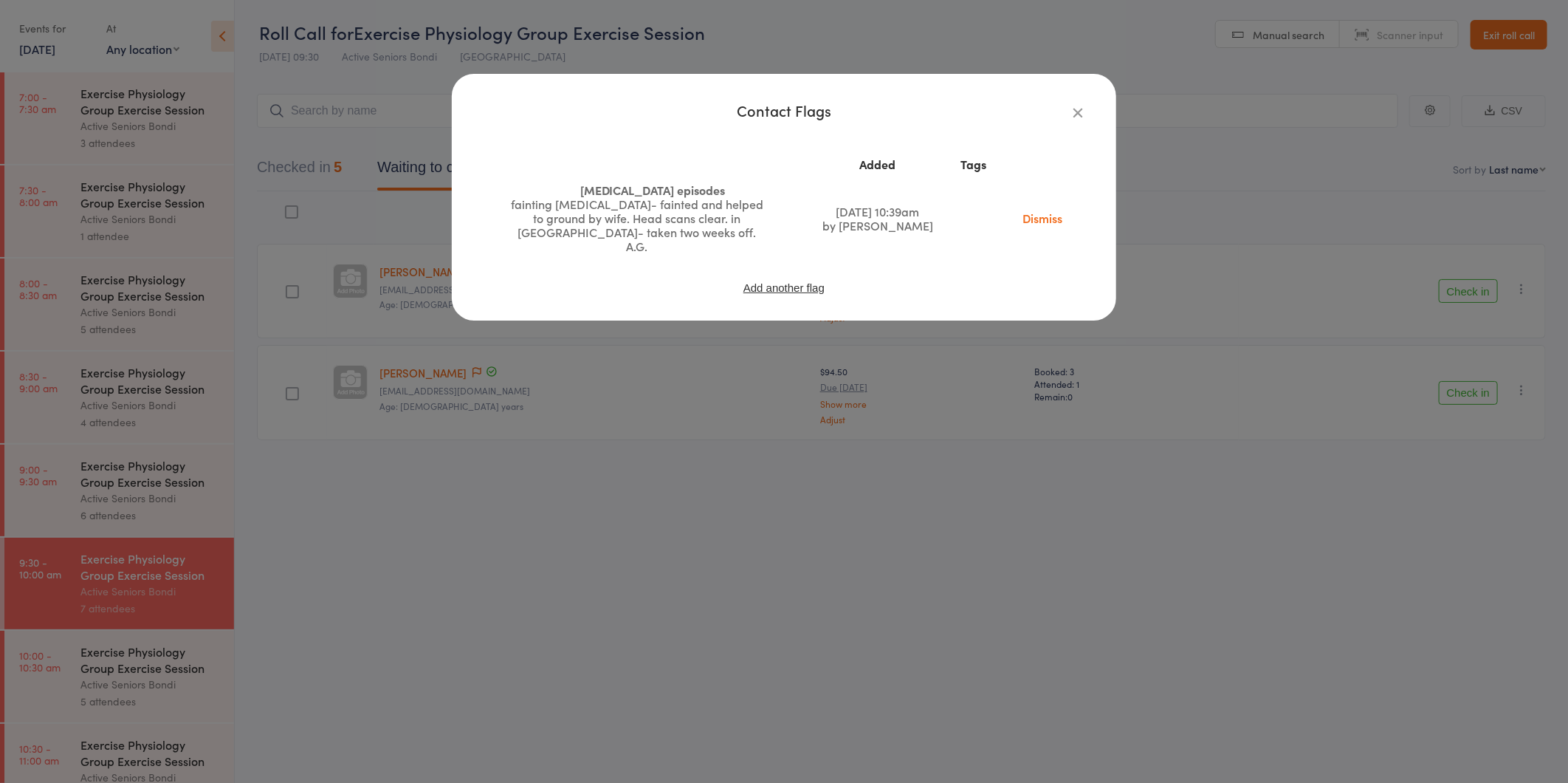
click at [425, 167] on div "Contact Flags Added Tags Low BP episodes fainting Low BP- fainted and helped to…" at bounding box center [784, 392] width 1568 height 783
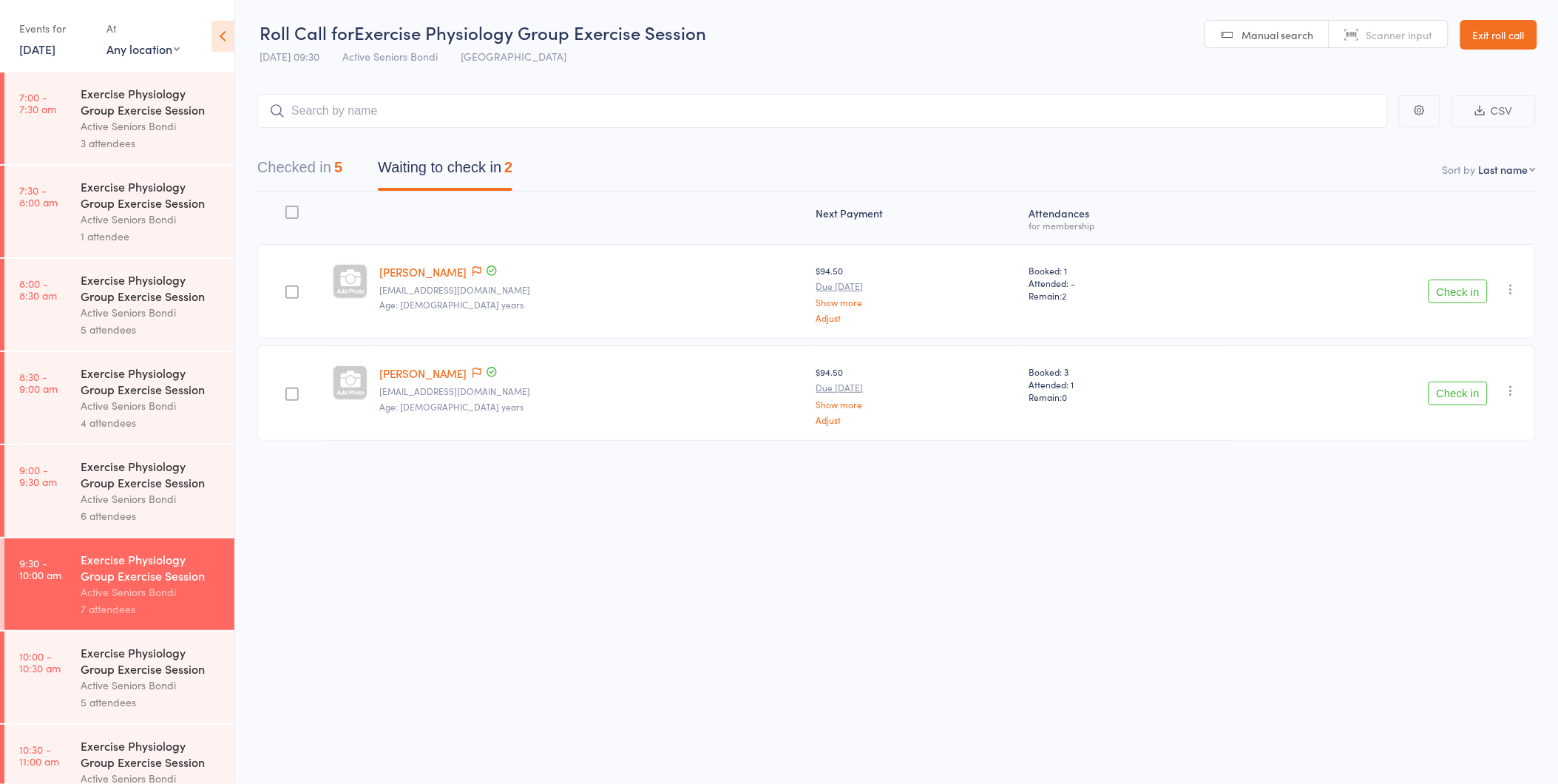
click at [469, 264] on div at bounding box center [483, 273] width 29 height 17
click at [469, 269] on div at bounding box center [483, 273] width 29 height 17
click at [473, 269] on icon at bounding box center [477, 271] width 9 height 10
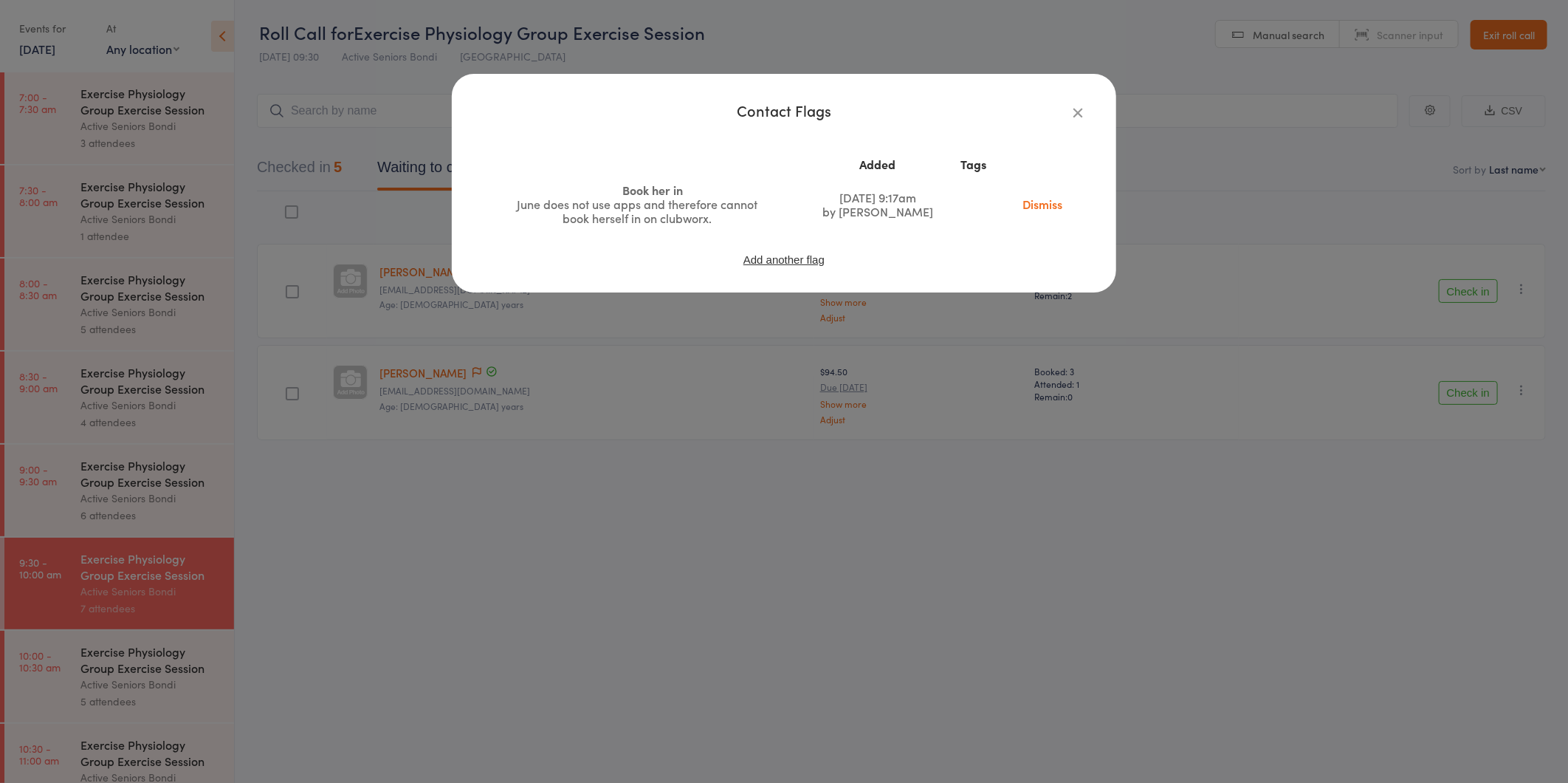
click at [440, 223] on div "Contact Flags Added Tags Book her in June does not use apps and therefore canno…" at bounding box center [784, 392] width 1568 height 783
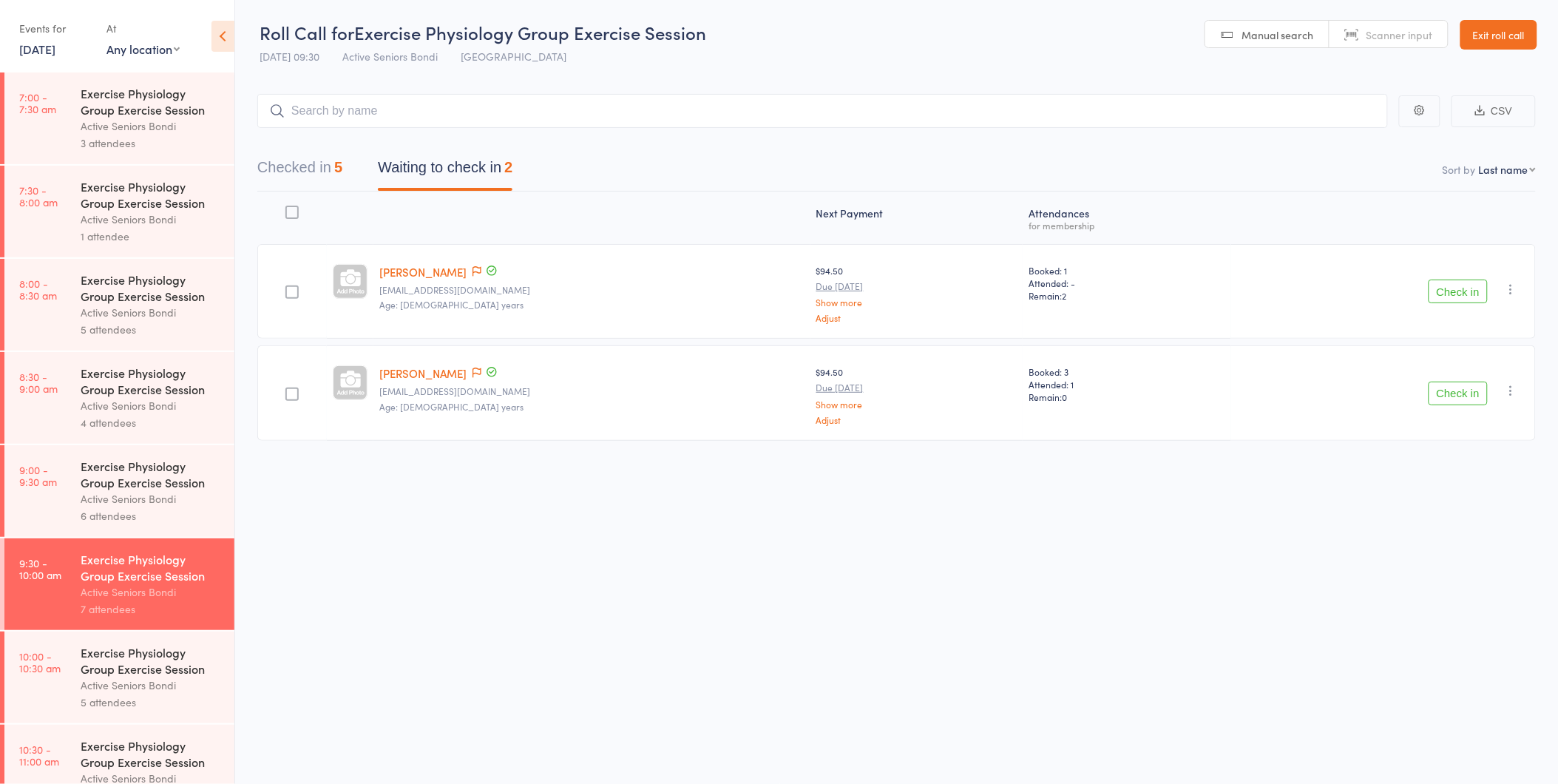
click at [1438, 294] on button "Check in" at bounding box center [1458, 291] width 59 height 23
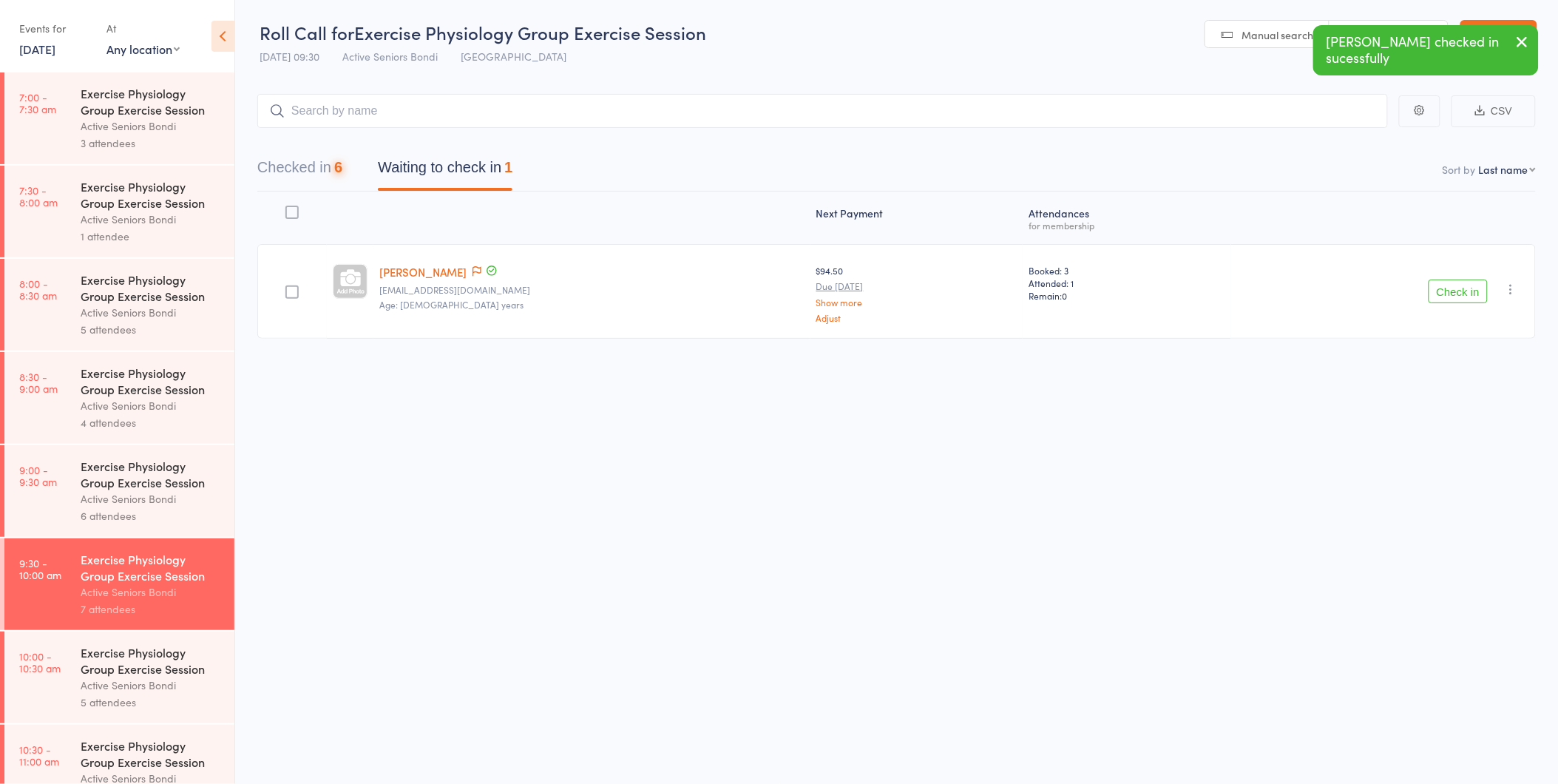
click at [1438, 290] on button "Check in" at bounding box center [1458, 291] width 59 height 23
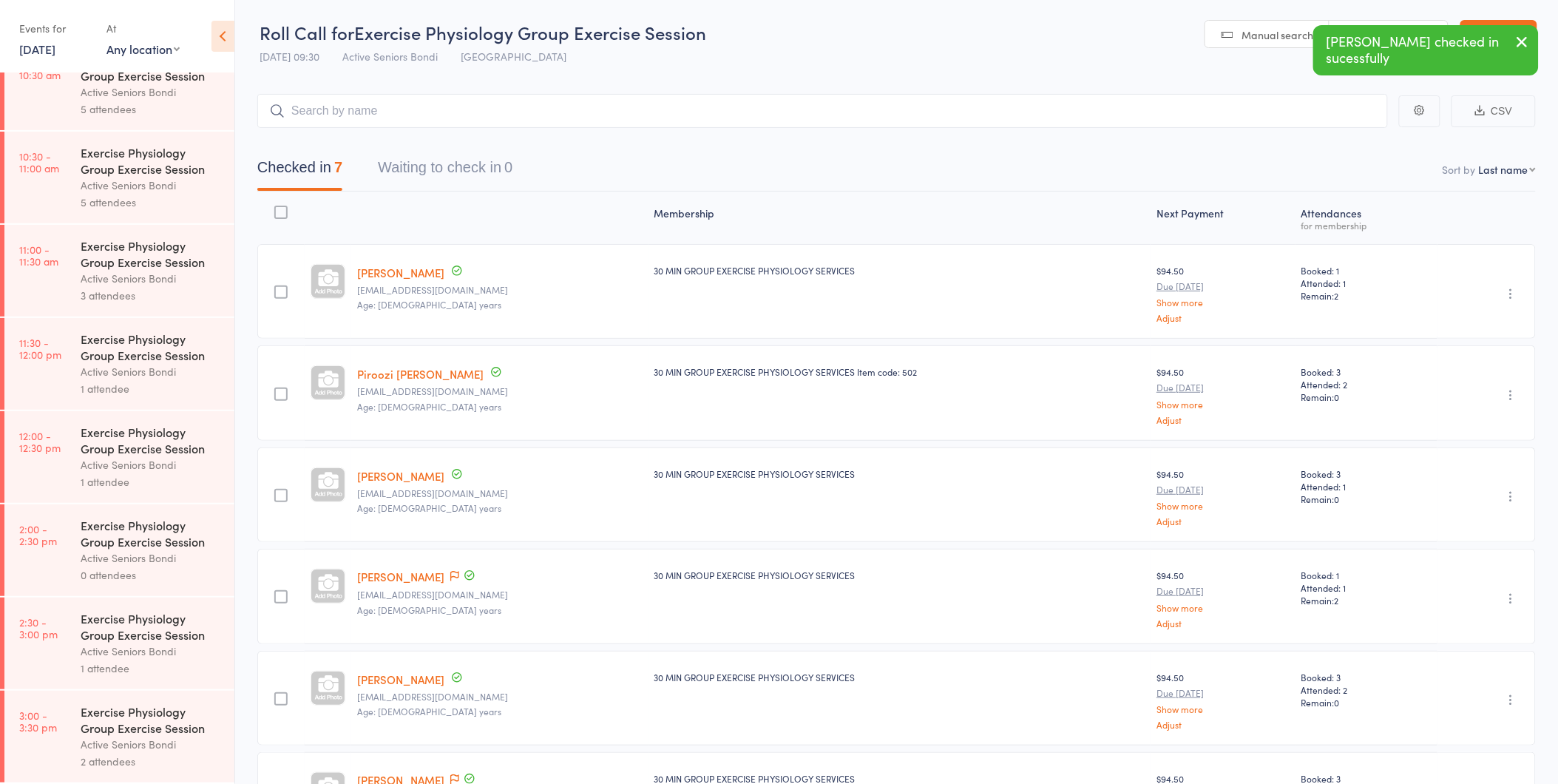
scroll to position [597, 0]
click at [68, 343] on link "11:30 - 12:00 pm Exercise Physiology Group Exercise Session Active Seniors Bond…" at bounding box center [119, 364] width 230 height 92
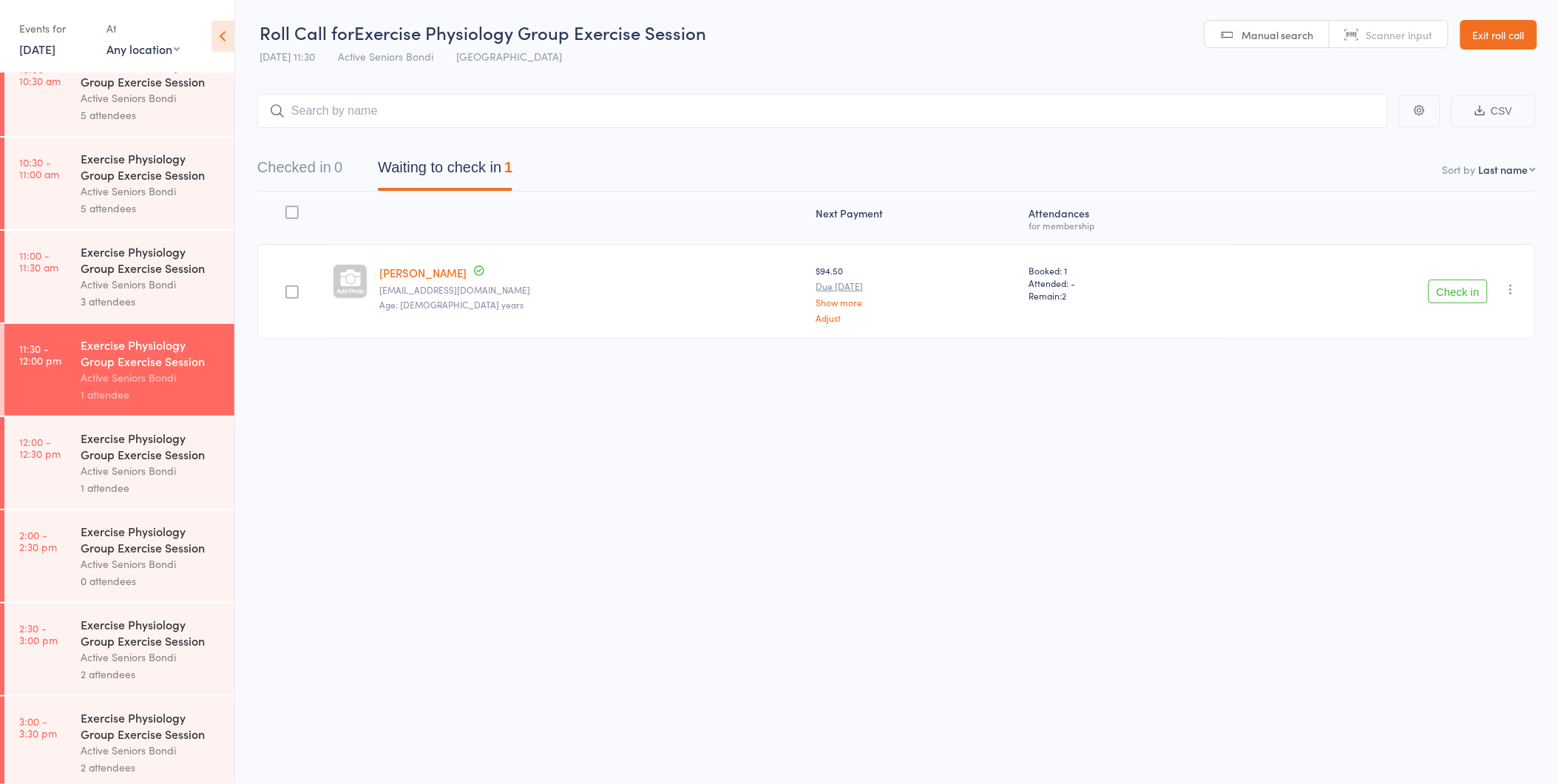
scroll to position [597, 0]
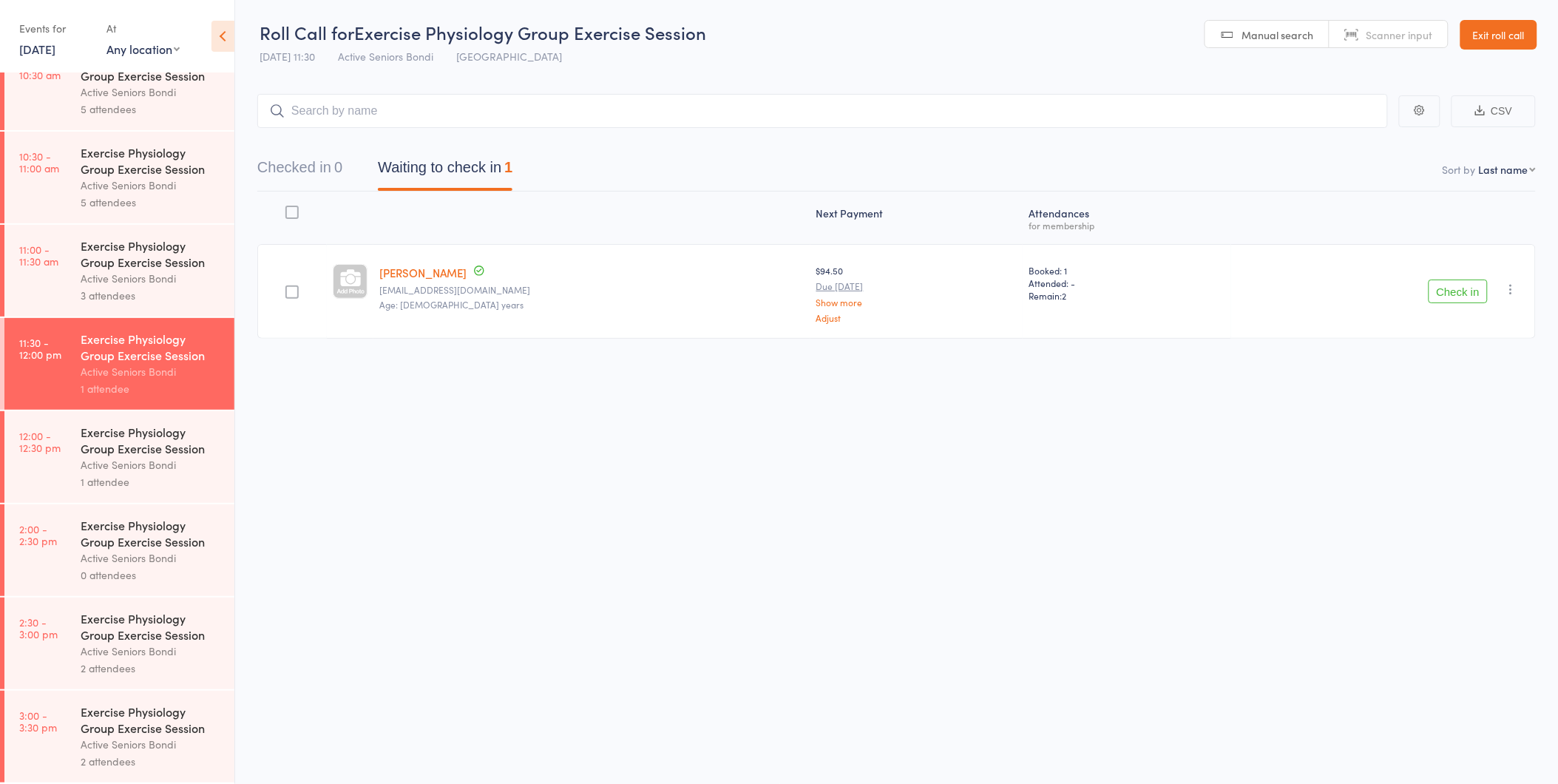
click at [126, 448] on div "Exercise Physiology Group Exercise Session" at bounding box center [151, 440] width 141 height 33
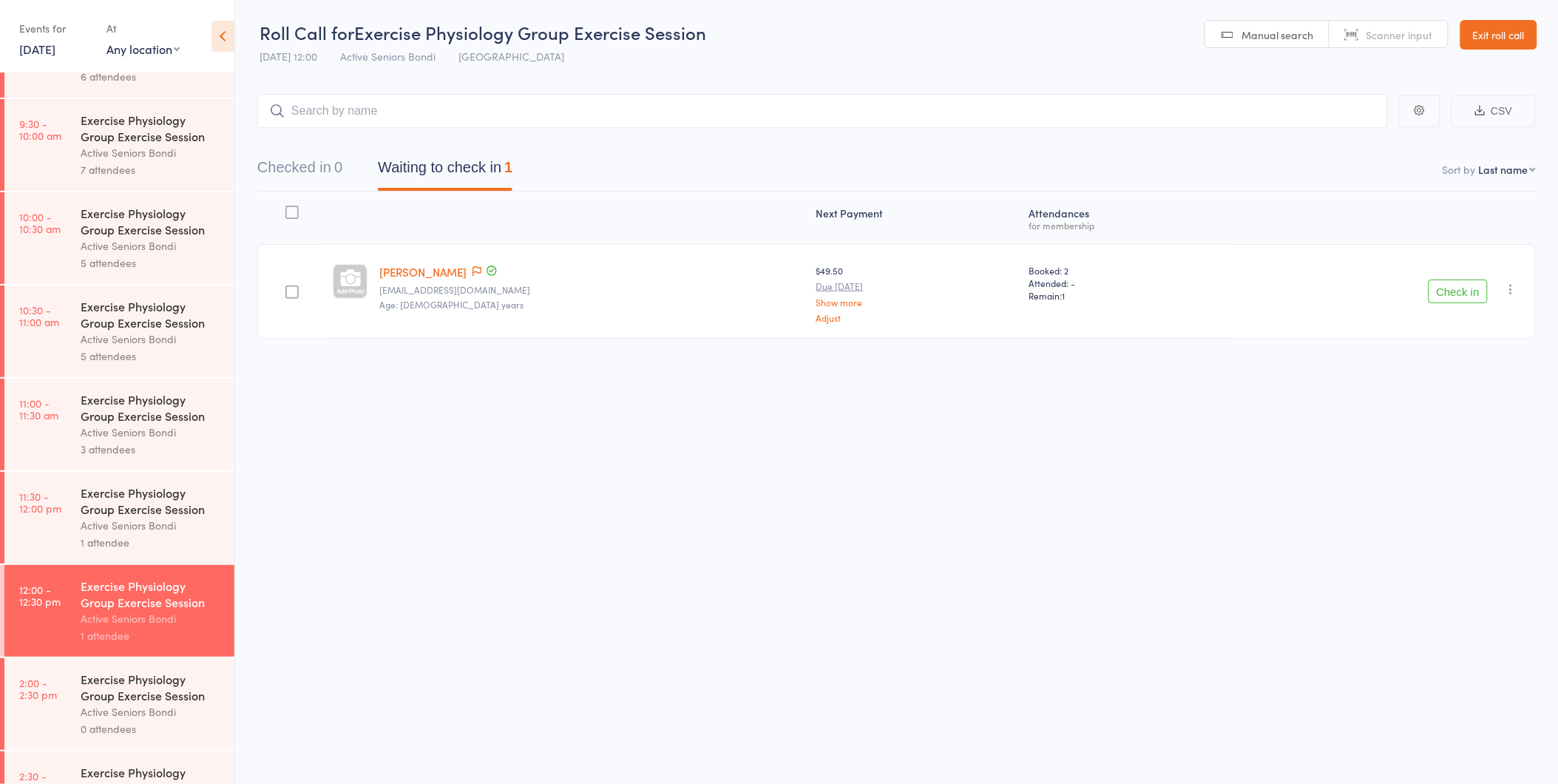
scroll to position [433, 0]
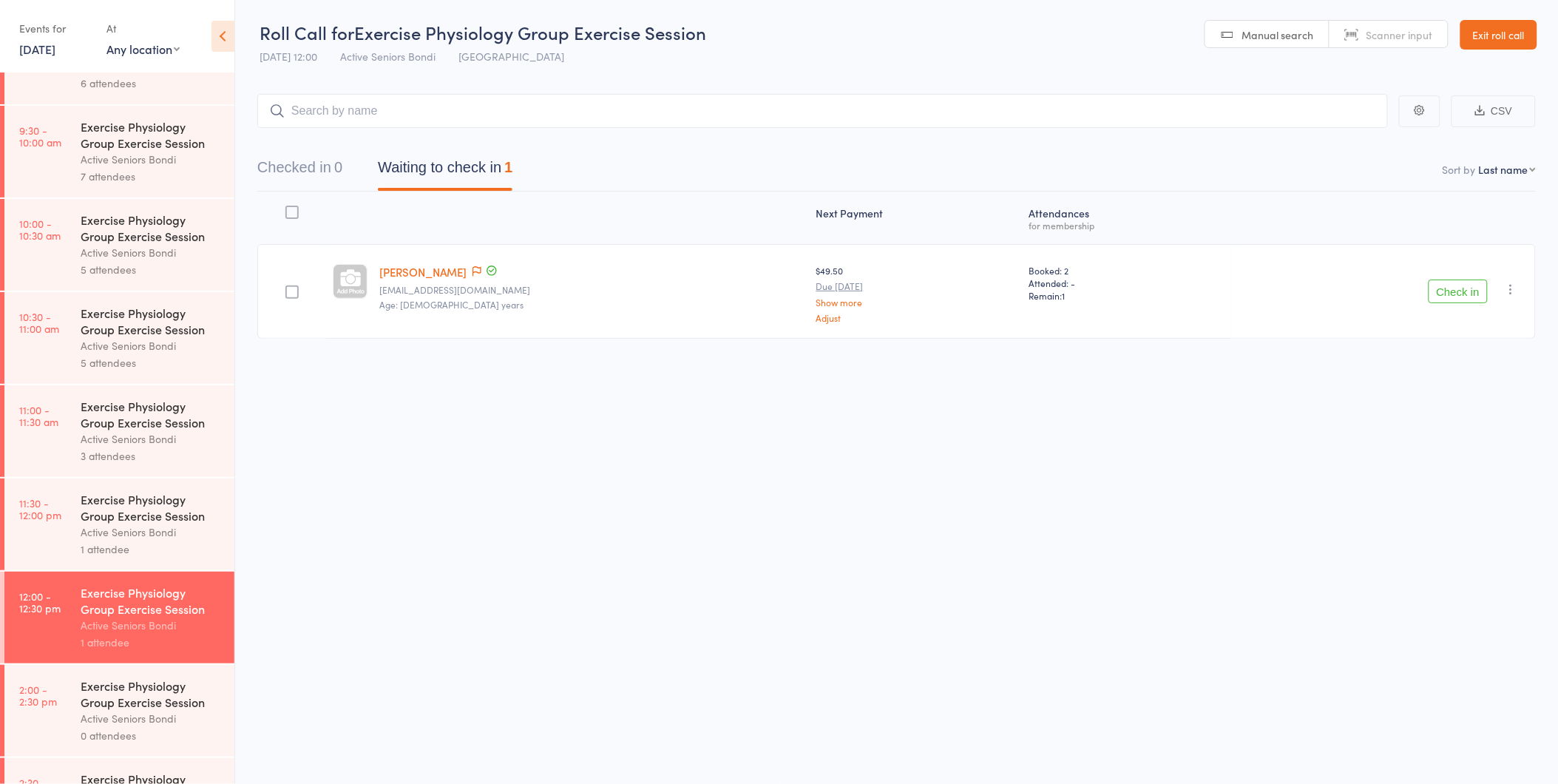
click at [128, 439] on div "Active Seniors Bondi" at bounding box center [151, 439] width 141 height 17
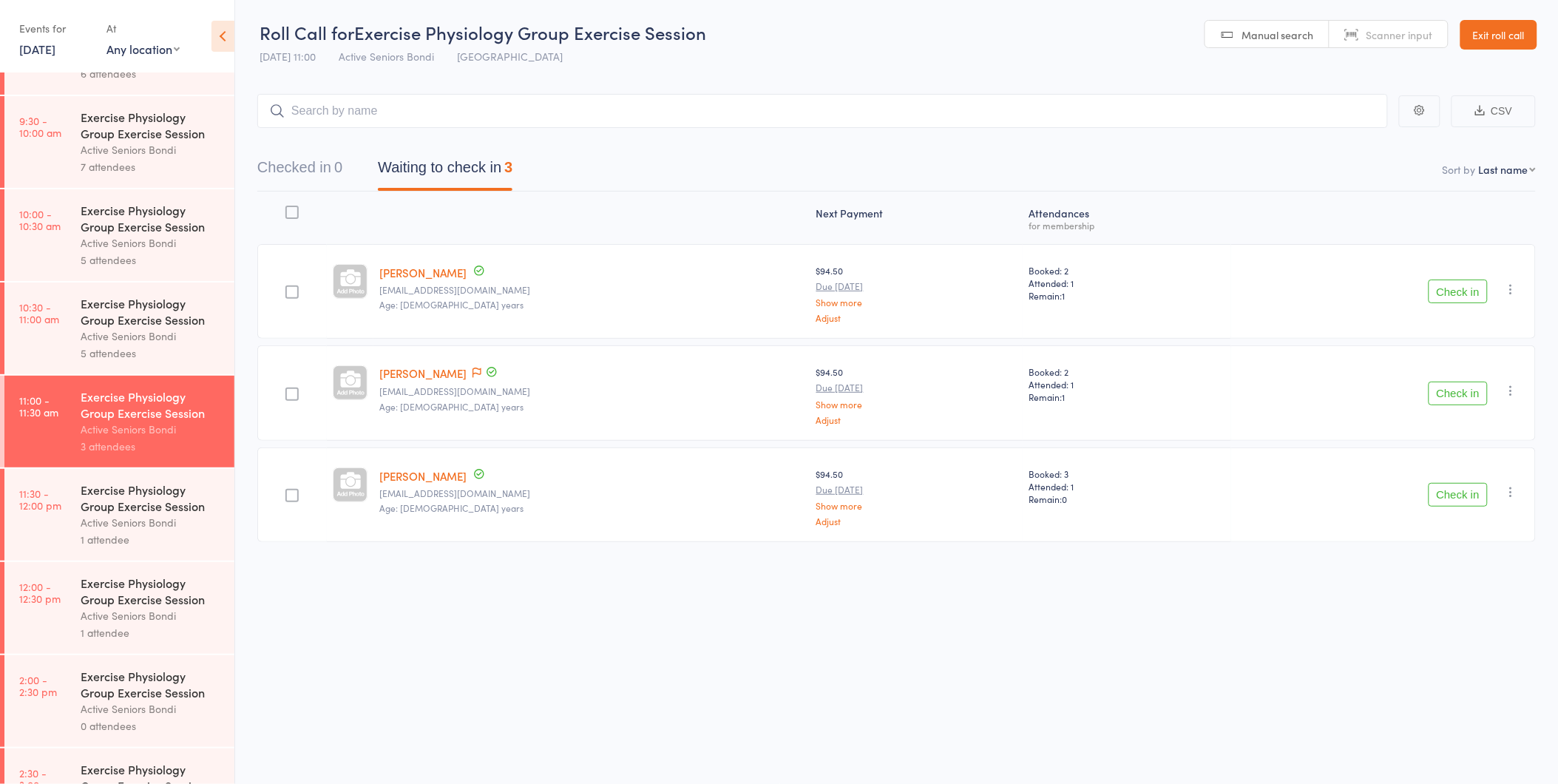
scroll to position [597, 0]
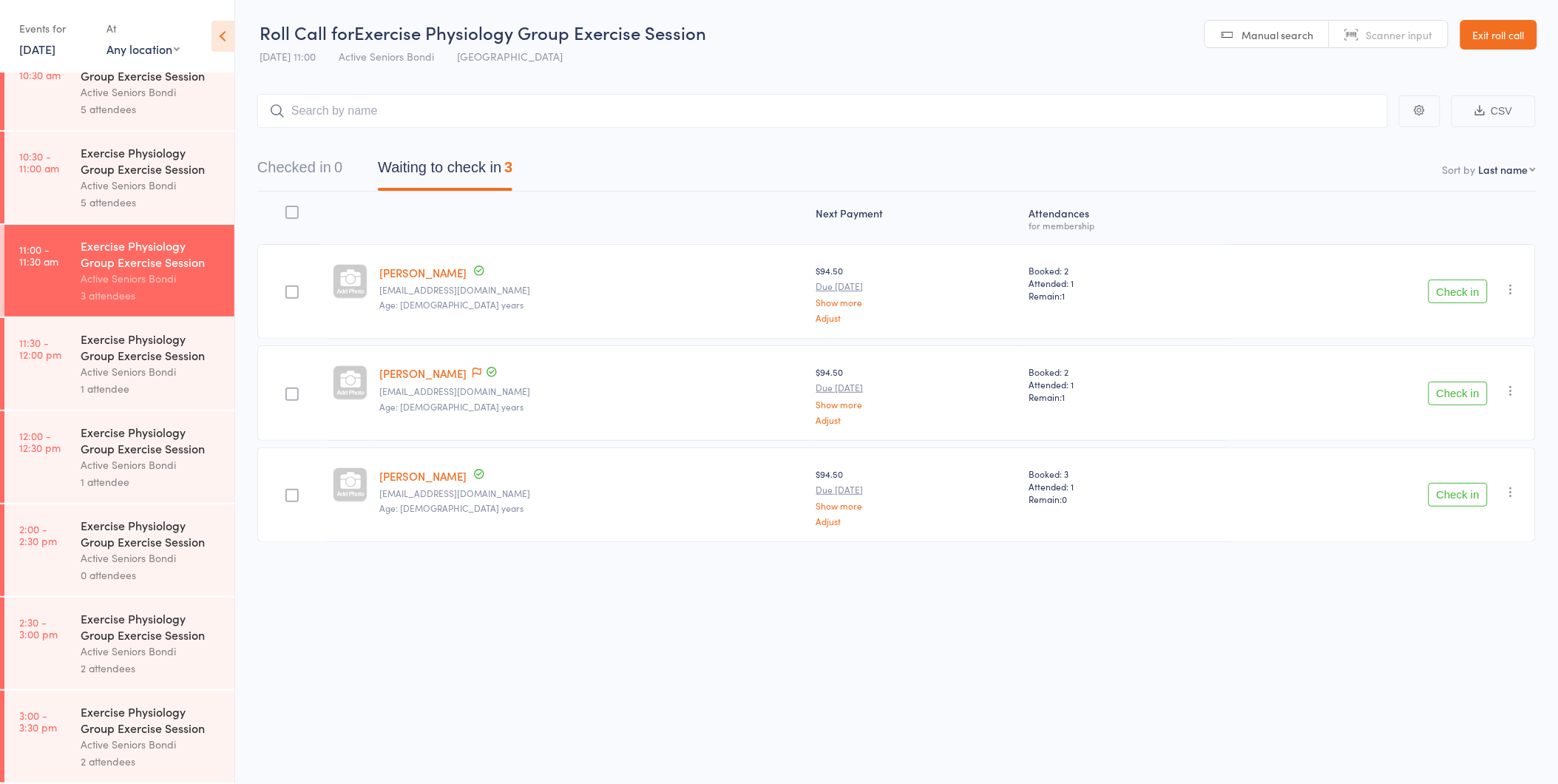
click at [140, 647] on div "Active Seniors Bondi" at bounding box center [151, 651] width 141 height 17
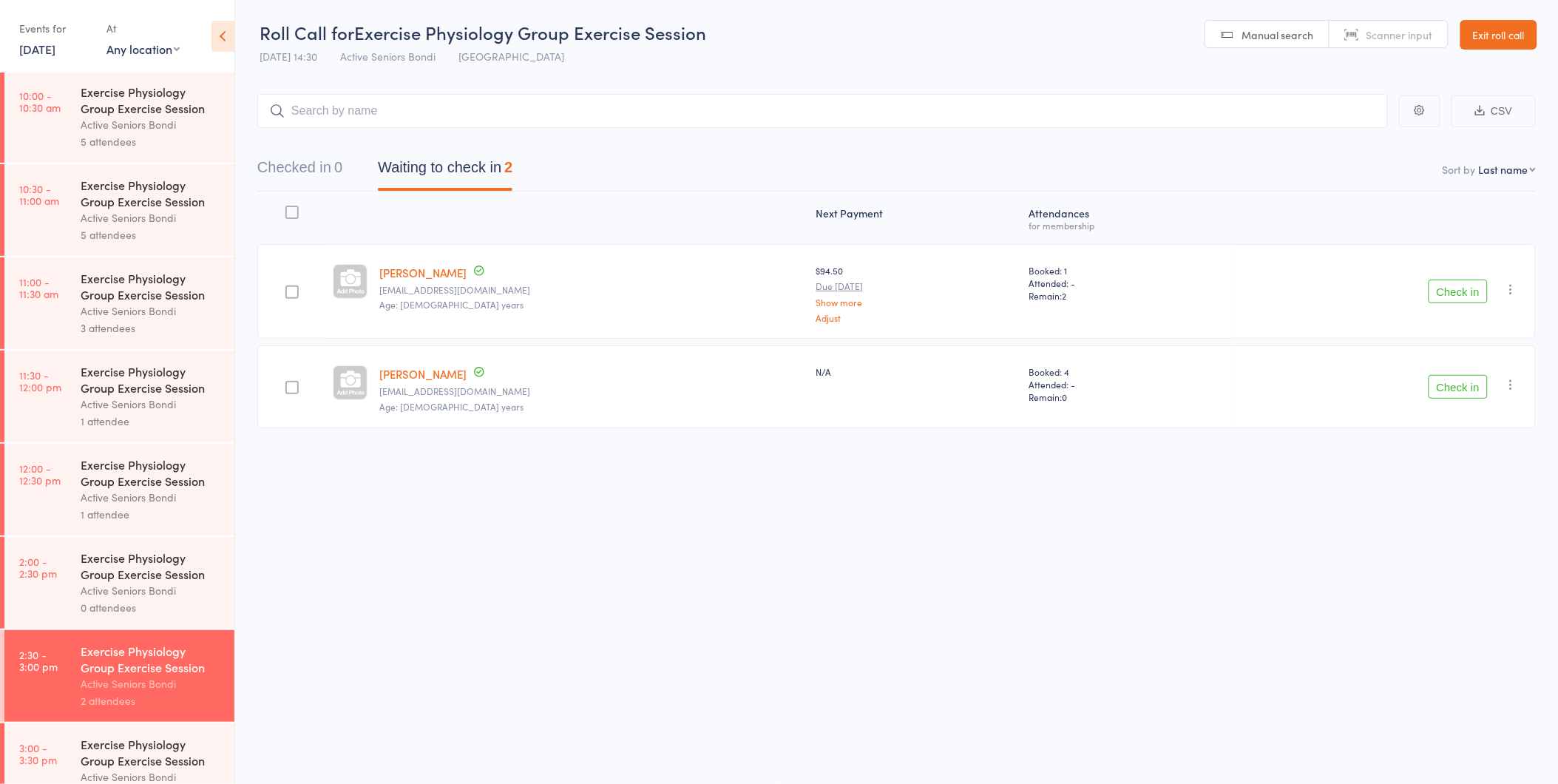
scroll to position [597, 0]
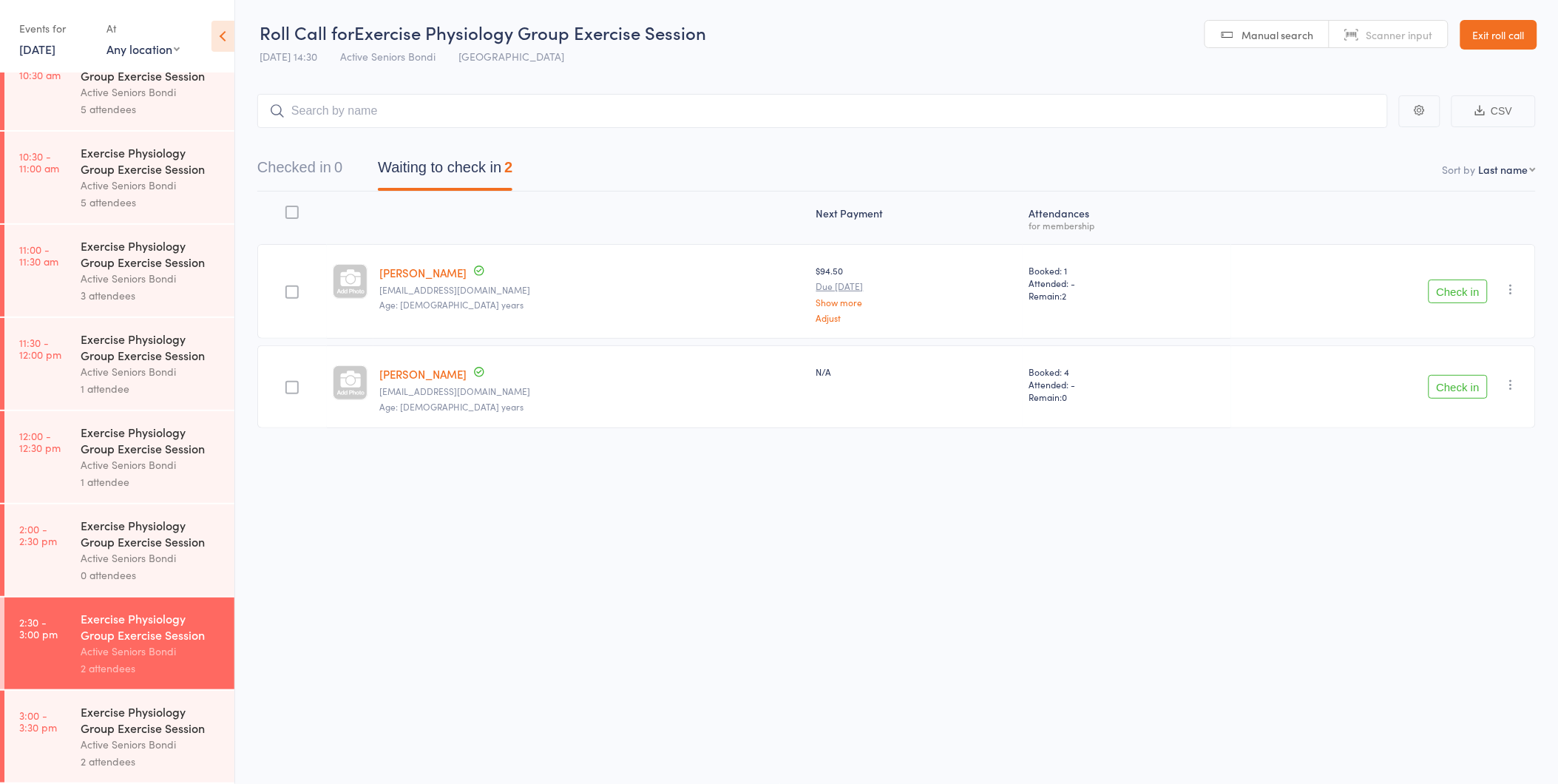
click at [136, 722] on div "Exercise Physiology Group Exercise Session" at bounding box center [151, 719] width 141 height 33
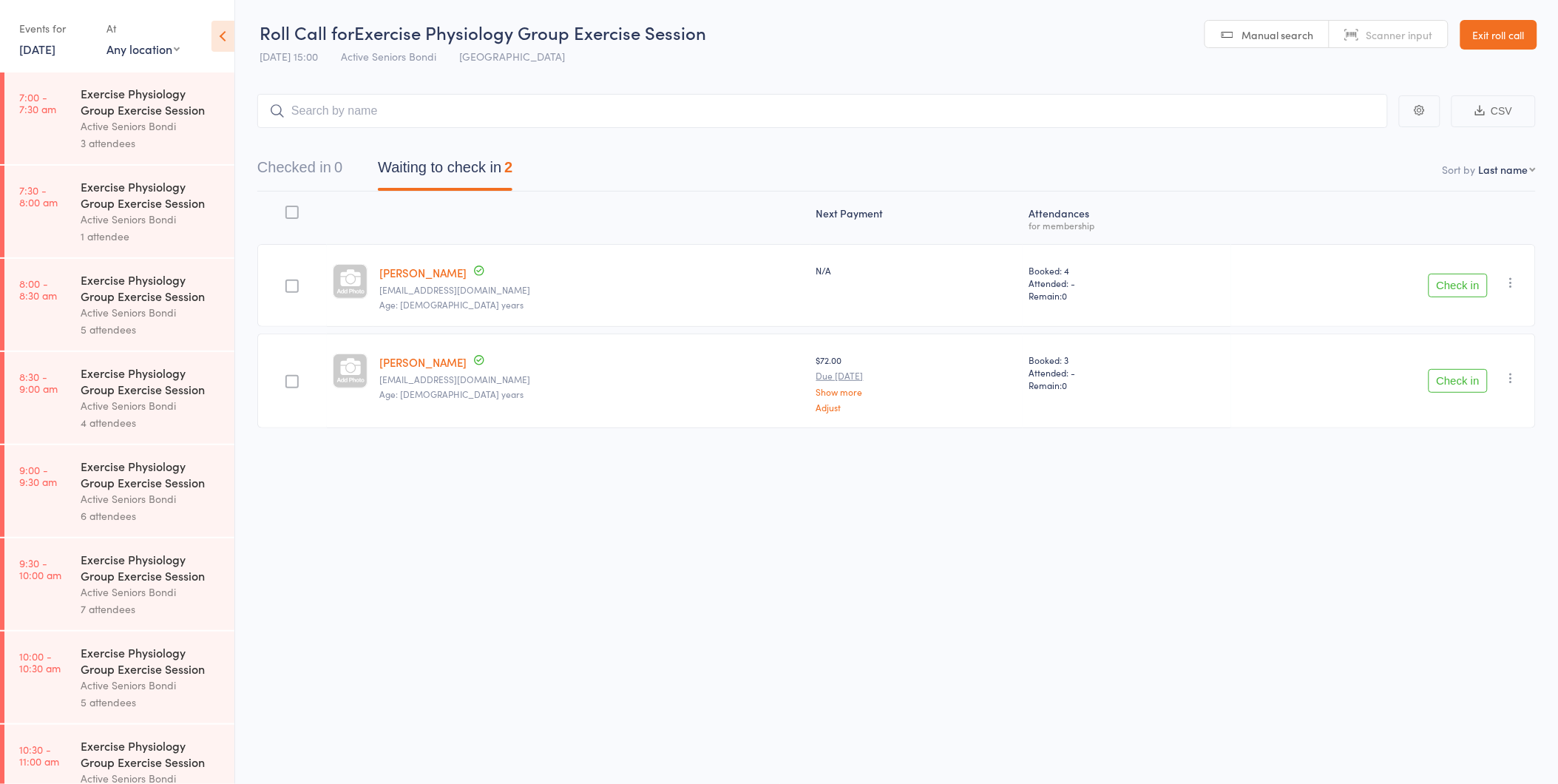
click at [1495, 45] on link "Exit roll call" at bounding box center [1499, 34] width 77 height 29
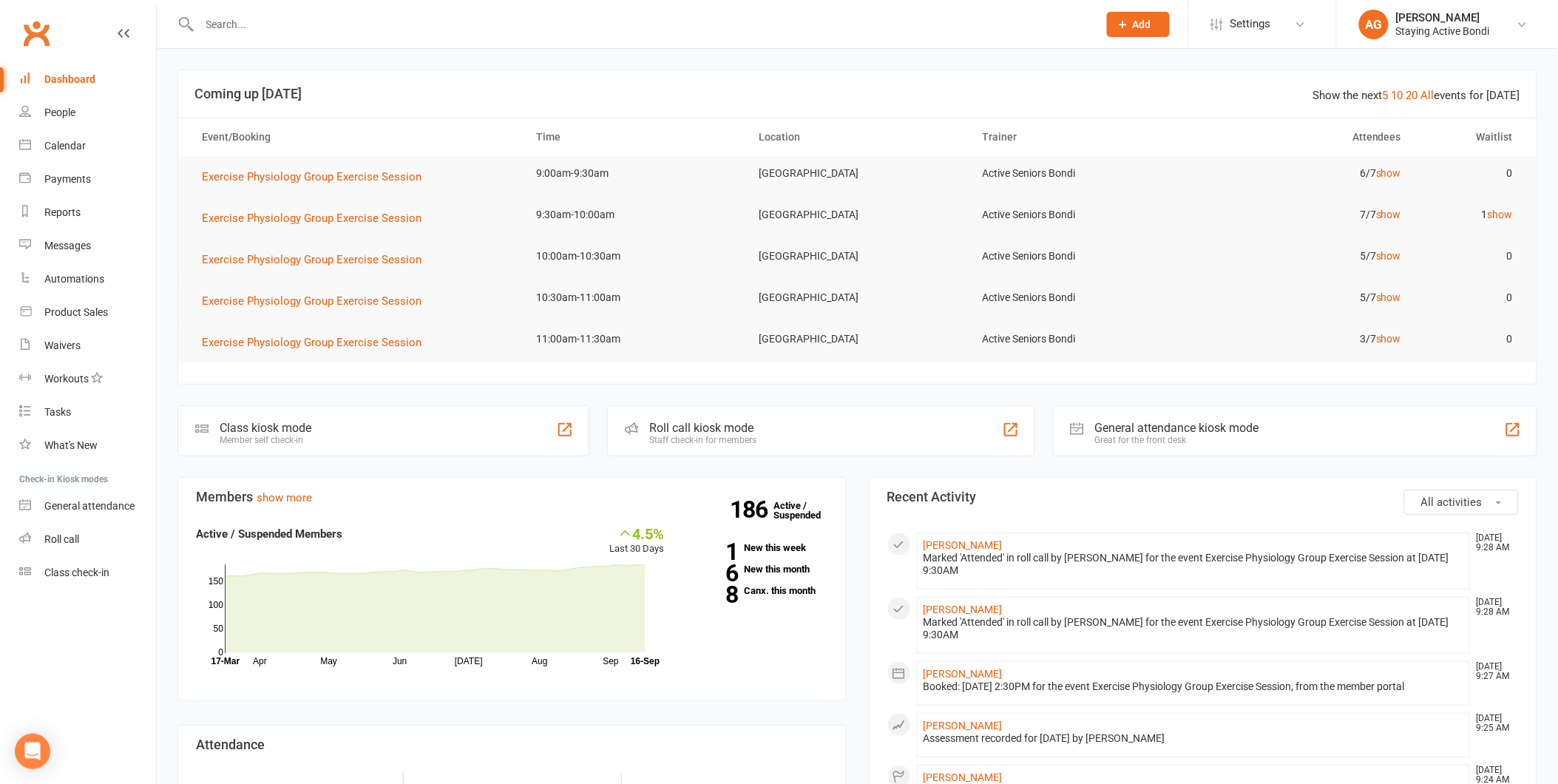
click at [283, 20] on input "text" at bounding box center [641, 24] width 892 height 21
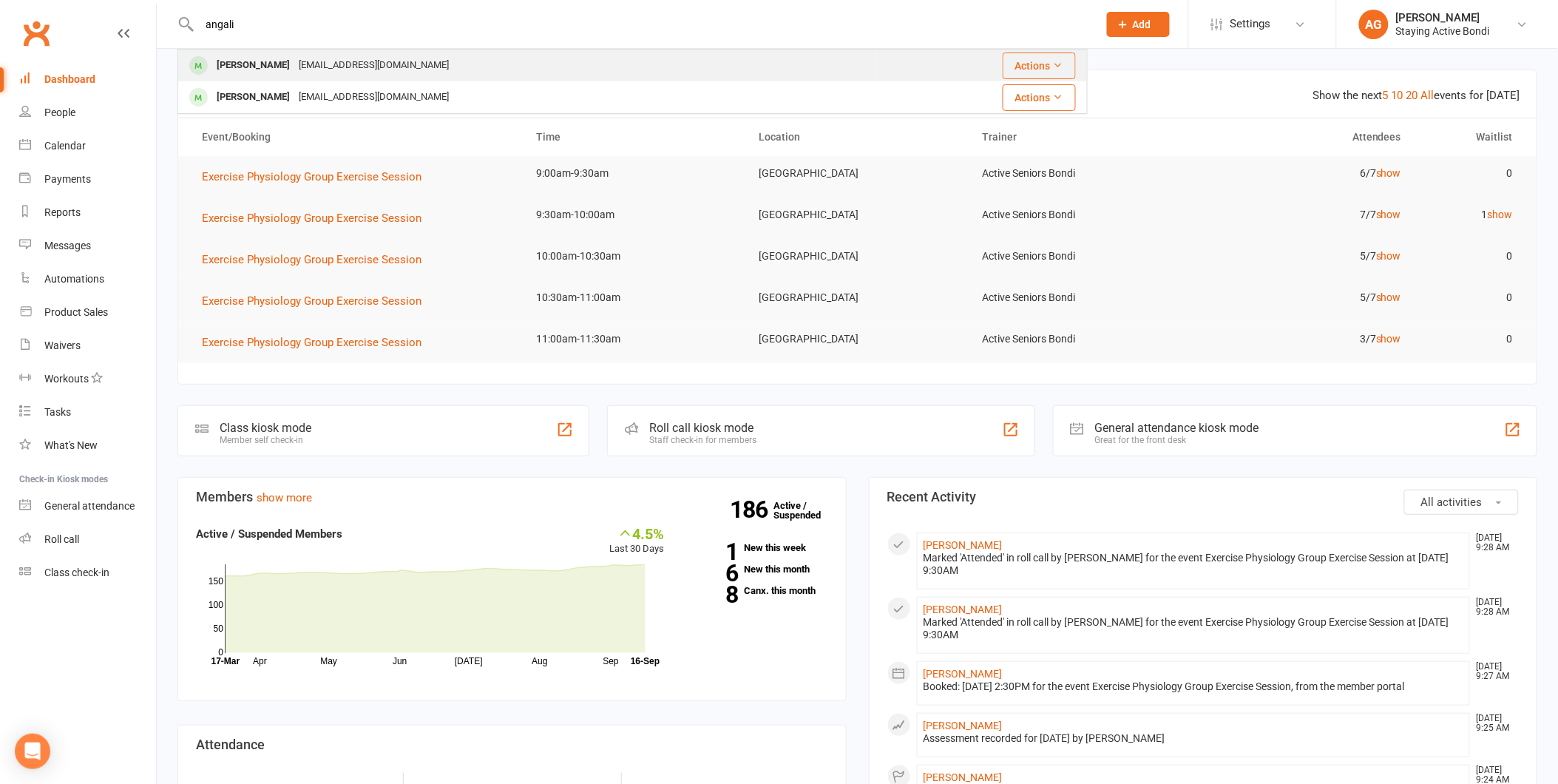
type input "angali"
click at [282, 71] on div "[PERSON_NAME]" at bounding box center [253, 66] width 82 height 22
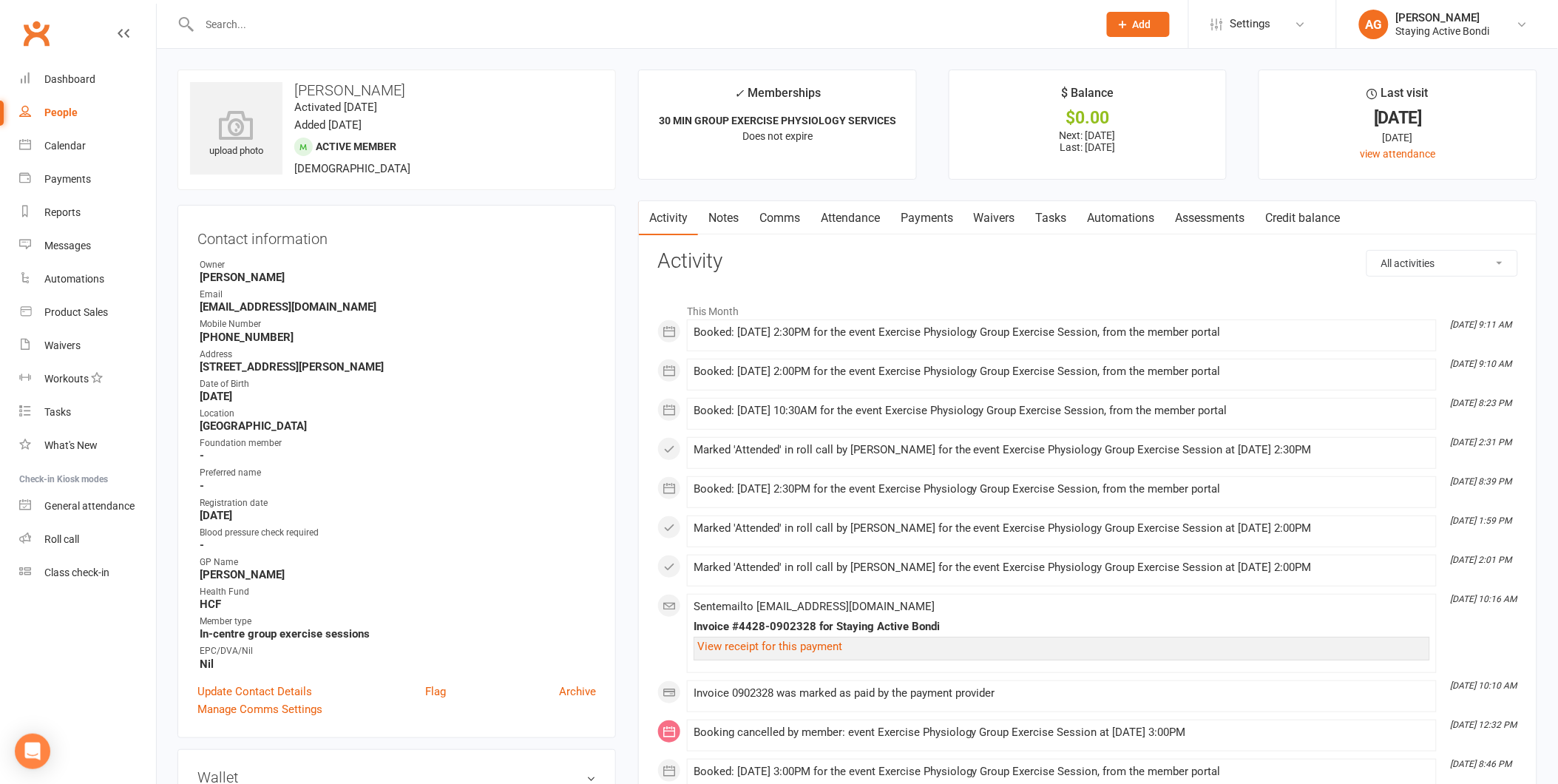
click at [872, 225] on link "Attendance" at bounding box center [851, 218] width 80 height 34
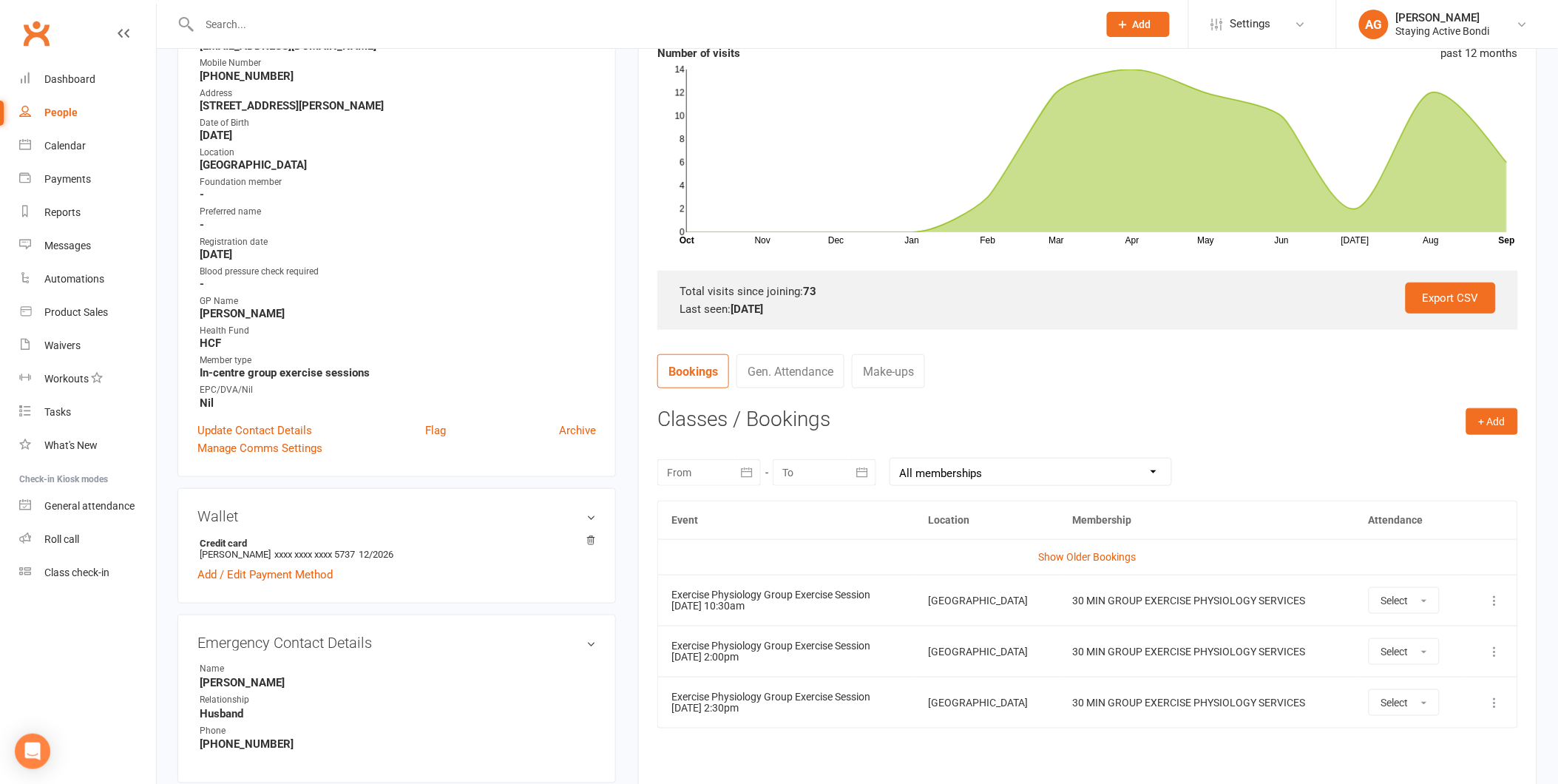
scroll to position [493, 0]
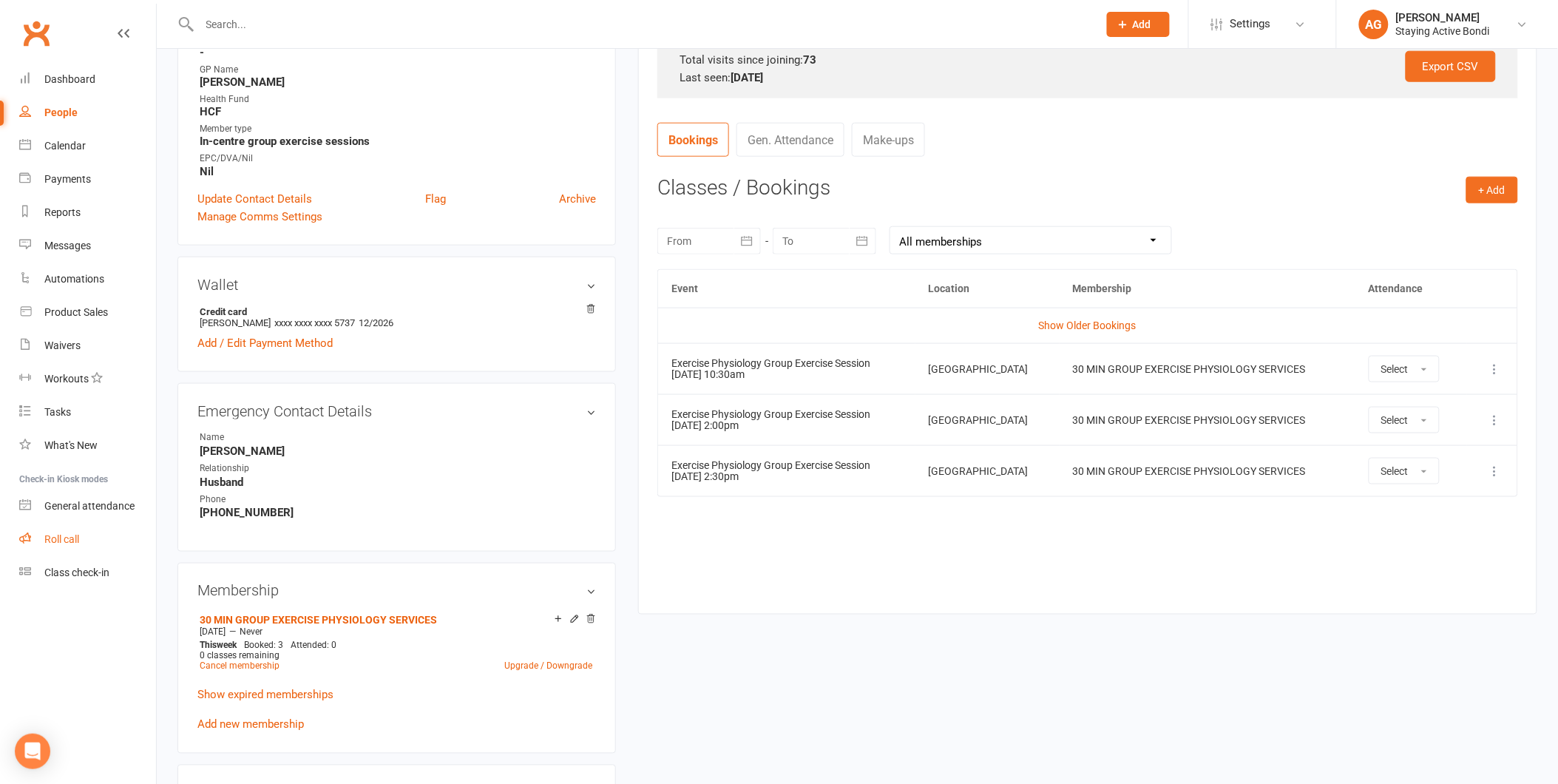
click at [112, 534] on link "Roll call" at bounding box center [88, 540] width 137 height 33
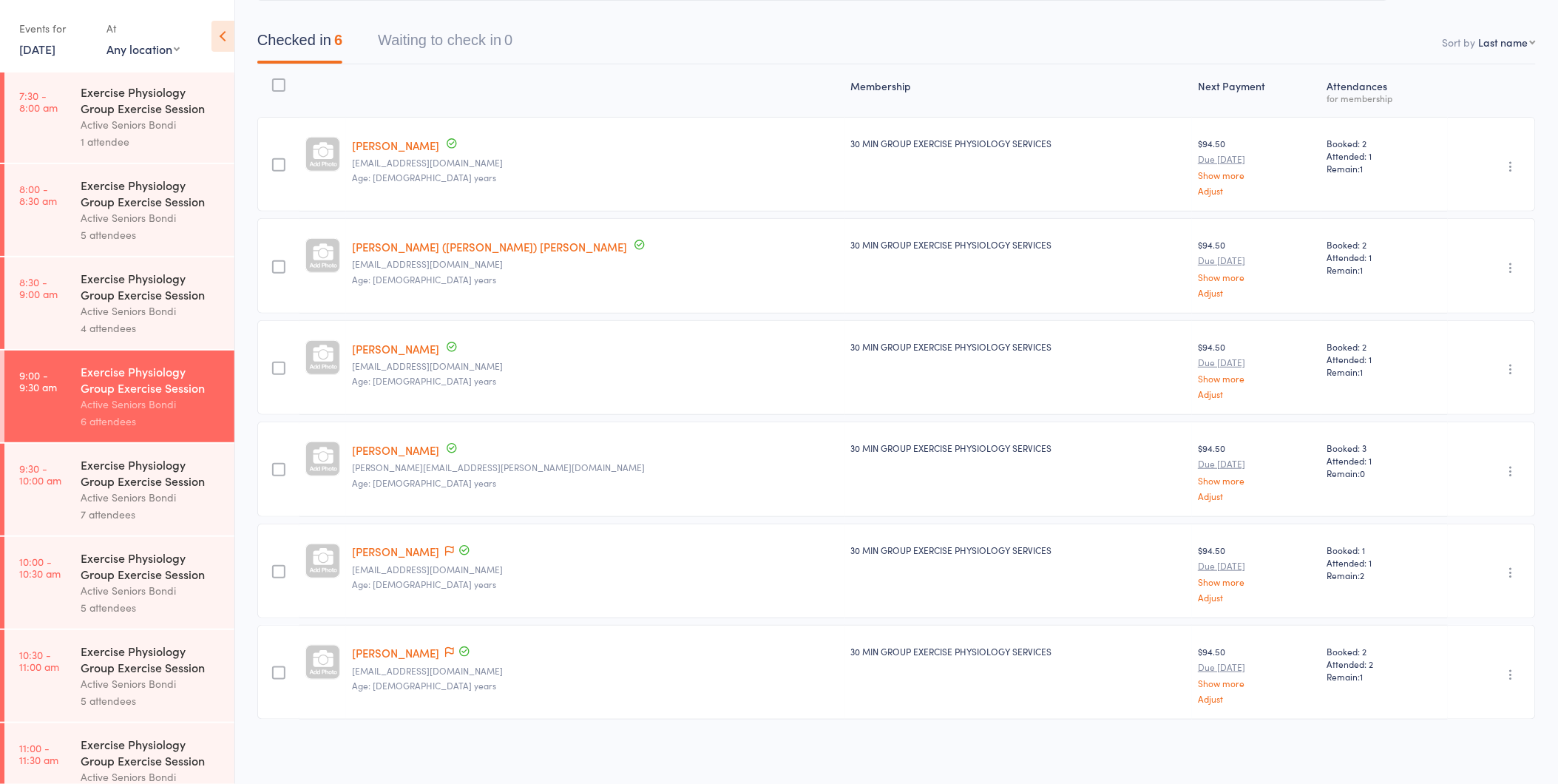
scroll to position [164, 0]
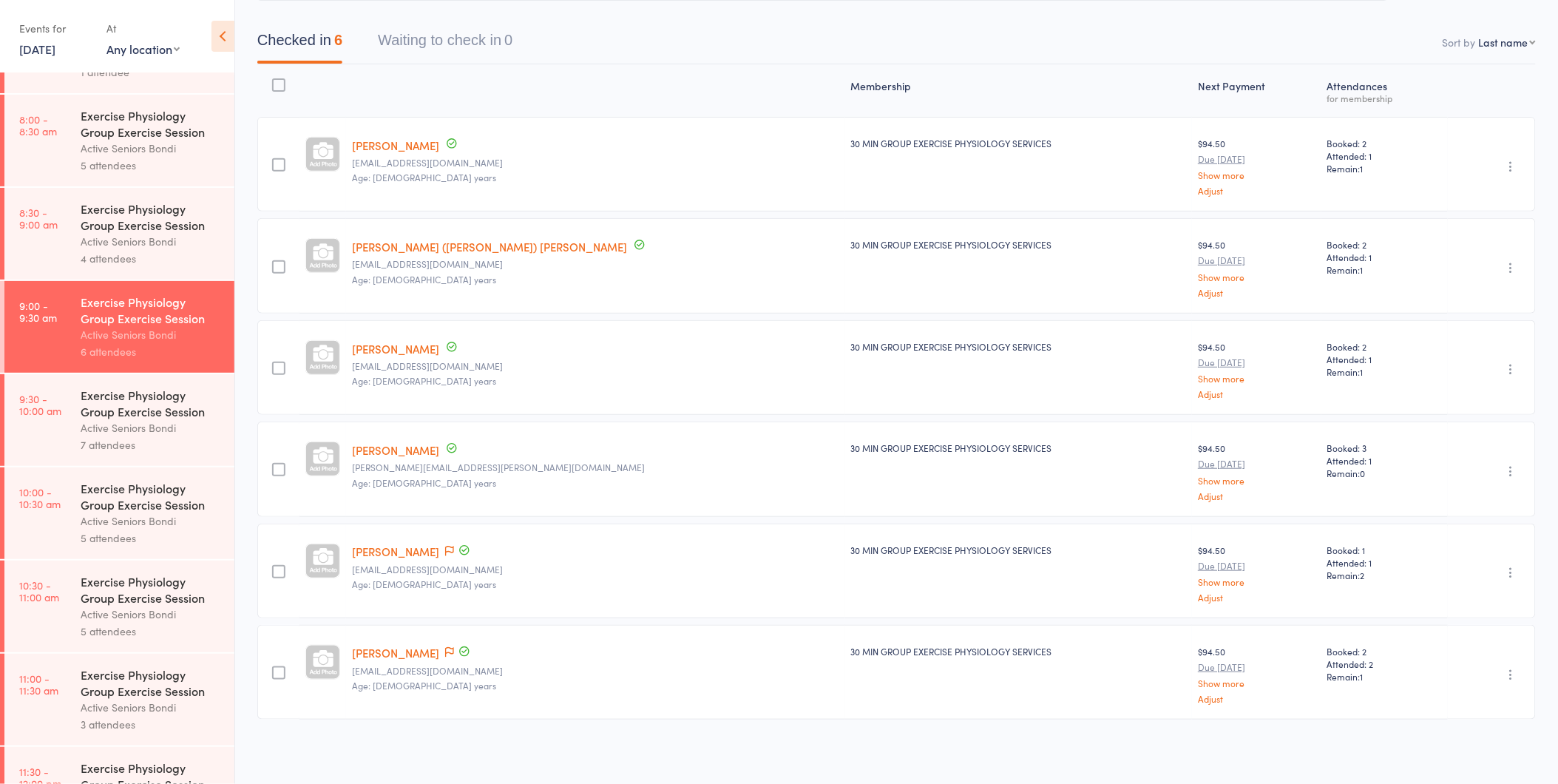
click at [158, 408] on div "Exercise Physiology Group Exercise Session" at bounding box center [151, 403] width 141 height 33
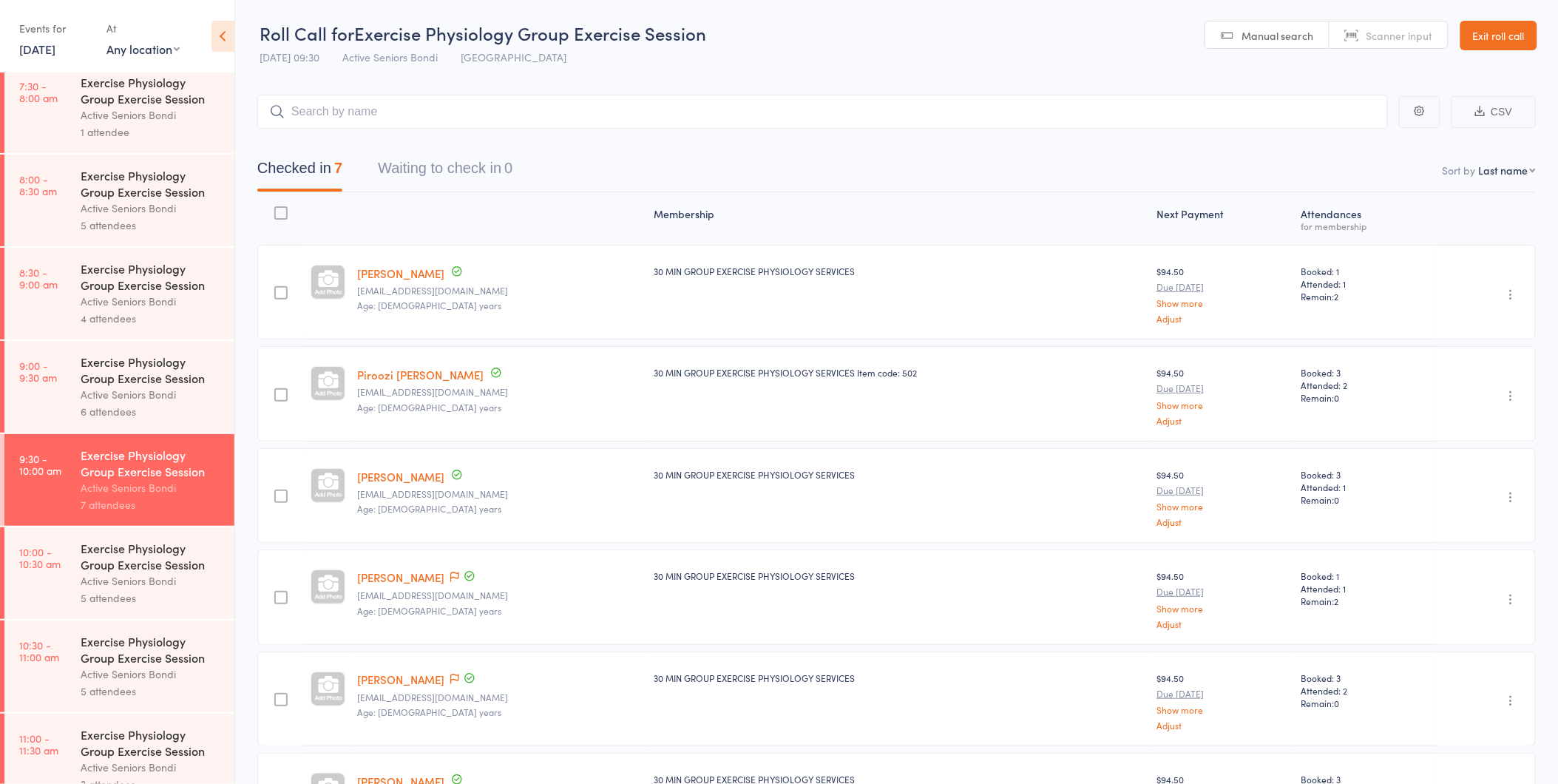
click at [1485, 26] on link "Exit roll call" at bounding box center [1499, 35] width 77 height 29
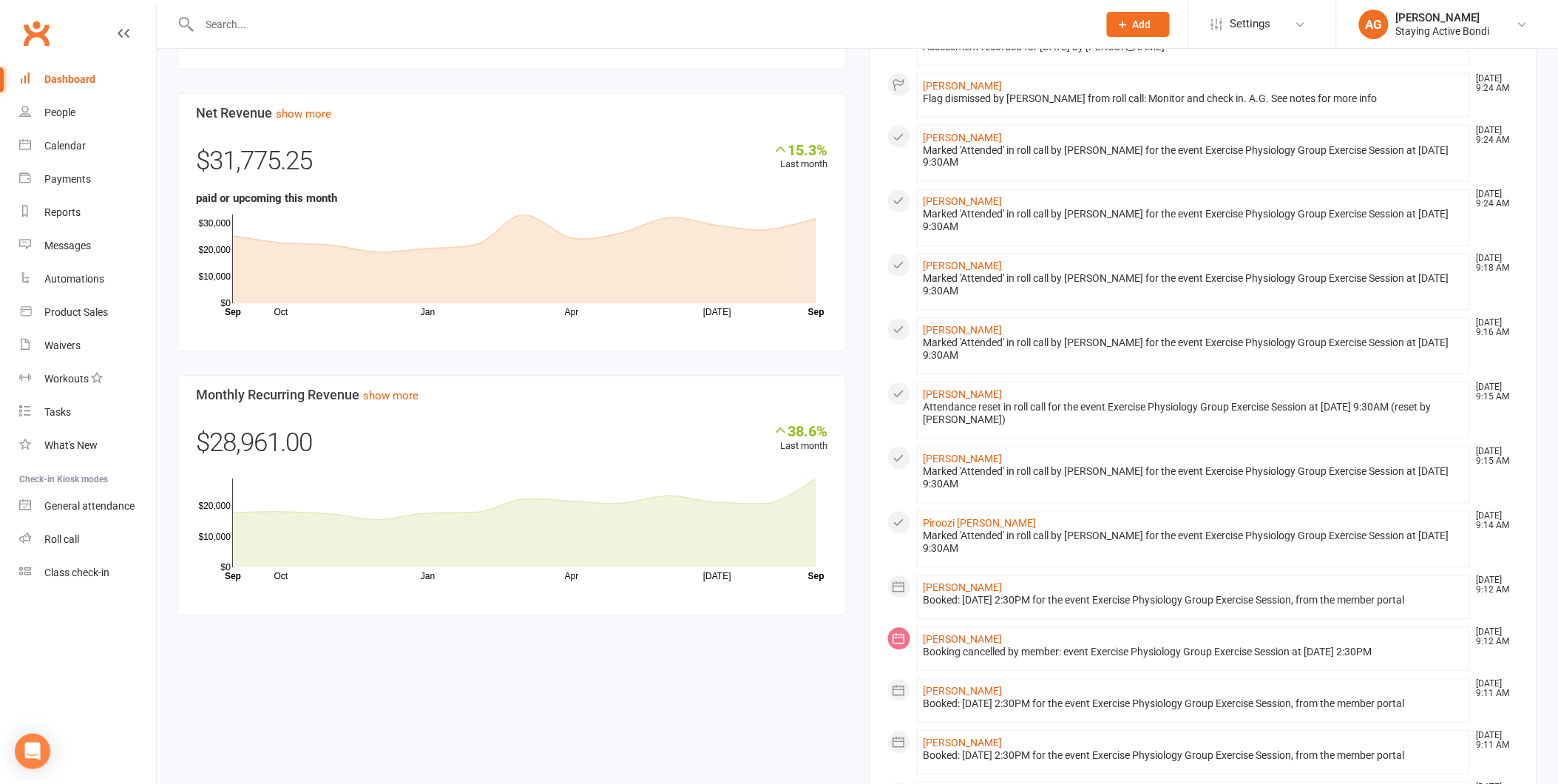
scroll to position [904, 0]
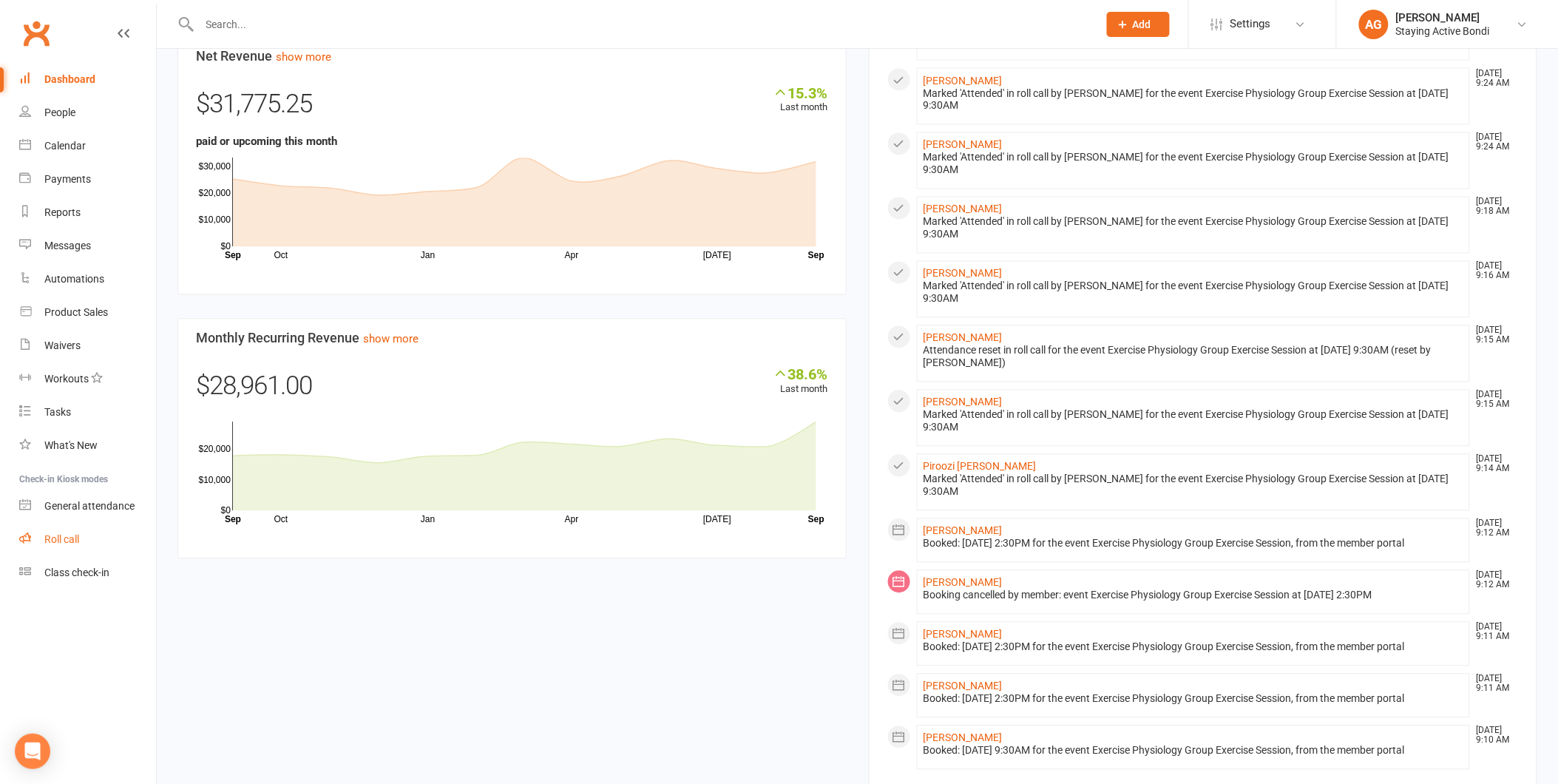
click at [58, 547] on link "Roll call" at bounding box center [88, 540] width 137 height 33
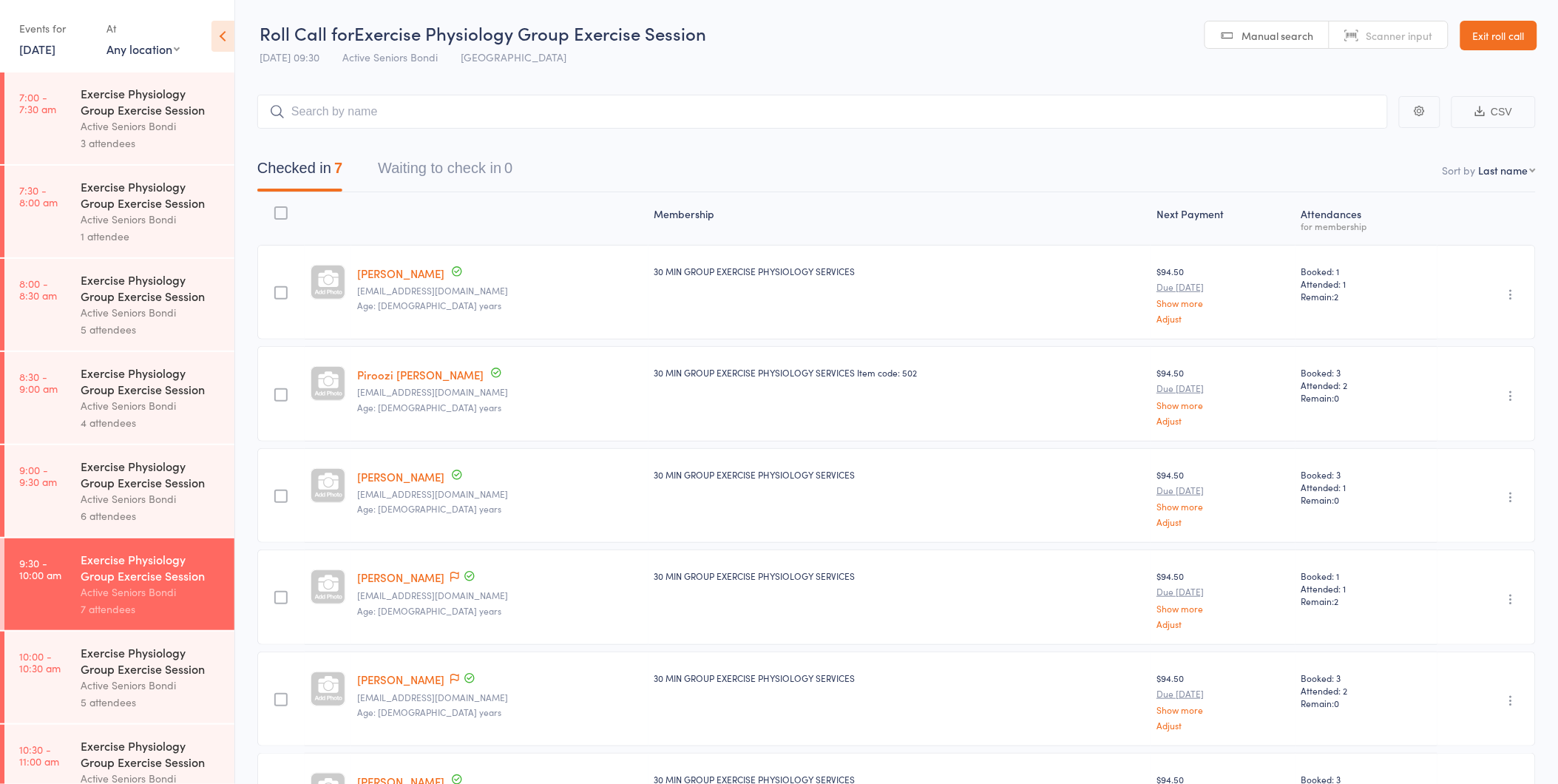
click at [79, 681] on link "10:00 - 10:30 am Exercise Physiology Group Exercise Session Active Seniors Bond…" at bounding box center [119, 677] width 230 height 92
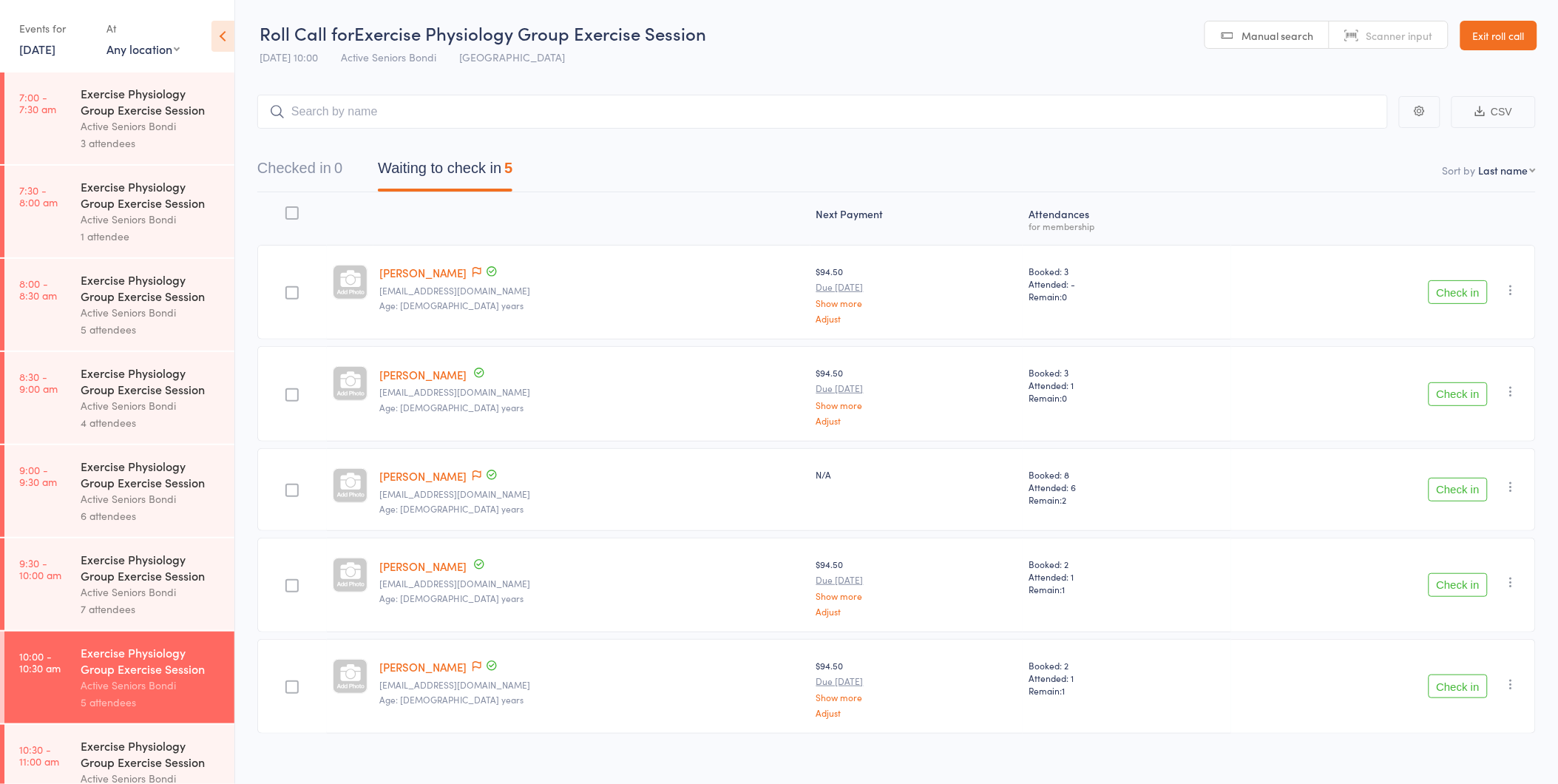
click at [134, 597] on div "Active Seniors Bondi" at bounding box center [151, 592] width 141 height 17
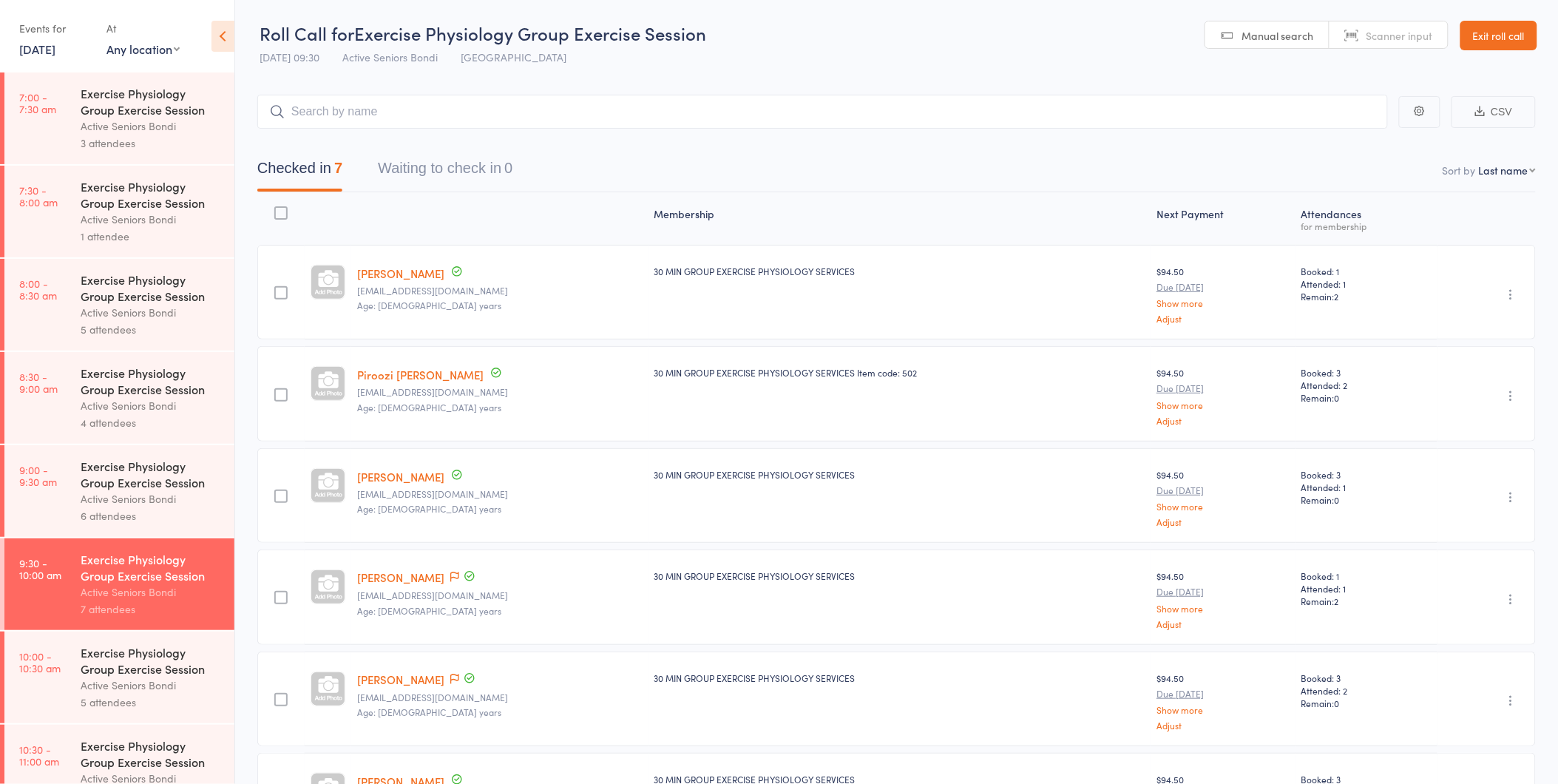
click at [1472, 24] on link "Exit roll call" at bounding box center [1499, 35] width 77 height 29
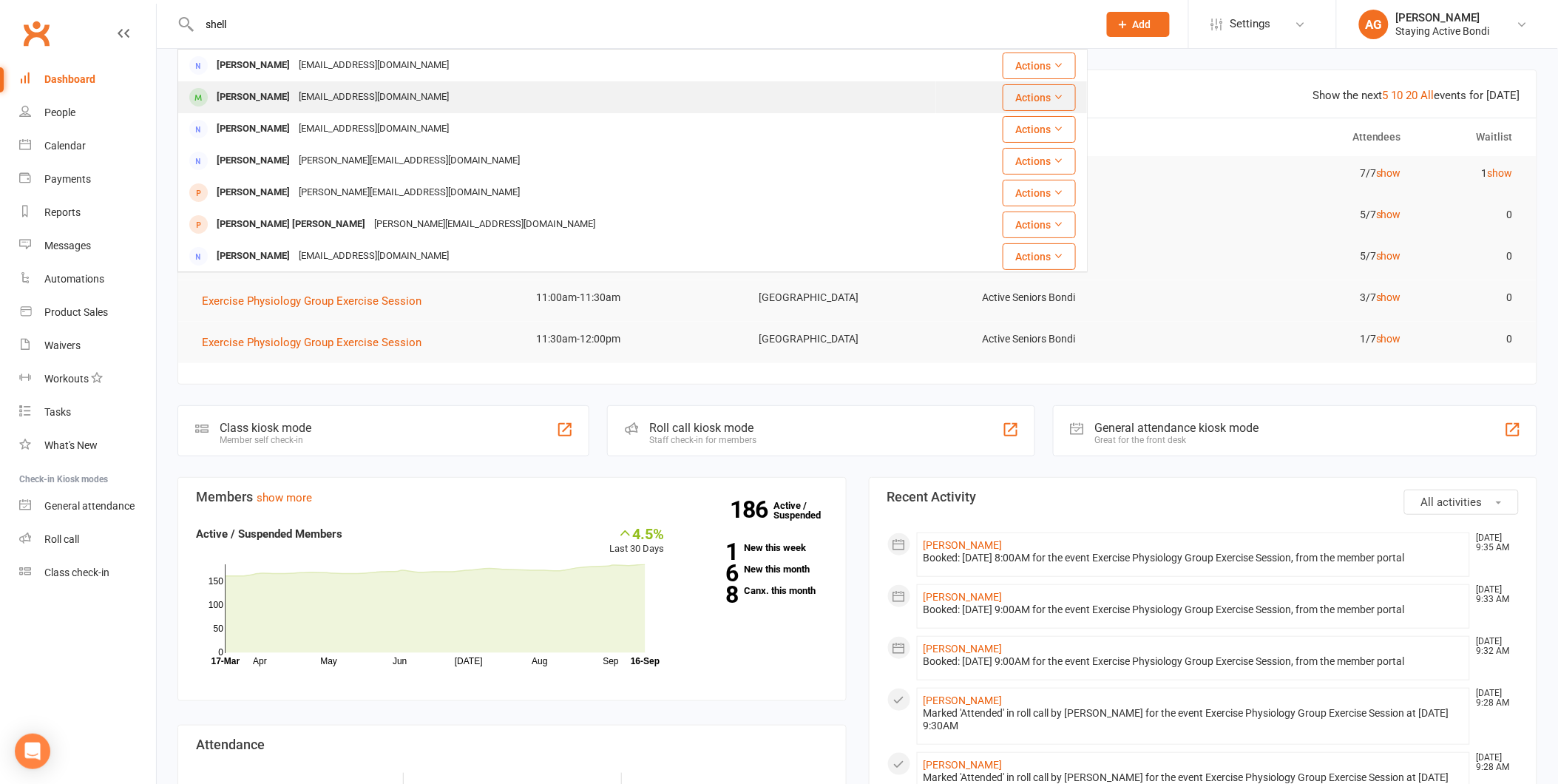
type input "shell"
click at [338, 87] on div "[EMAIL_ADDRESS][DOMAIN_NAME]" at bounding box center [374, 98] width 159 height 22
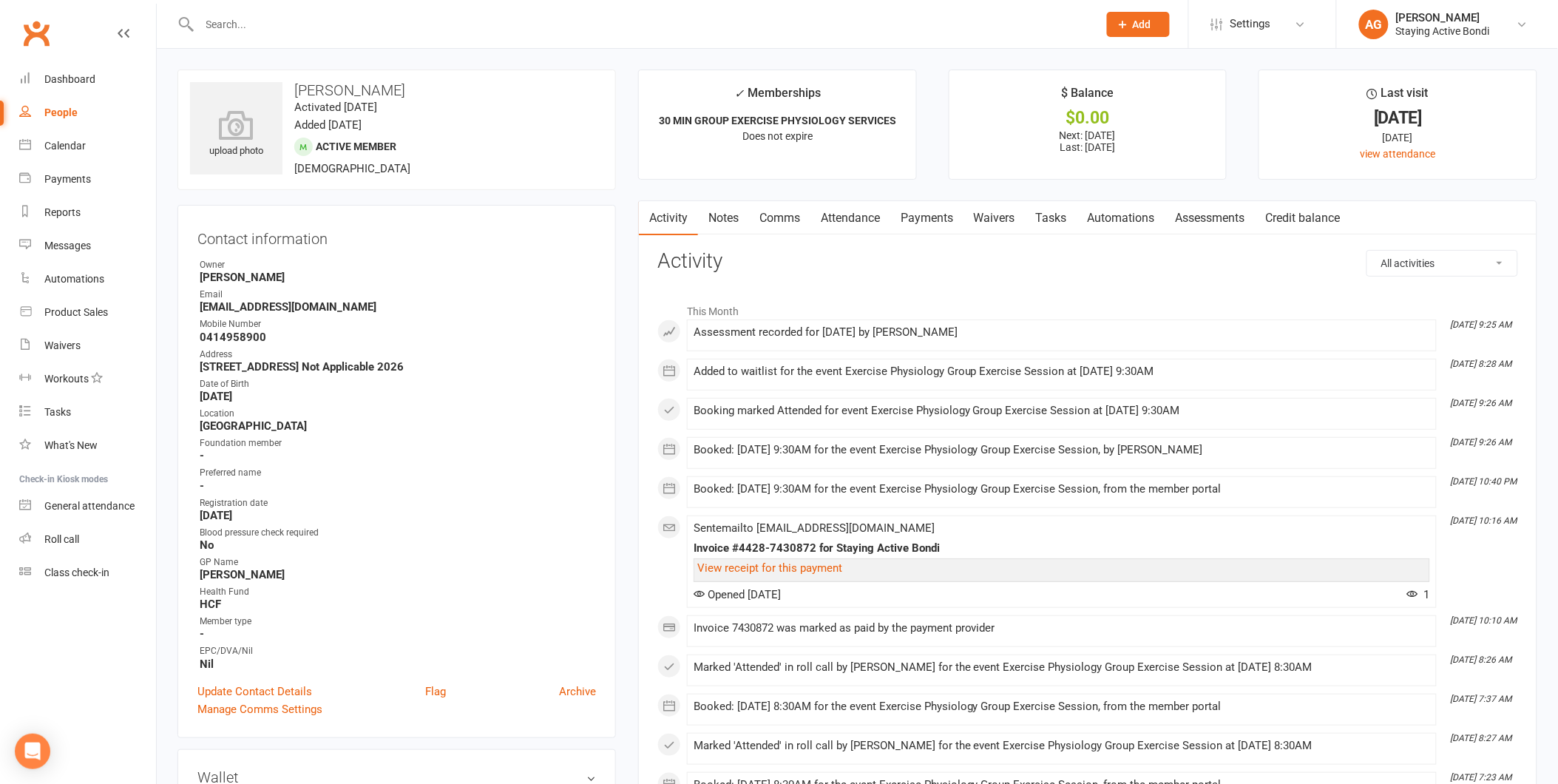
click at [862, 212] on link "Attendance" at bounding box center [851, 218] width 80 height 34
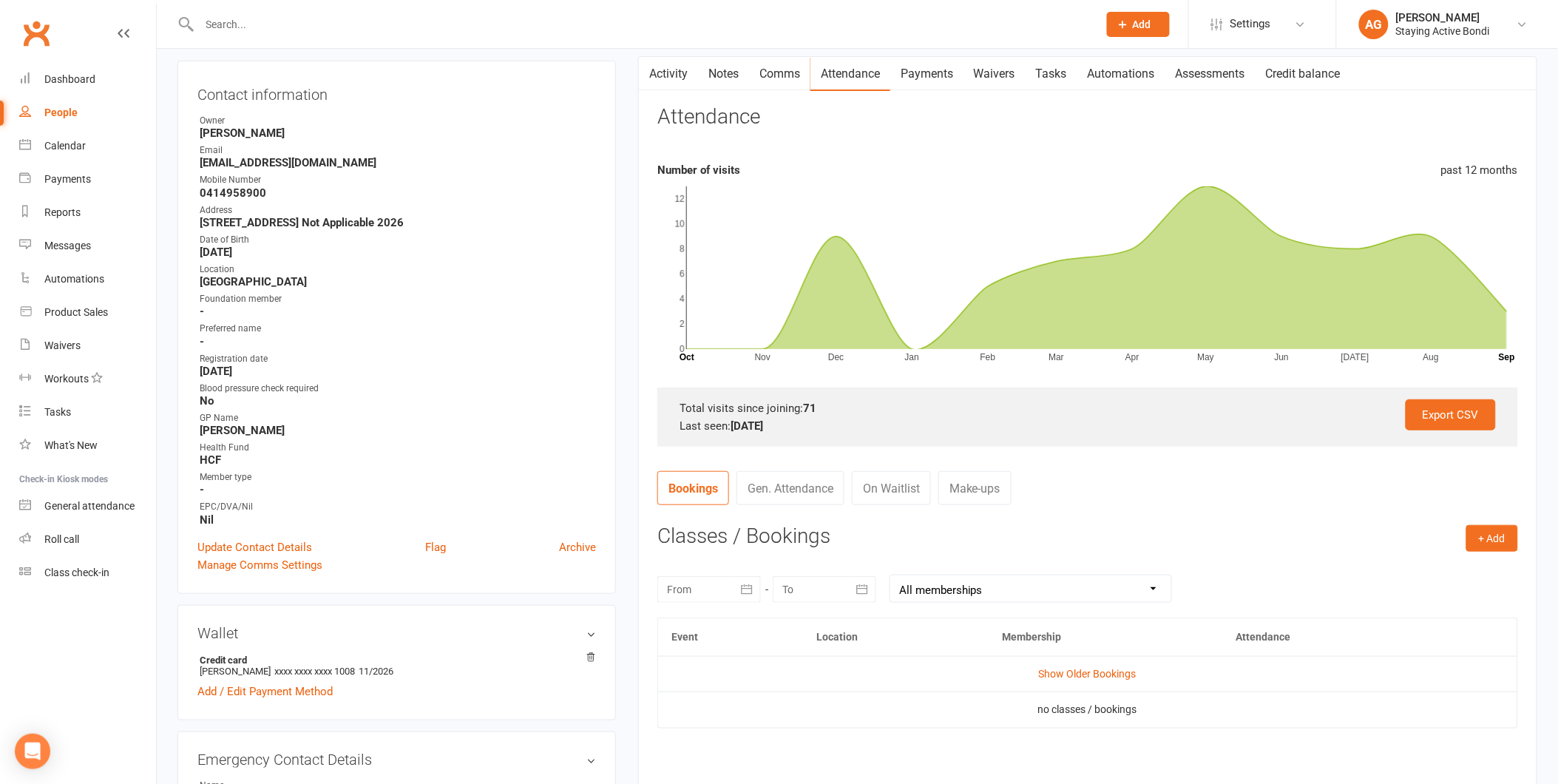
scroll to position [410, 0]
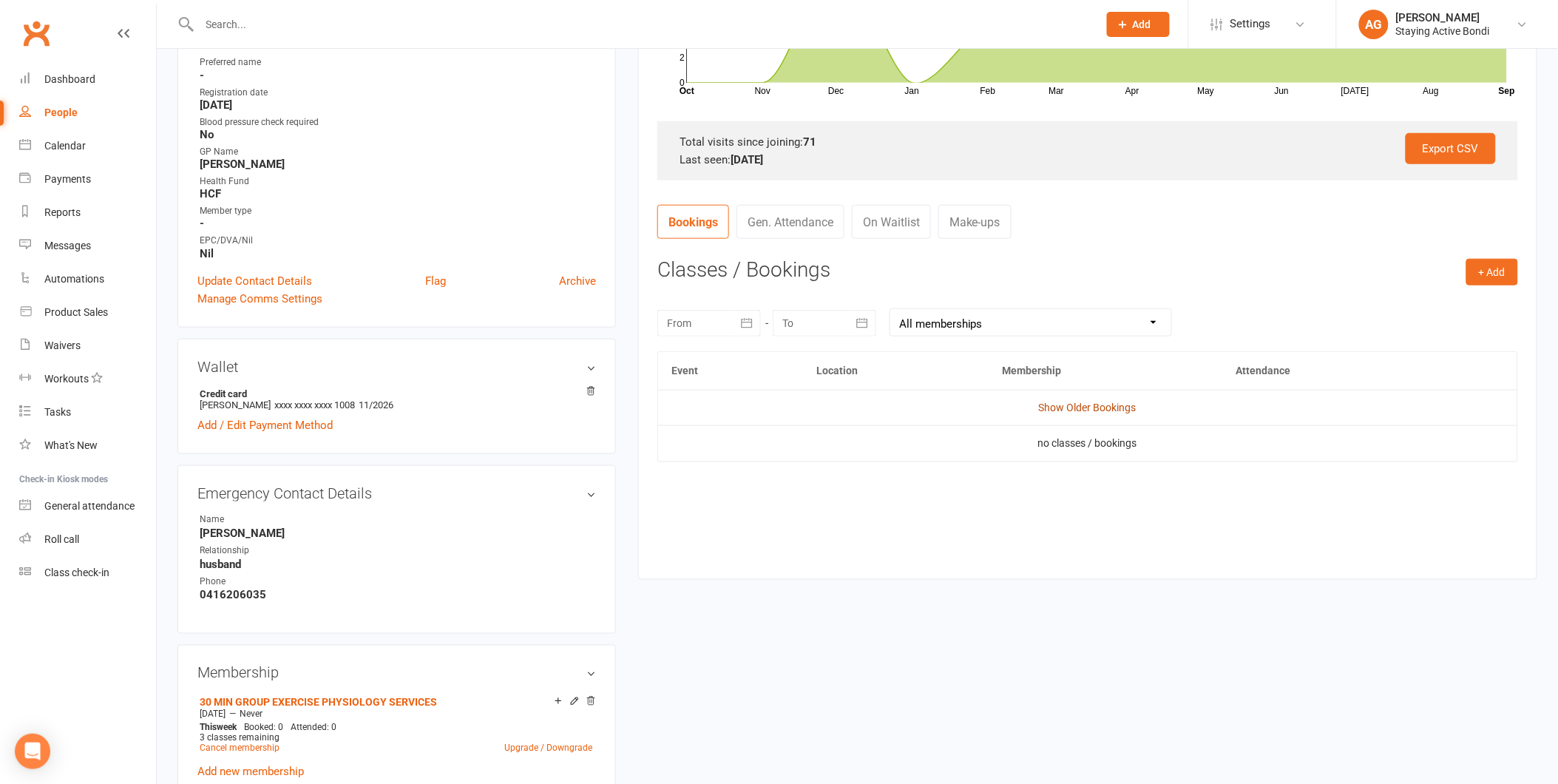
click at [1094, 405] on link "Show Older Bookings" at bounding box center [1088, 407] width 98 height 12
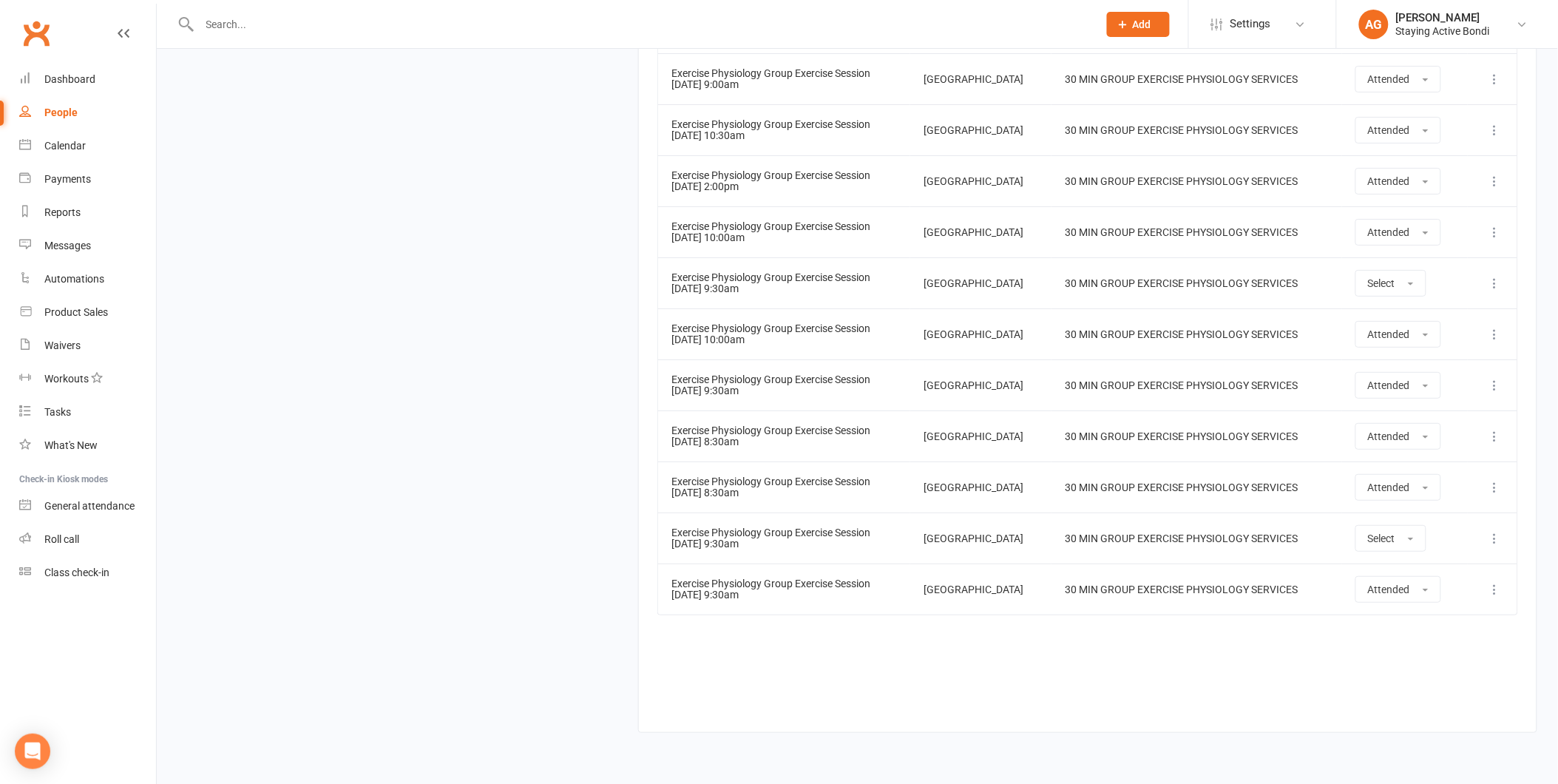
scroll to position [4045, 0]
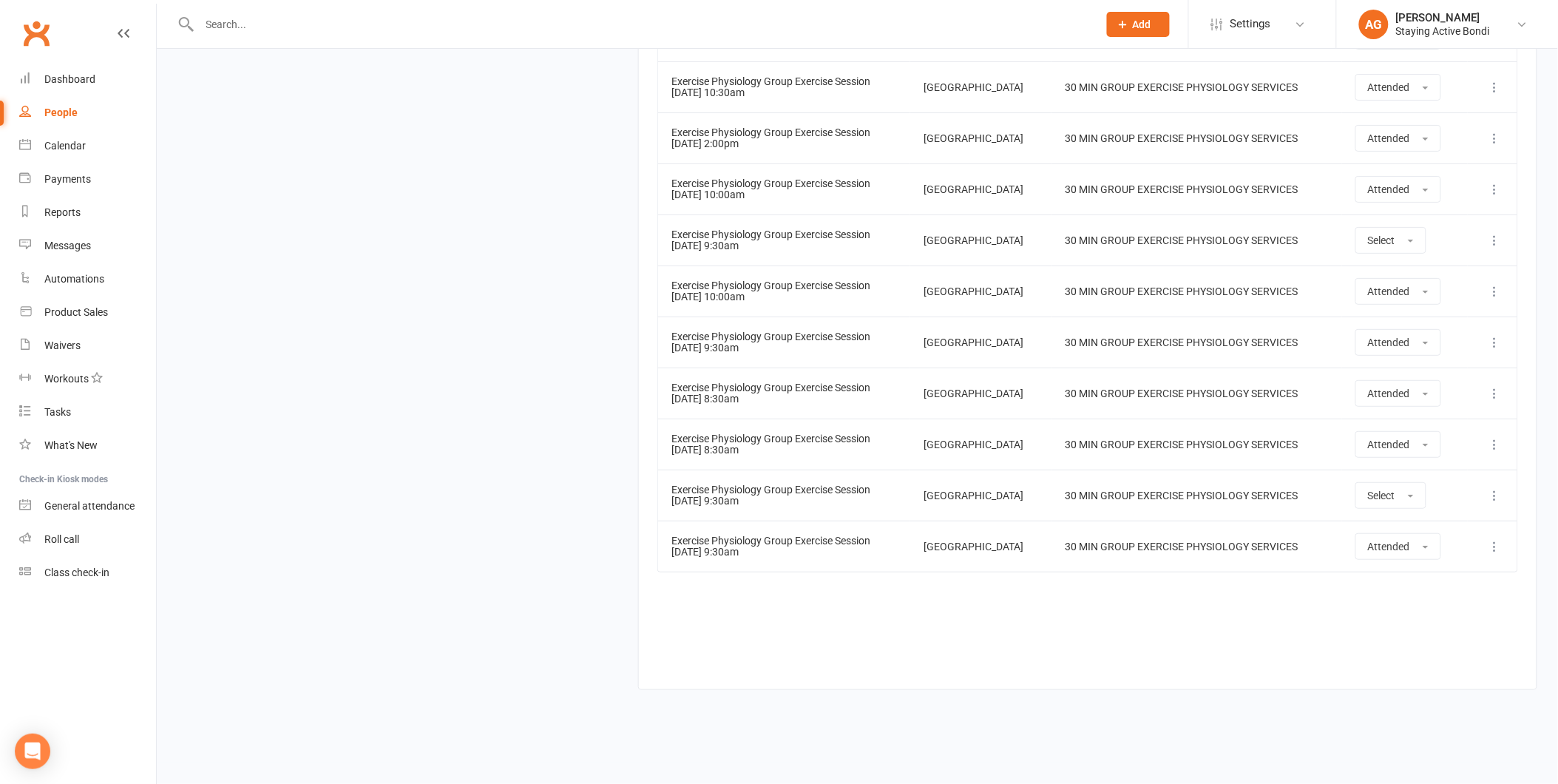
drag, startPoint x: 779, startPoint y: 558, endPoint x: 632, endPoint y: 550, distance: 147.2
click at [802, 555] on td "Exercise Physiology Group Exercise Session [DATE] 9:30am" at bounding box center [784, 545] width 252 height 51
drag, startPoint x: 773, startPoint y: 507, endPoint x: 647, endPoint y: 500, distance: 126.2
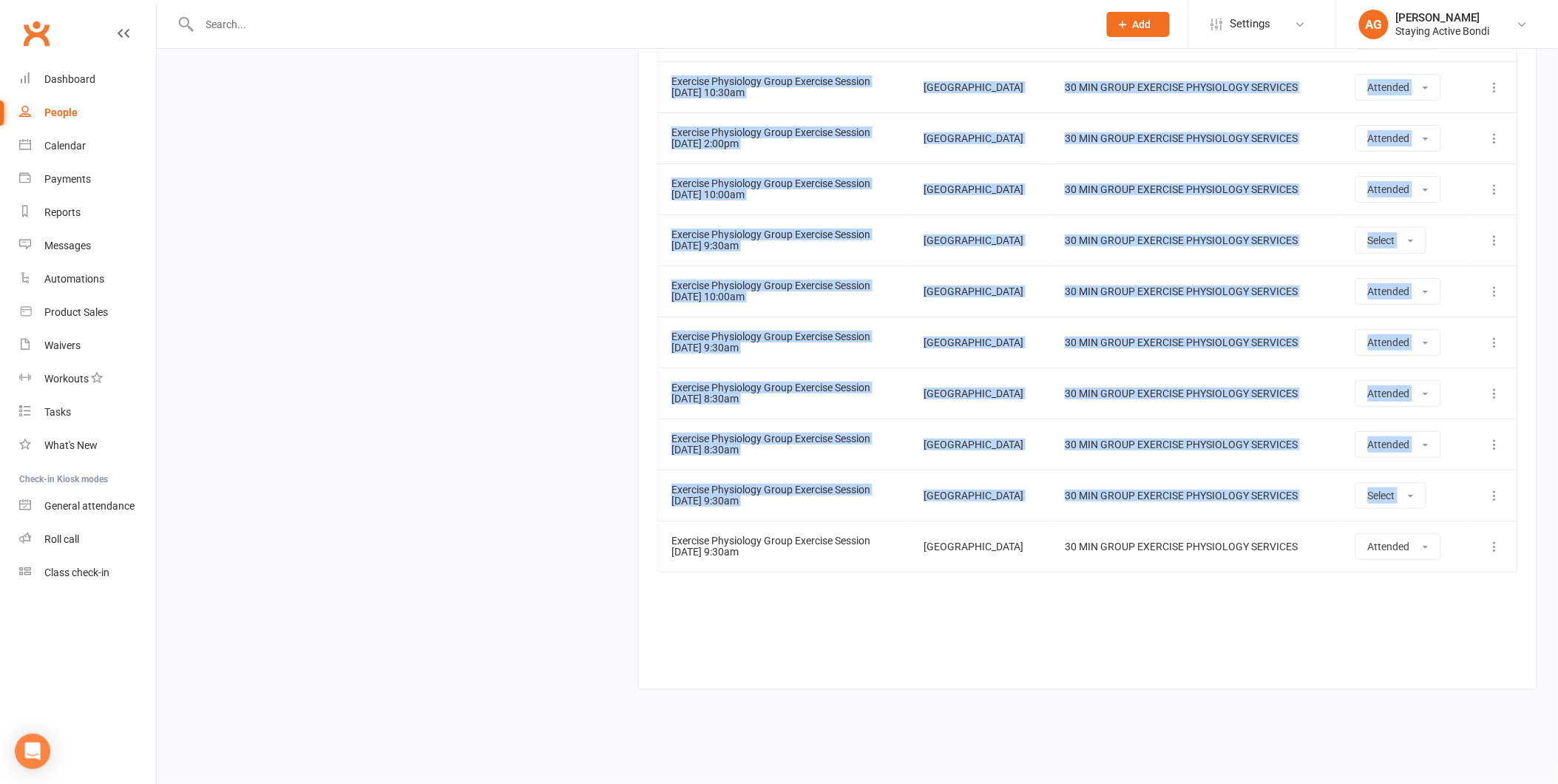
drag, startPoint x: 1506, startPoint y: 495, endPoint x: 558, endPoint y: 498, distance: 948.0
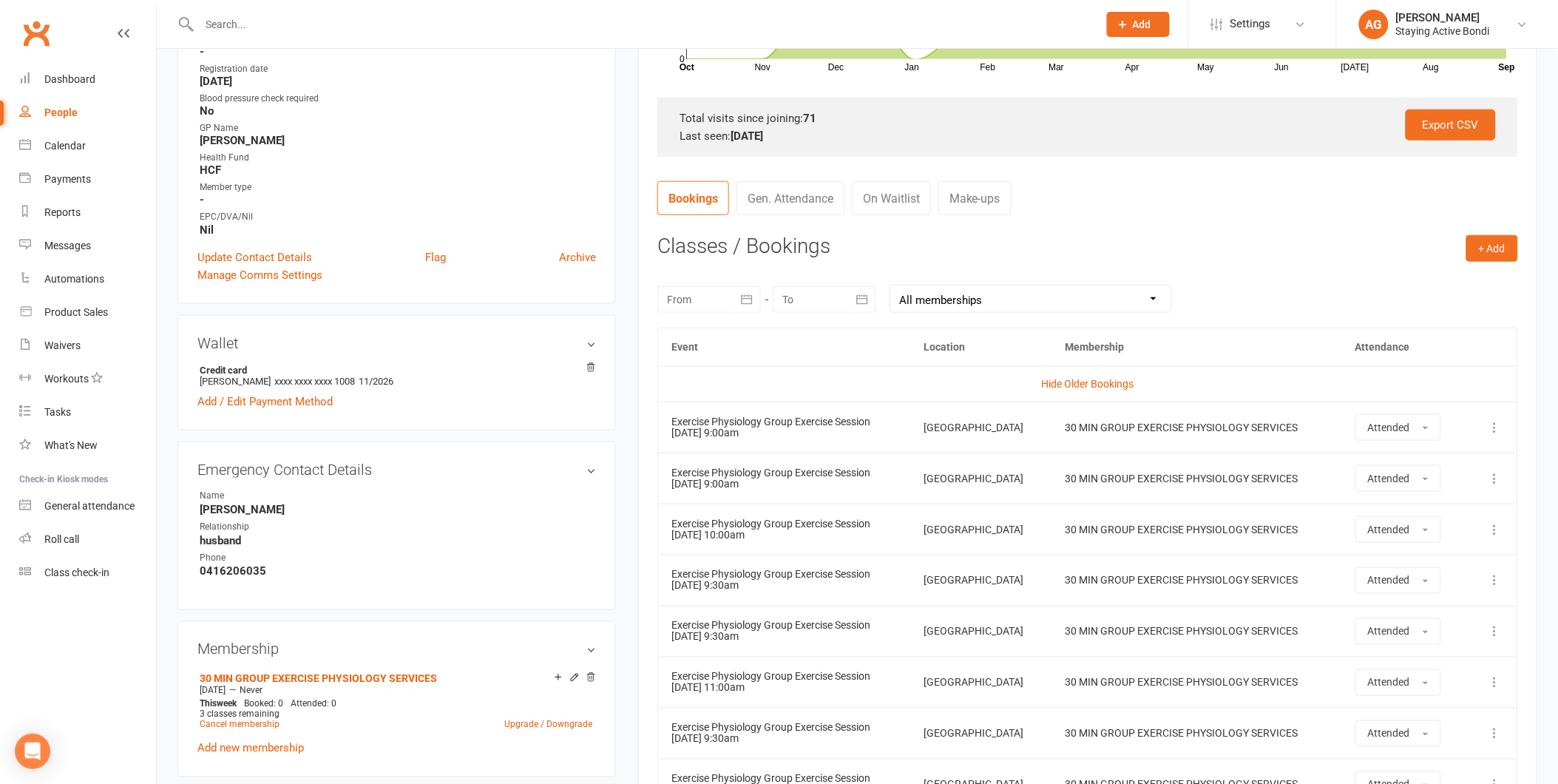
scroll to position [430, 0]
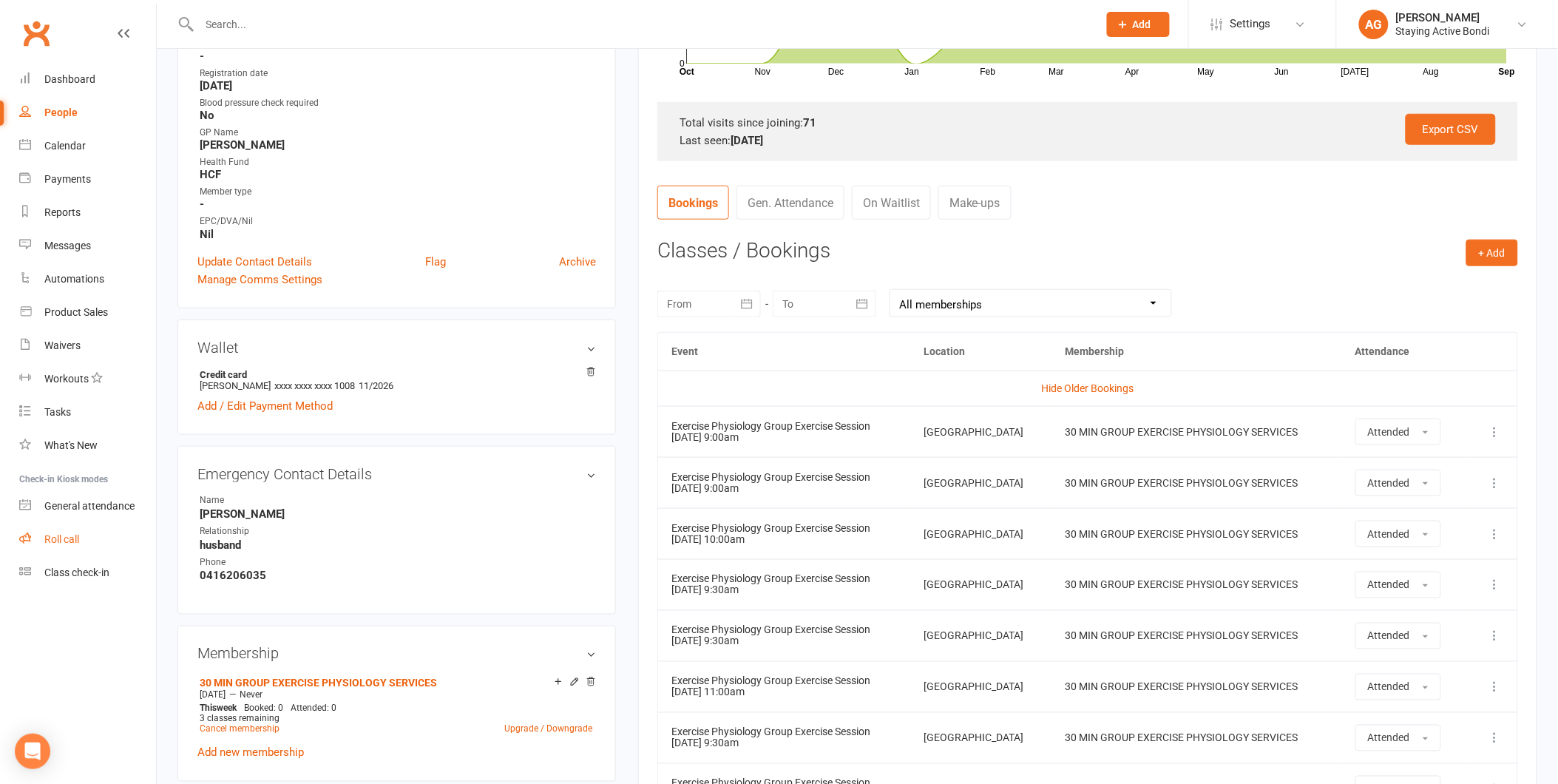
click at [100, 533] on link "Roll call" at bounding box center [88, 540] width 137 height 33
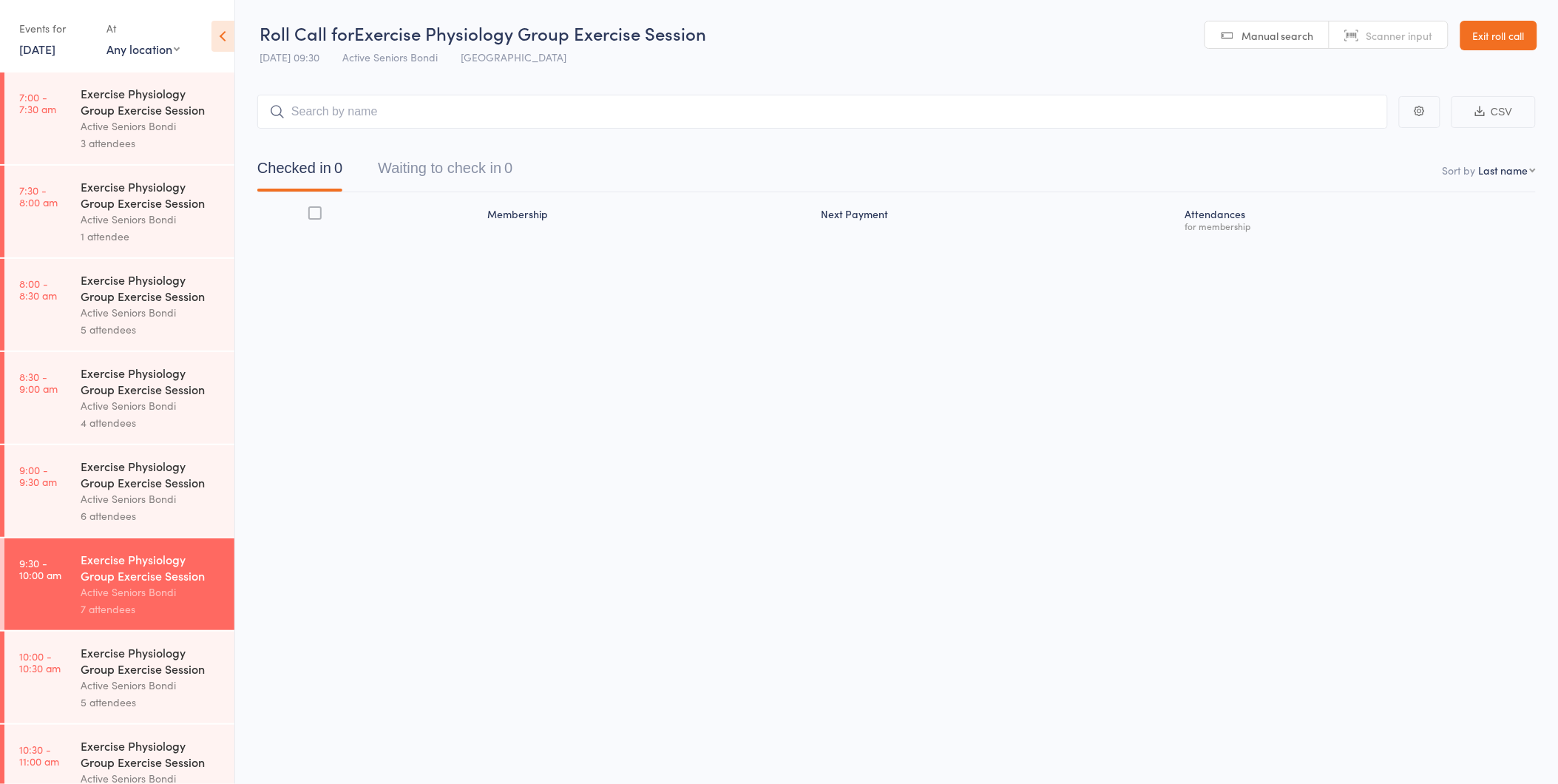
click at [40, 56] on link "[DATE]" at bounding box center [37, 49] width 36 height 17
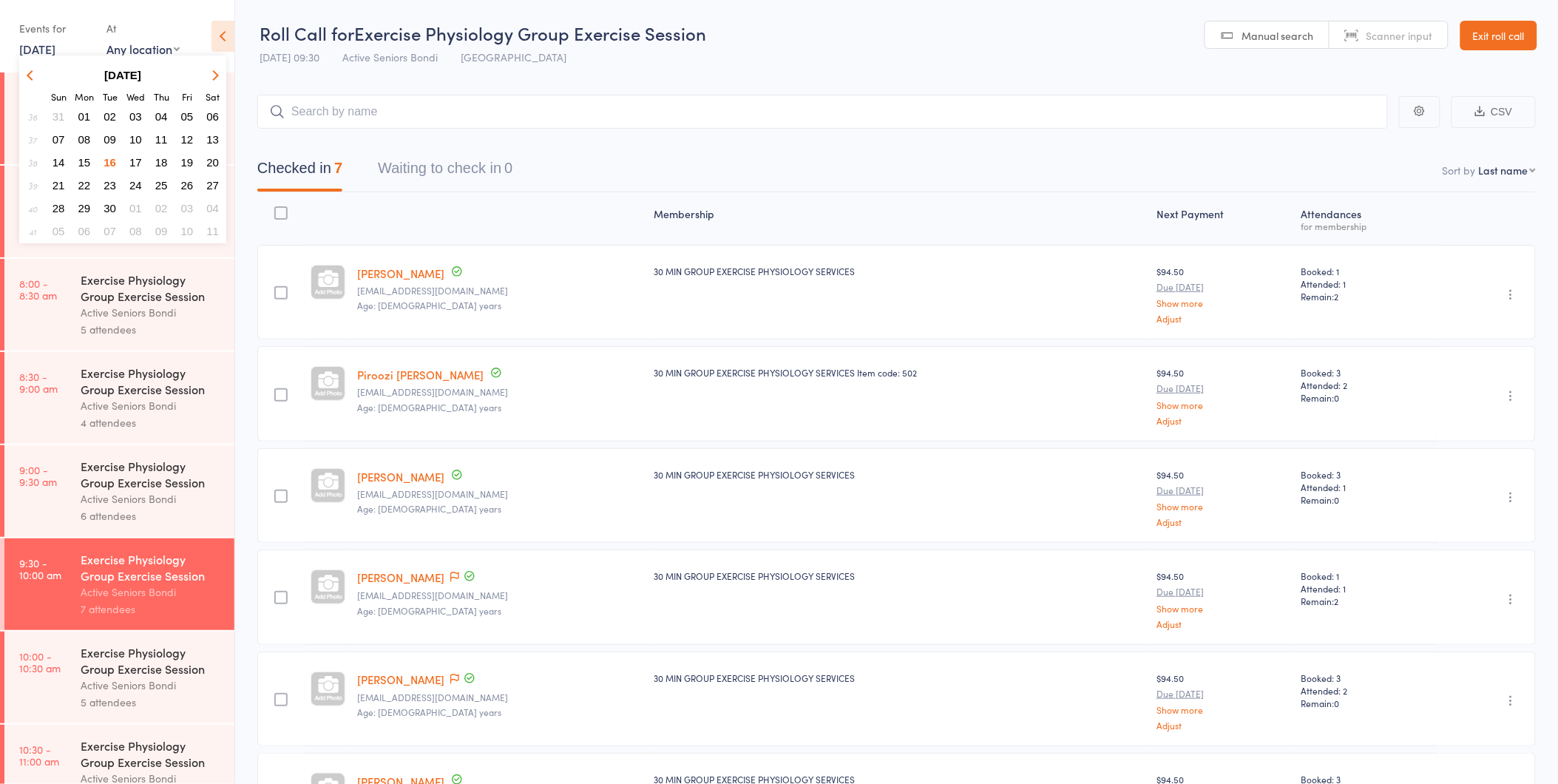
click at [160, 158] on span "18" at bounding box center [161, 162] width 13 height 13
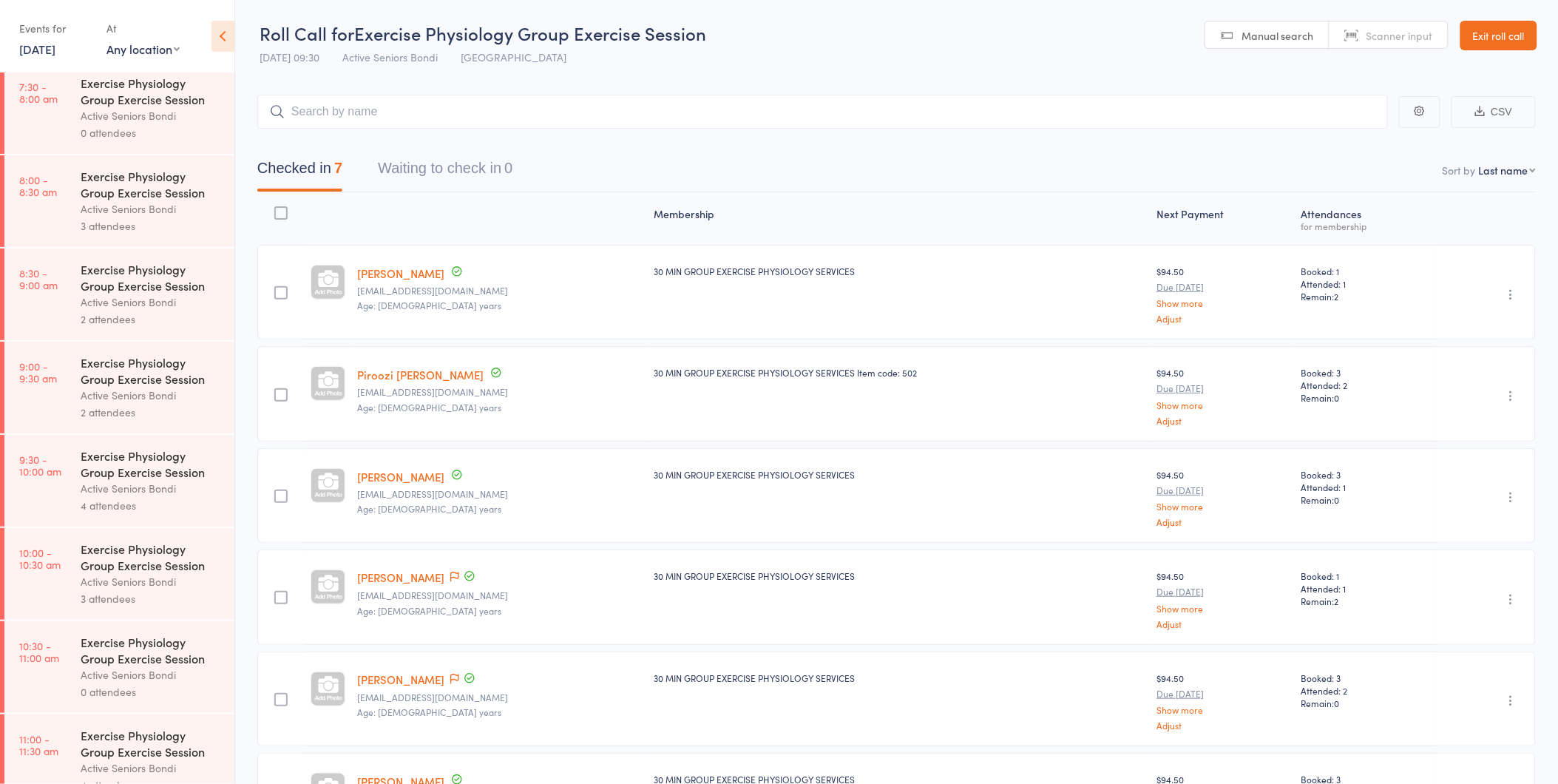
scroll to position [82, 0]
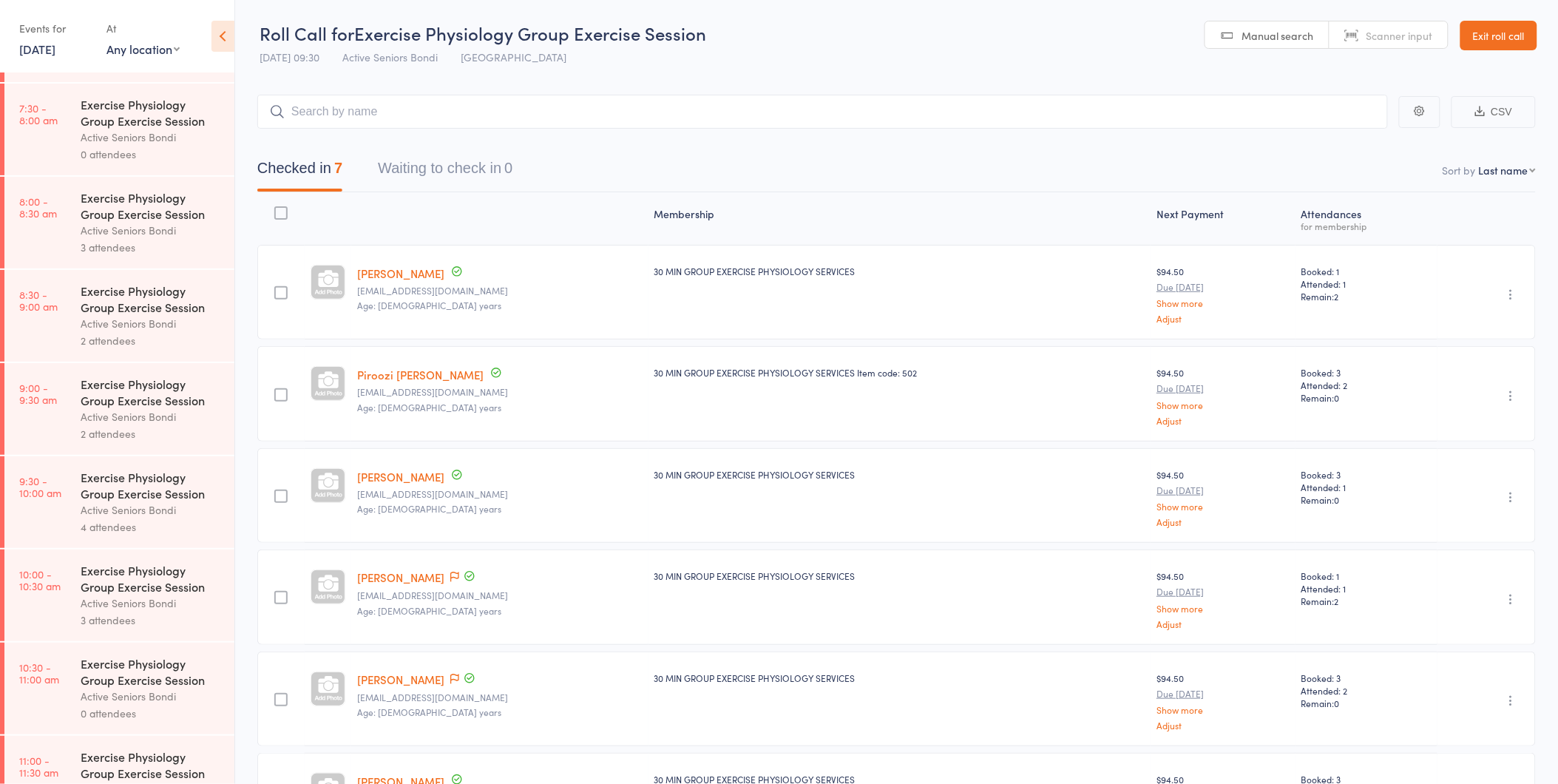
click at [128, 314] on div "Exercise Physiology Group Exercise Session" at bounding box center [151, 299] width 141 height 33
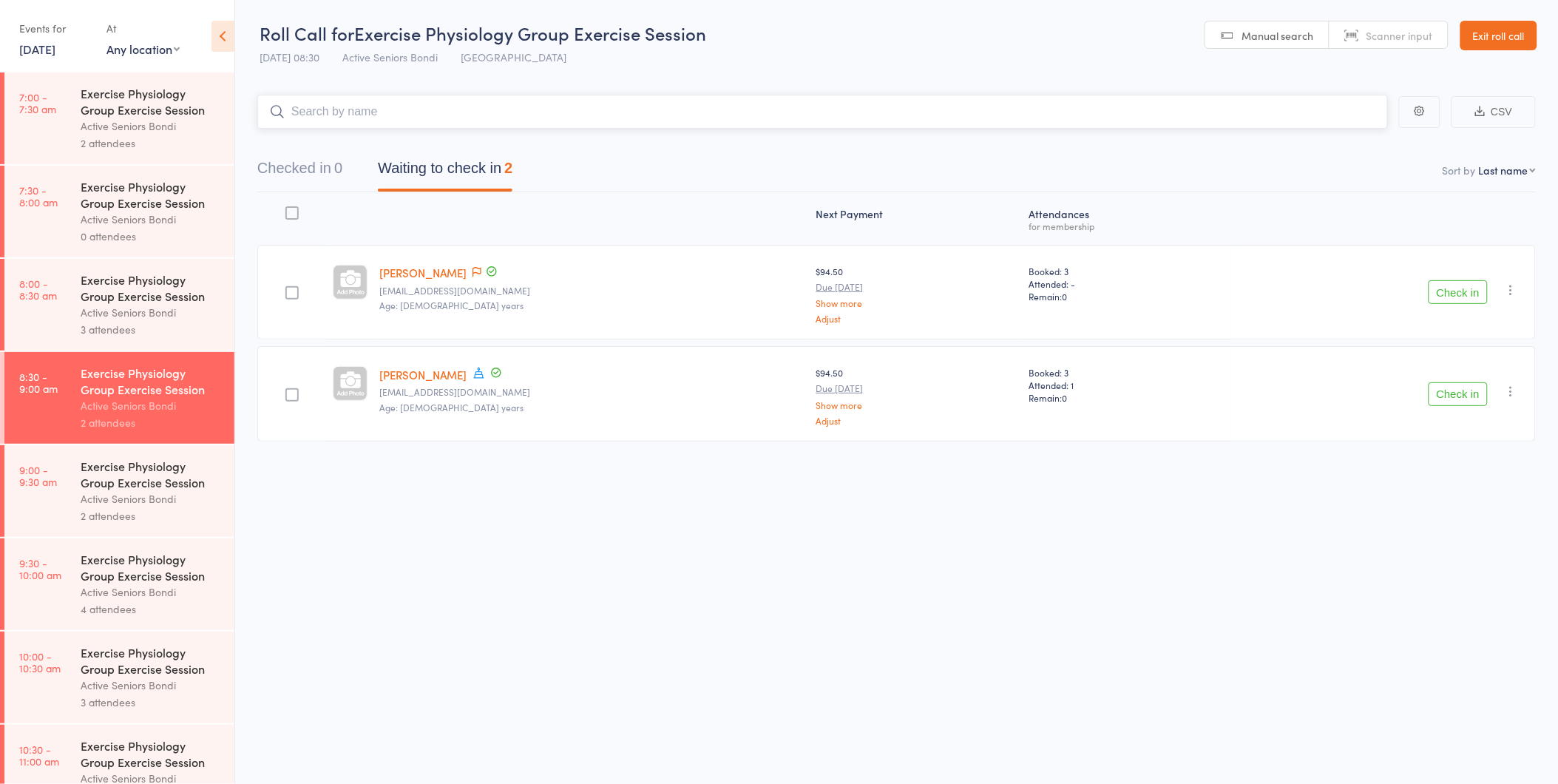
click at [551, 121] on input "search" at bounding box center [823, 111] width 1131 height 34
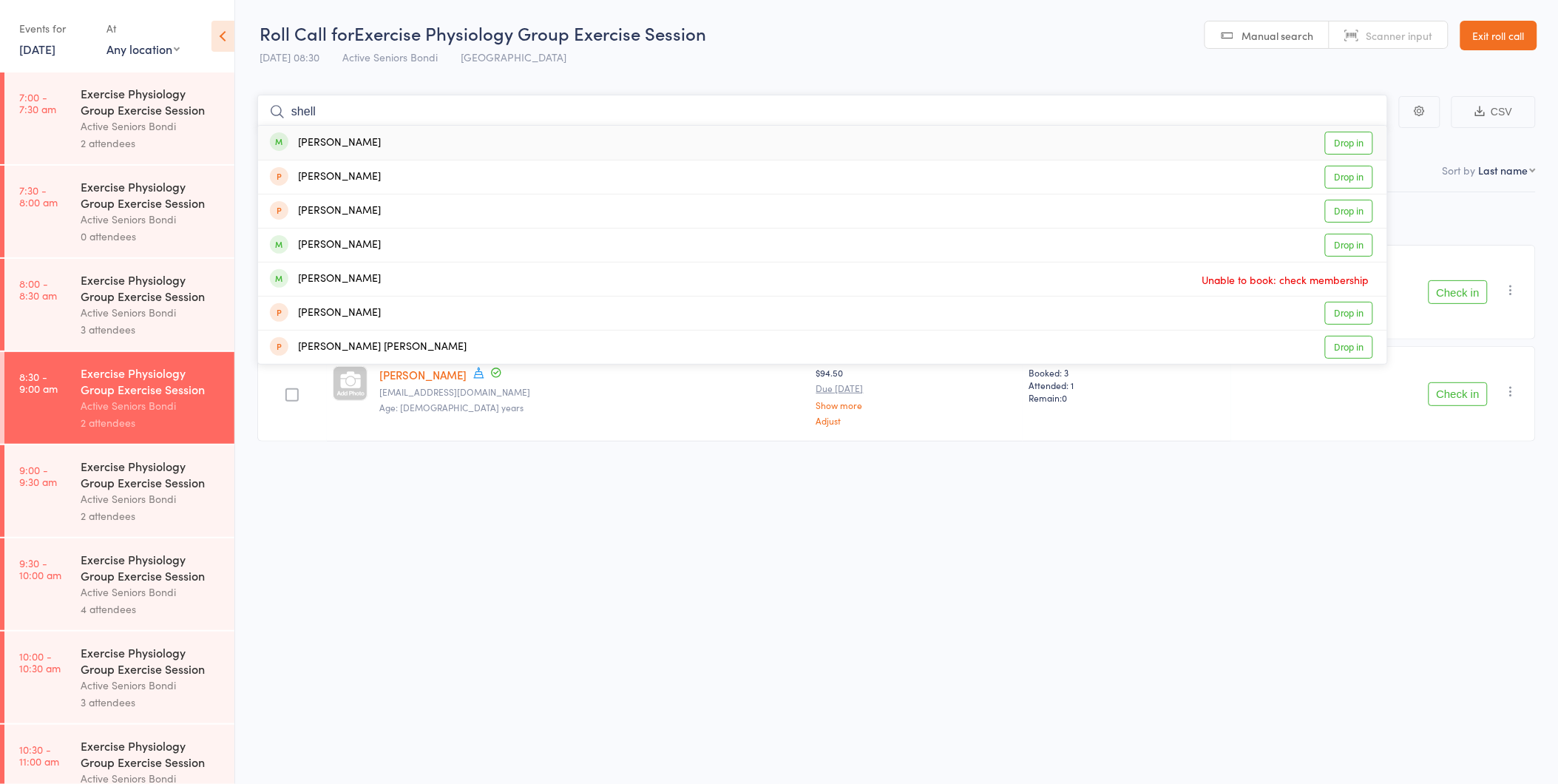
type input "shell"
click at [1328, 147] on link "Drop in" at bounding box center [1349, 143] width 48 height 23
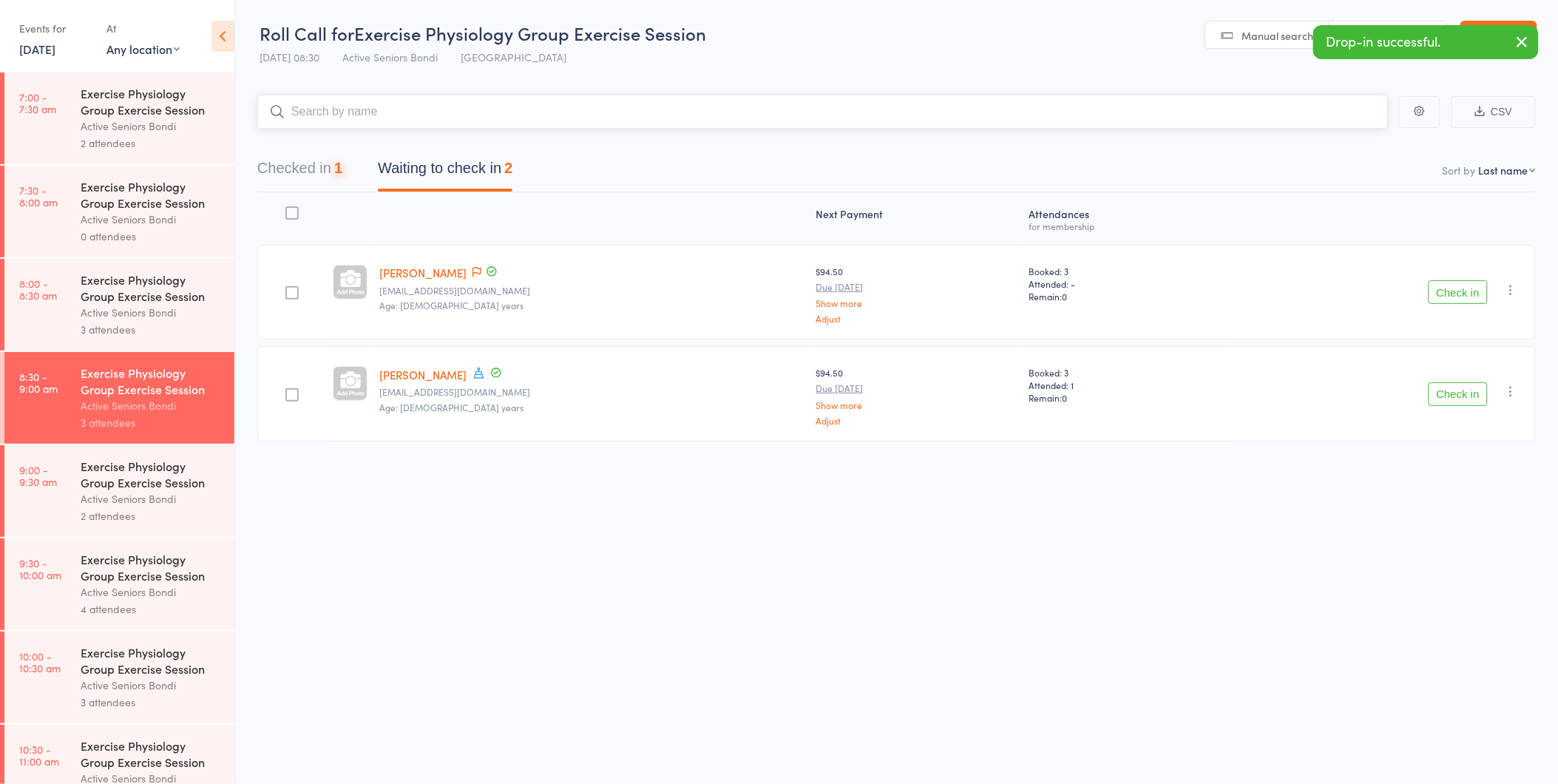
click at [307, 157] on button "Checked in 1" at bounding box center [300, 172] width 85 height 39
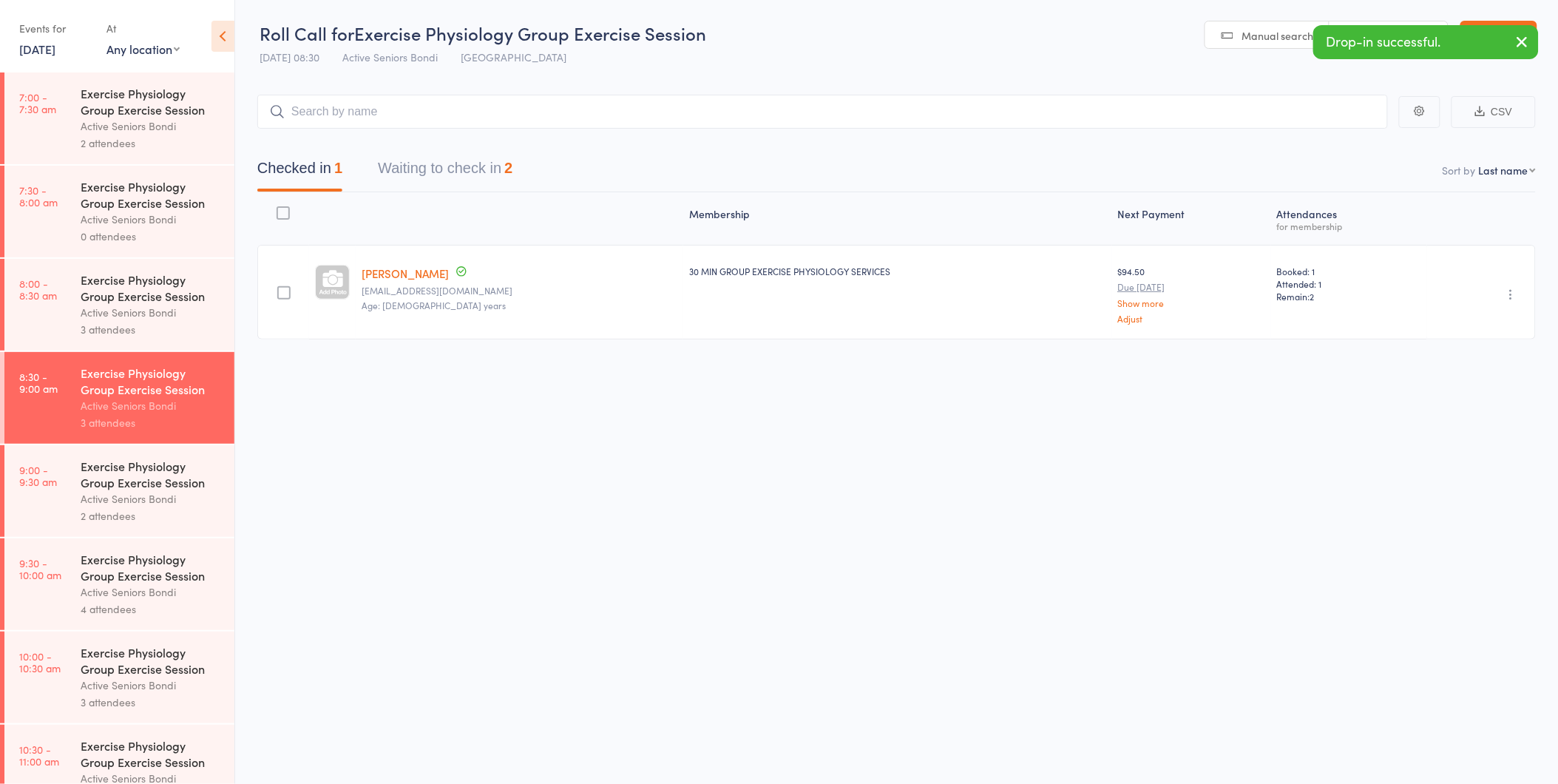
click at [1524, 300] on div "Undo check-in Send message Add Note Add Task Add Flag Remove Mark absent" at bounding box center [1481, 291] width 108 height 94
click at [1513, 292] on icon "button" at bounding box center [1512, 294] width 15 height 15
click at [1506, 316] on li "Undo check-in" at bounding box center [1459, 324] width 122 height 18
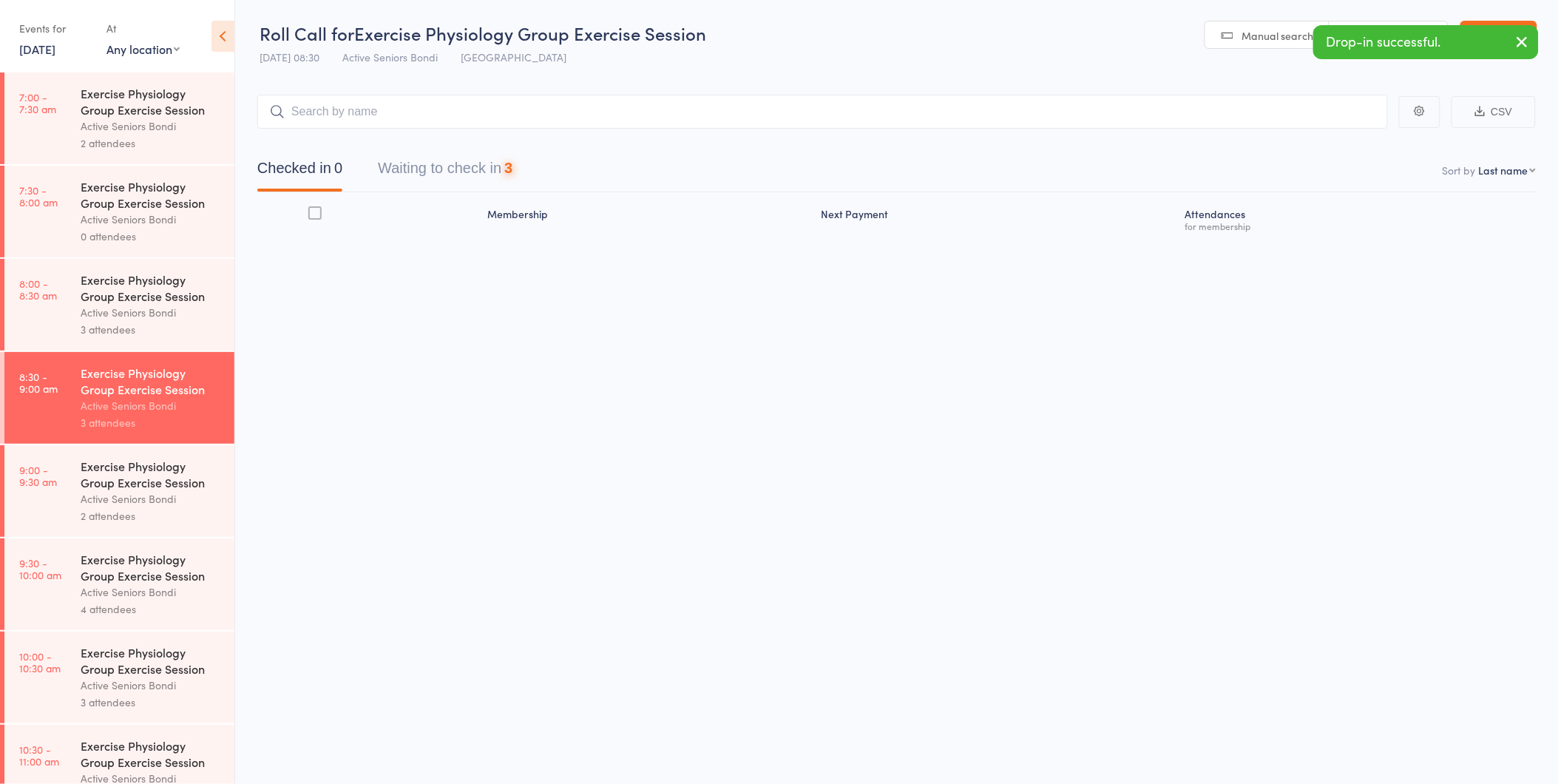
click at [1515, 42] on icon "button" at bounding box center [1522, 42] width 18 height 18
click at [1512, 41] on link "Exit roll call" at bounding box center [1499, 35] width 77 height 29
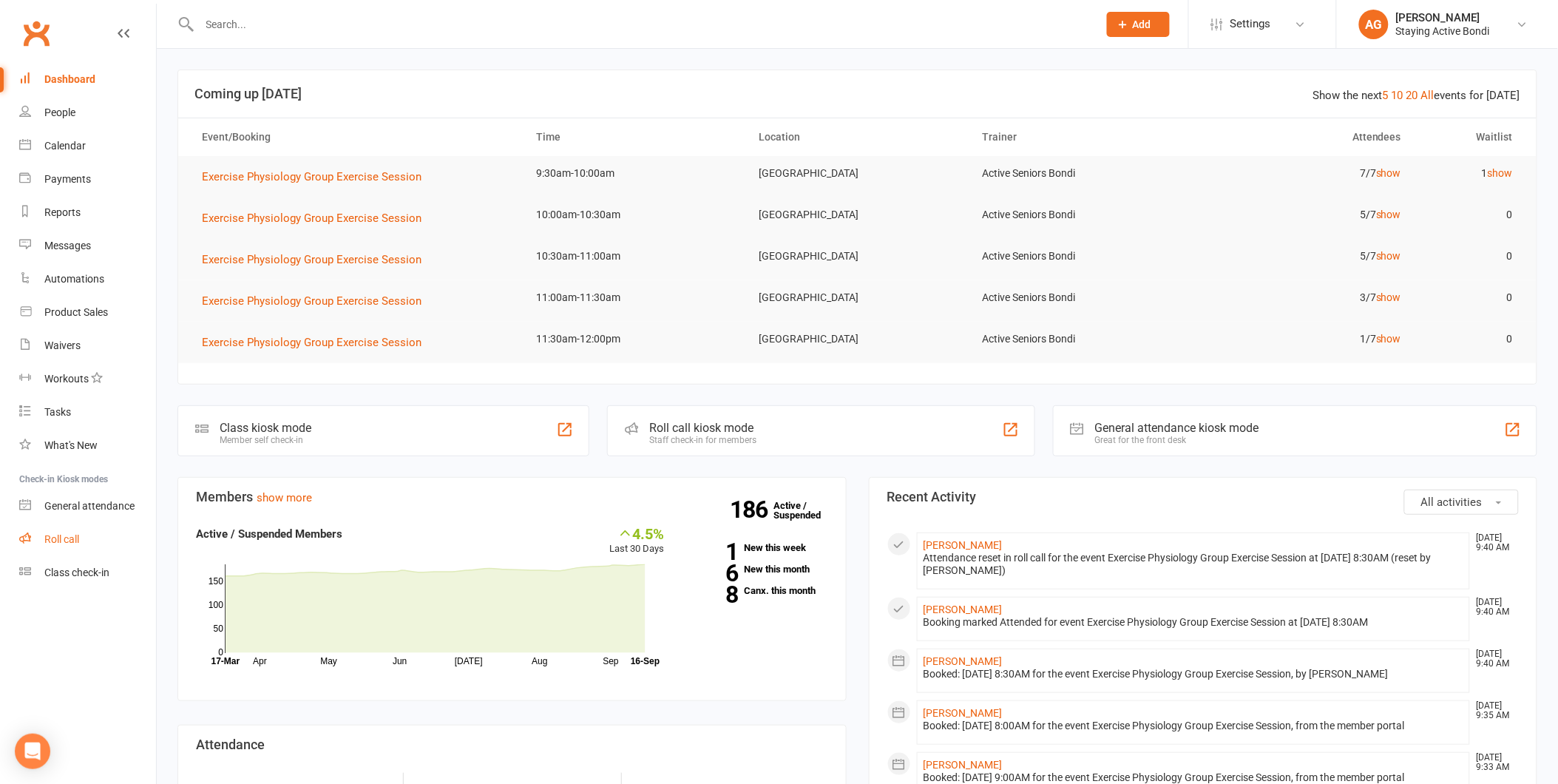
click at [56, 533] on div "Roll call" at bounding box center [62, 539] width 35 height 12
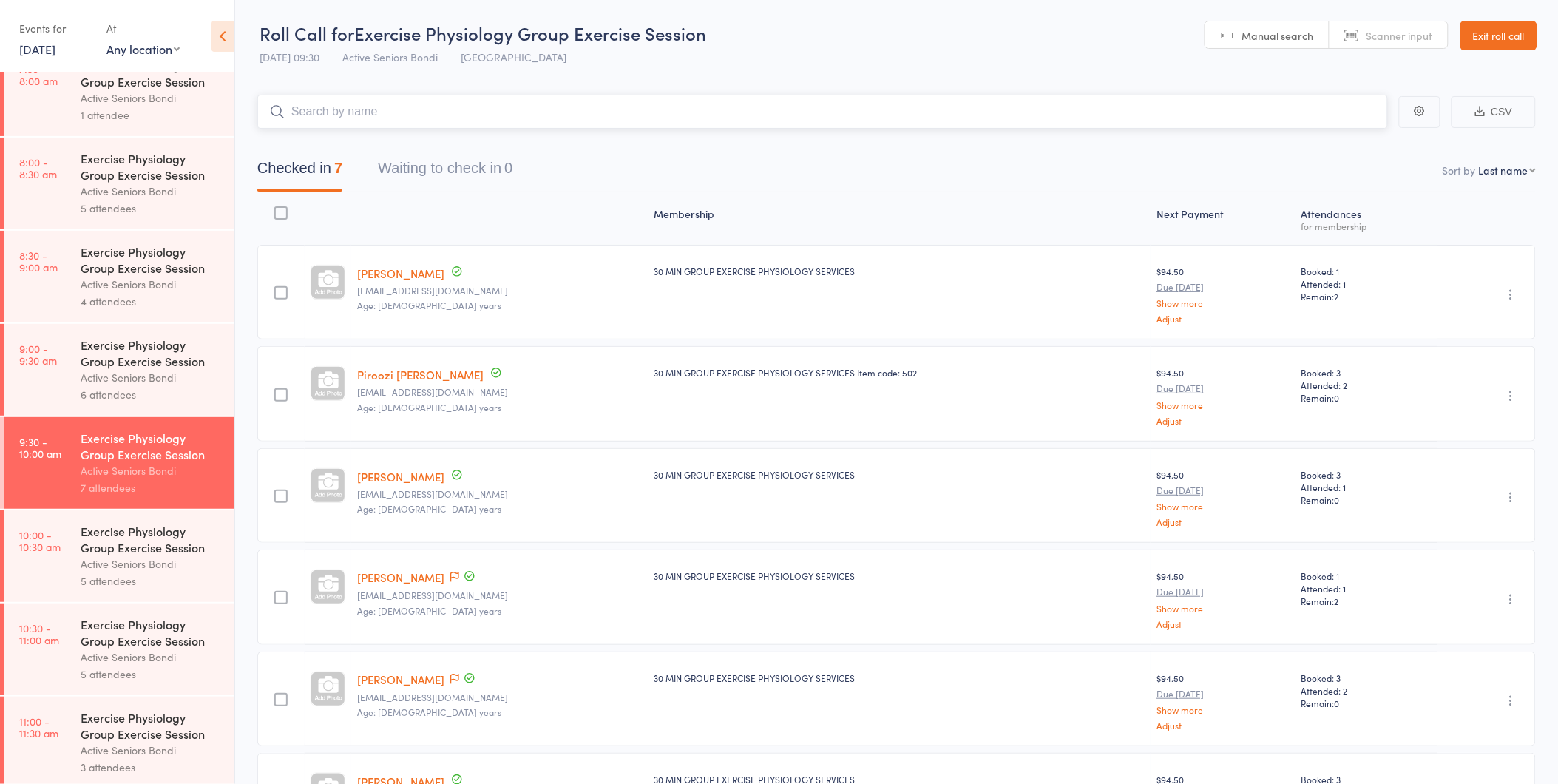
scroll to position [137, 0]
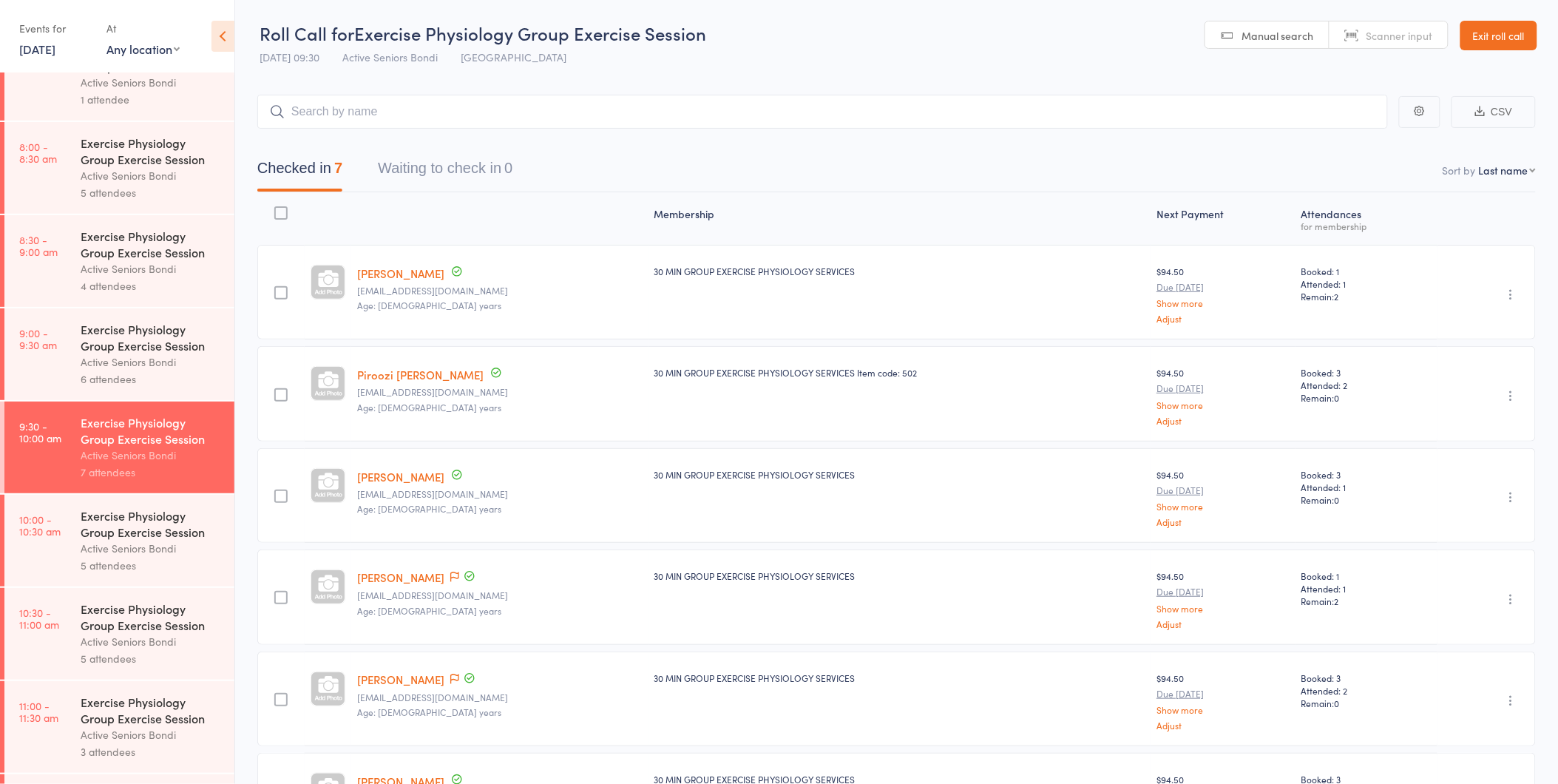
click at [173, 511] on div "Exercise Physiology Group Exercise Session" at bounding box center [151, 523] width 141 height 33
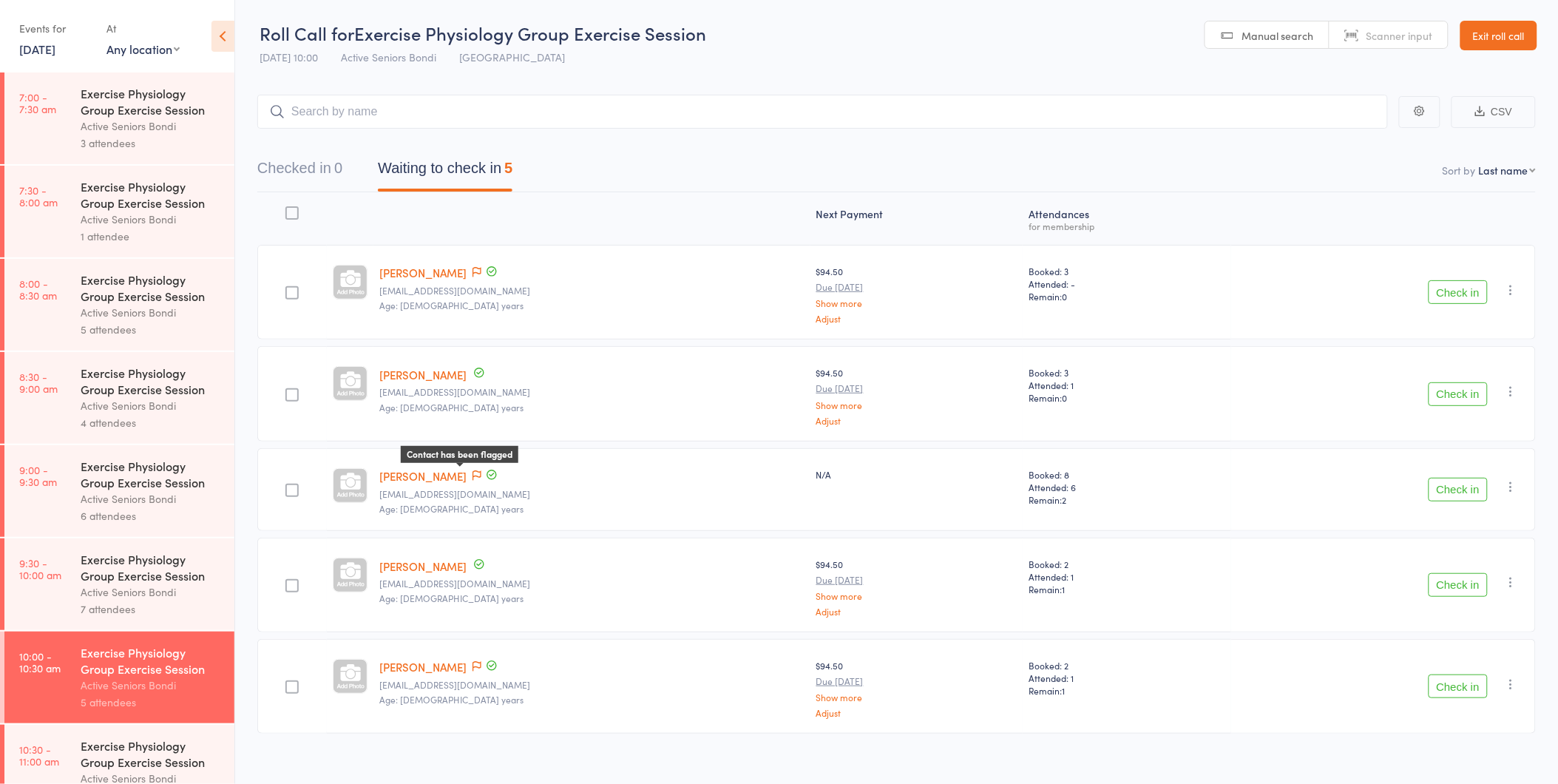
click at [473, 473] on icon at bounding box center [477, 475] width 9 height 10
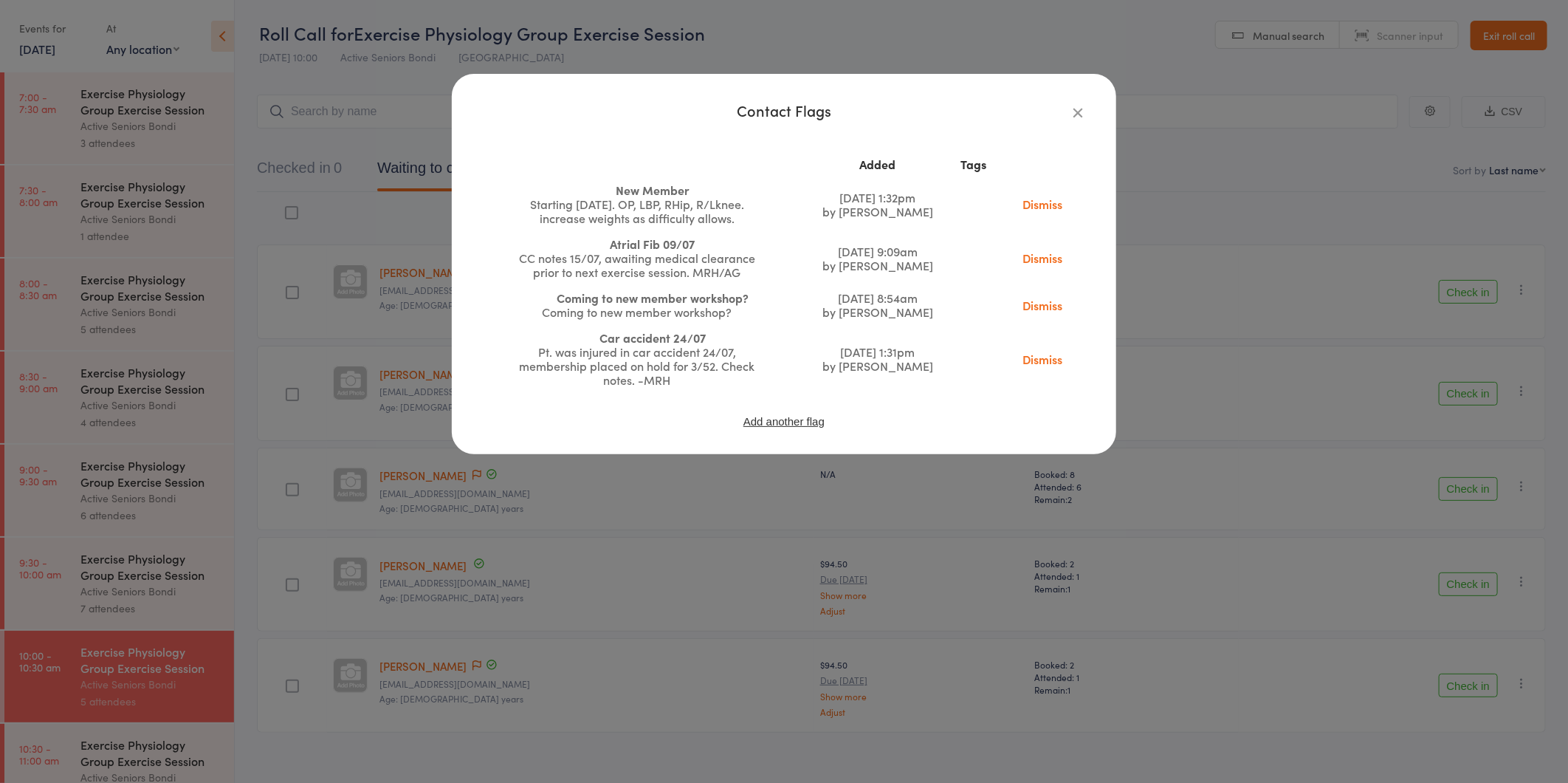
click at [454, 472] on div "Contact Flags Added Tags New Member Starting 30June. OP, LBP, RHip, R/Lknee. in…" at bounding box center [784, 392] width 1568 height 783
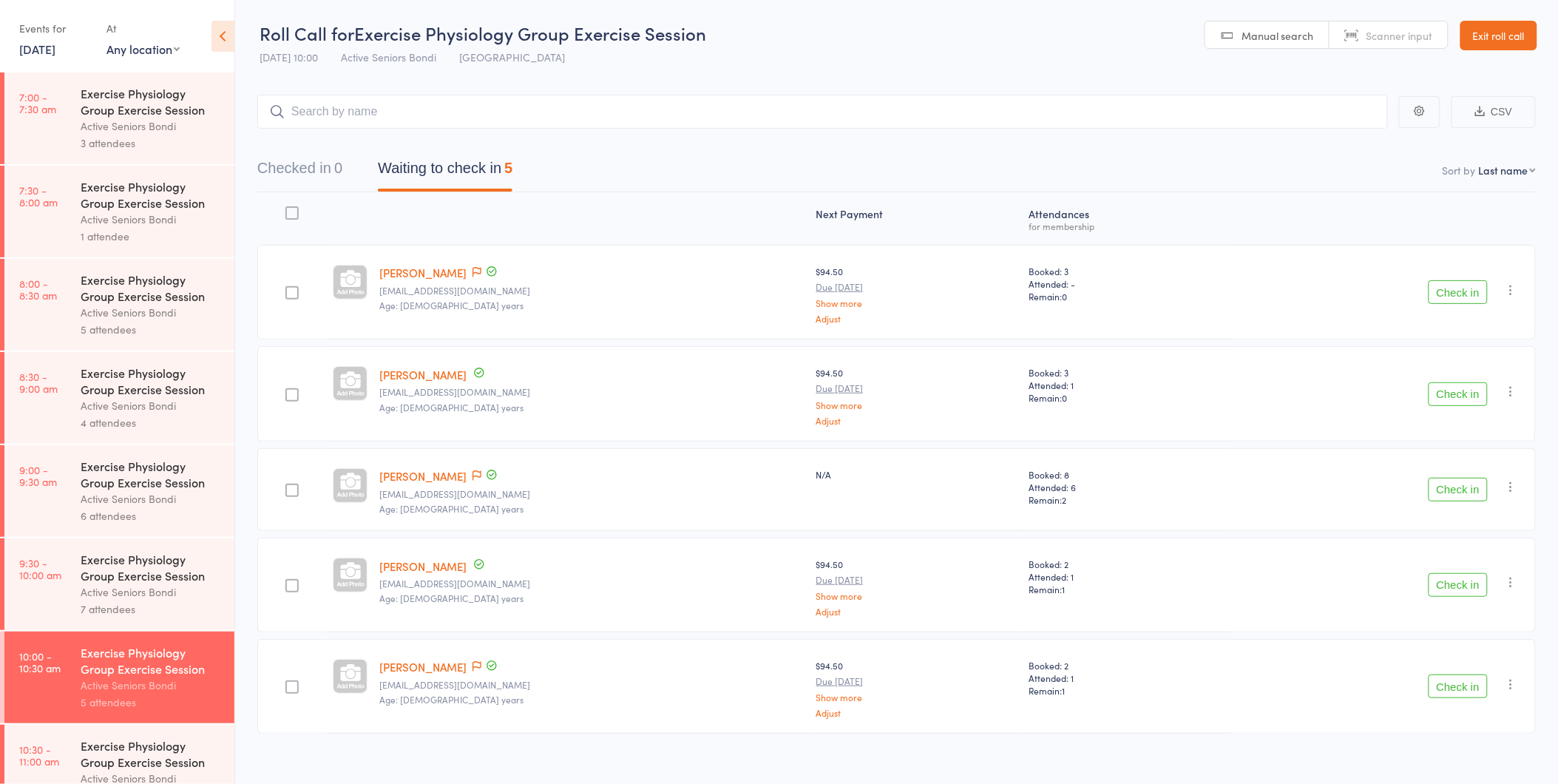
click at [36, 50] on link "16 Sep, 2025" at bounding box center [37, 49] width 36 height 17
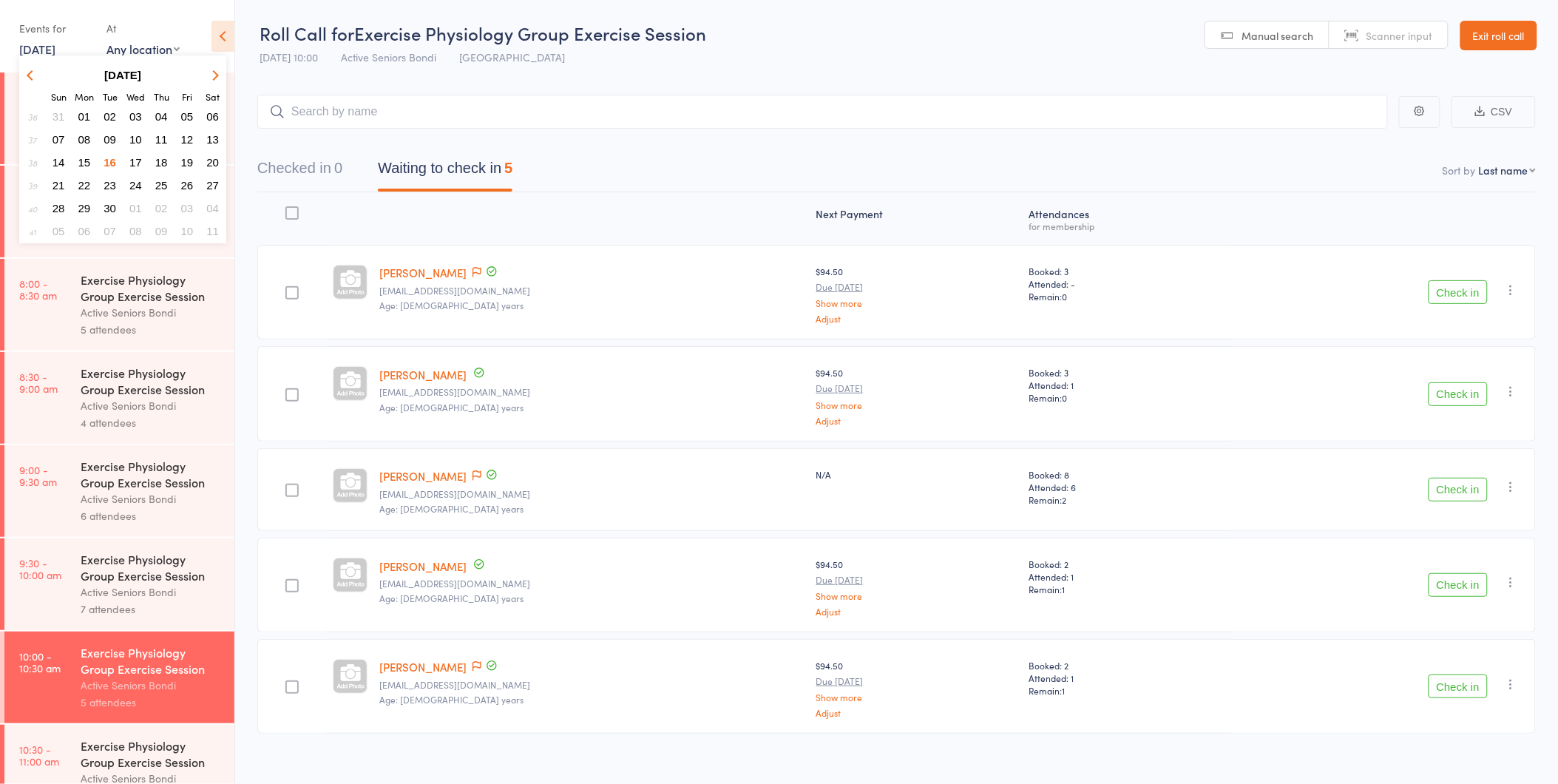
click at [83, 158] on span "15" at bounding box center [84, 162] width 13 height 13
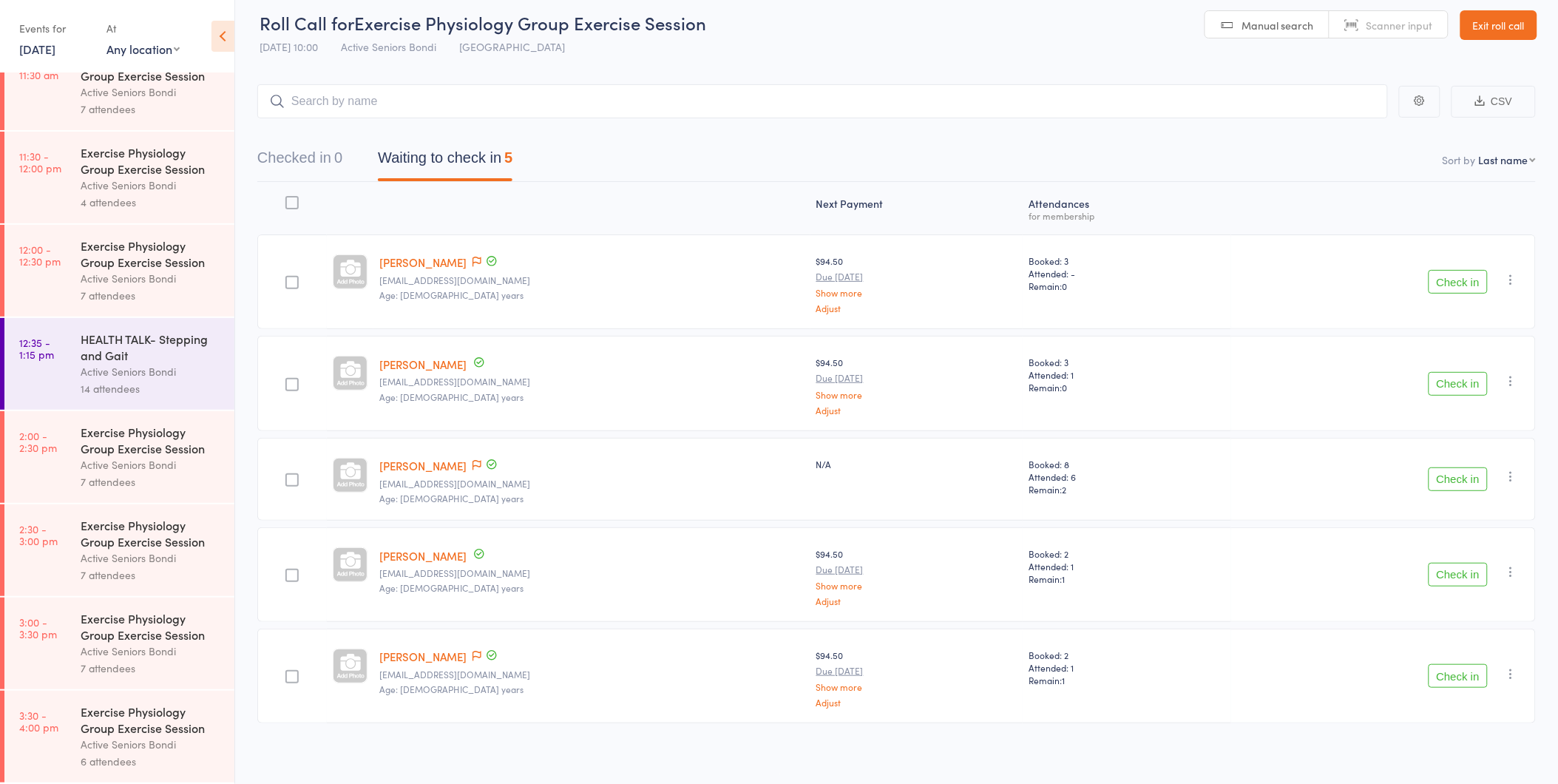
scroll to position [13, 0]
click at [71, 483] on link "2:00 - 2:30 pm Exercise Physiology Group Exercise Session Active Seniors Bondi …" at bounding box center [119, 457] width 230 height 92
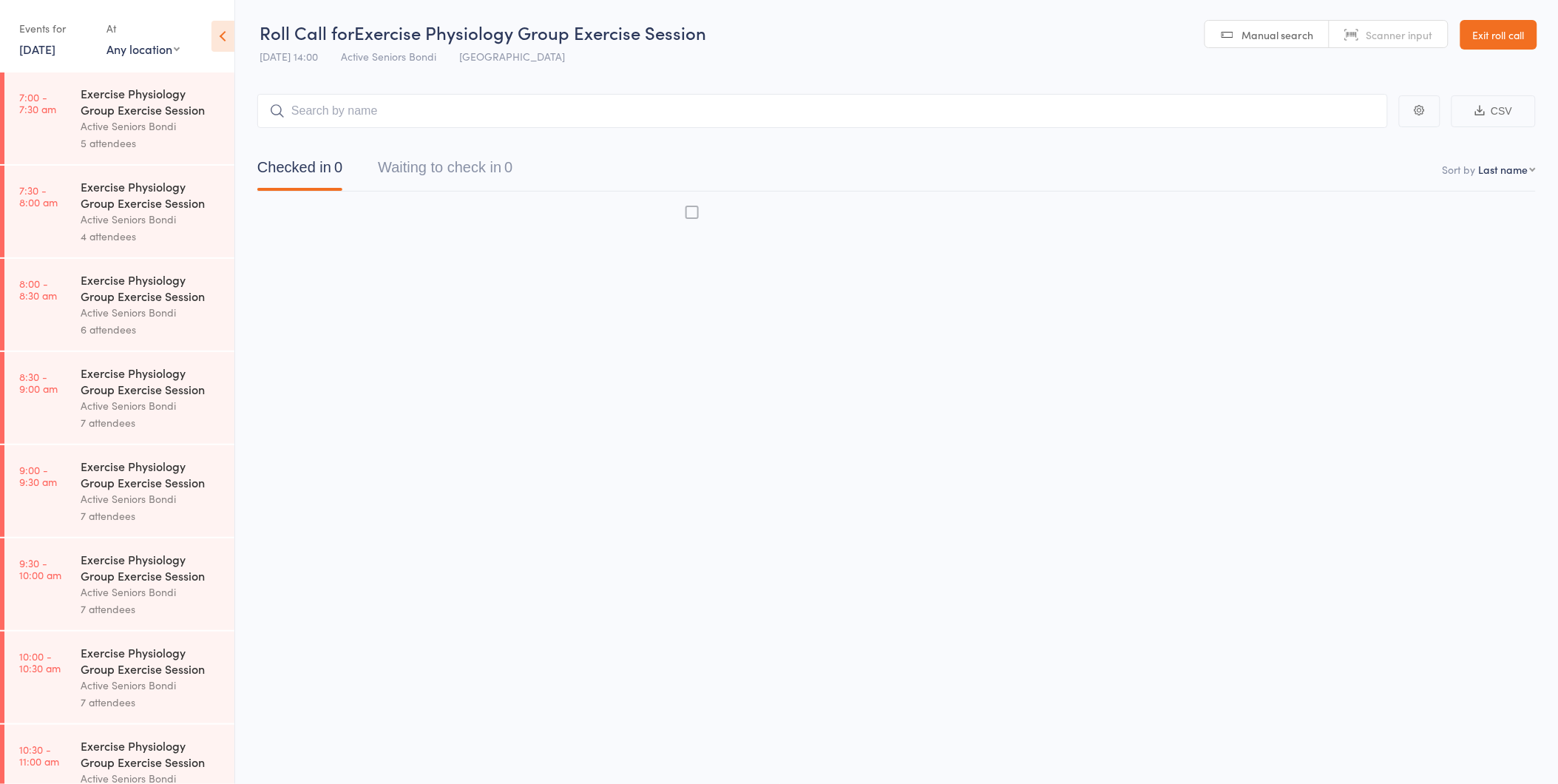
scroll to position [1, 0]
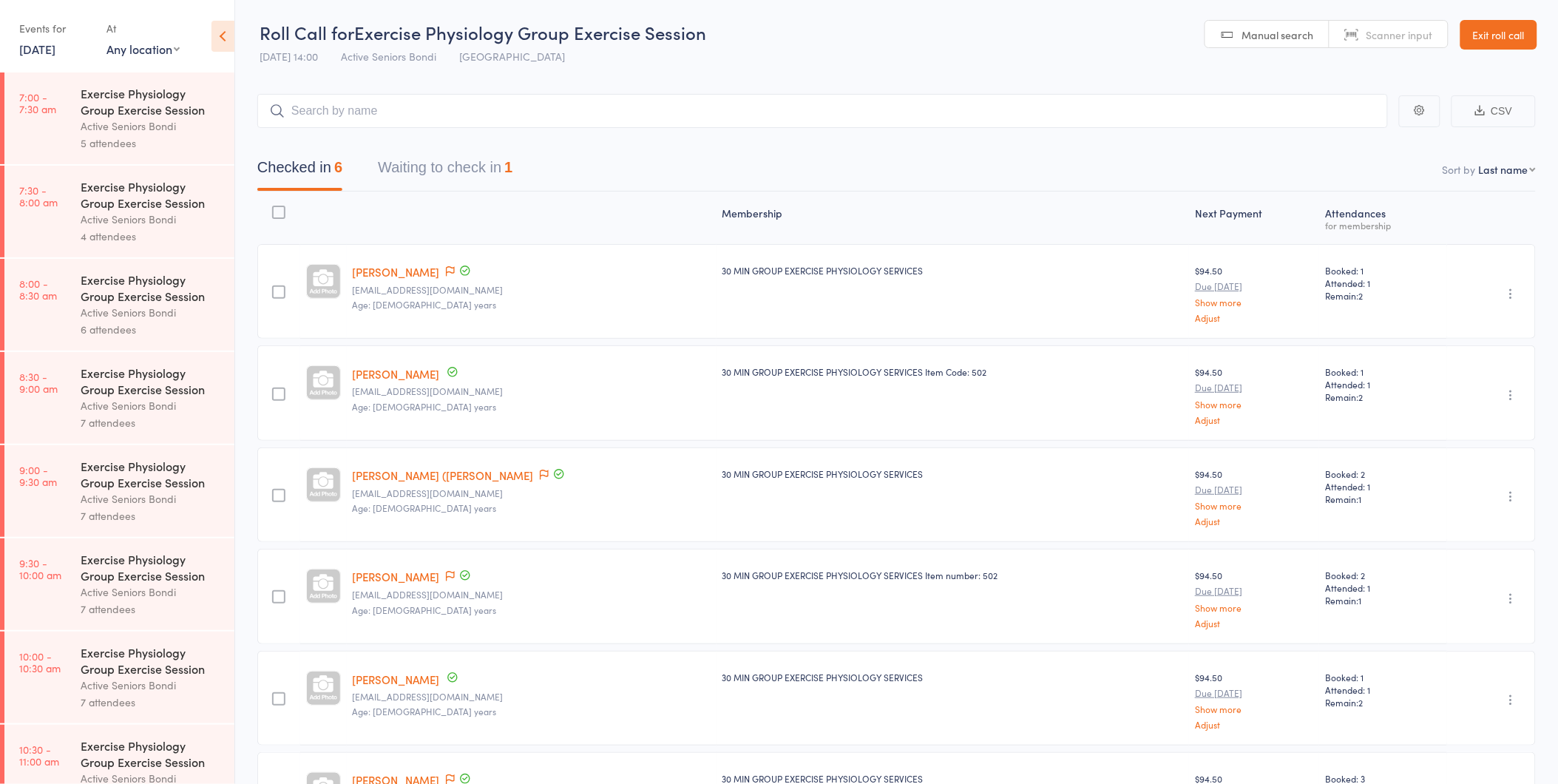
click at [478, 173] on button "Waiting to check in 1" at bounding box center [445, 171] width 134 height 39
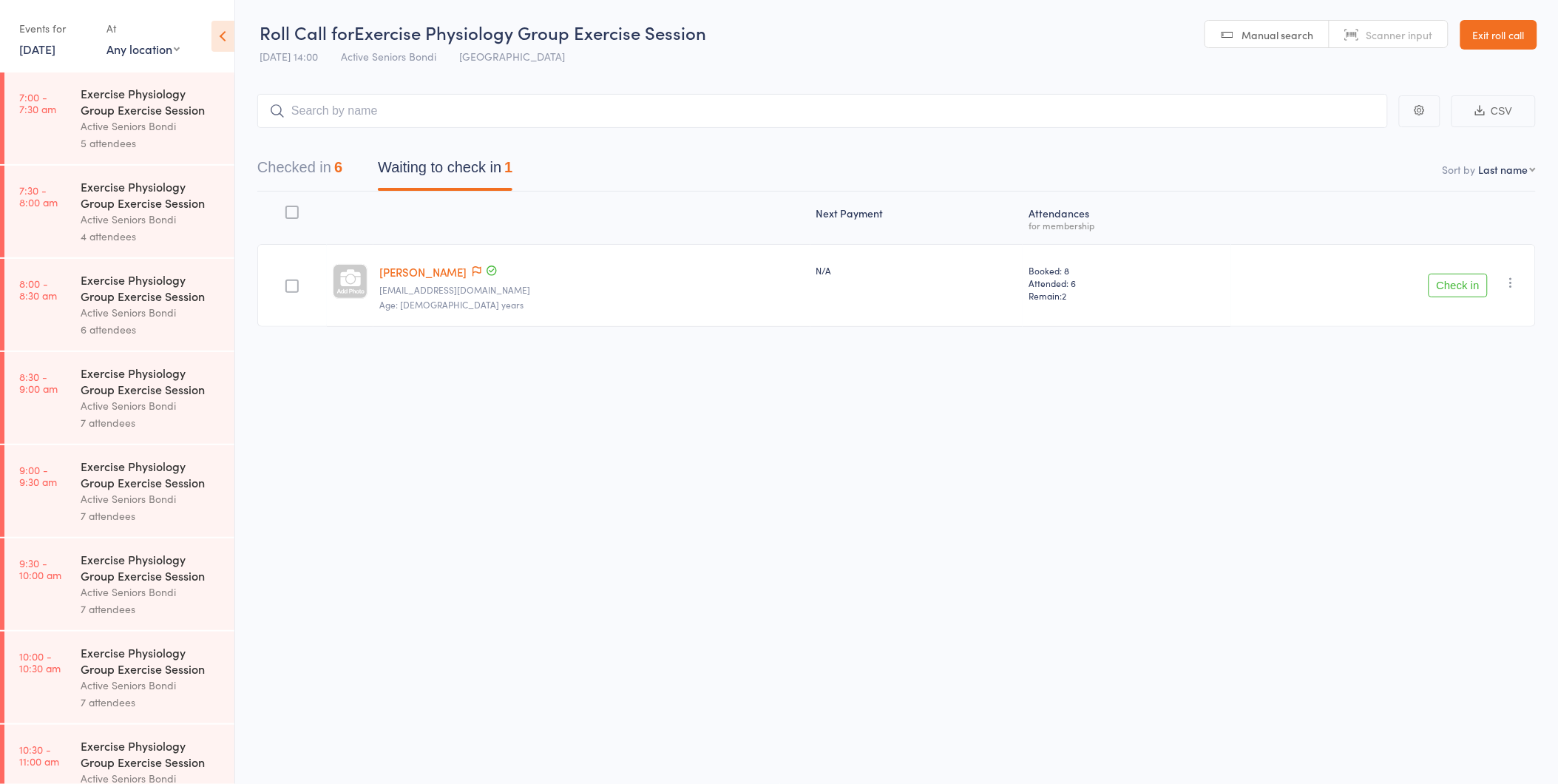
click at [1515, 284] on icon "button" at bounding box center [1512, 283] width 15 height 15
click at [1490, 415] on li "Remove" at bounding box center [1459, 411] width 122 height 20
click at [324, 170] on button "Checked in 6" at bounding box center [300, 171] width 85 height 39
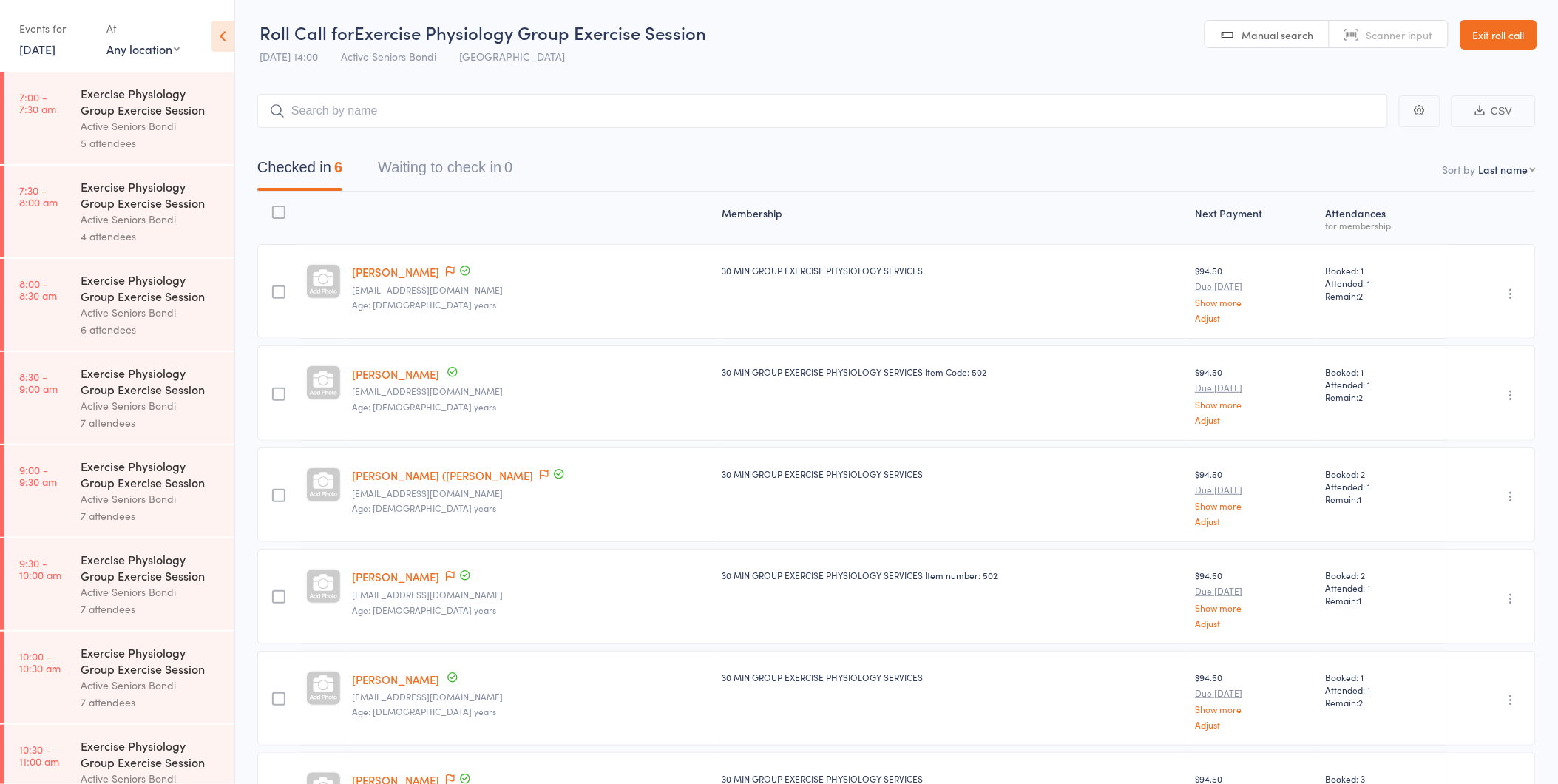
click at [456, 173] on button "Waiting to check in 0" at bounding box center [445, 171] width 134 height 39
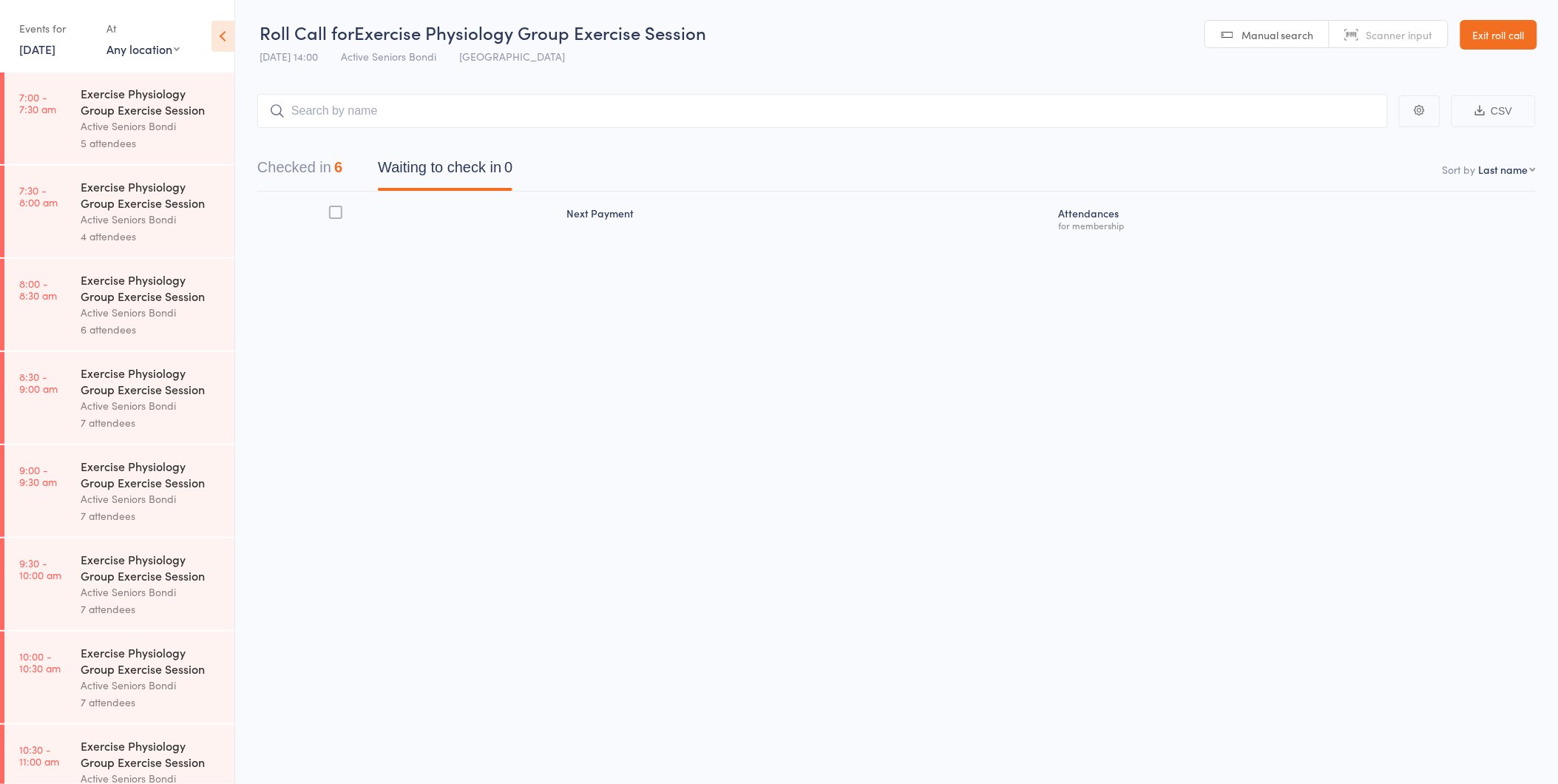
click at [456, 173] on button "Waiting to check in 0" at bounding box center [445, 171] width 134 height 39
click at [296, 181] on button "Checked in 6" at bounding box center [300, 171] width 85 height 39
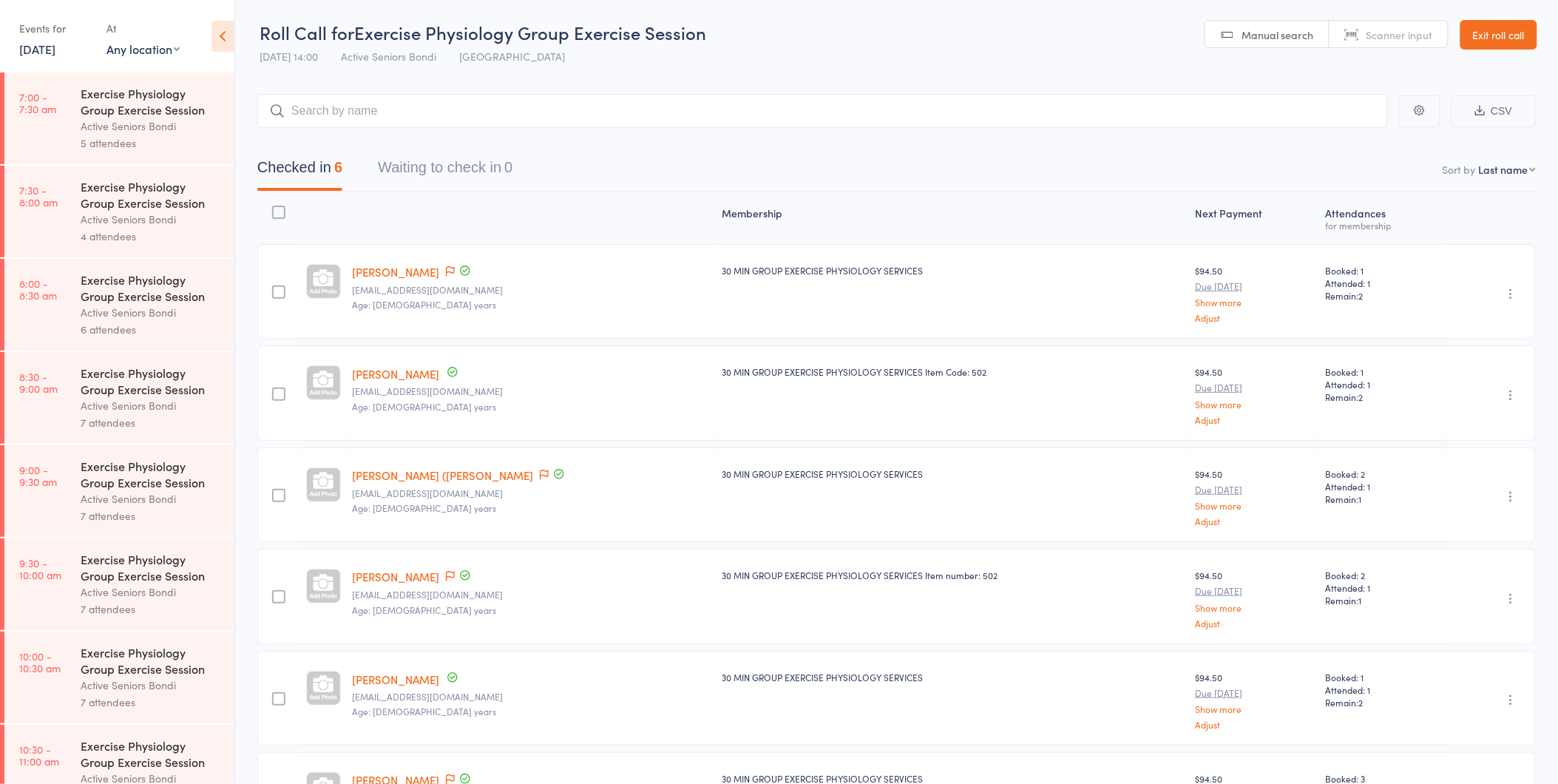
click at [508, 173] on button "Waiting to check in 0" at bounding box center [445, 171] width 134 height 39
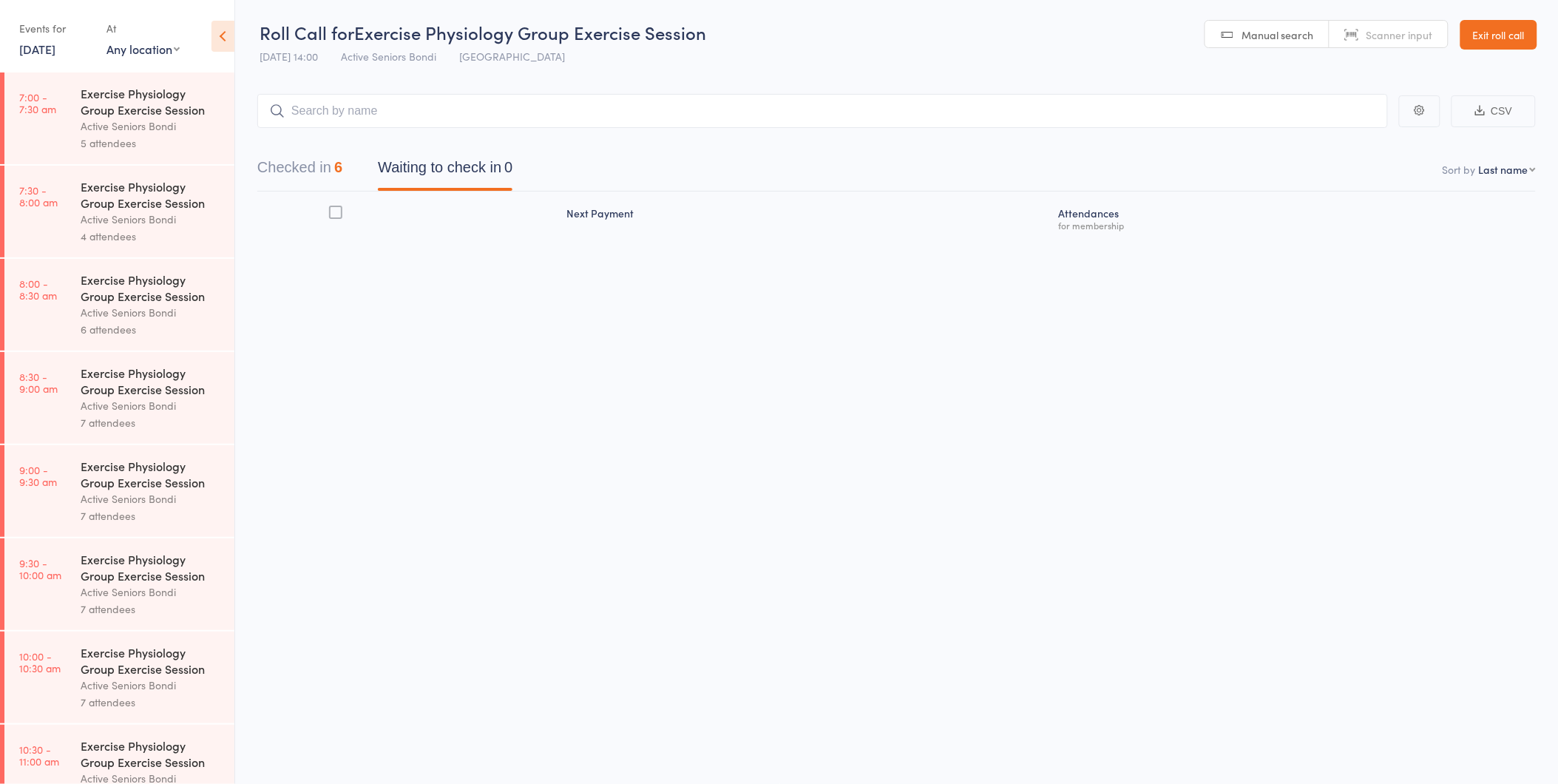
click at [1480, 26] on link "Exit roll call" at bounding box center [1499, 34] width 77 height 29
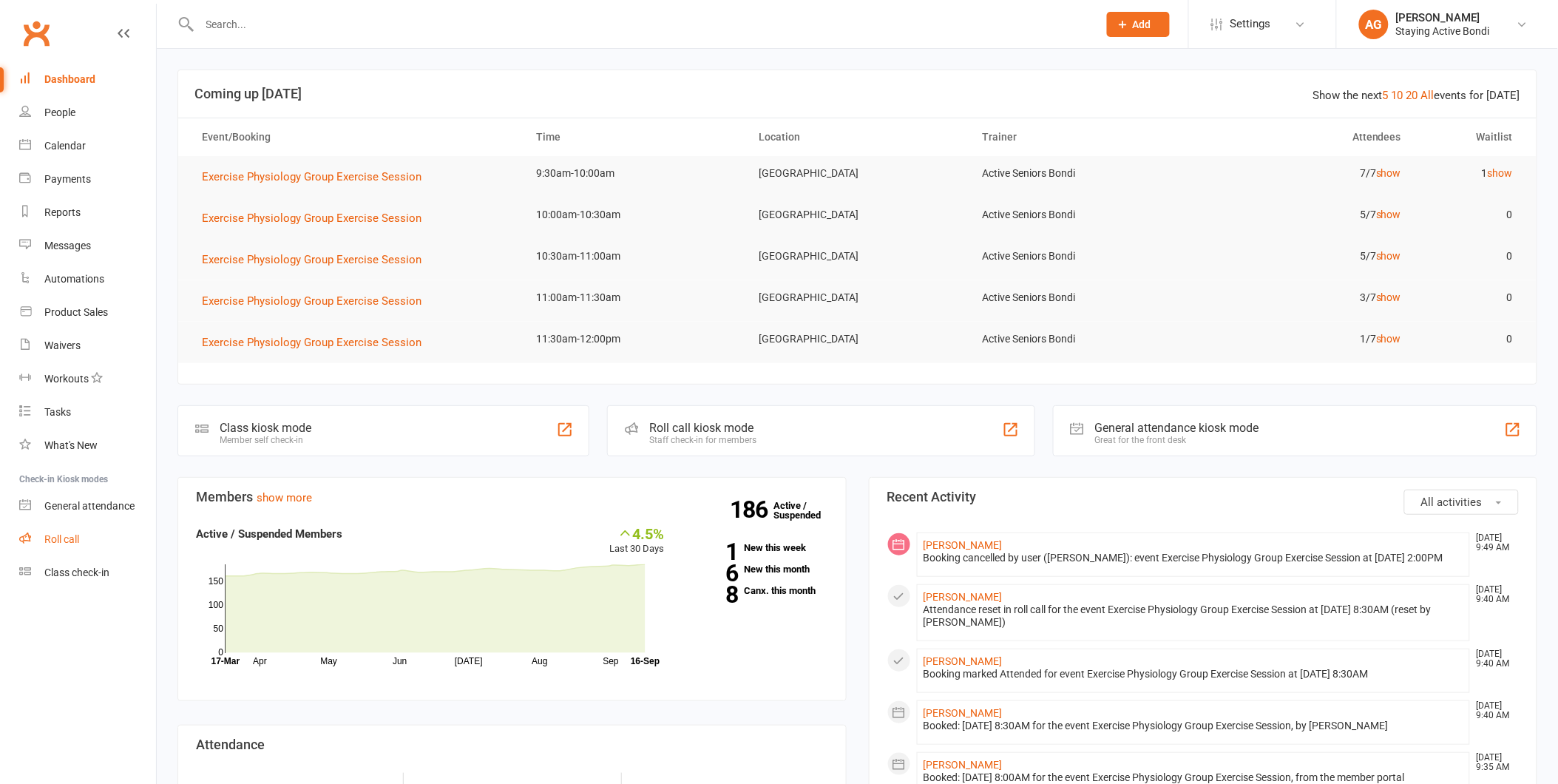
click at [53, 544] on div "Roll call" at bounding box center [62, 539] width 35 height 12
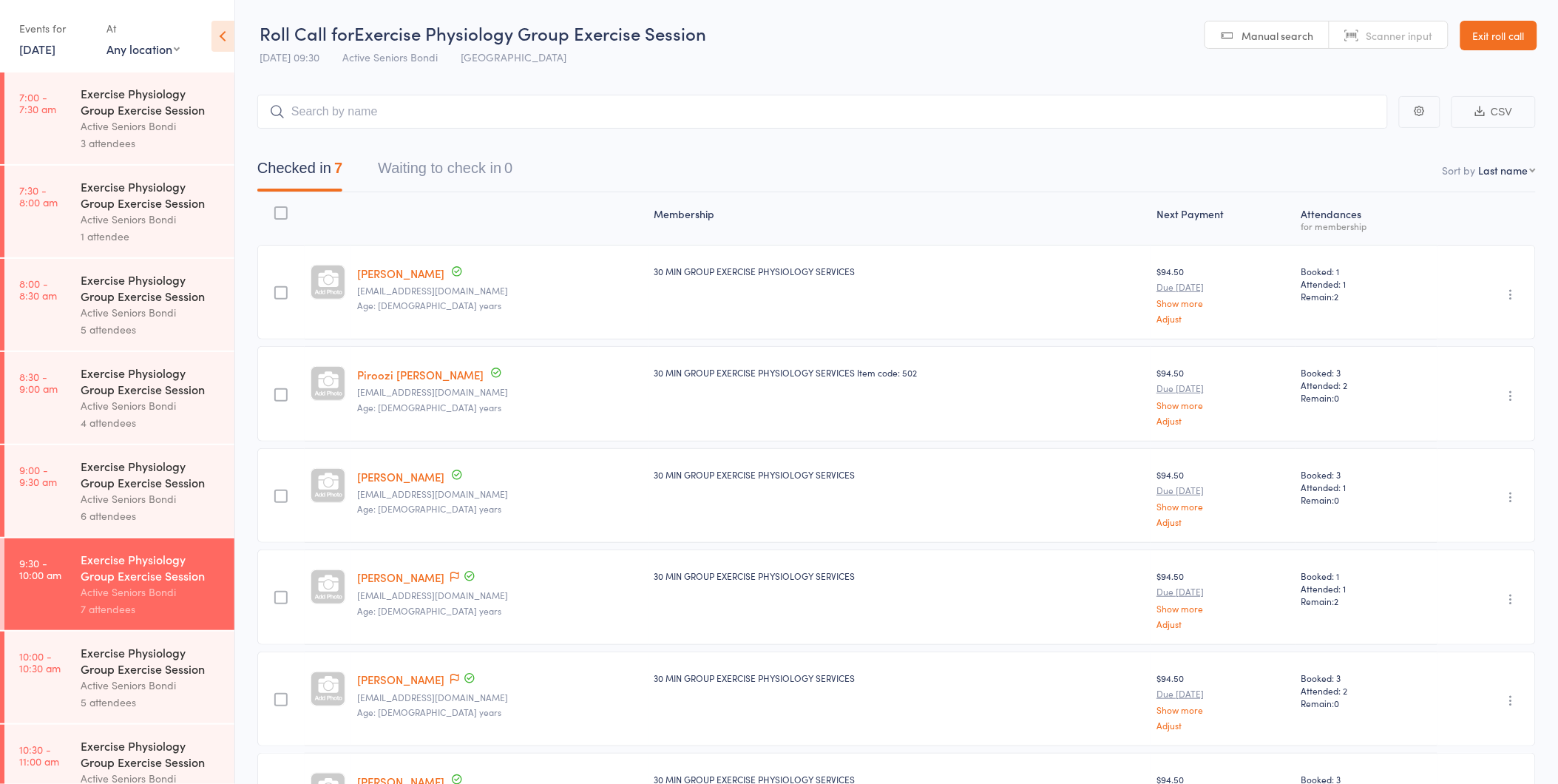
click at [20, 651] on time "10:00 - 10:30 am" at bounding box center [40, 661] width 42 height 23
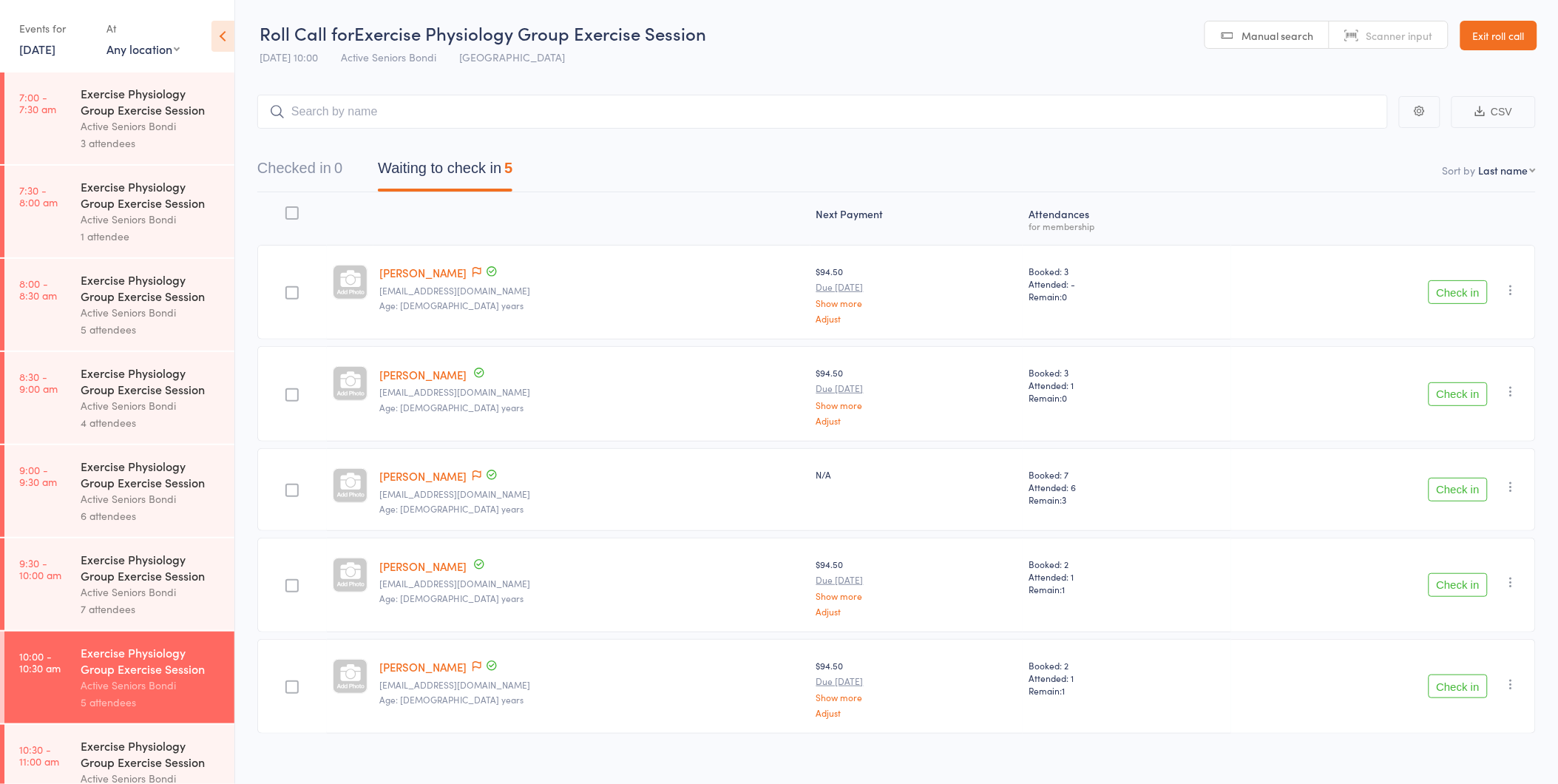
click at [1459, 488] on button "Check in" at bounding box center [1458, 490] width 59 height 23
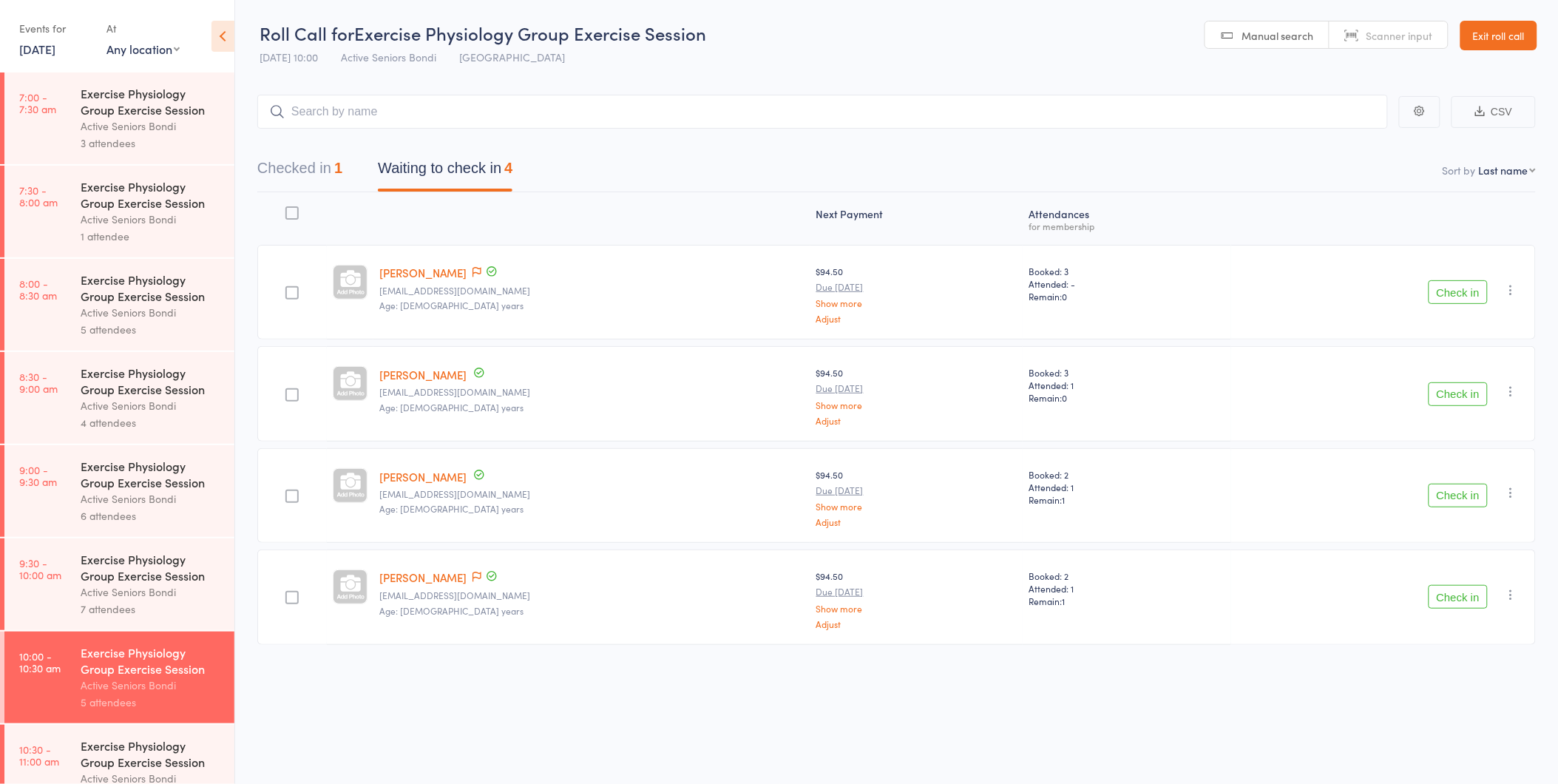
click at [1467, 282] on button "Check in" at bounding box center [1458, 292] width 59 height 23
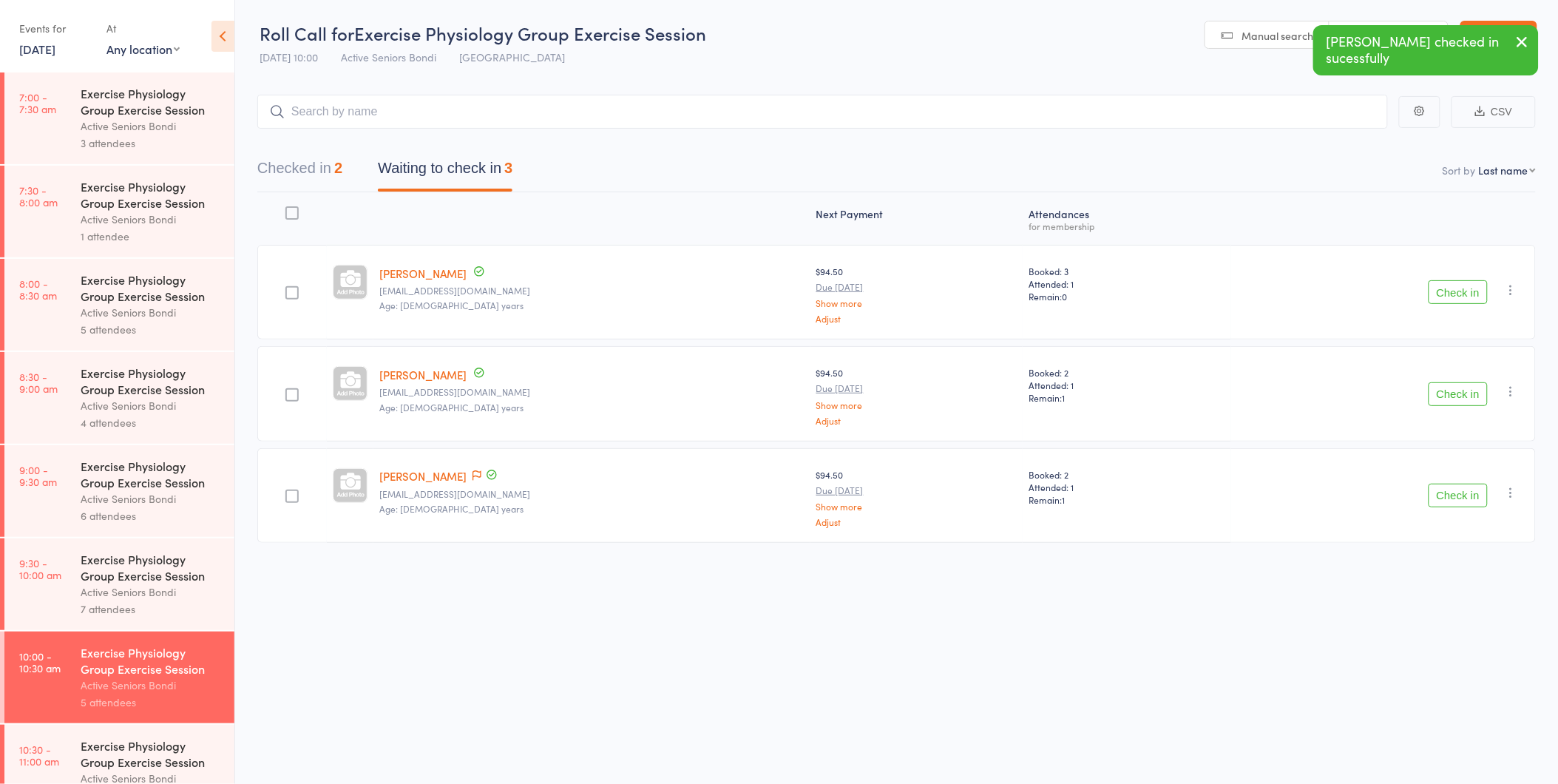
click at [1435, 382] on button "Check in" at bounding box center [1458, 394] width 59 height 23
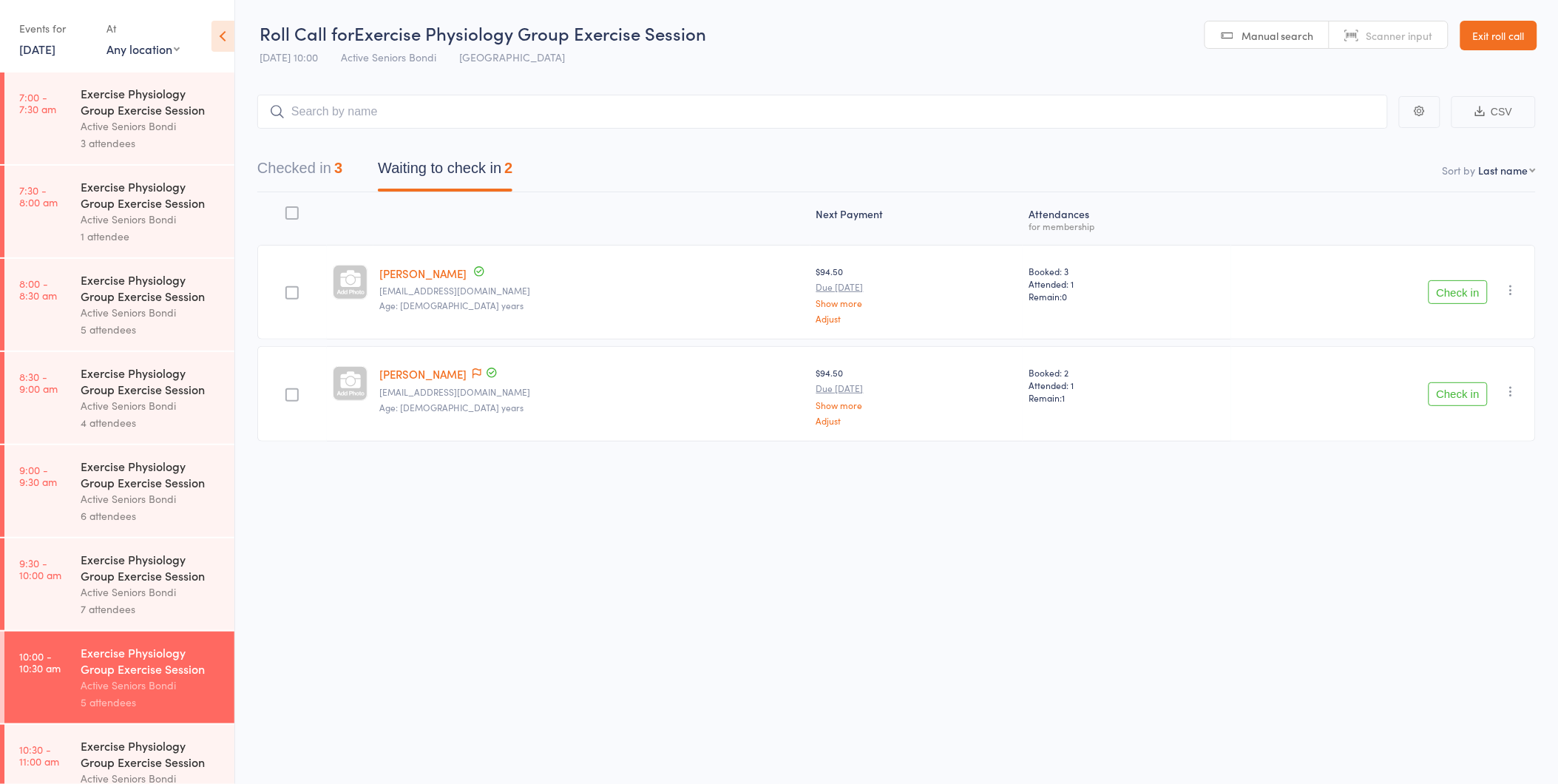
click at [1503, 35] on link "Exit roll call" at bounding box center [1499, 35] width 77 height 29
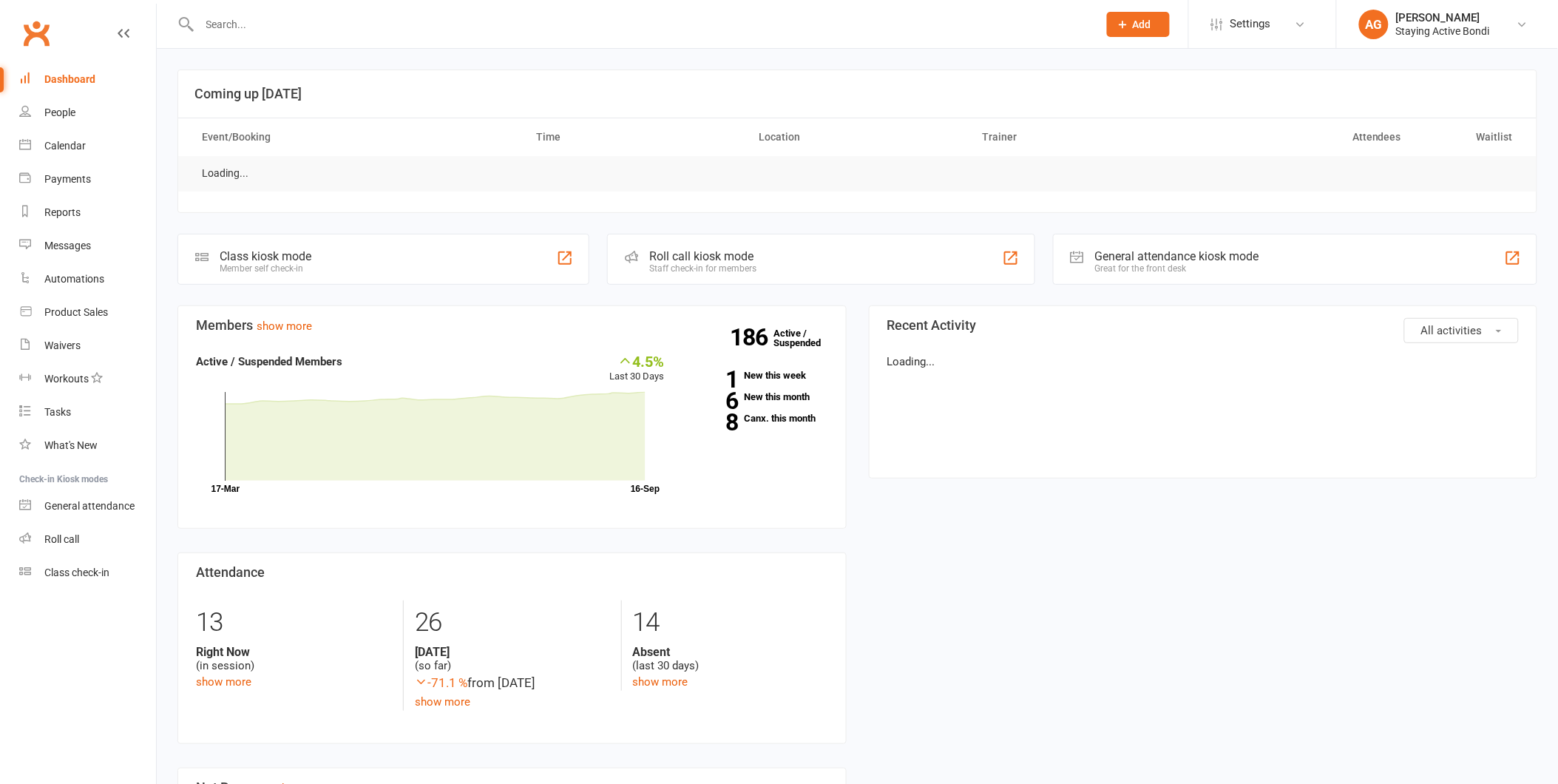
click at [259, 35] on div at bounding box center [633, 24] width 911 height 48
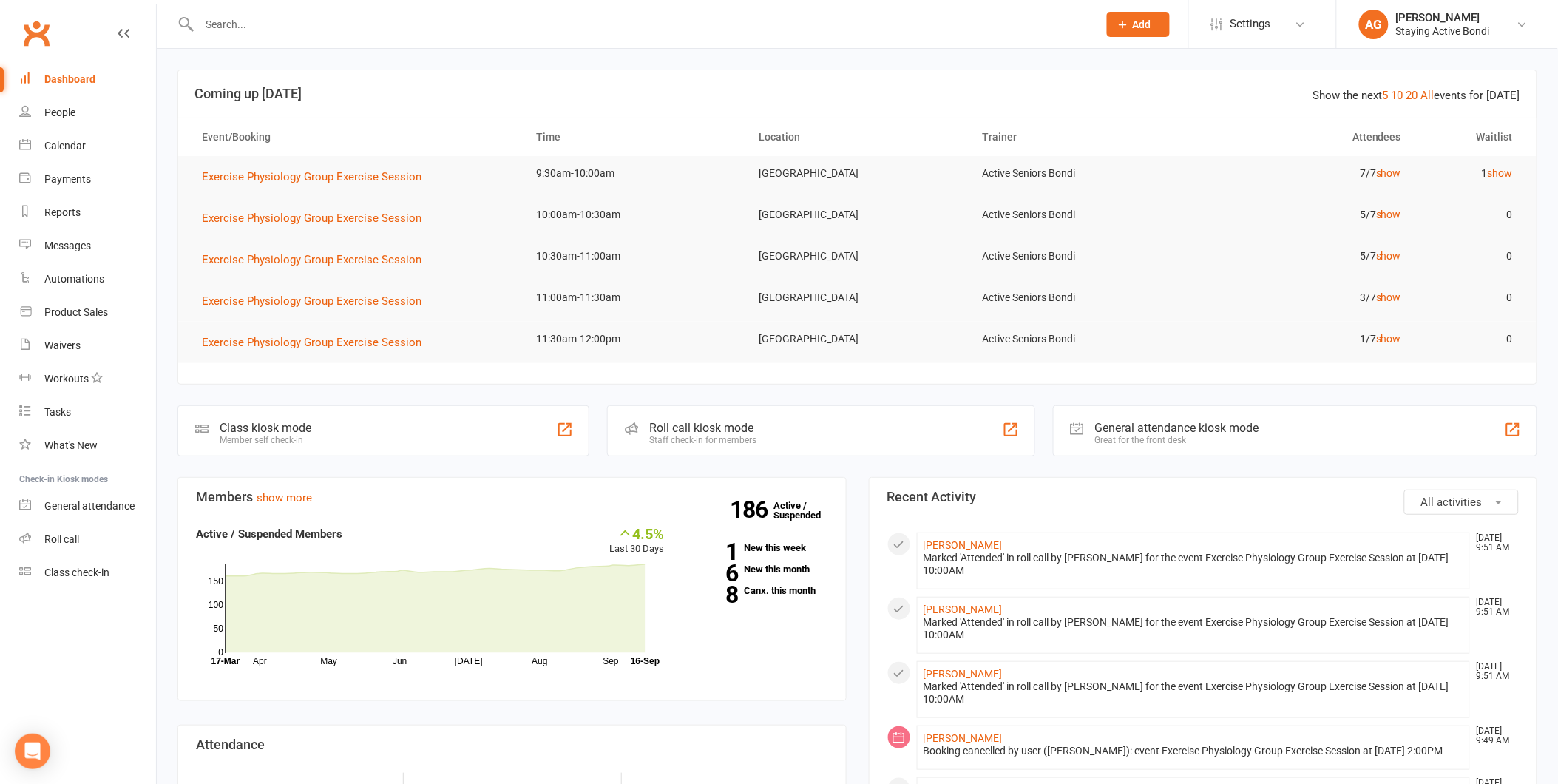
click at [246, 29] on input "text" at bounding box center [641, 24] width 892 height 21
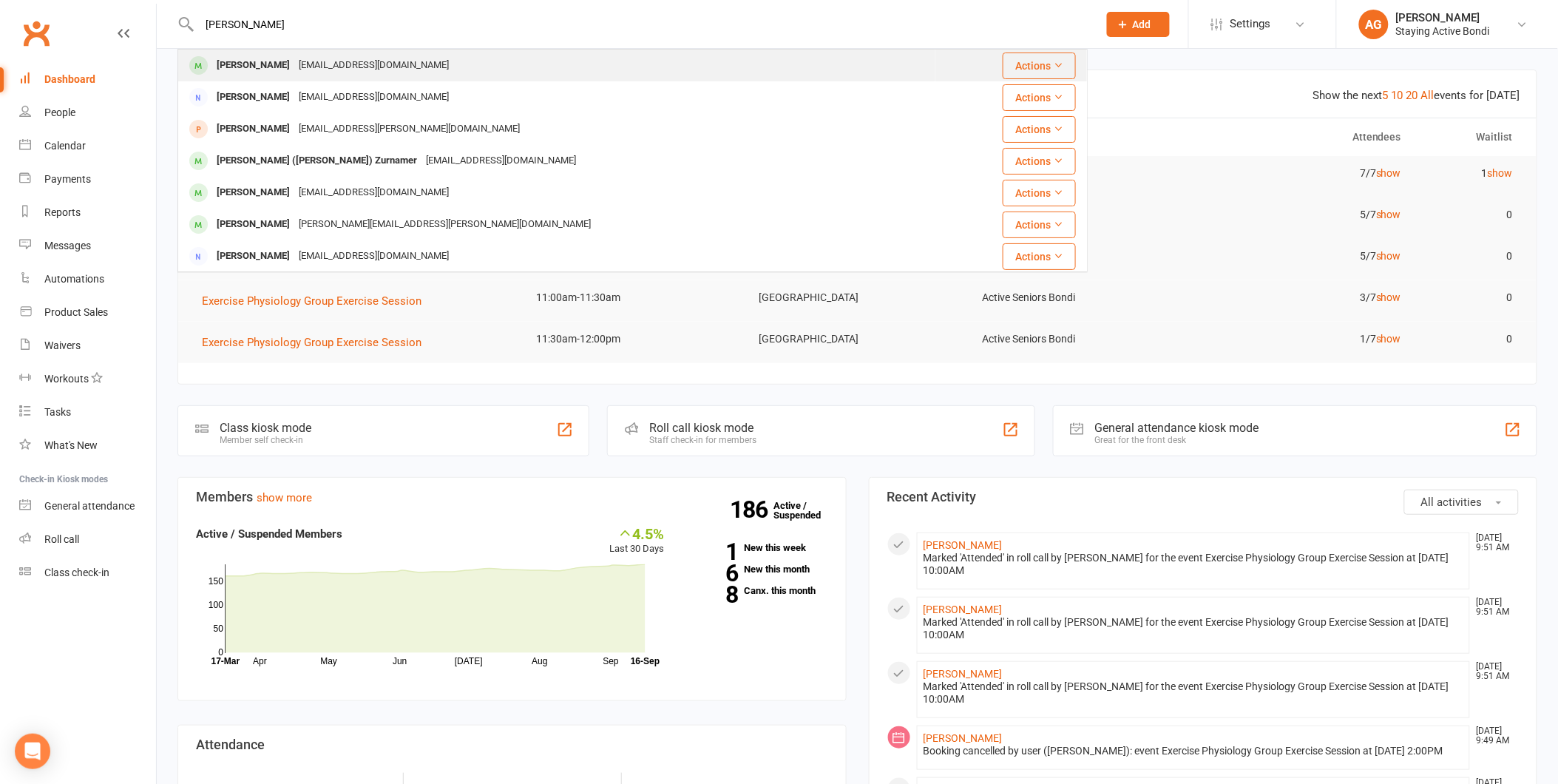
type input "[PERSON_NAME]"
click at [300, 74] on div "[EMAIL_ADDRESS][DOMAIN_NAME]" at bounding box center [374, 66] width 159 height 22
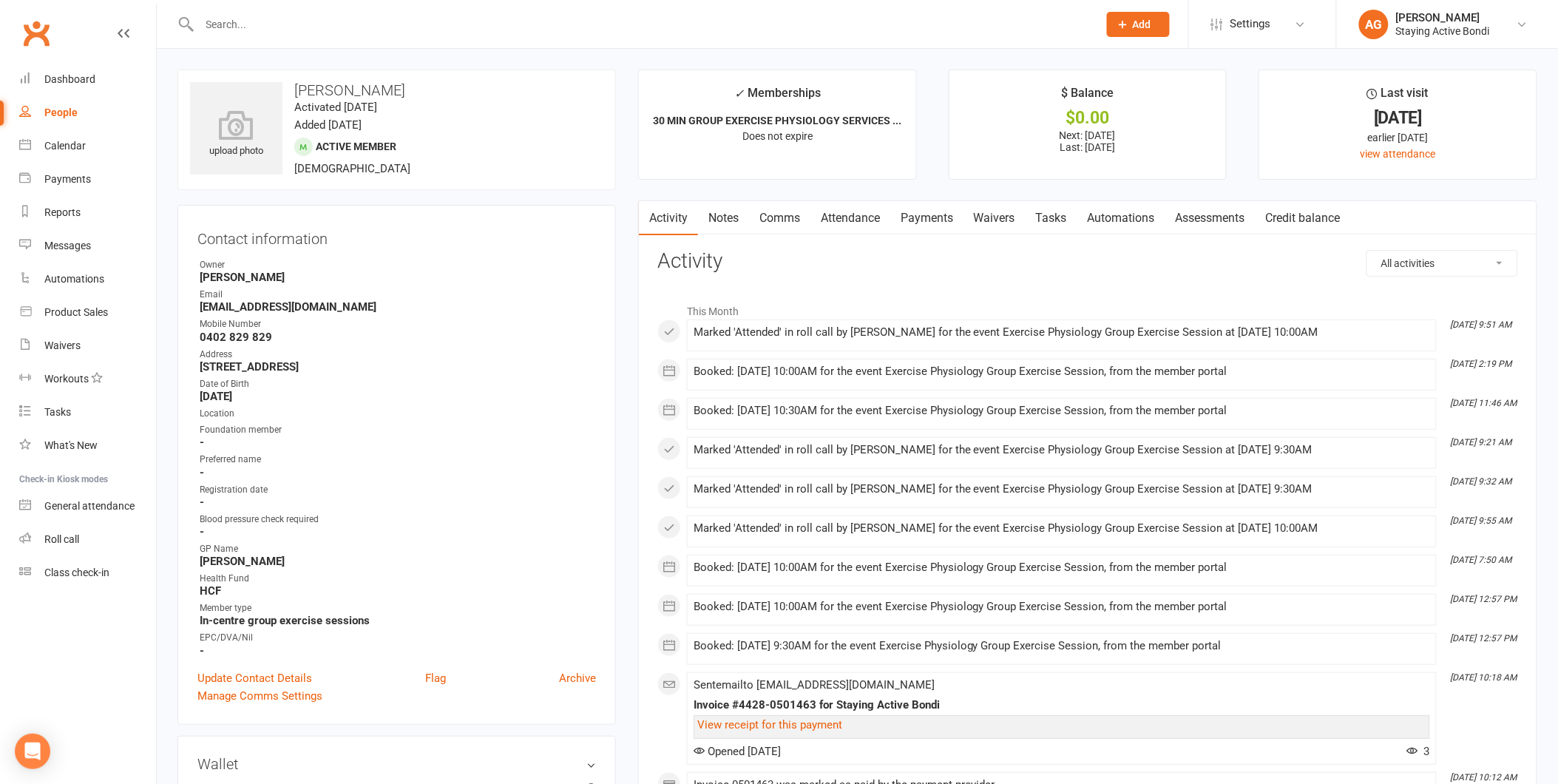
scroll to position [246, 0]
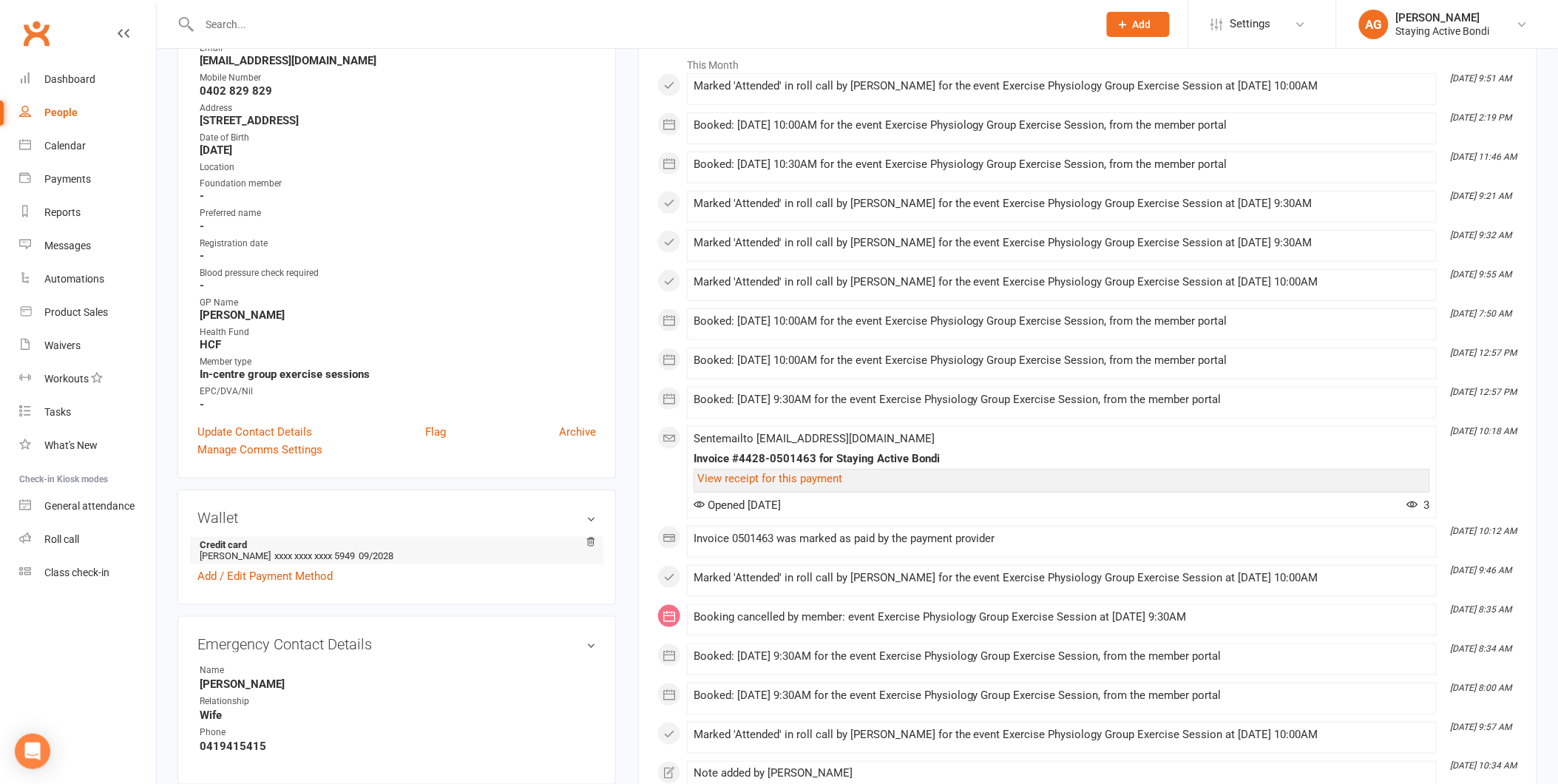
click at [202, 555] on li "Credit card [PERSON_NAME] xxxx xxxx xxxx 5949 09/2028" at bounding box center [397, 550] width 399 height 27
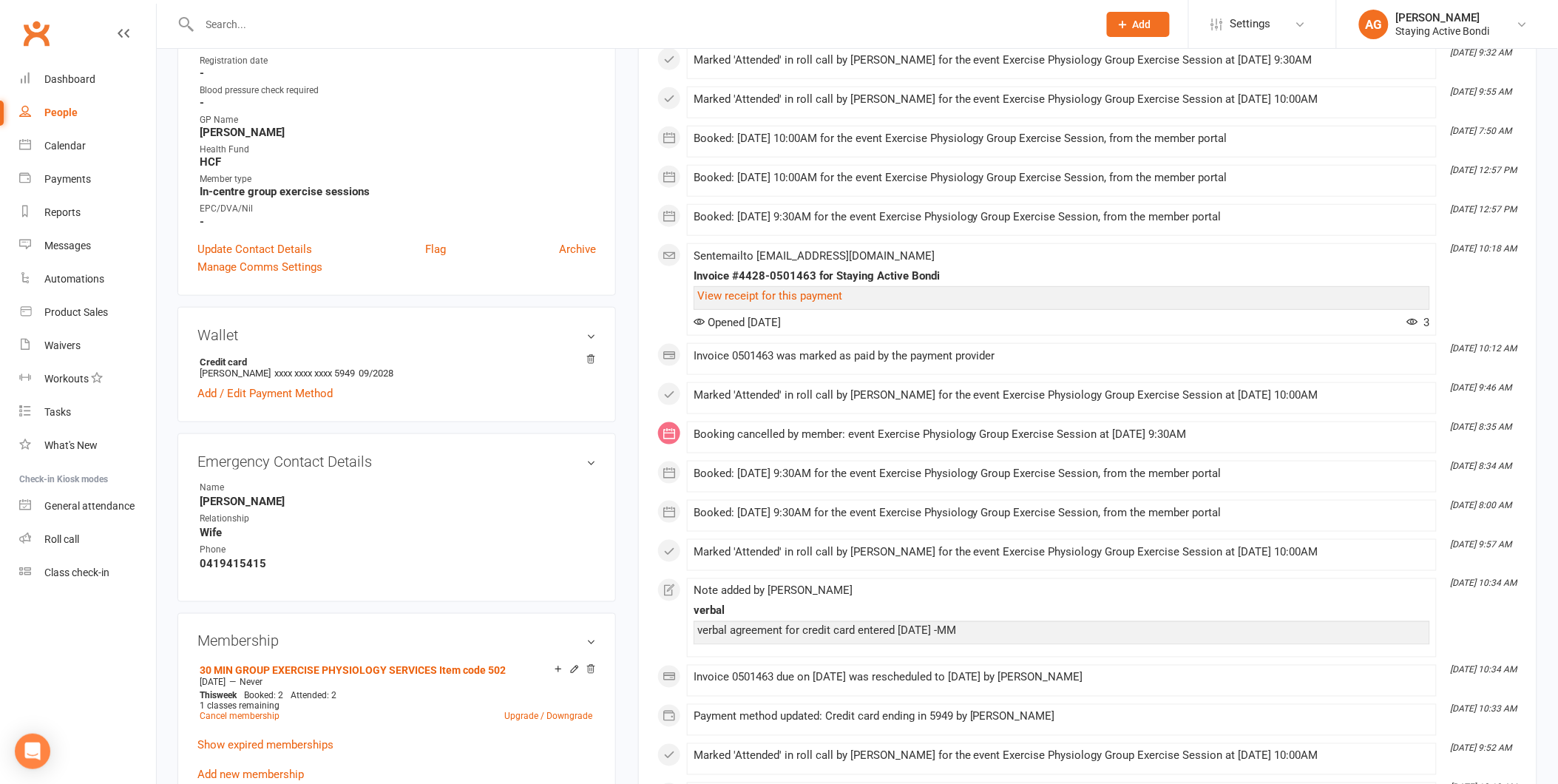
scroll to position [410, 0]
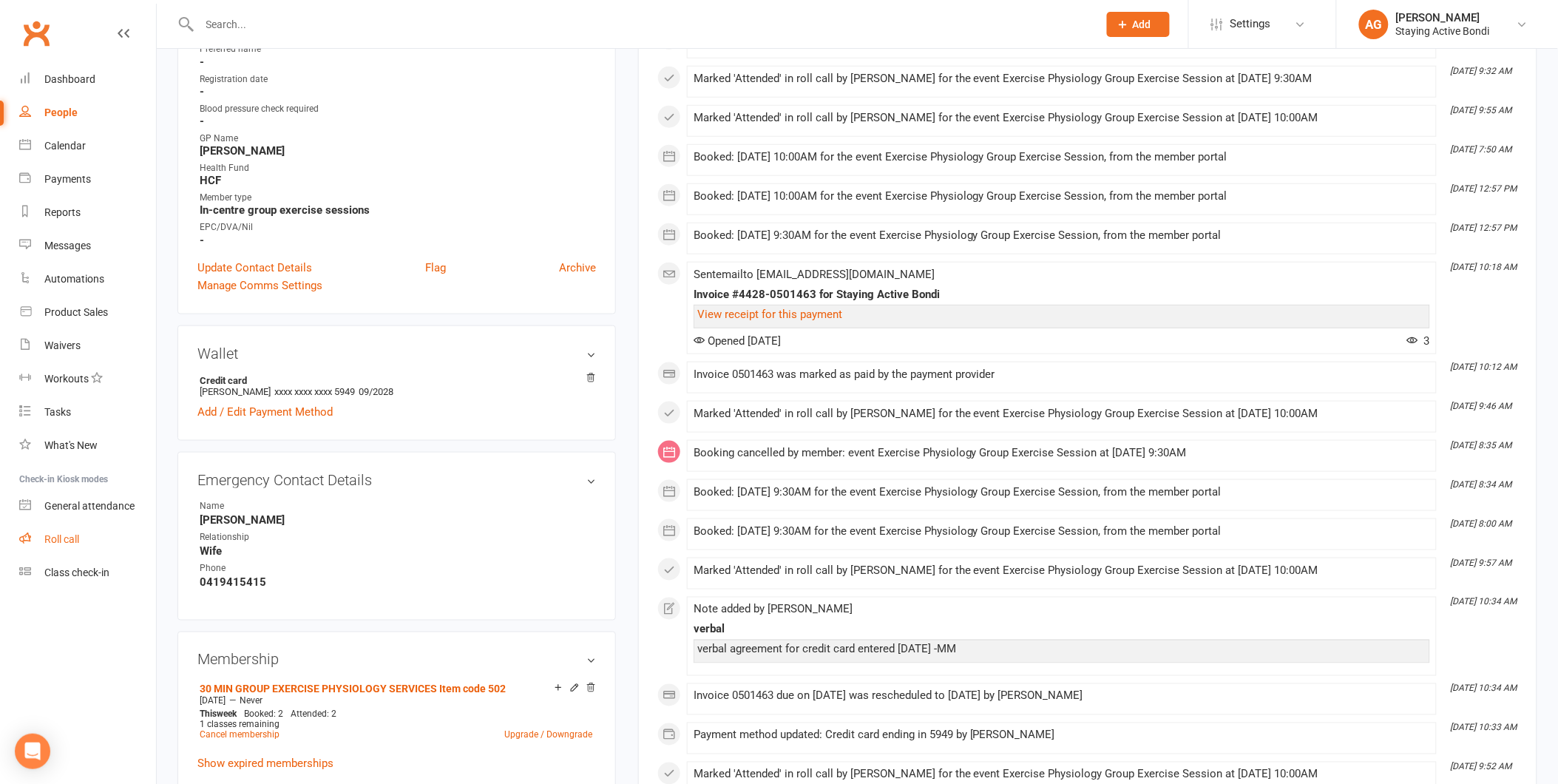
click at [73, 540] on div "Roll call" at bounding box center [62, 539] width 35 height 12
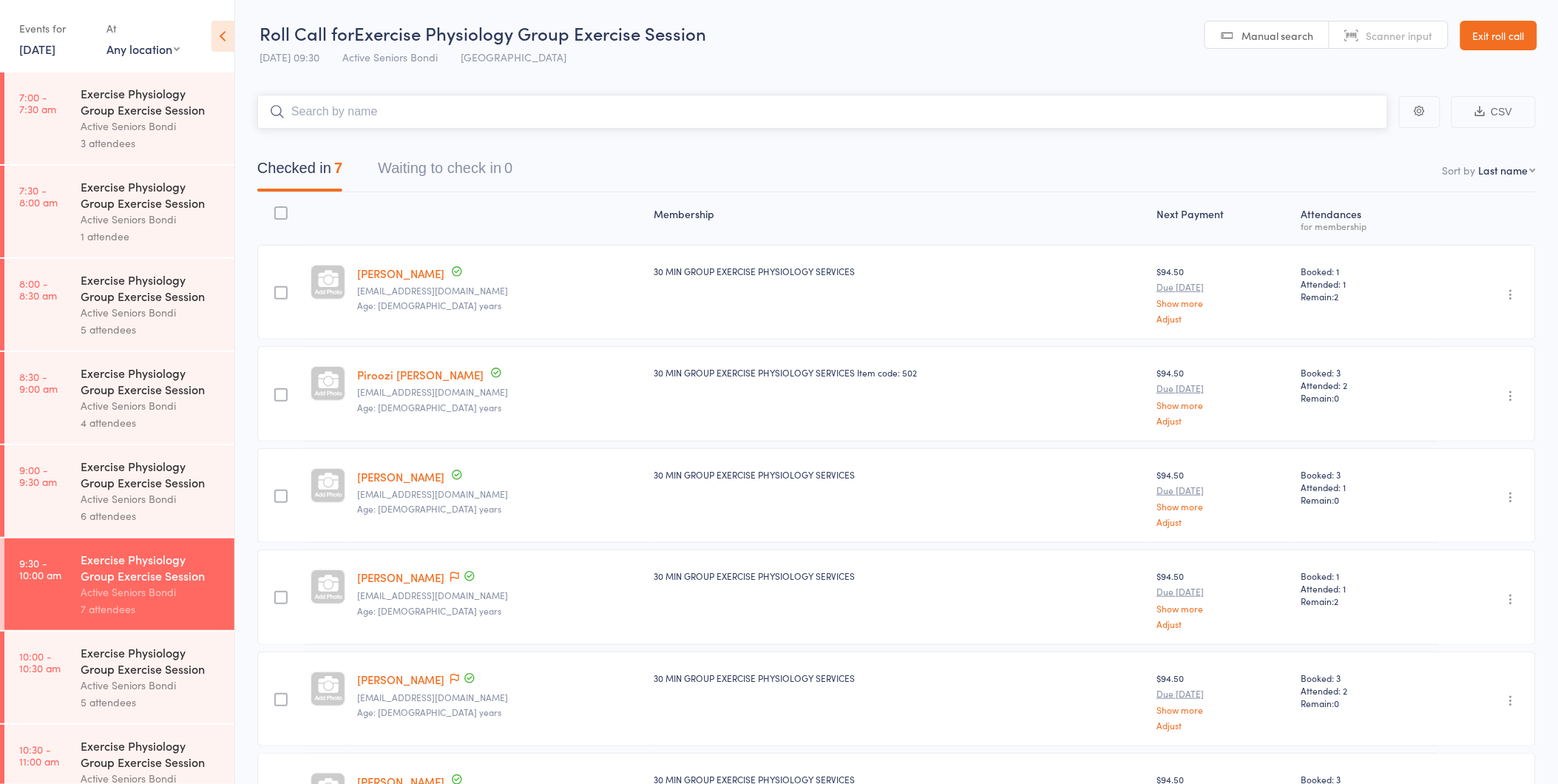
scroll to position [229, 0]
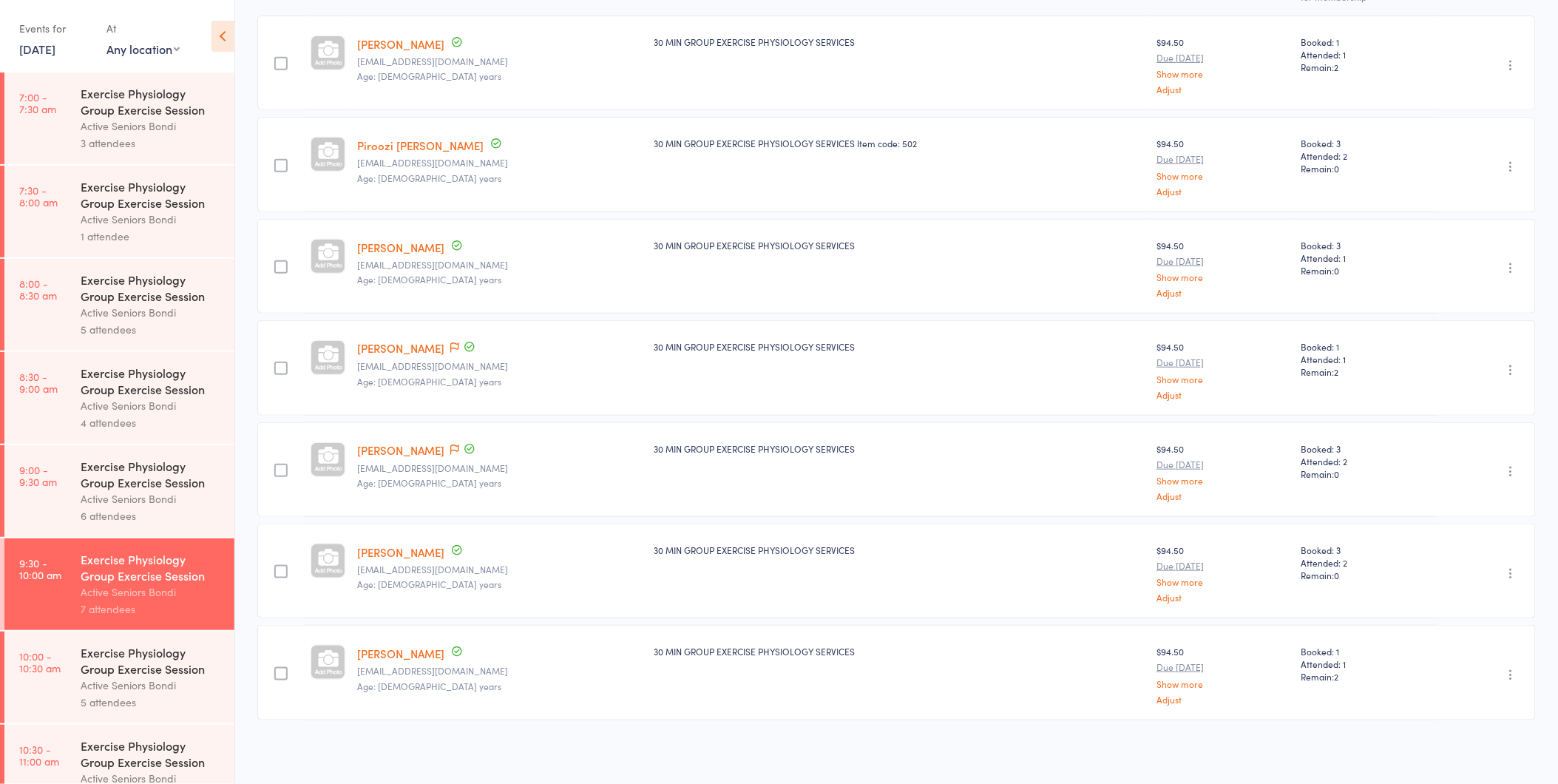
click at [116, 676] on div "Exercise Physiology Group Exercise Session" at bounding box center [151, 660] width 141 height 33
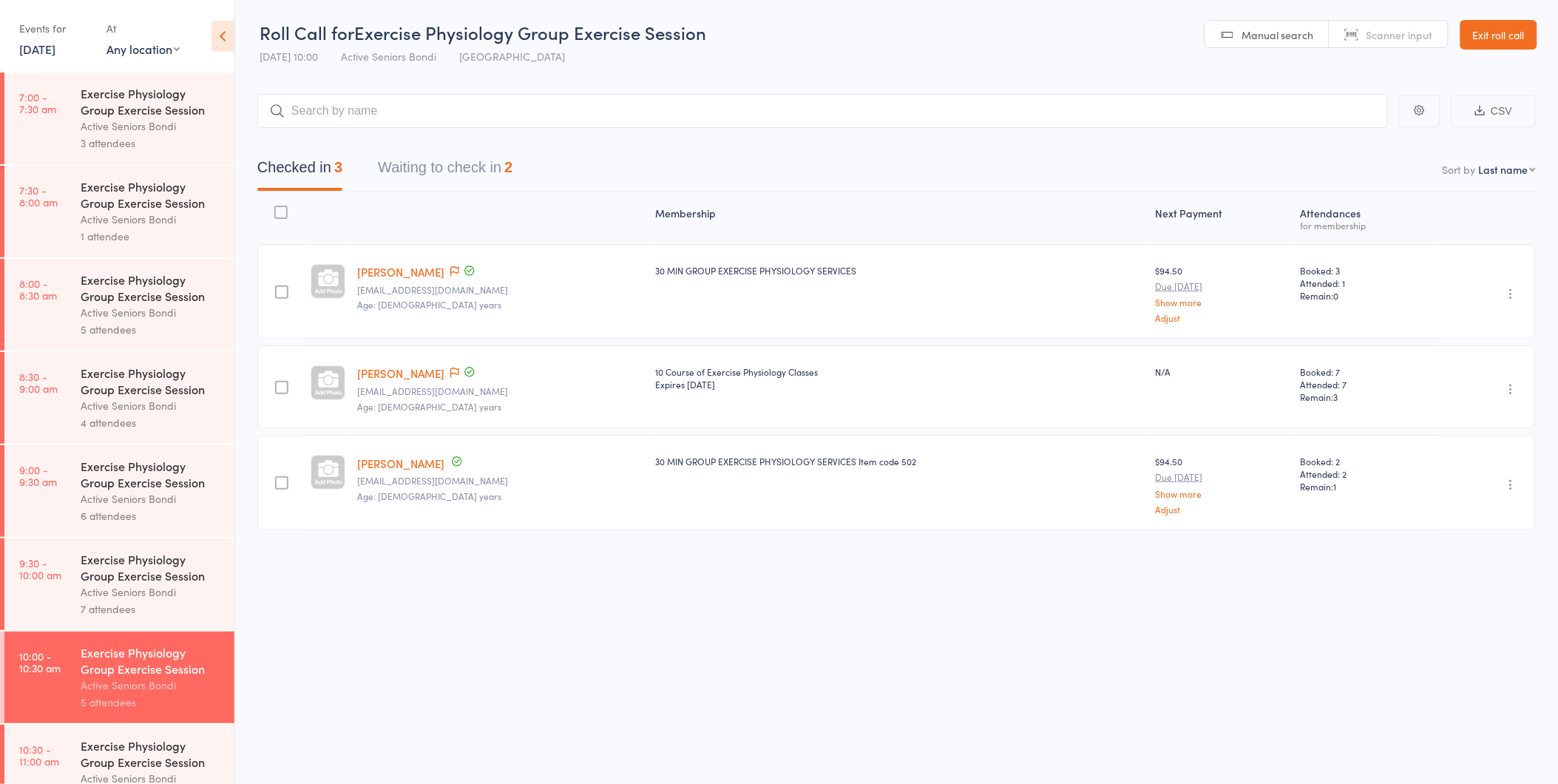
click at [465, 179] on button "Waiting to check in 2" at bounding box center [445, 171] width 134 height 39
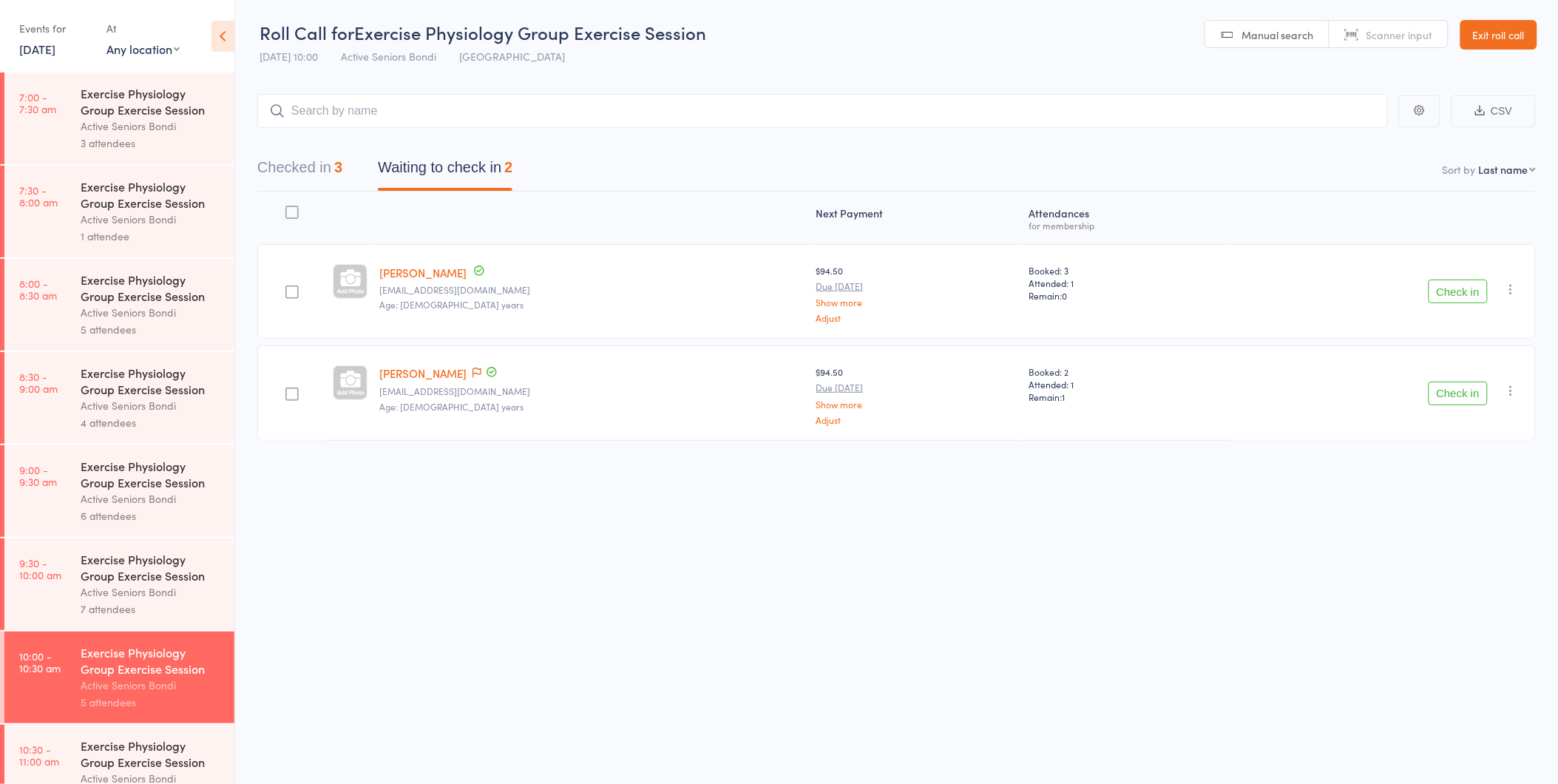
click at [1444, 289] on button "Check in" at bounding box center [1458, 291] width 59 height 23
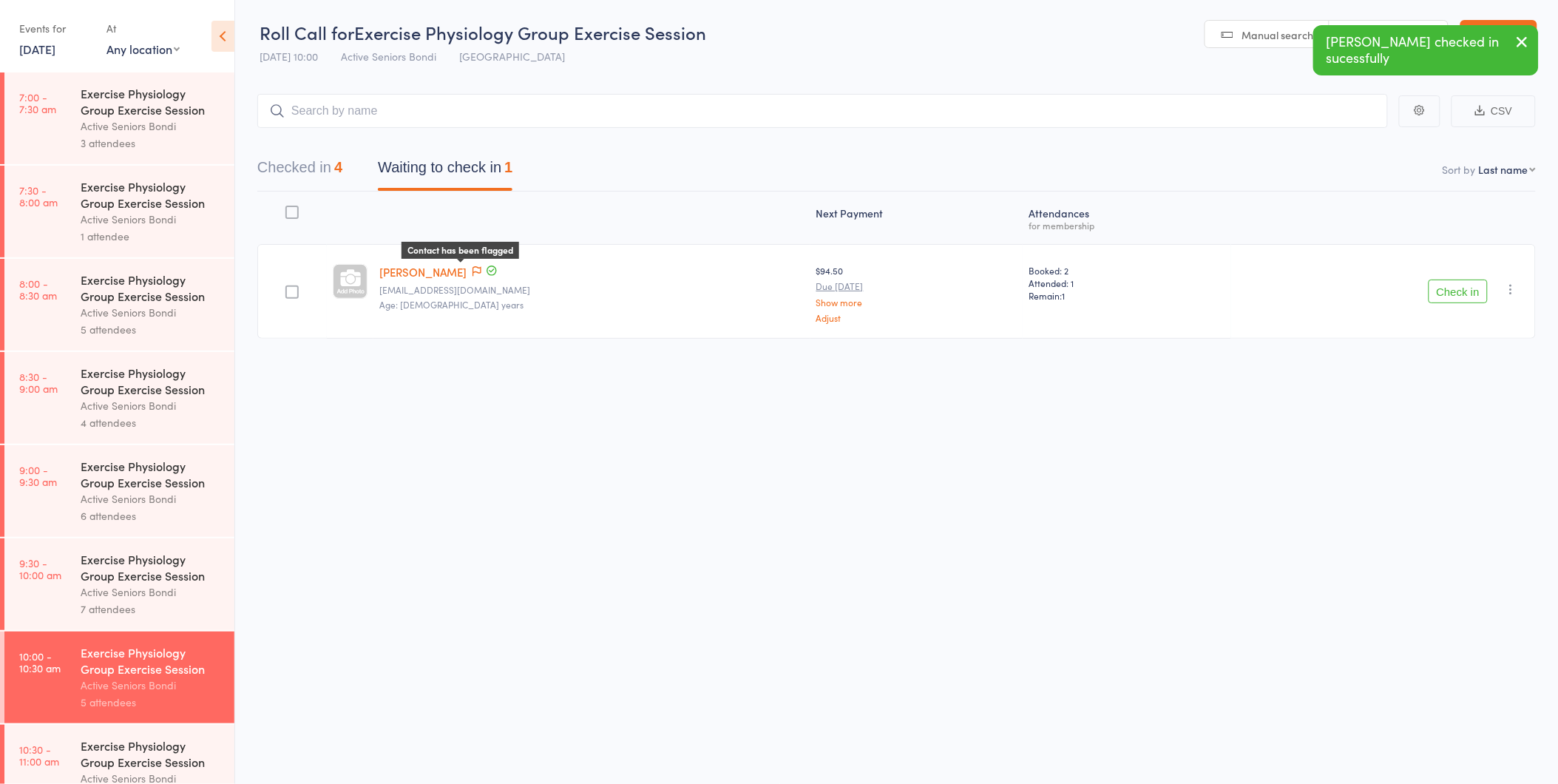
click at [473, 271] on icon at bounding box center [477, 271] width 9 height 10
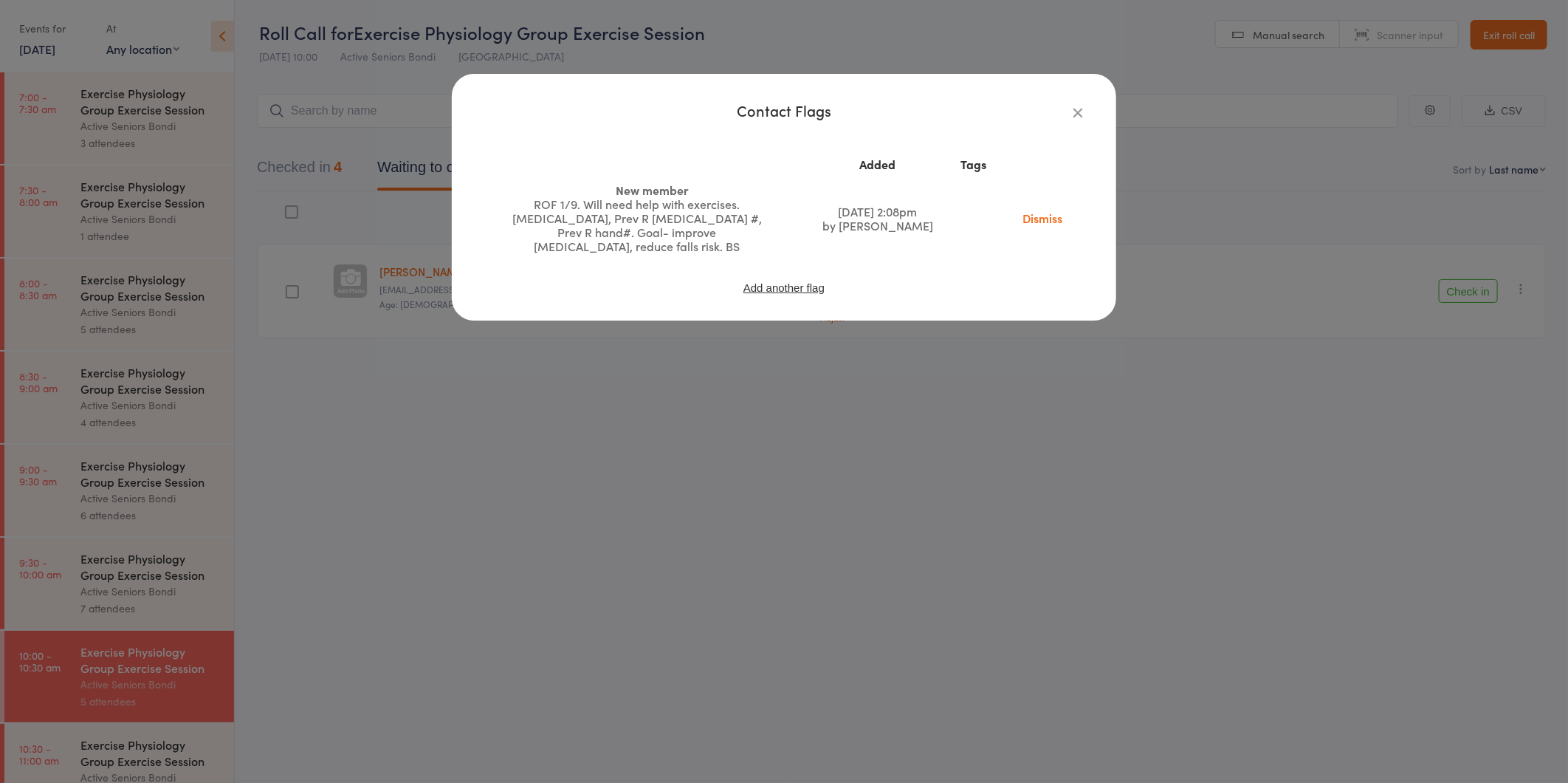
click at [482, 355] on div "Contact Flags Added Tags New member ROF 1/9. Will need help with exercises. Ost…" at bounding box center [784, 392] width 1568 height 783
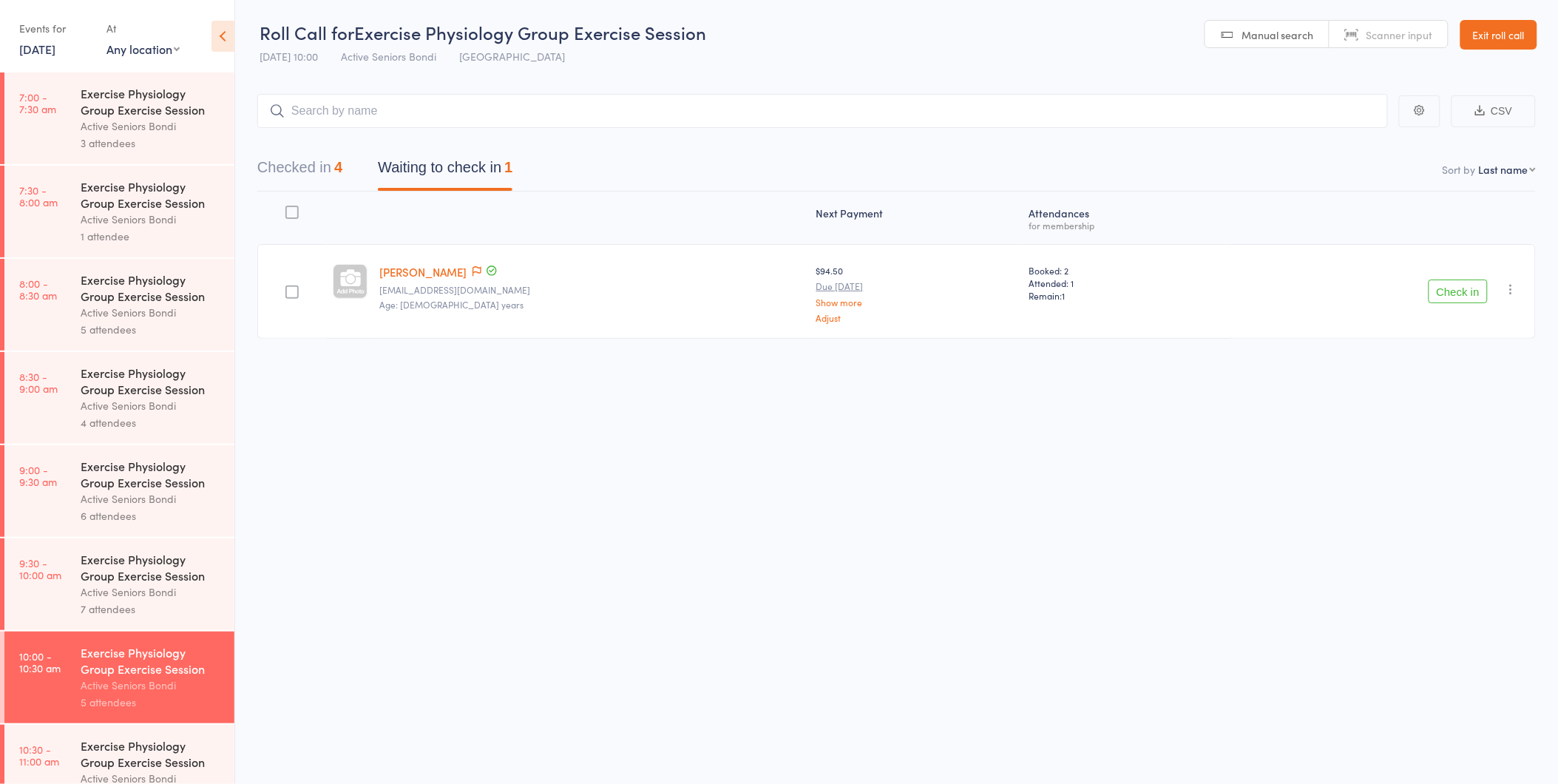
click at [1443, 306] on div "Check in Check in Send message Add Note Add Task Add Flag Remove Mark absent" at bounding box center [1383, 291] width 304 height 94
click at [1436, 294] on button "Check in" at bounding box center [1458, 291] width 59 height 23
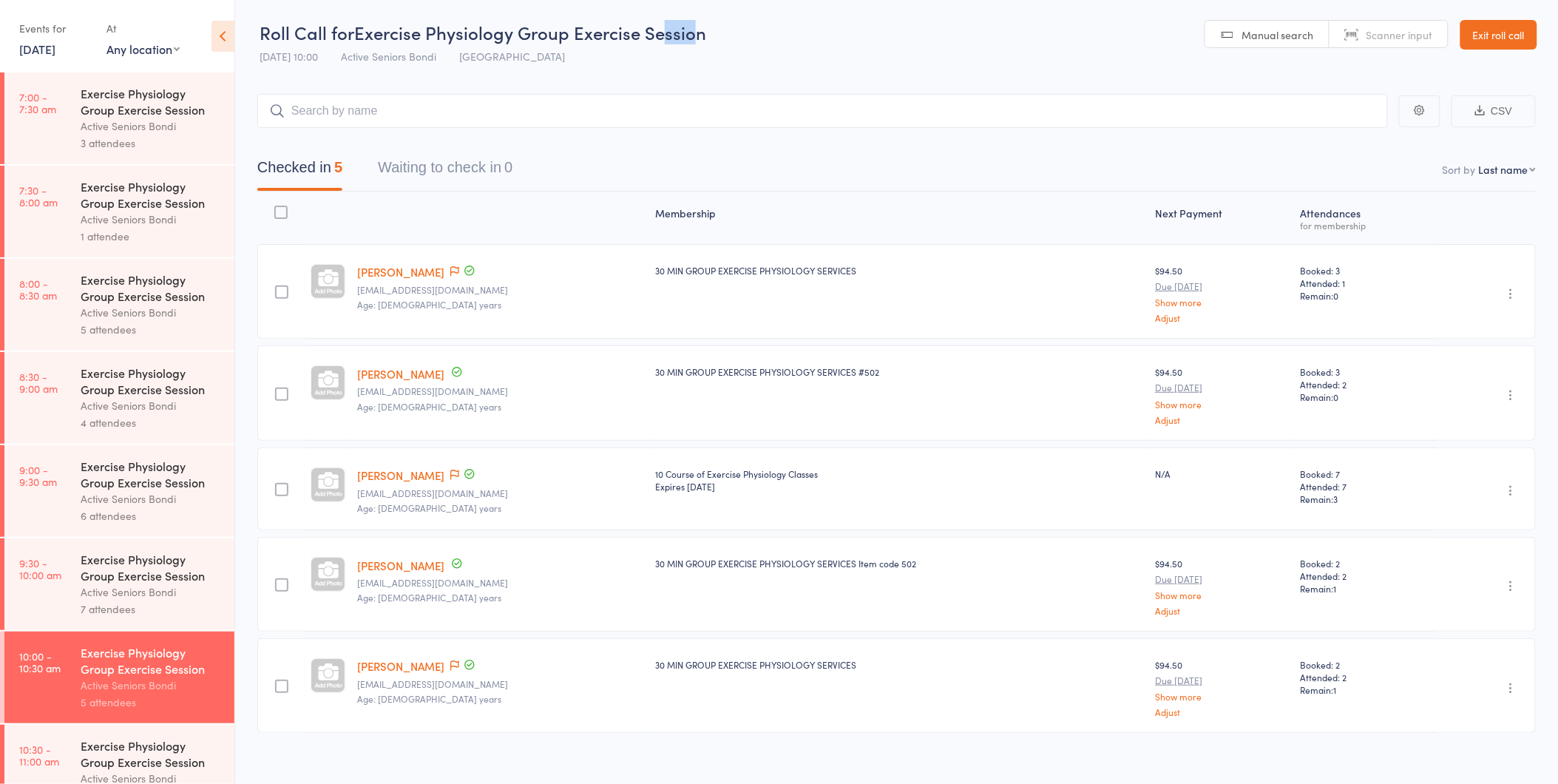
drag, startPoint x: 676, startPoint y: 31, endPoint x: 611, endPoint y: 91, distance: 88.5
click at [611, 91] on div "Roll Call for Exercise Physiology Group Exercise Session 16 Sep 10:00 Active Se…" at bounding box center [779, 391] width 1558 height 784
drag, startPoint x: 611, startPoint y: 91, endPoint x: 594, endPoint y: 135, distance: 47.2
click at [594, 135] on div "Checked in 5 Waiting to check in 0" at bounding box center [897, 159] width 1279 height 63
click at [56, 44] on link "16 Sep, 2025" at bounding box center [37, 49] width 36 height 17
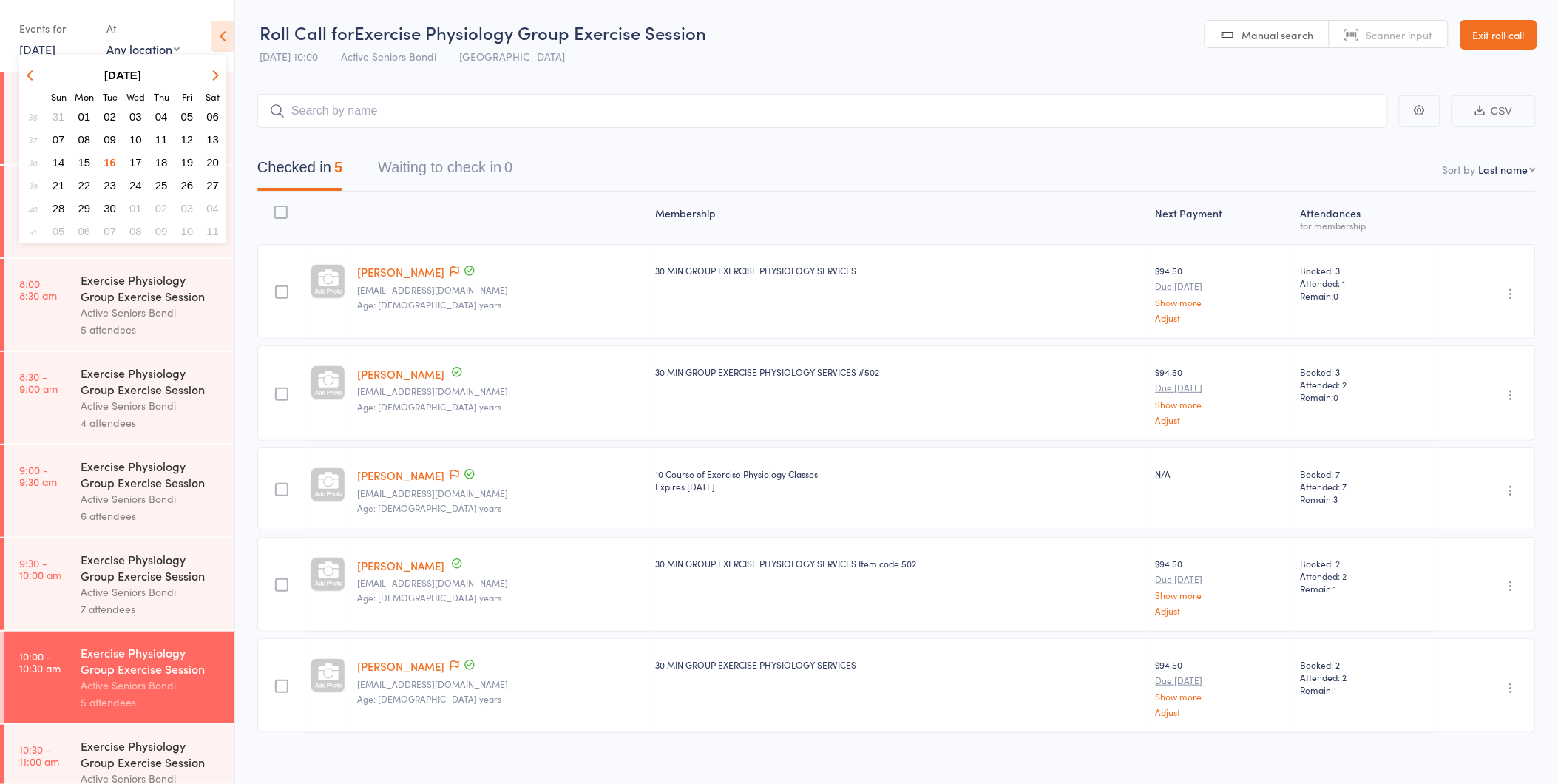
click at [127, 153] on button "17" at bounding box center [135, 163] width 23 height 20
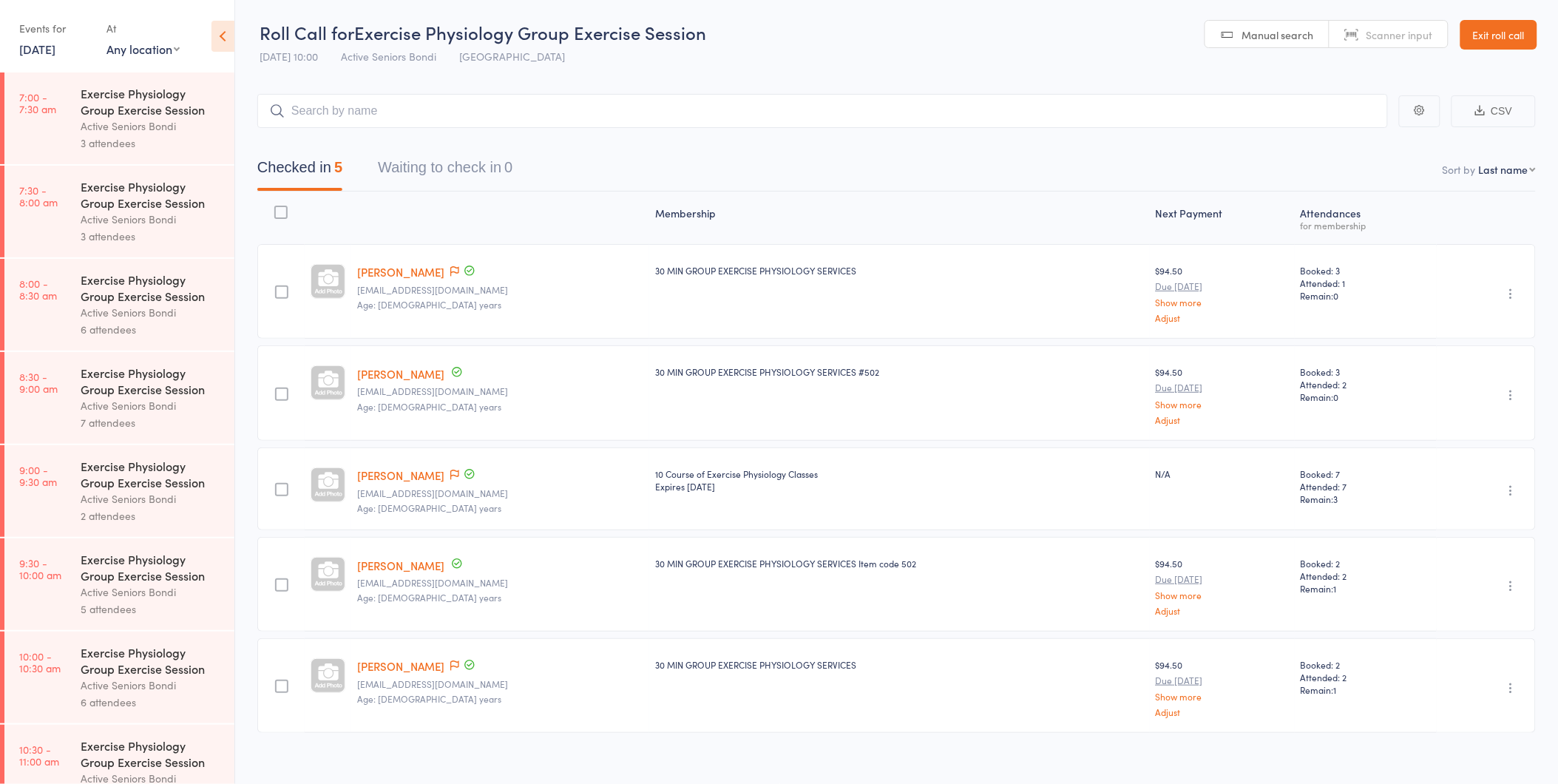
click at [83, 468] on div "Exercise Physiology Group Exercise Session" at bounding box center [151, 474] width 141 height 33
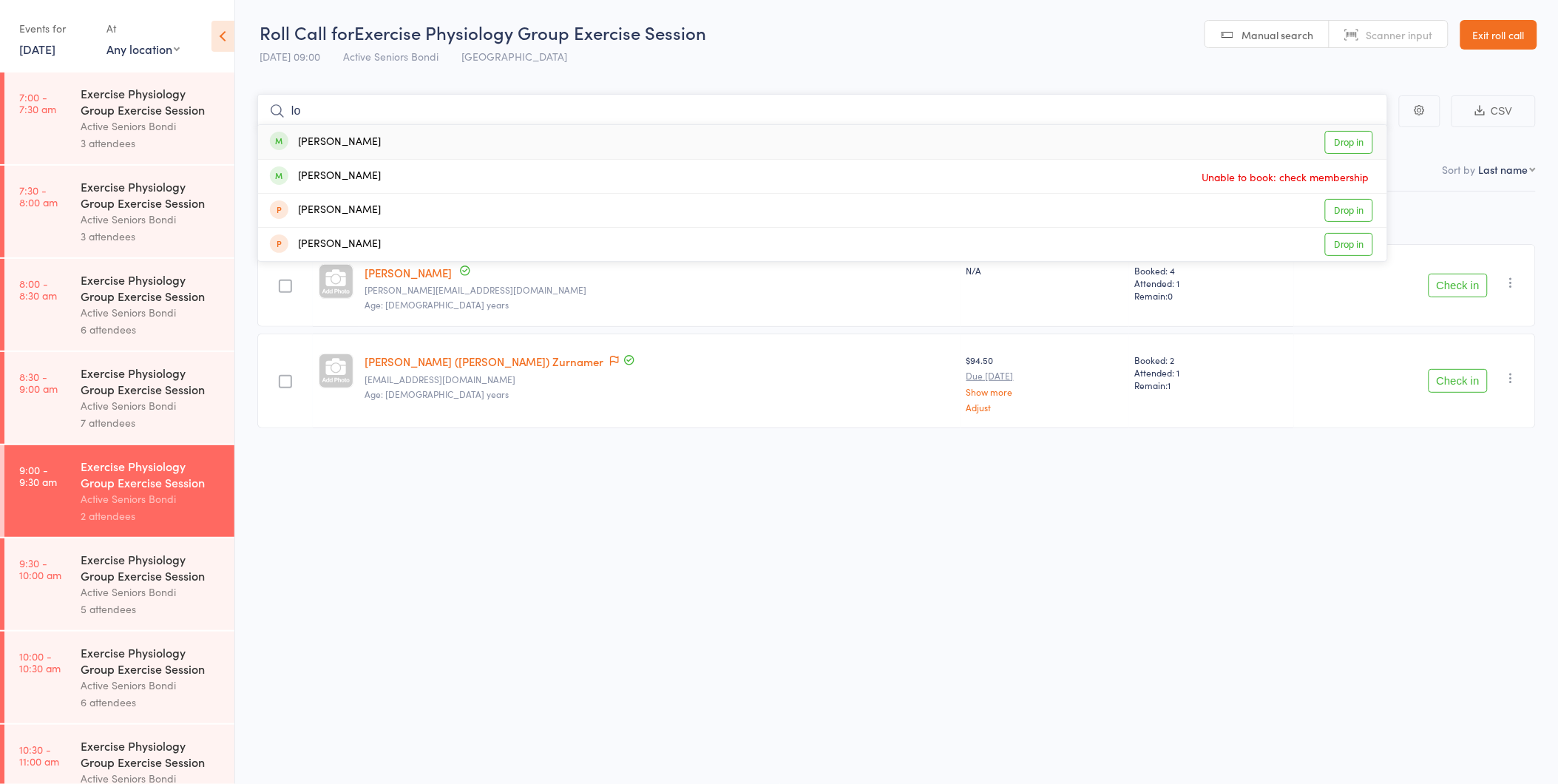
type input "lo"
click at [1344, 147] on link "Drop in" at bounding box center [1349, 142] width 48 height 23
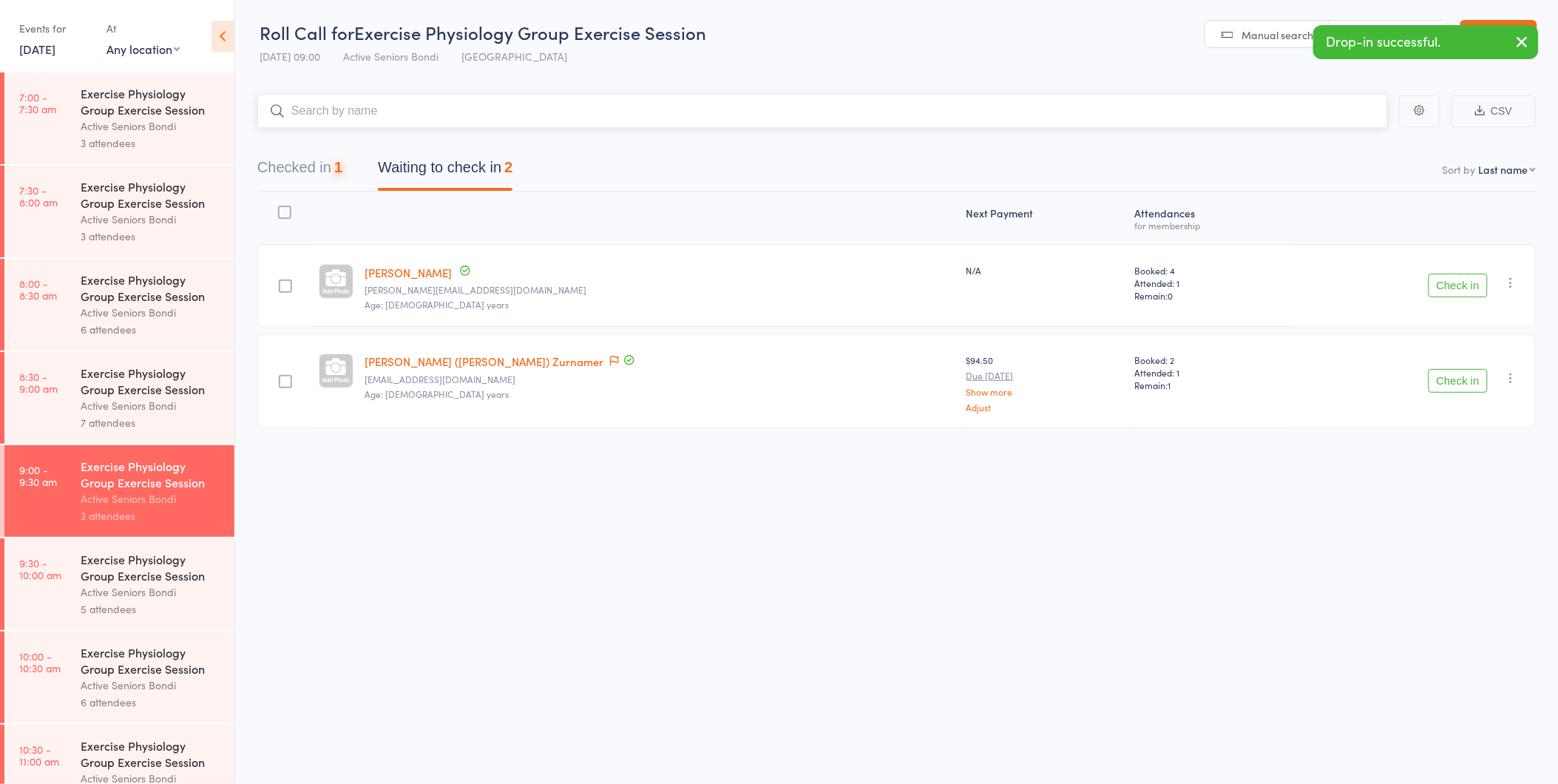
click at [299, 166] on button "Checked in 1" at bounding box center [300, 171] width 85 height 39
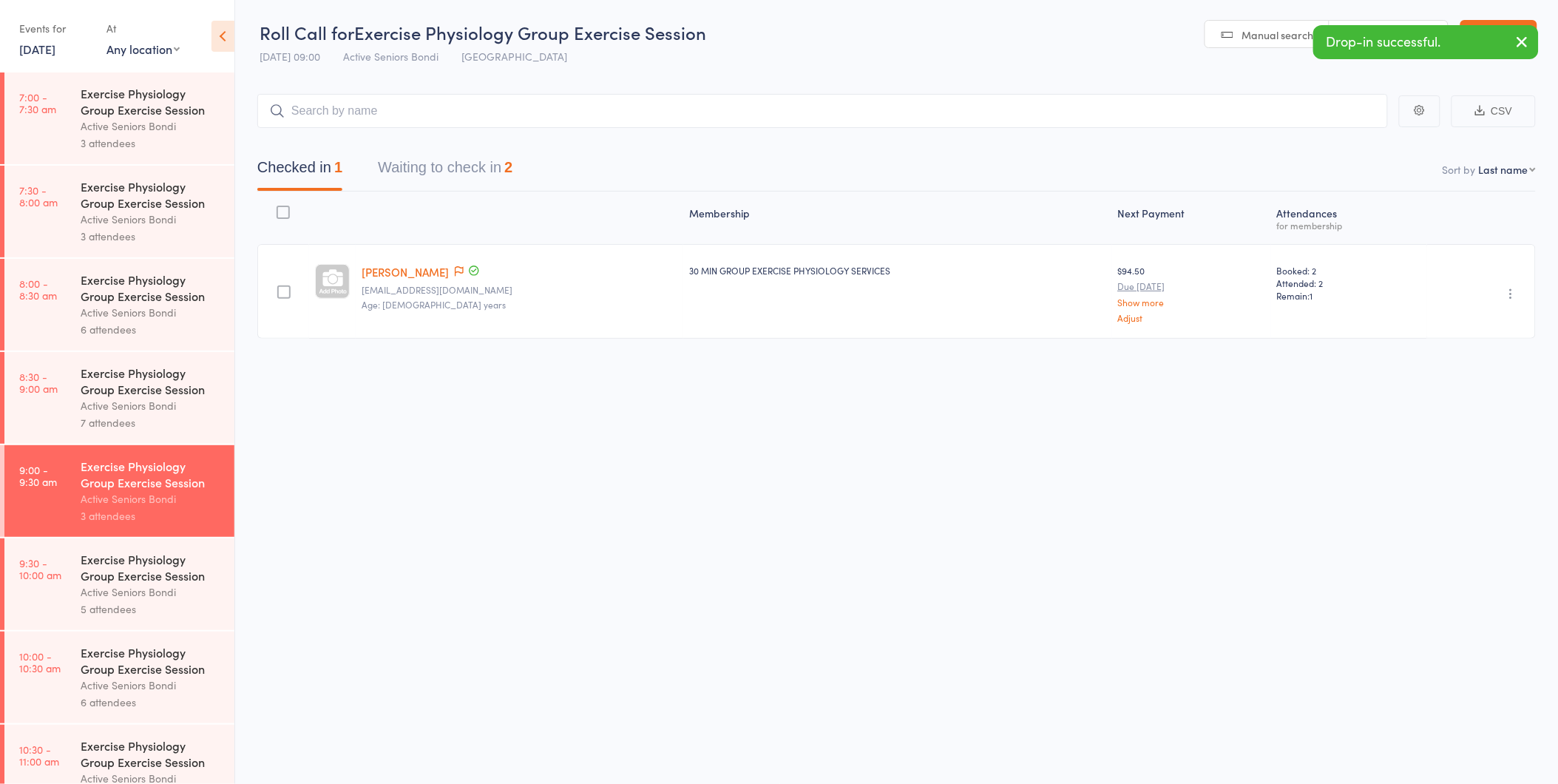
click at [1502, 290] on div "Undo check-in Send message Add Note Add Task Add Flag Remove Mark absent" at bounding box center [1481, 291] width 108 height 94
click at [1512, 291] on icon "button" at bounding box center [1512, 294] width 15 height 15
click at [1495, 323] on li "Undo check-in" at bounding box center [1459, 323] width 122 height 18
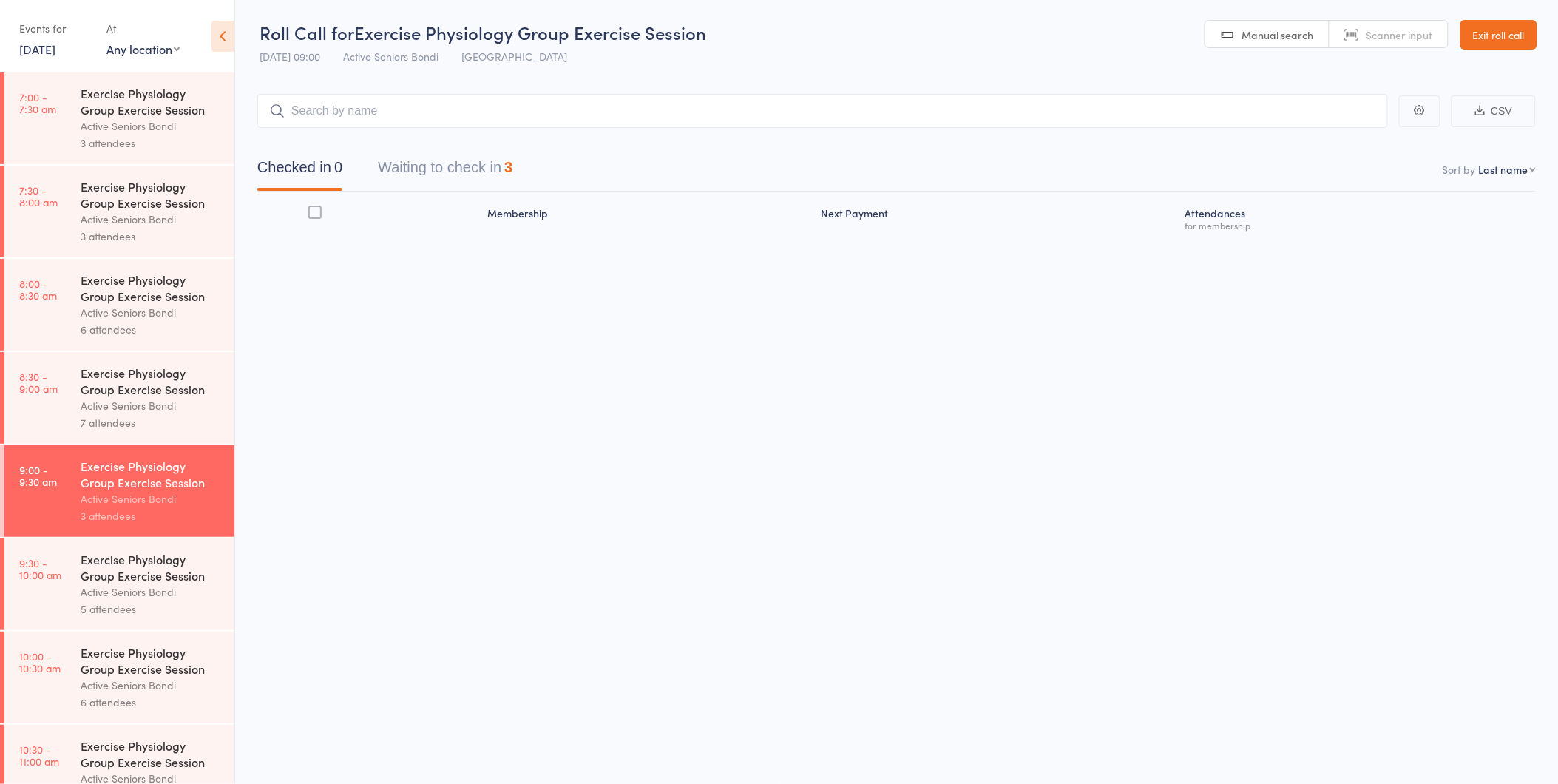
click at [56, 53] on link "17 Sep, 2025" at bounding box center [37, 49] width 36 height 17
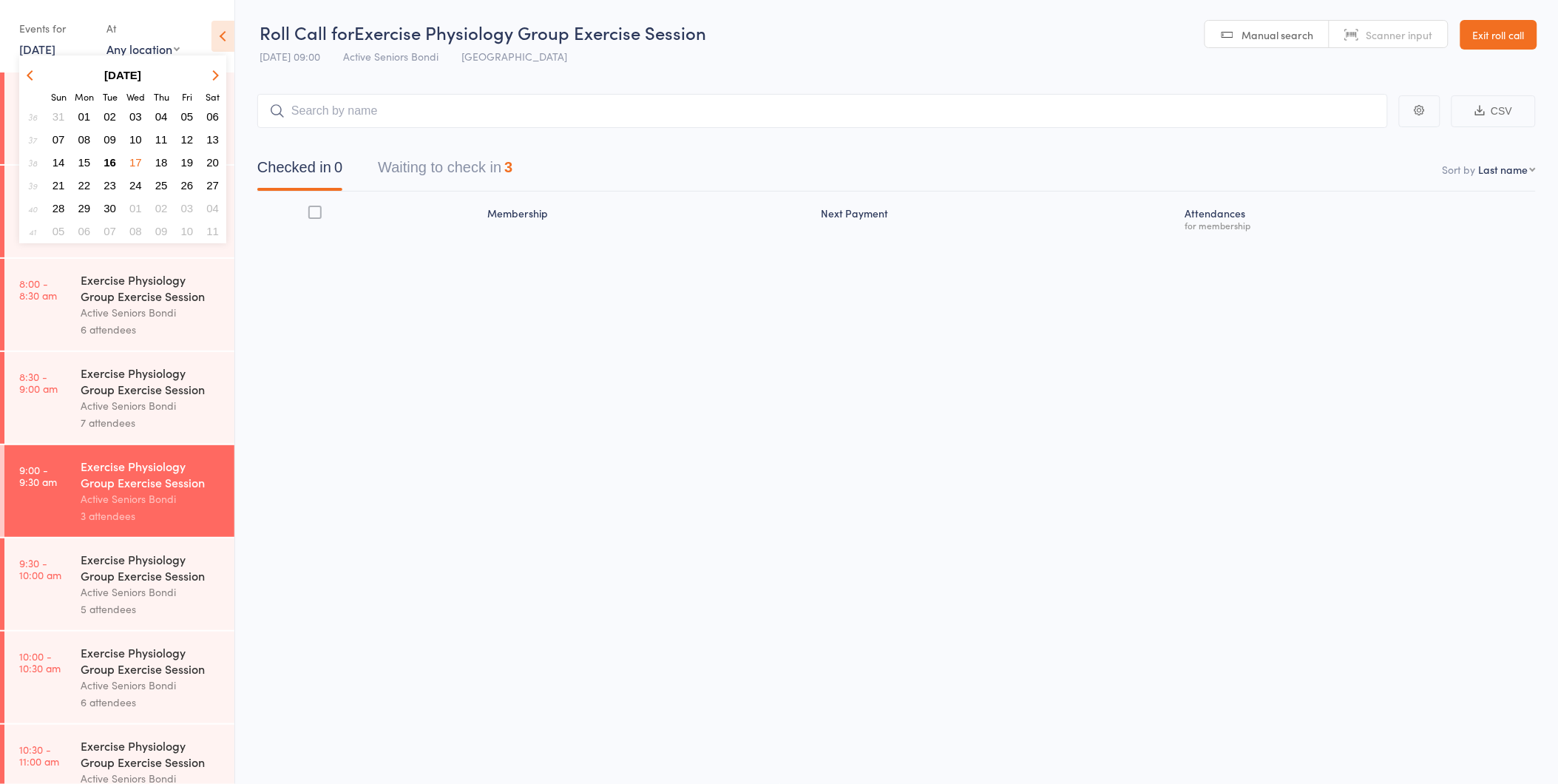
click at [139, 202] on span "01" at bounding box center [135, 208] width 13 height 13
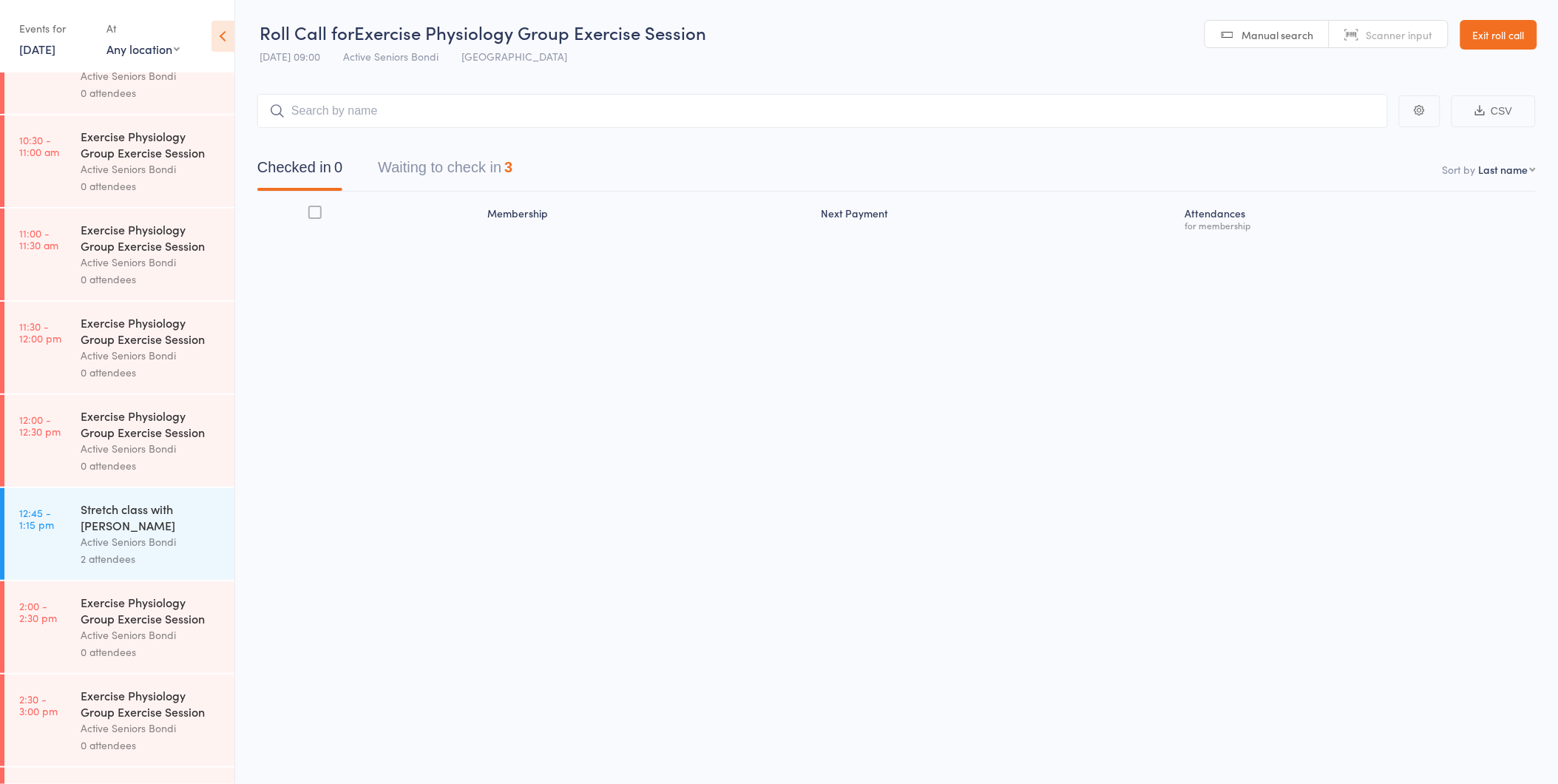
scroll to position [656, 0]
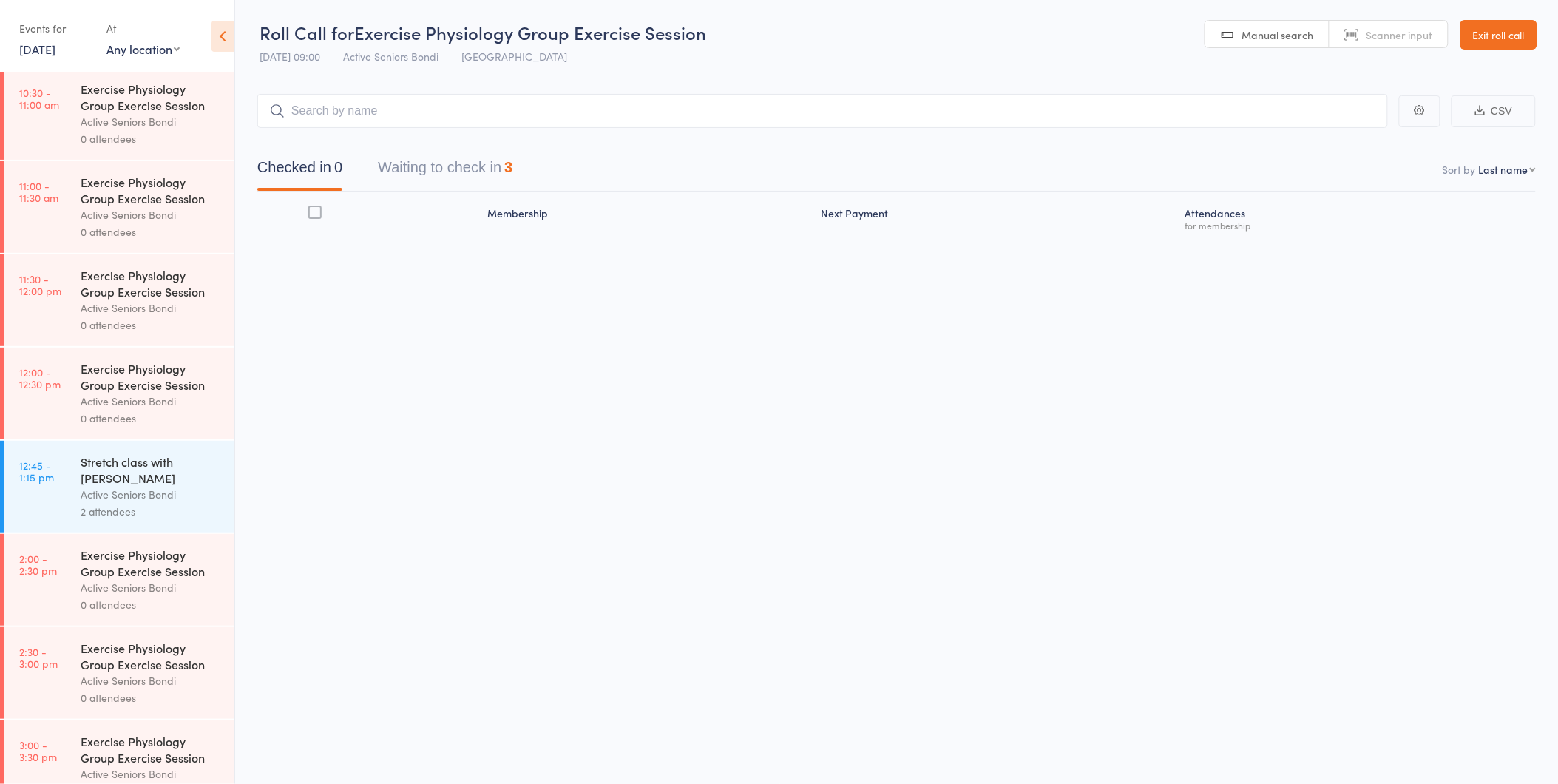
click at [142, 512] on div "2 attendees" at bounding box center [151, 511] width 141 height 17
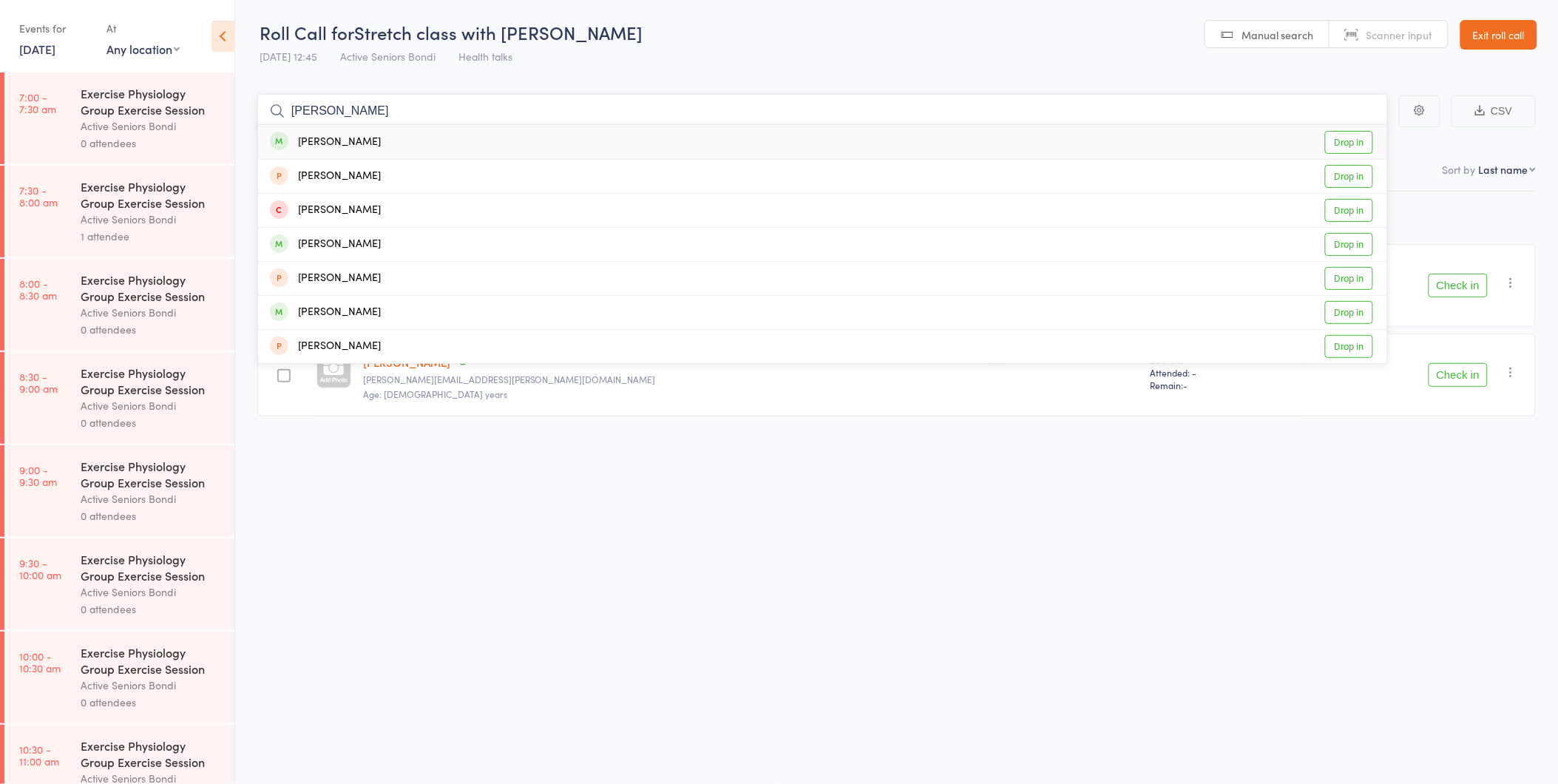
type input "alan nath"
click at [425, 147] on div "Alan Nathan Drop in" at bounding box center [822, 142] width 1129 height 34
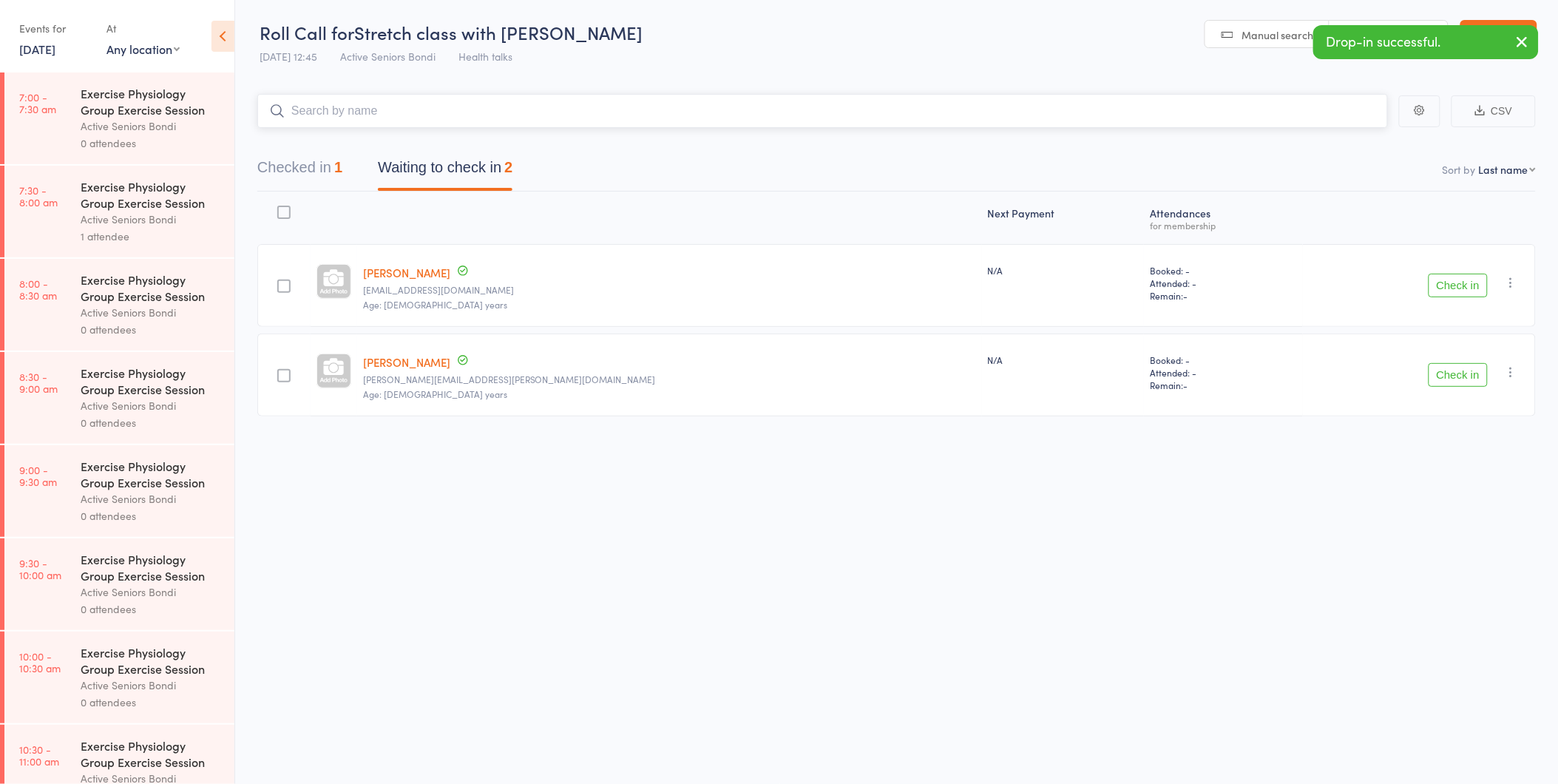
click at [304, 165] on button "Checked in 1" at bounding box center [300, 171] width 85 height 39
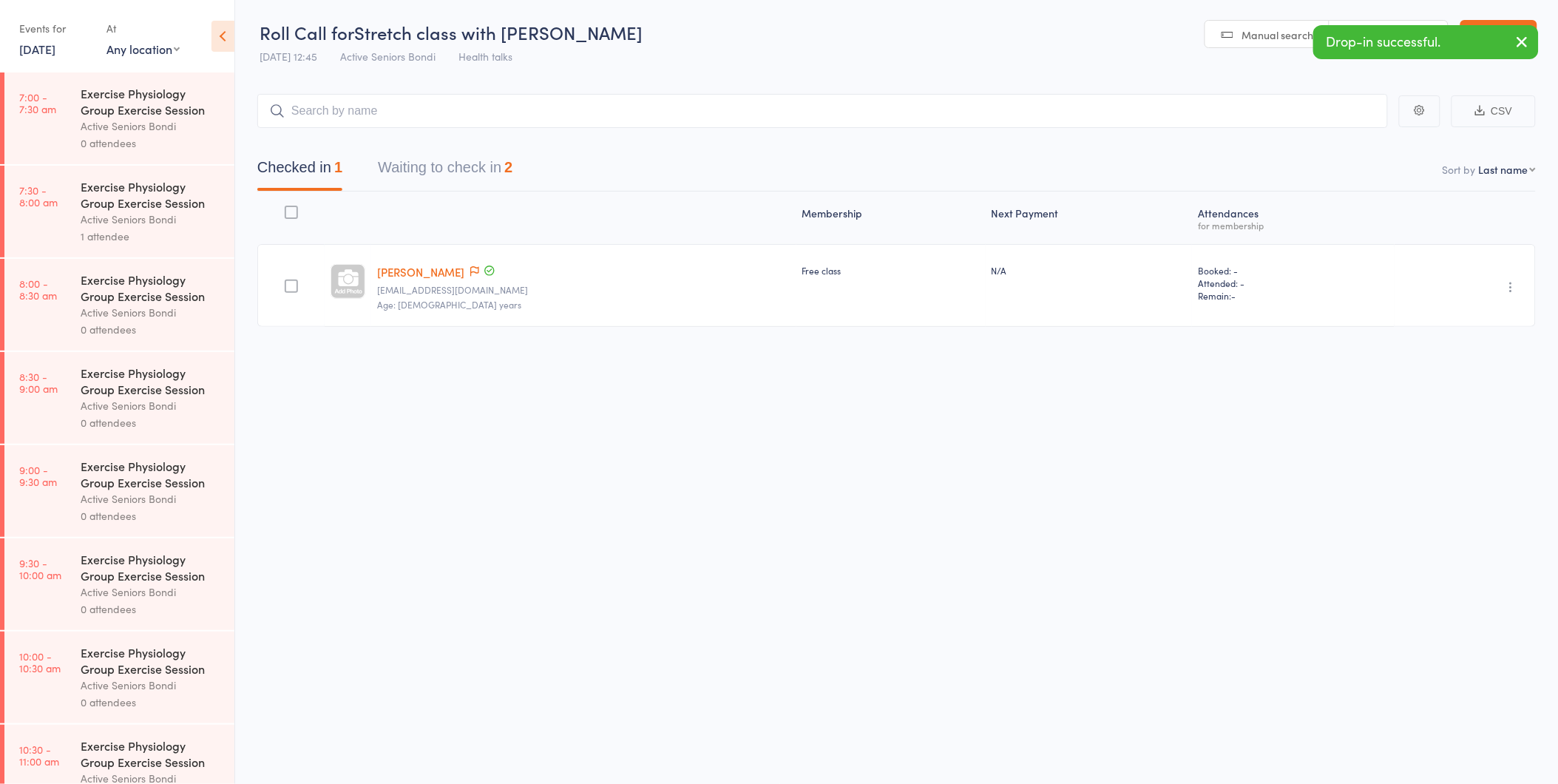
click at [1511, 284] on icon "button" at bounding box center [1512, 287] width 15 height 15
click at [1500, 316] on li "Undo check-in" at bounding box center [1459, 316] width 122 height 18
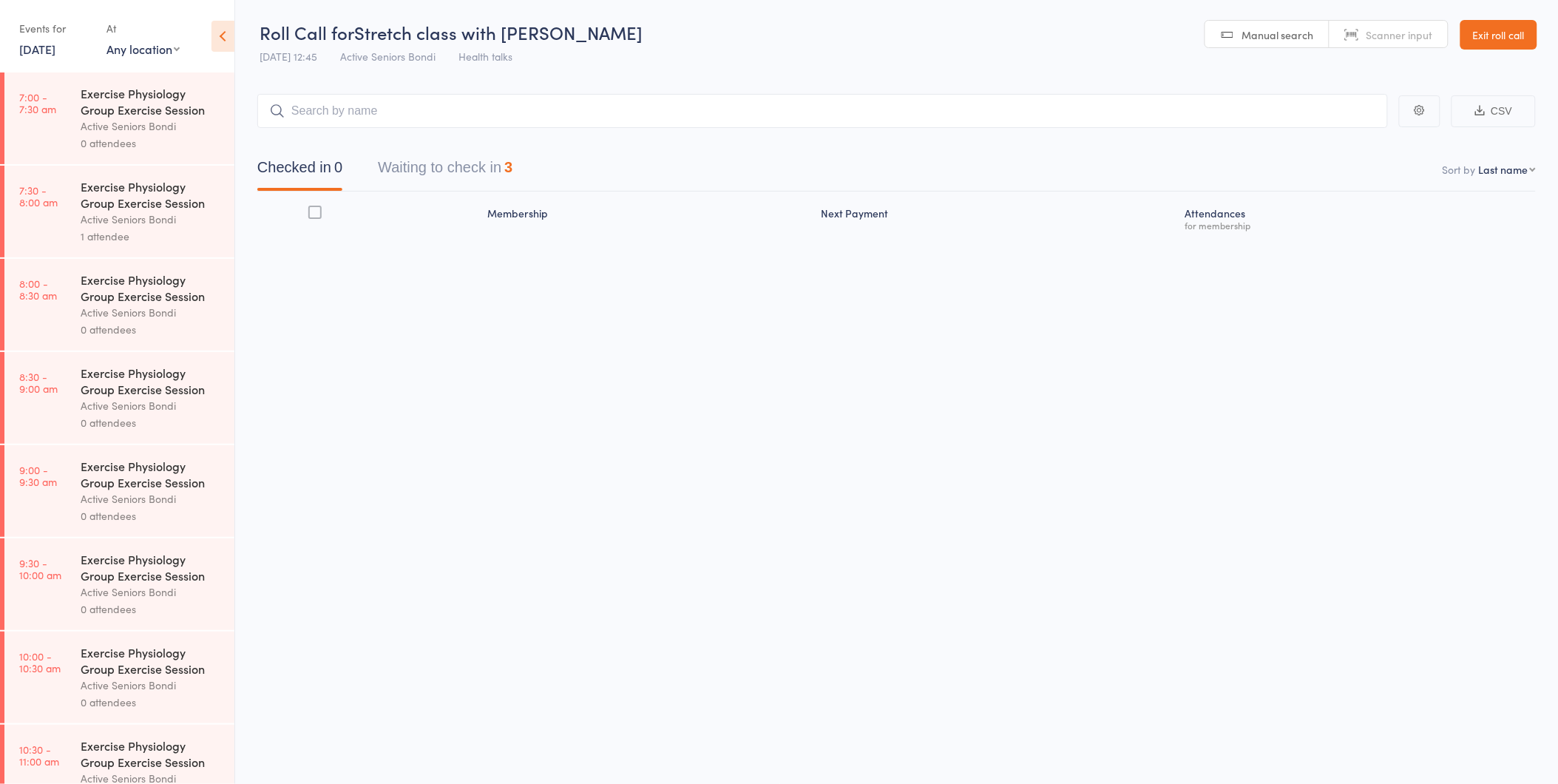
click at [468, 158] on button "Waiting to check in 3" at bounding box center [445, 171] width 134 height 39
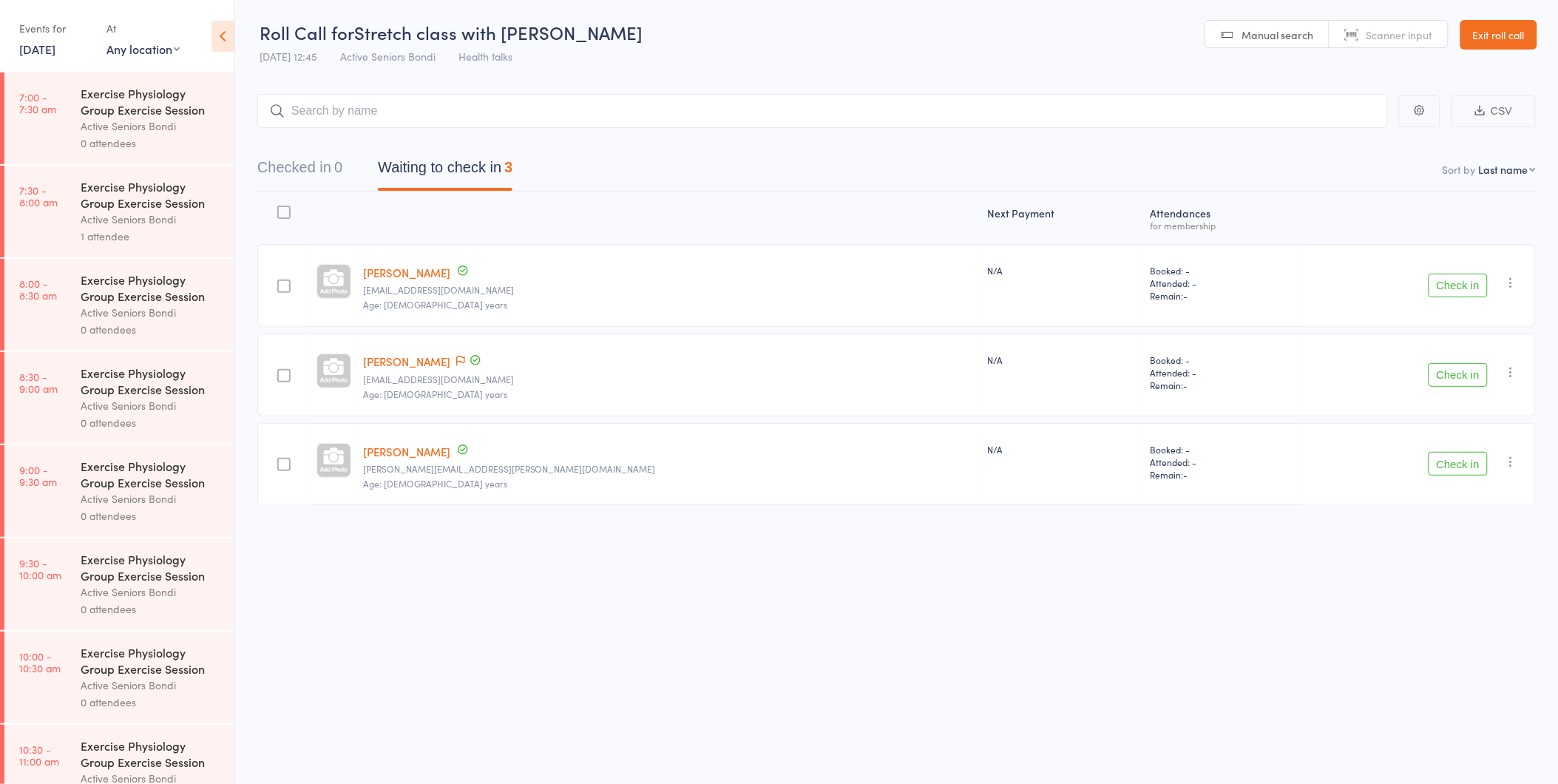
click at [47, 50] on link "1 Oct, 2025" at bounding box center [37, 49] width 36 height 17
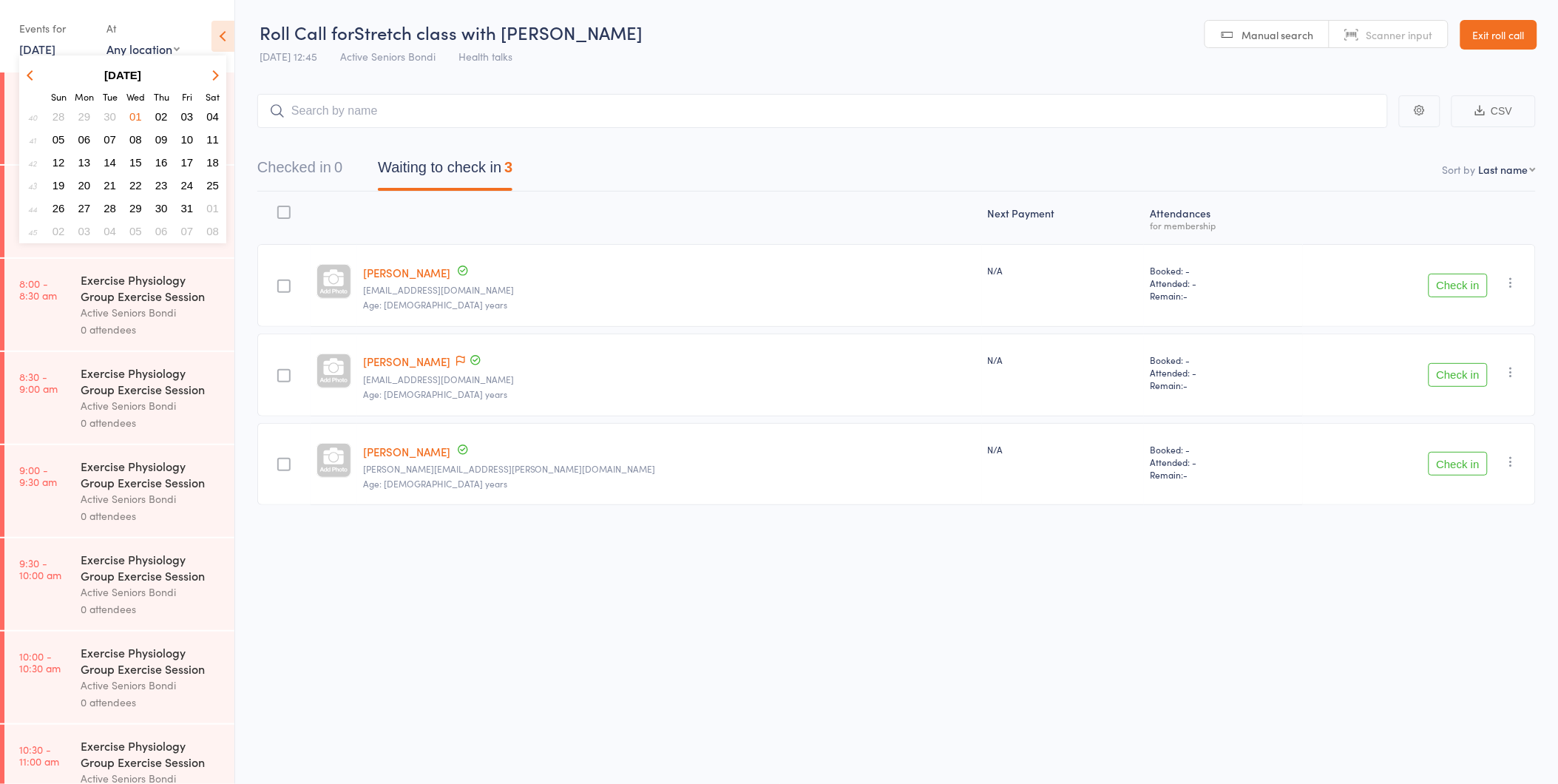
click at [32, 75] on icon "button" at bounding box center [32, 74] width 10 height 10
click at [82, 183] on span "22" at bounding box center [84, 185] width 13 height 13
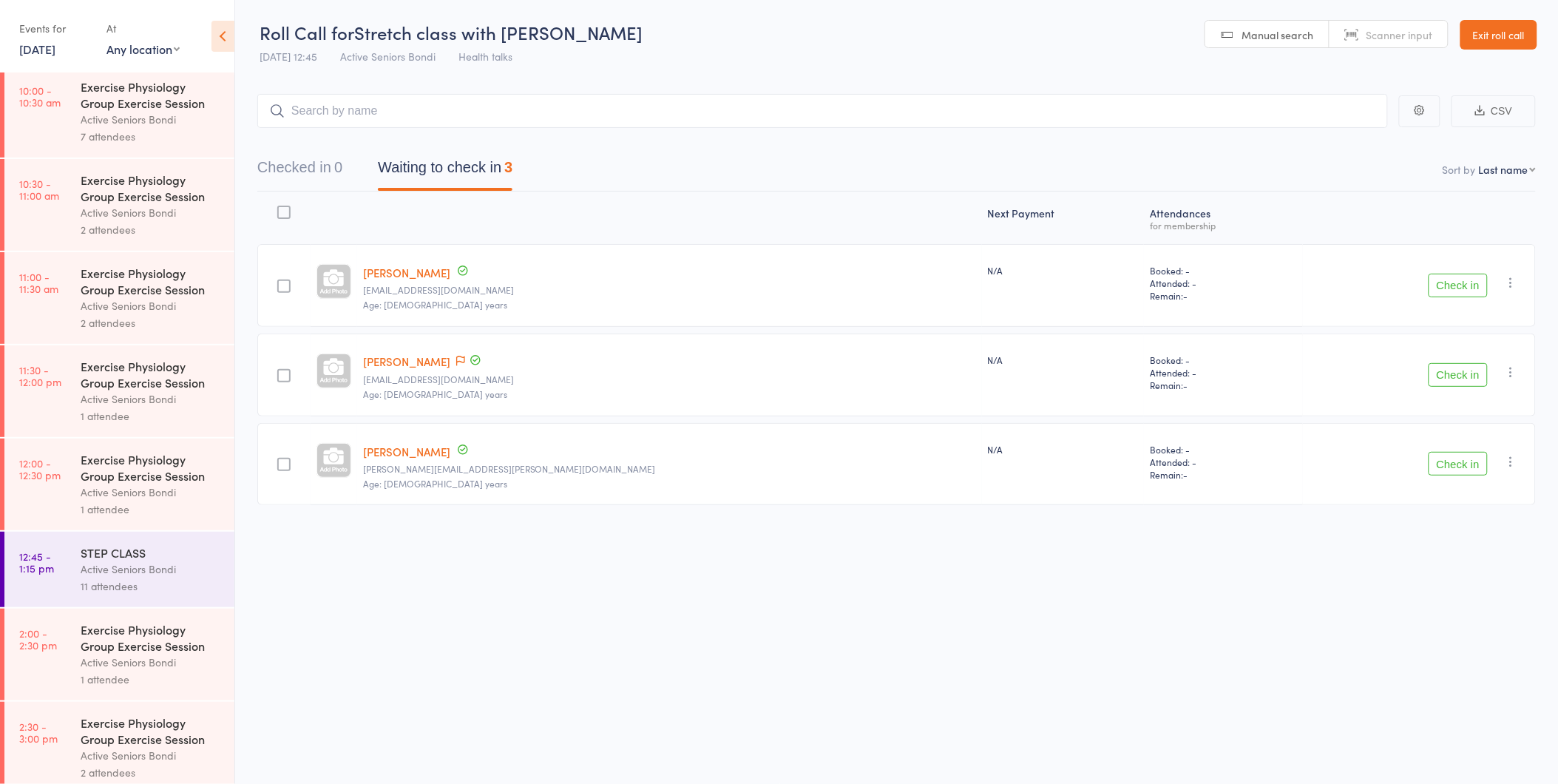
scroll to position [740, 0]
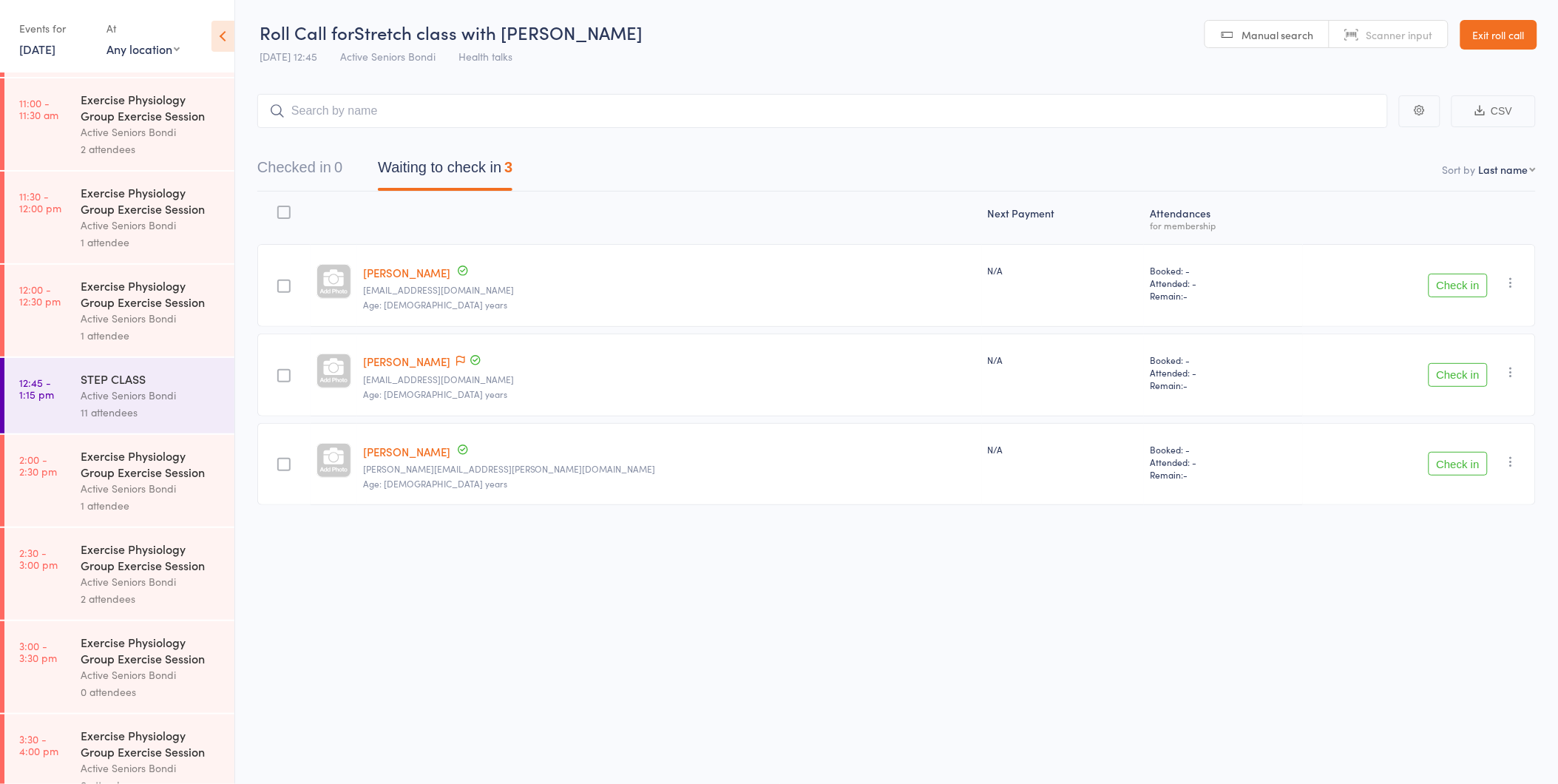
click at [178, 394] on div "Active Seniors Bondi" at bounding box center [151, 395] width 141 height 17
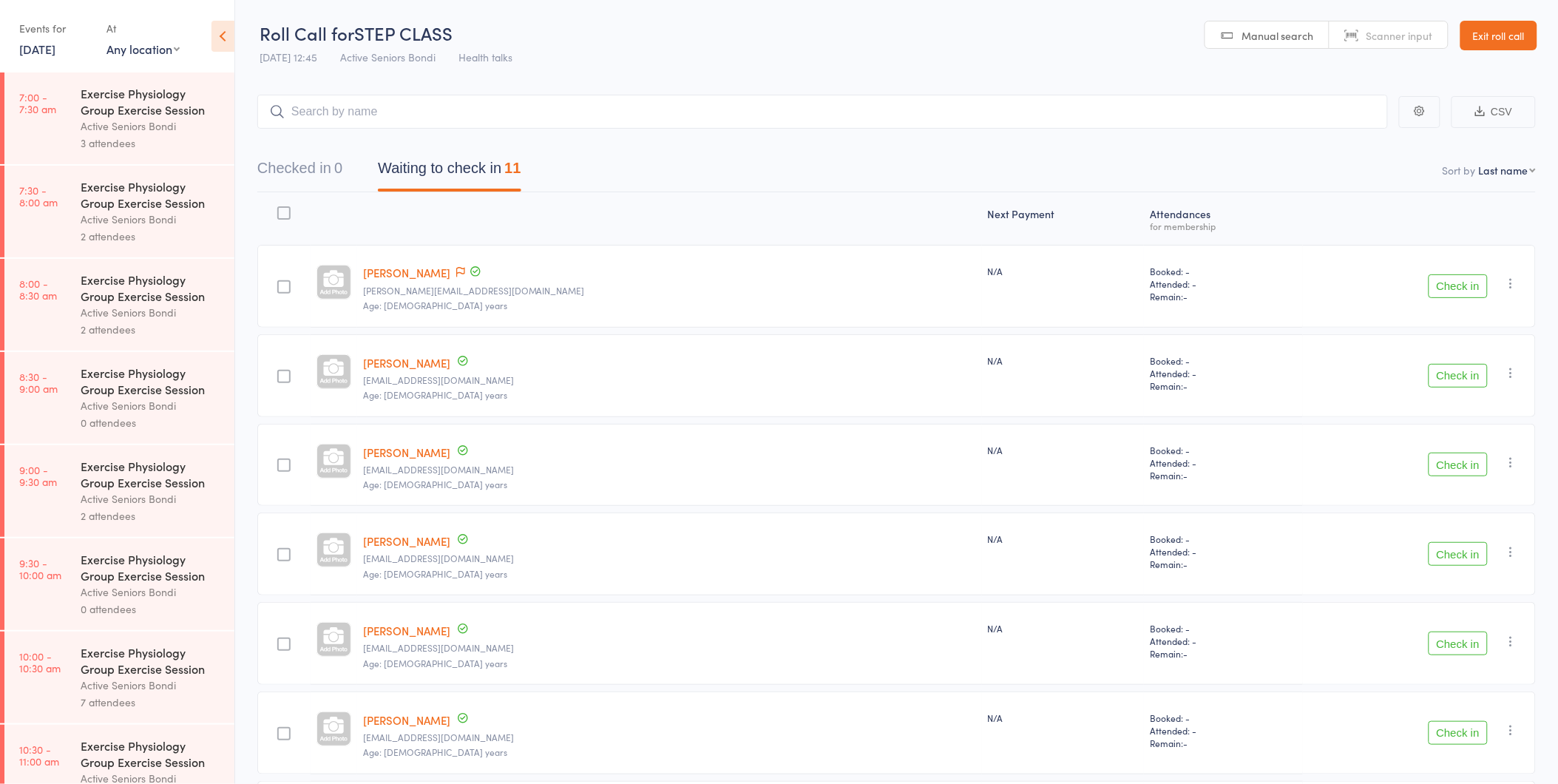
click at [442, 116] on input "search" at bounding box center [823, 111] width 1131 height 34
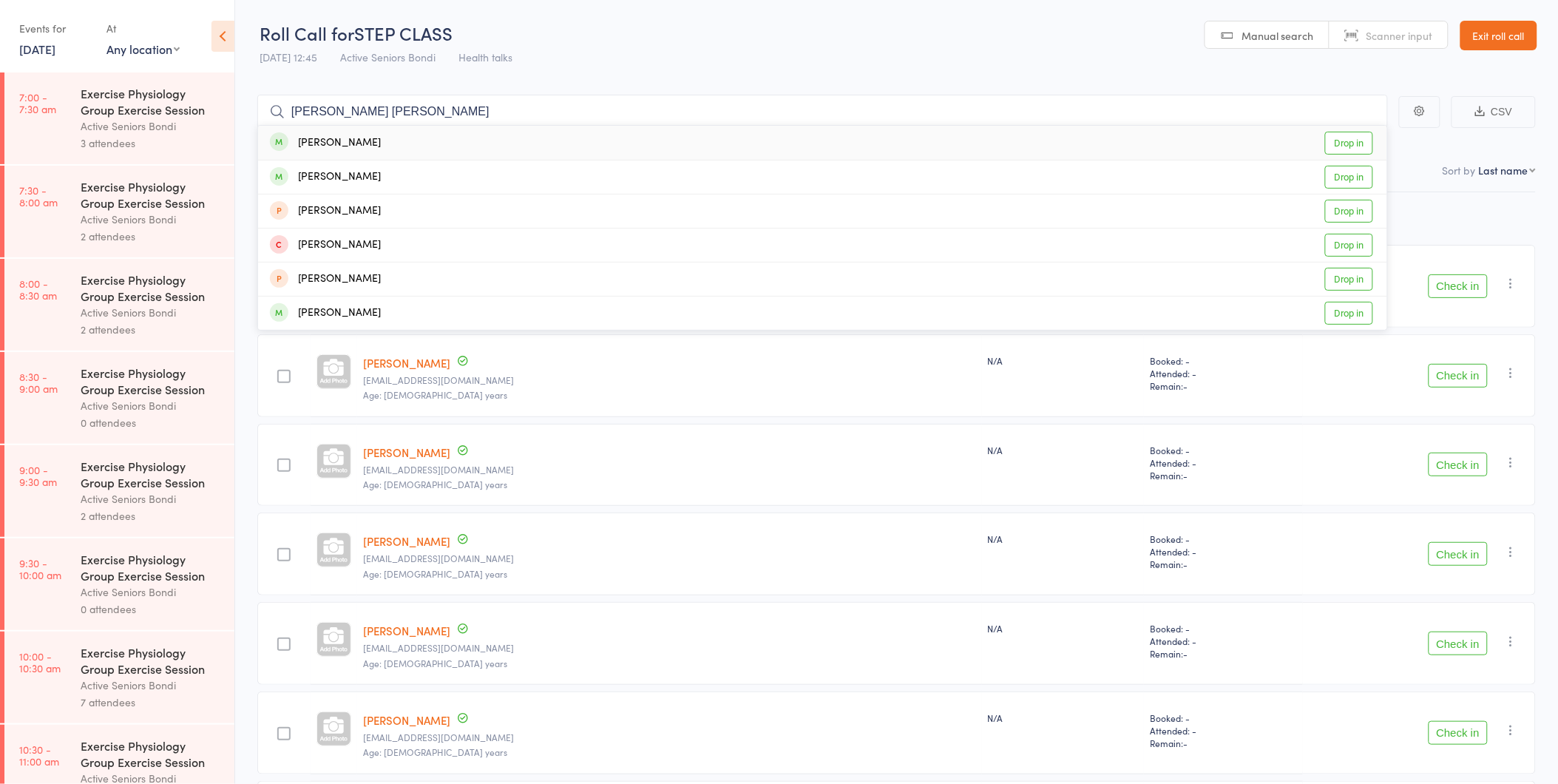
type input "alan natha"
click at [403, 143] on div "Alan Nathan Drop in" at bounding box center [822, 143] width 1129 height 34
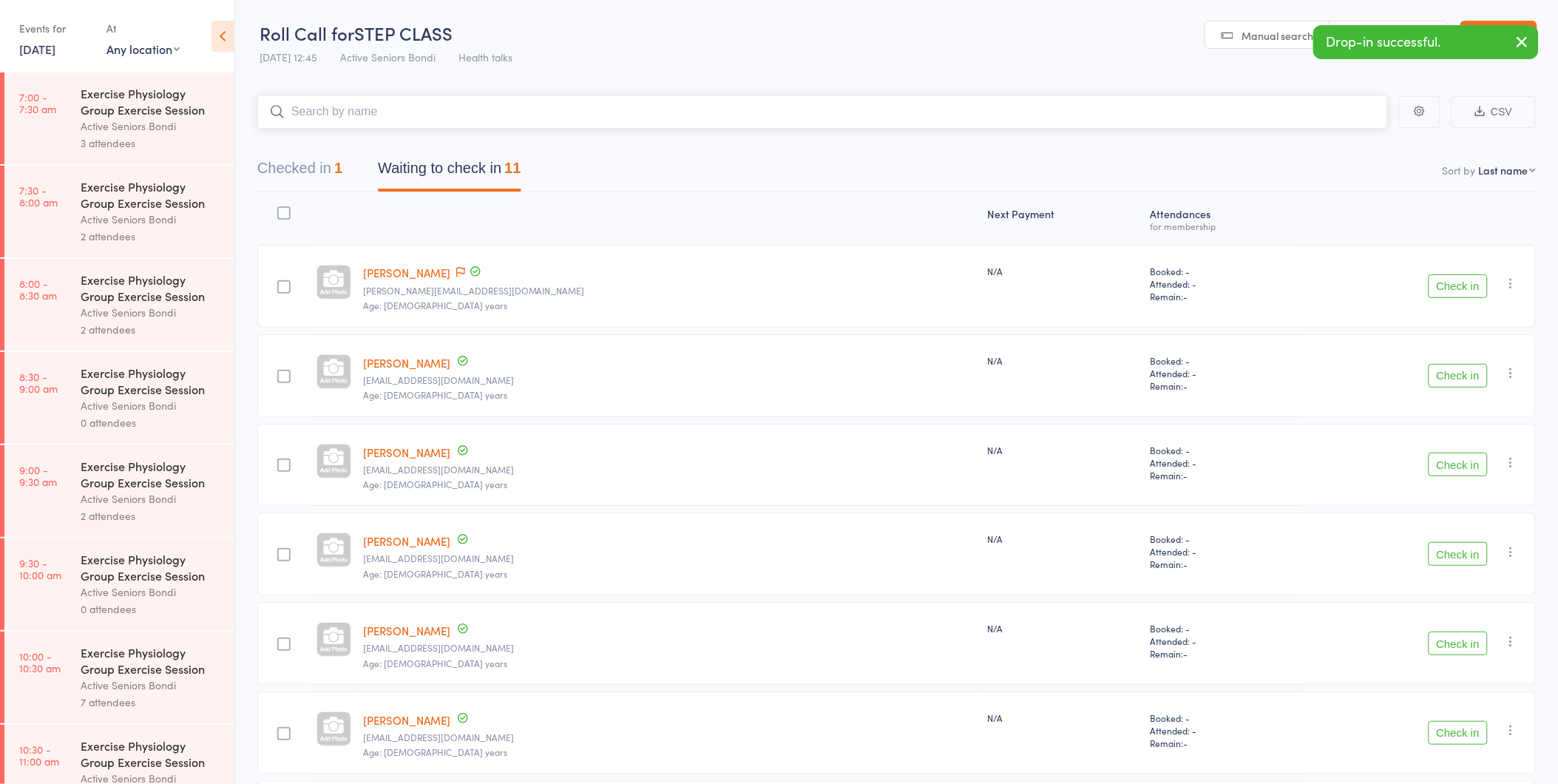
click at [319, 160] on button "Checked in 1" at bounding box center [300, 172] width 85 height 39
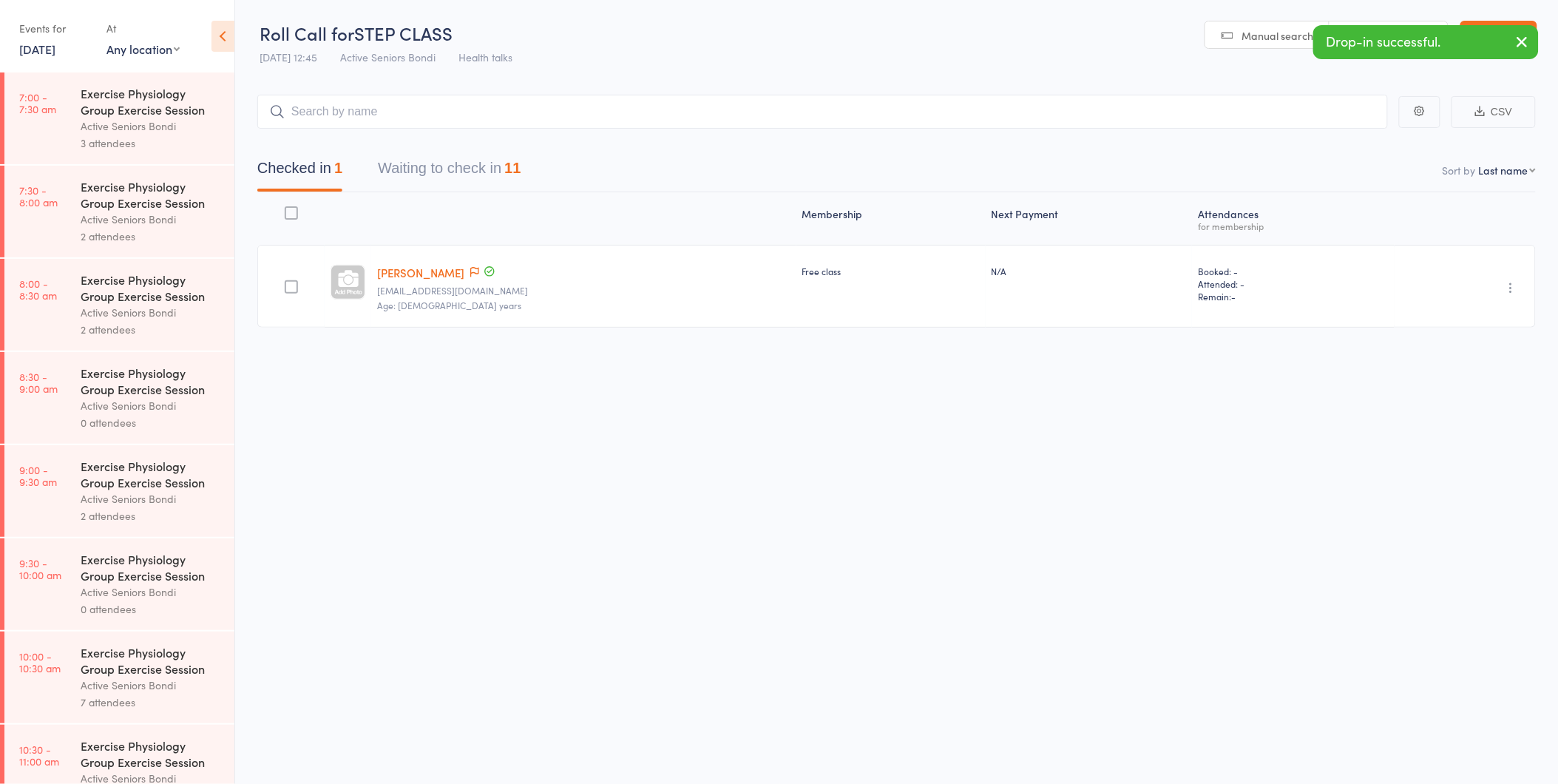
click at [1512, 290] on icon "button" at bounding box center [1512, 288] width 15 height 15
click at [1502, 313] on li "Undo check-in" at bounding box center [1459, 317] width 122 height 18
click at [485, 176] on button "Waiting to check in 12" at bounding box center [449, 172] width 143 height 39
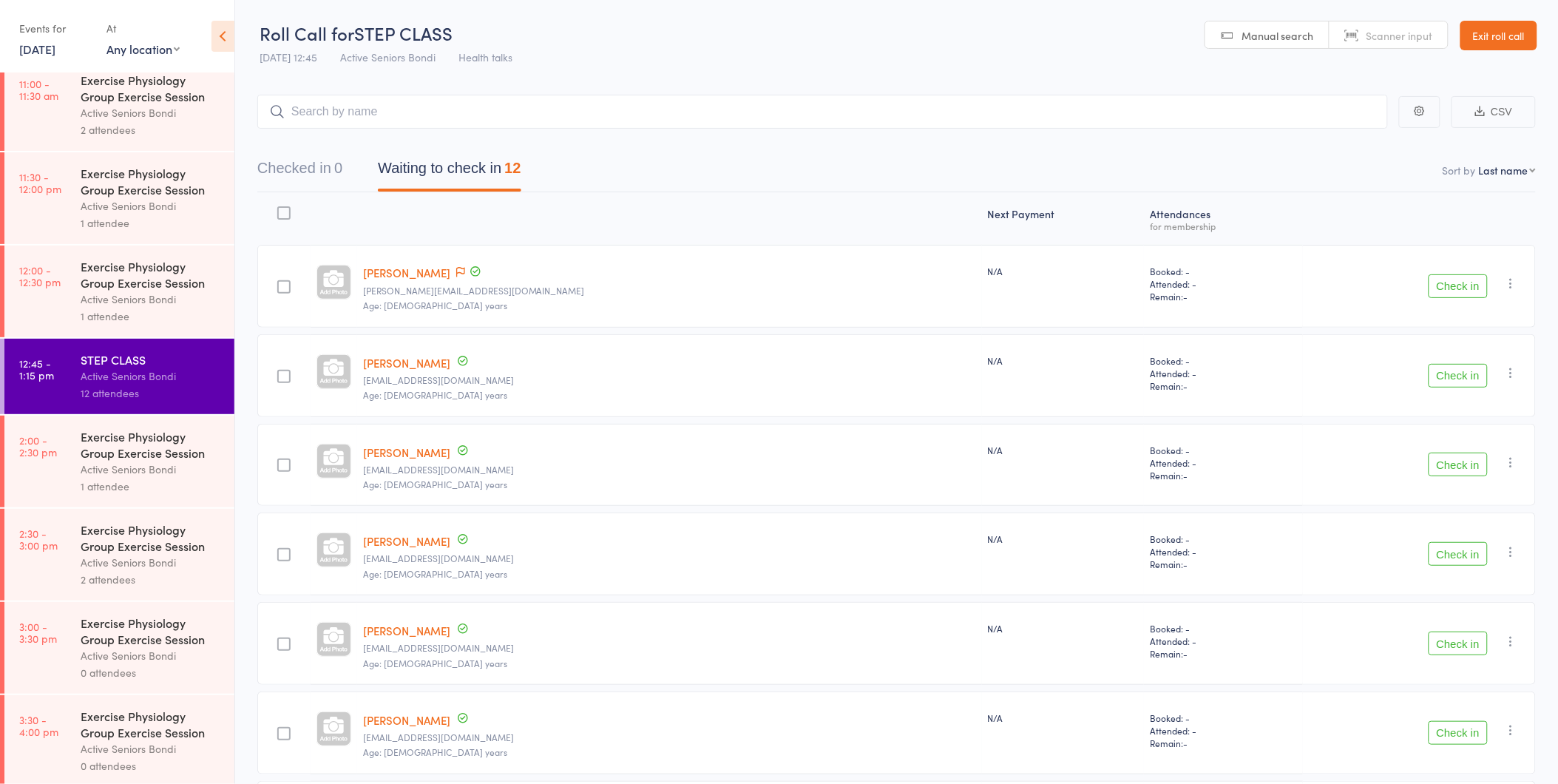
scroll to position [767, 0]
click at [56, 42] on link "22 Sep, 2025" at bounding box center [37, 49] width 36 height 17
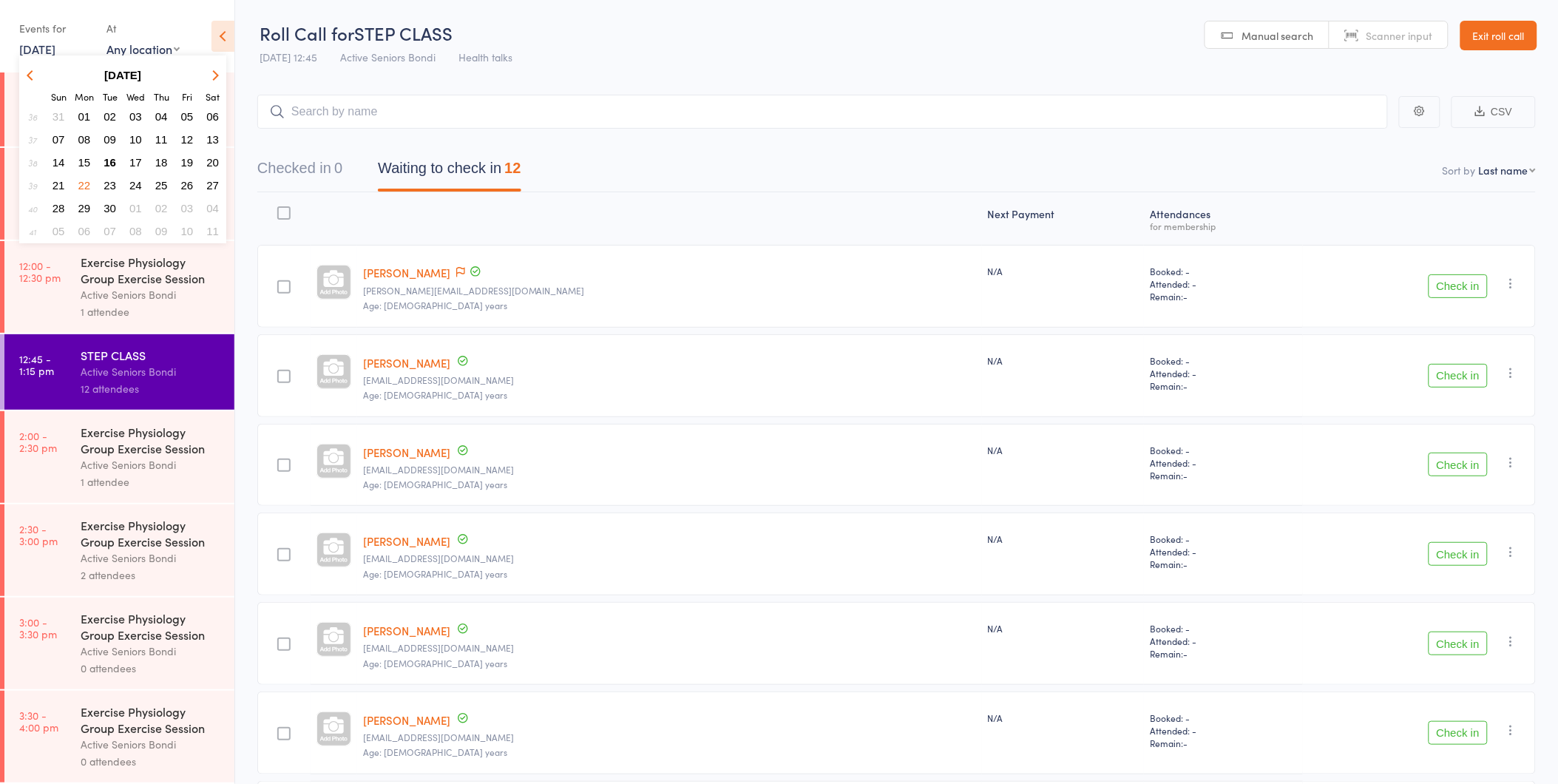
click at [107, 156] on span "16" at bounding box center [109, 162] width 13 height 13
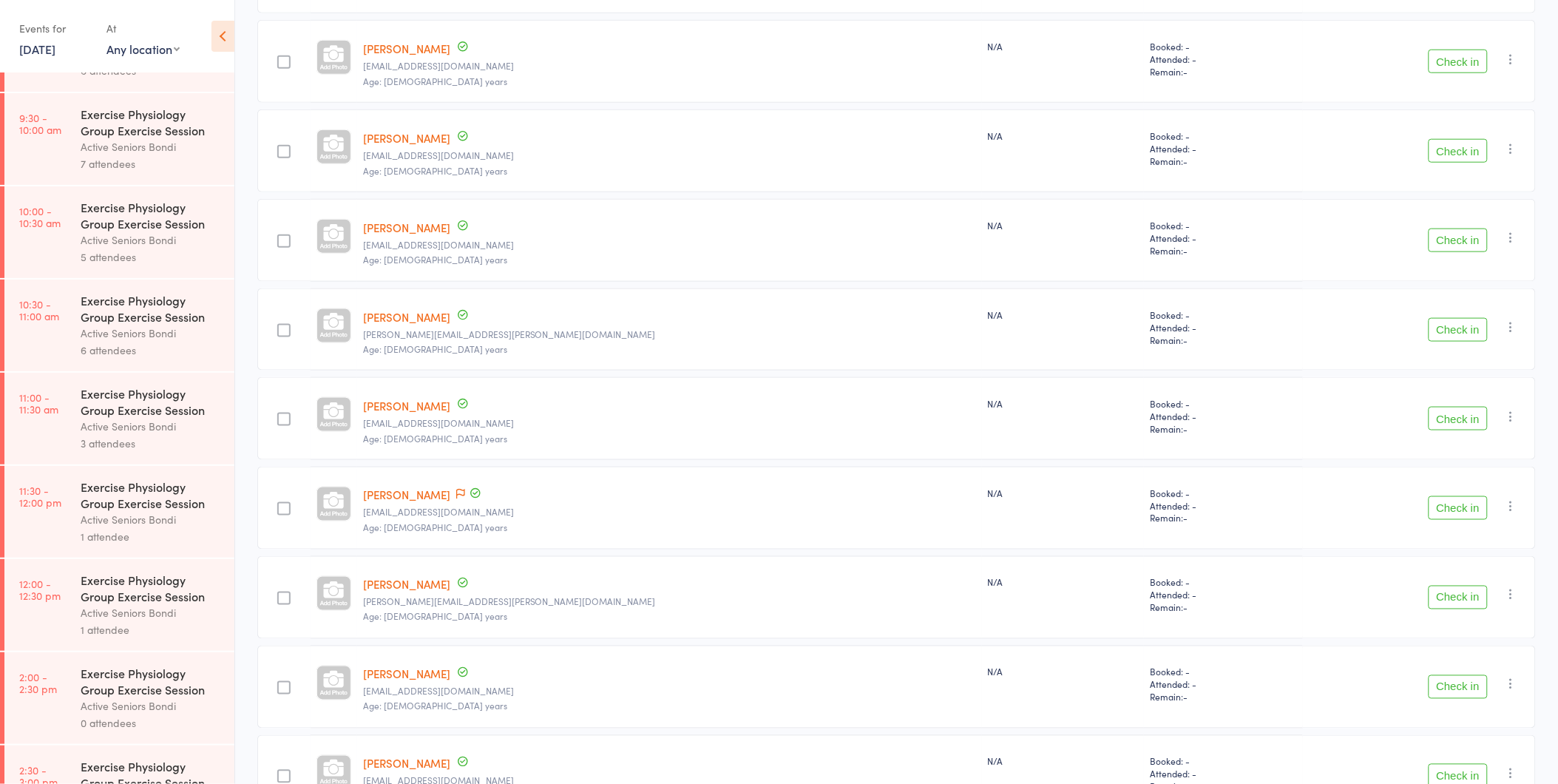
scroll to position [350, 0]
click at [118, 328] on div "Active Seniors Bondi" at bounding box center [151, 334] width 141 height 17
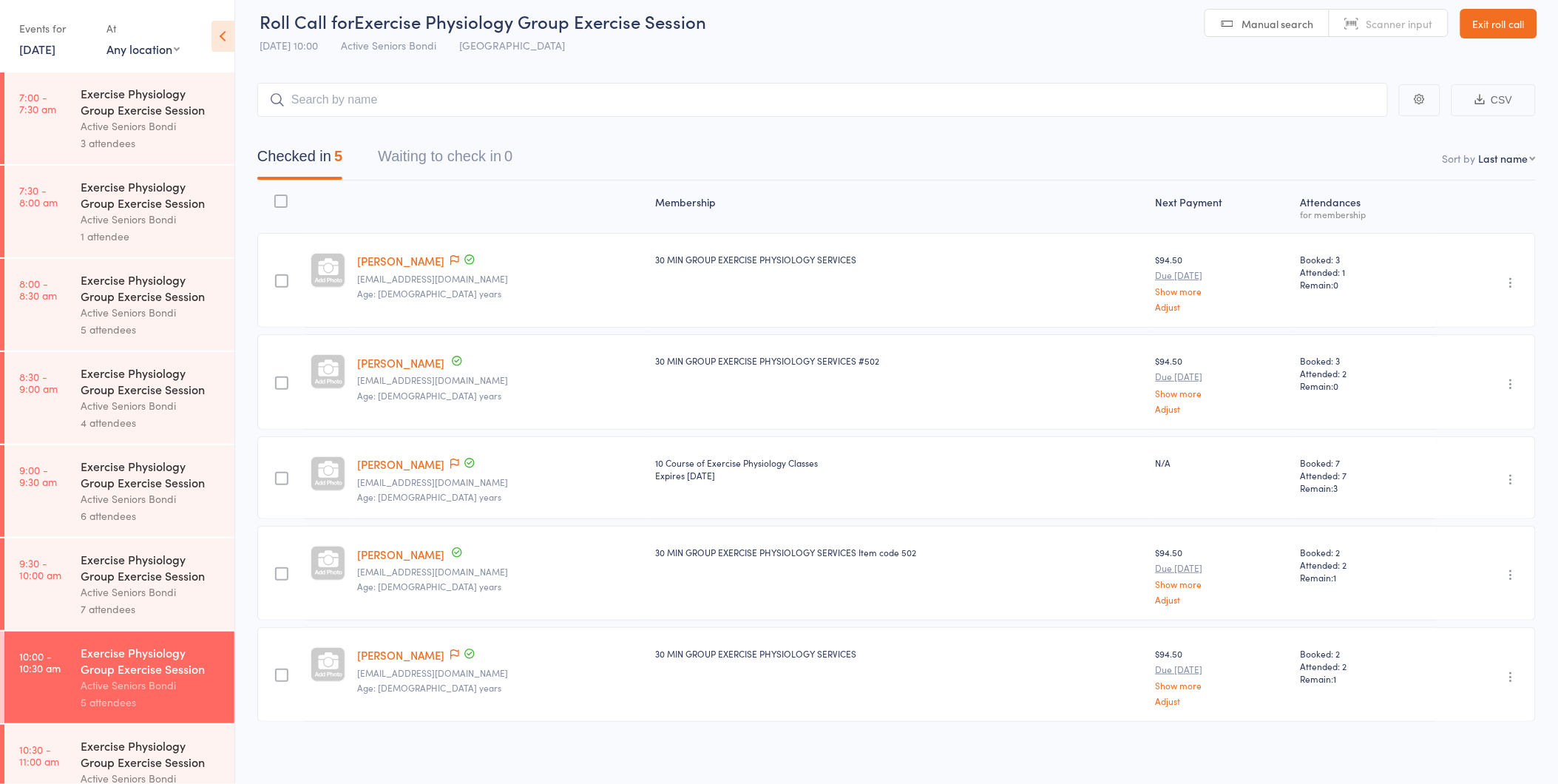
scroll to position [13, 0]
